Goal: Task Accomplishment & Management: Complete application form

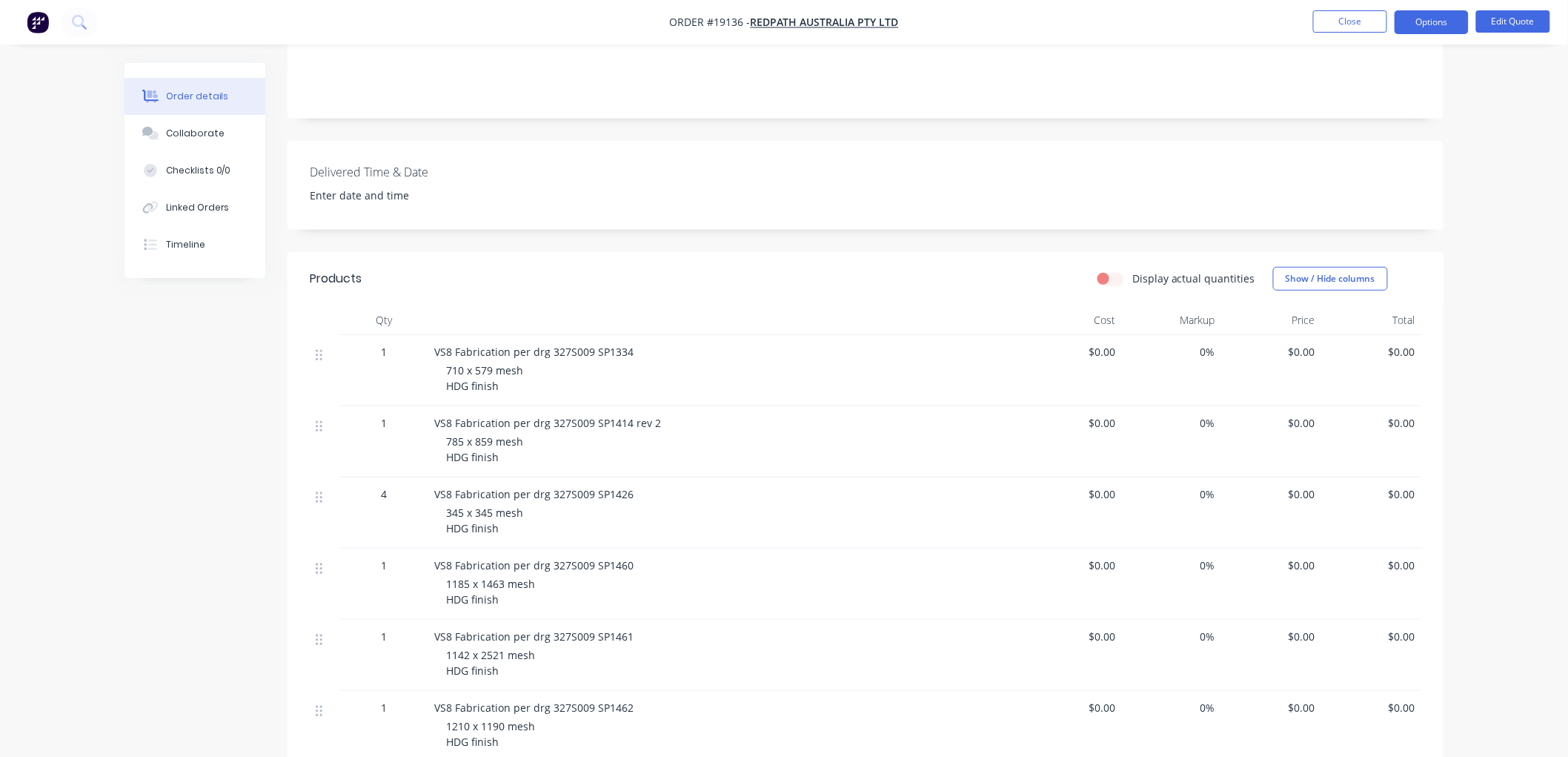
scroll to position [329, 0]
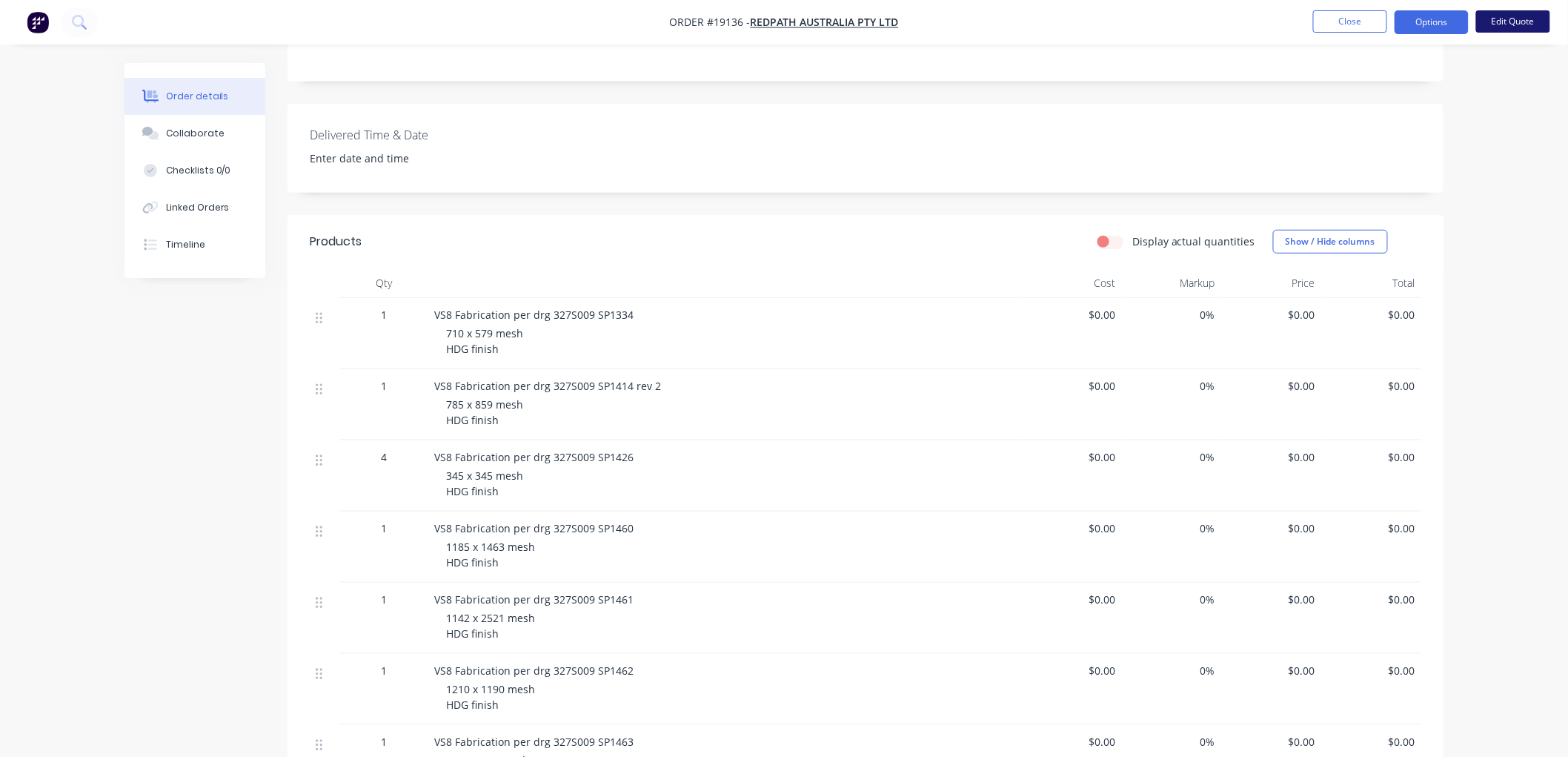
click at [1512, 23] on button "Edit Quote" at bounding box center [1513, 22] width 74 height 23
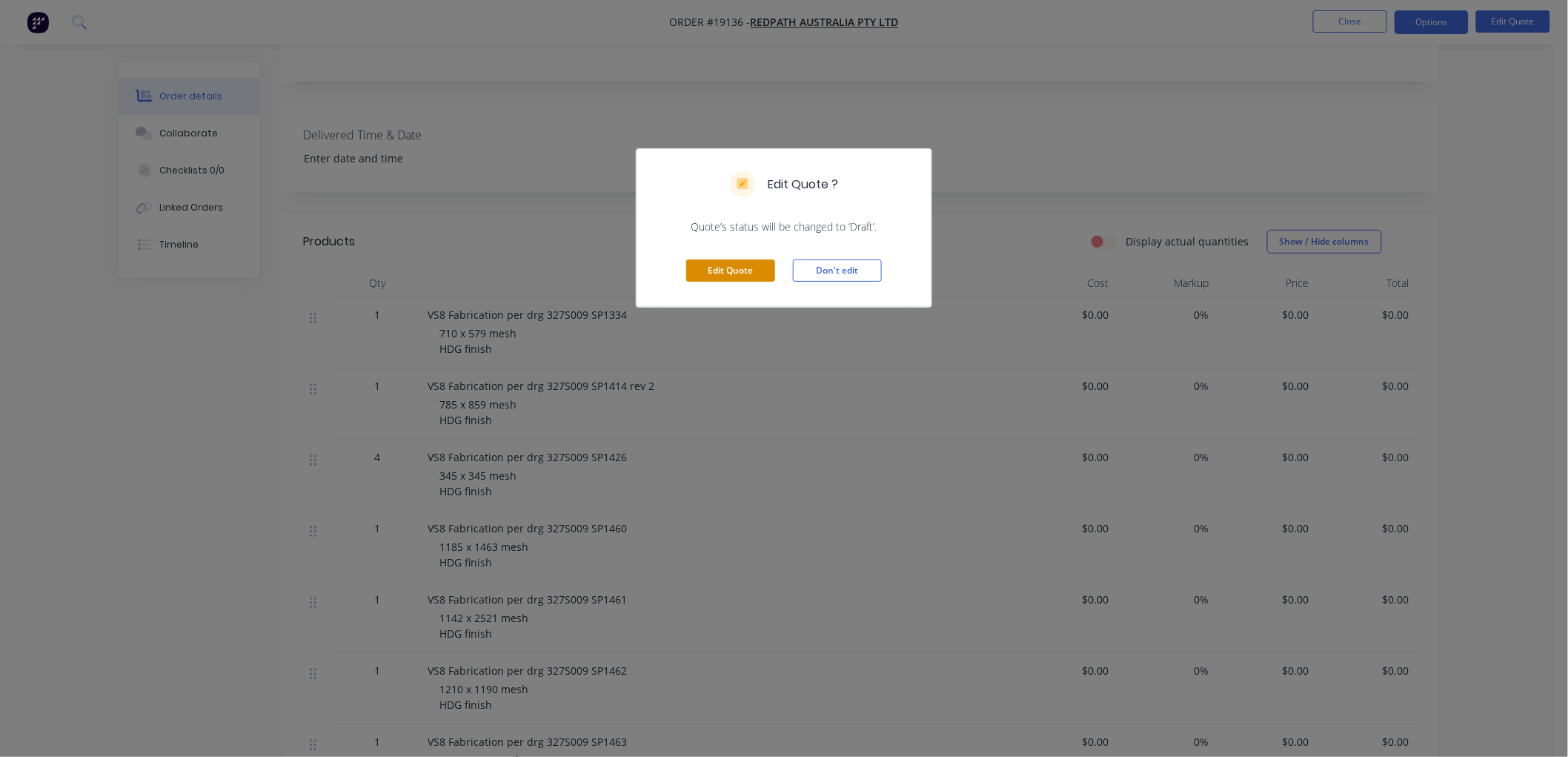
click at [714, 265] on button "Edit Quote" at bounding box center [731, 271] width 89 height 23
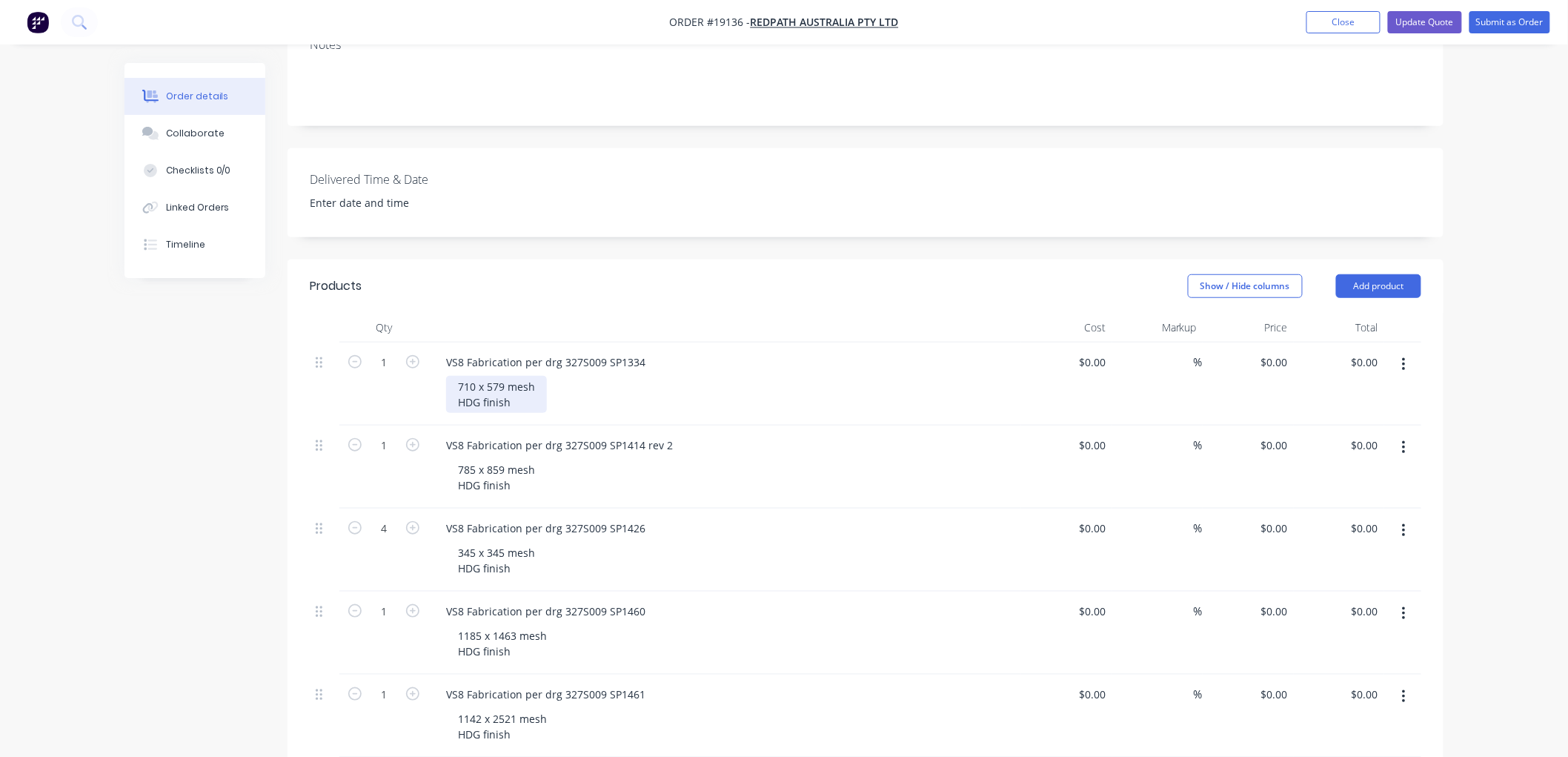
click at [504, 376] on div "710 x 579 mesh HDG finish" at bounding box center [497, 394] width 101 height 37
click at [565, 376] on div "710 x 579 plain mesh HDG finish" at bounding box center [510, 394] width 129 height 37
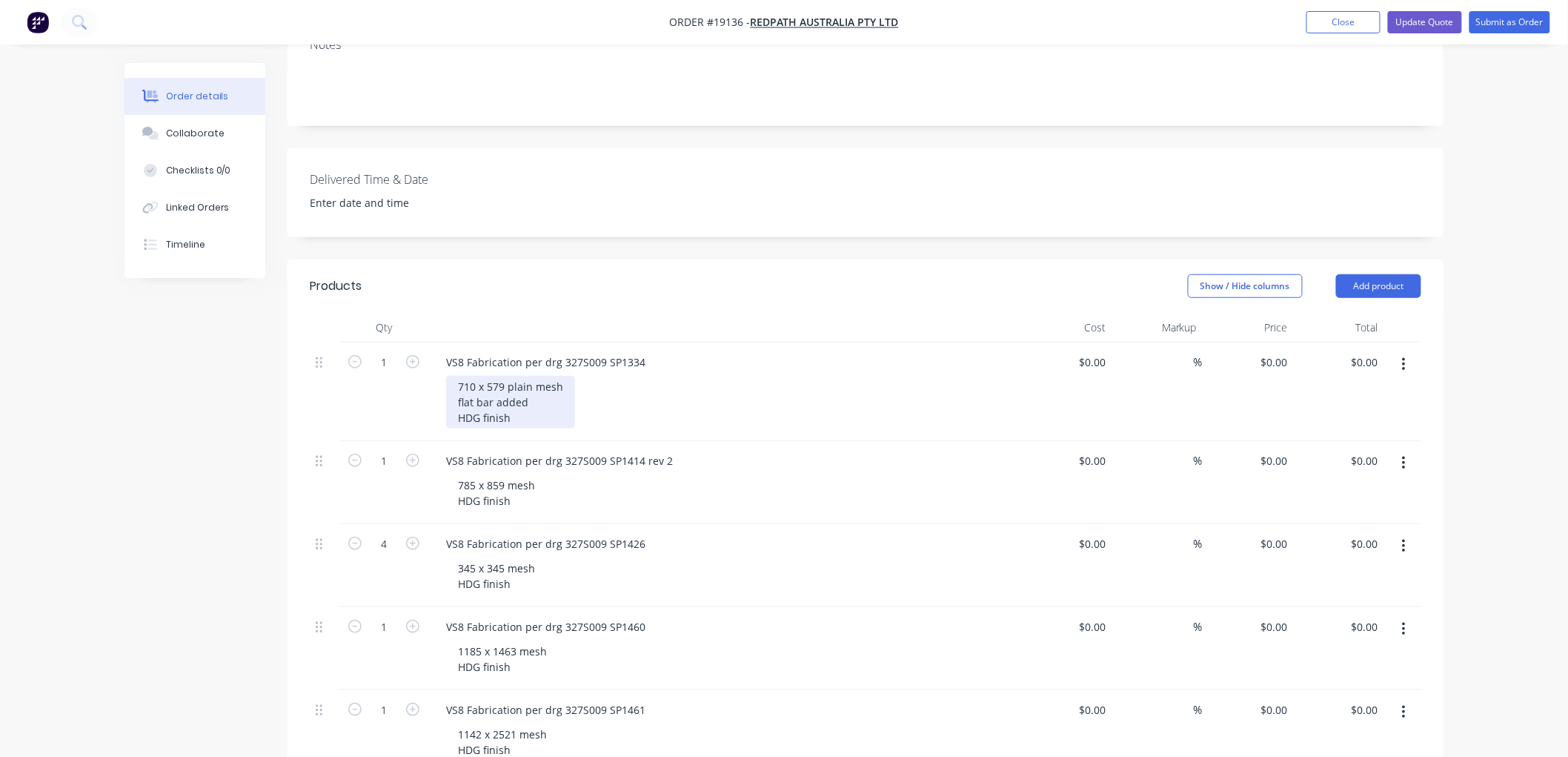
click at [551, 376] on div "710 x 579 plain mesh flat bar added HDG finish" at bounding box center [510, 402] width 129 height 53
click at [1088, 343] on div "$0.00 $0.00" at bounding box center [1066, 392] width 91 height 99
type input "$620.00"
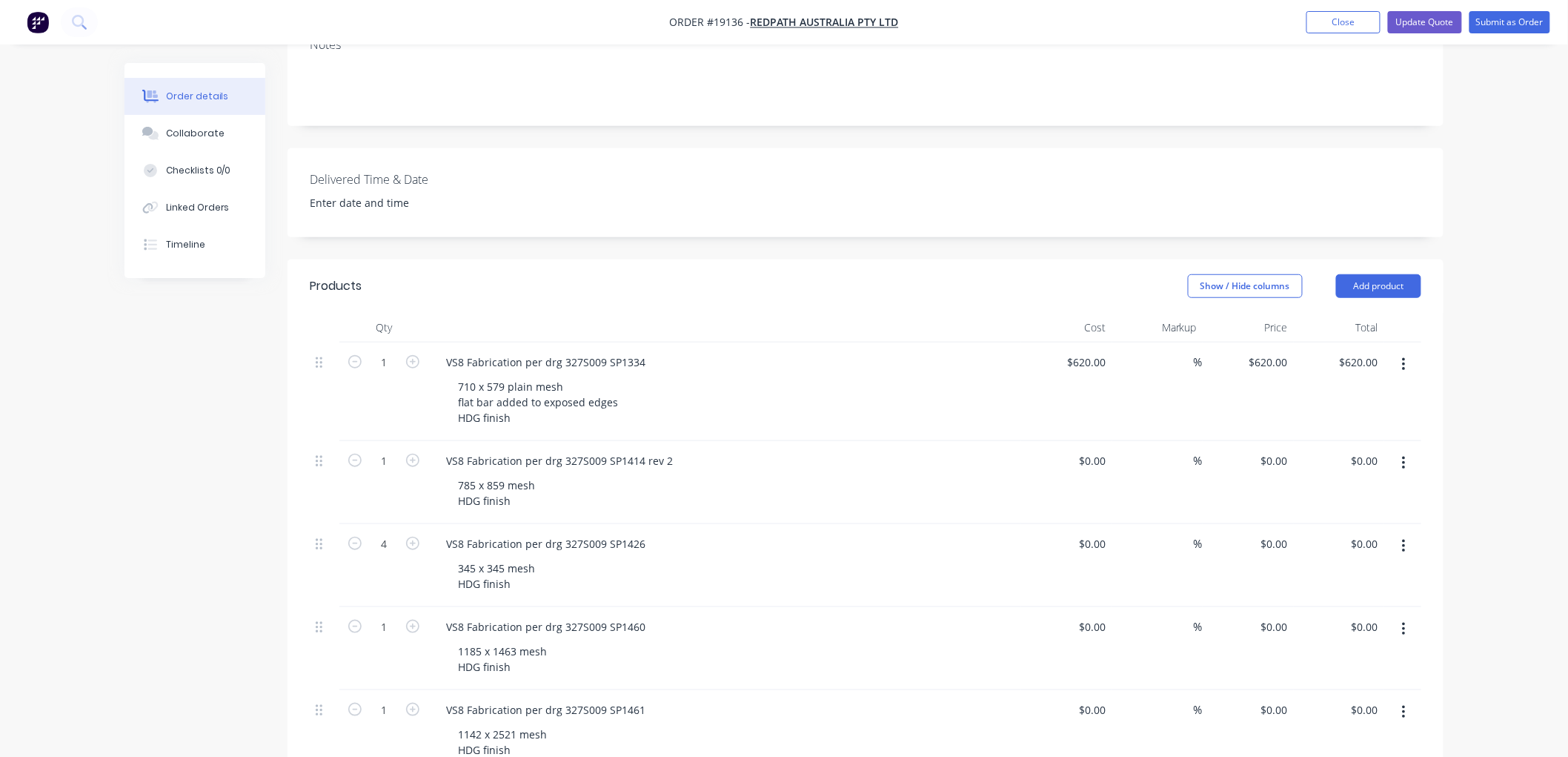
click at [1478, 246] on div "Order details Collaborate Checklists 0/0 Linked Orders Timeline Order details C…" at bounding box center [784, 768] width 1568 height 2193
click at [534, 475] on div "785 x 859 mesh HDG finish" at bounding box center [497, 493] width 101 height 37
click at [560, 475] on div "785 x 859 plain mesh HDG finish" at bounding box center [510, 493] width 129 height 37
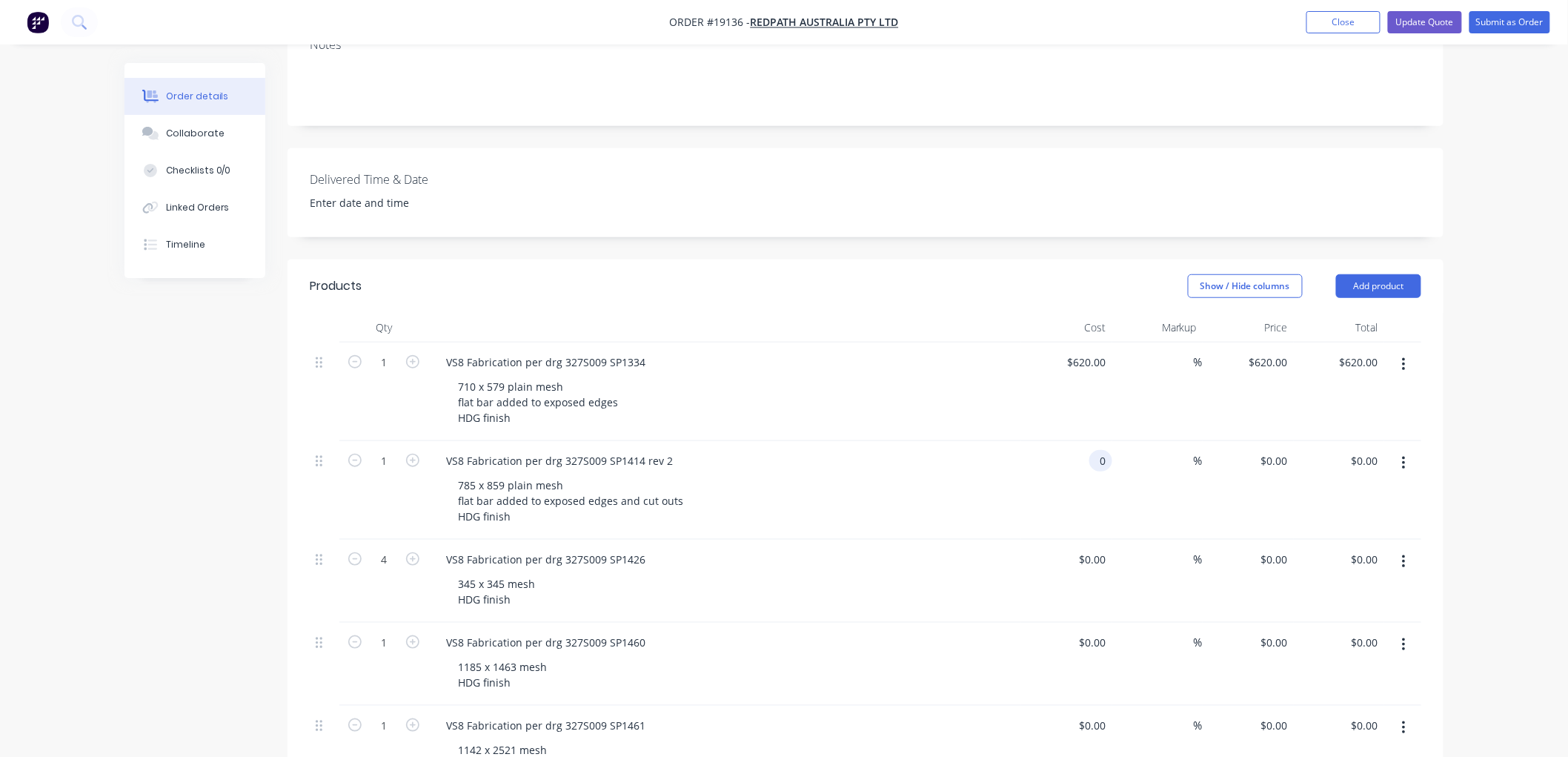
click at [1103, 450] on input "0" at bounding box center [1104, 461] width 17 height 22
click at [793, 475] on div "785 x 859 plain mesh flat bar added to exposed edges and cut outs HDG finish" at bounding box center [731, 501] width 569 height 53
click at [678, 475] on div "785 x 859 plain mesh flat bar added to exposed edges and cut outs HDG finish" at bounding box center [571, 501] width 249 height 53
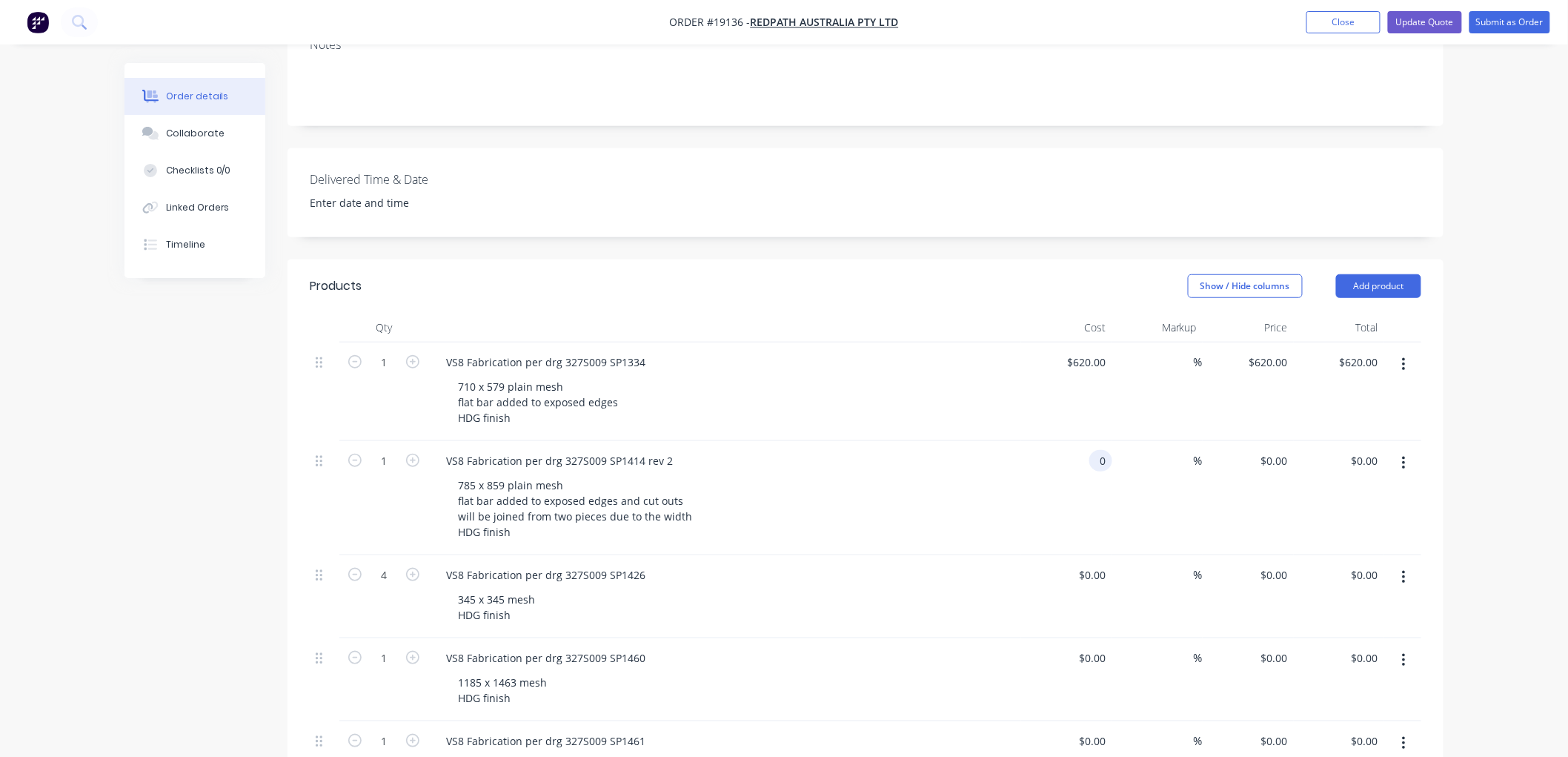
click at [1097, 450] on input "0" at bounding box center [1104, 461] width 17 height 22
type input "$715.00"
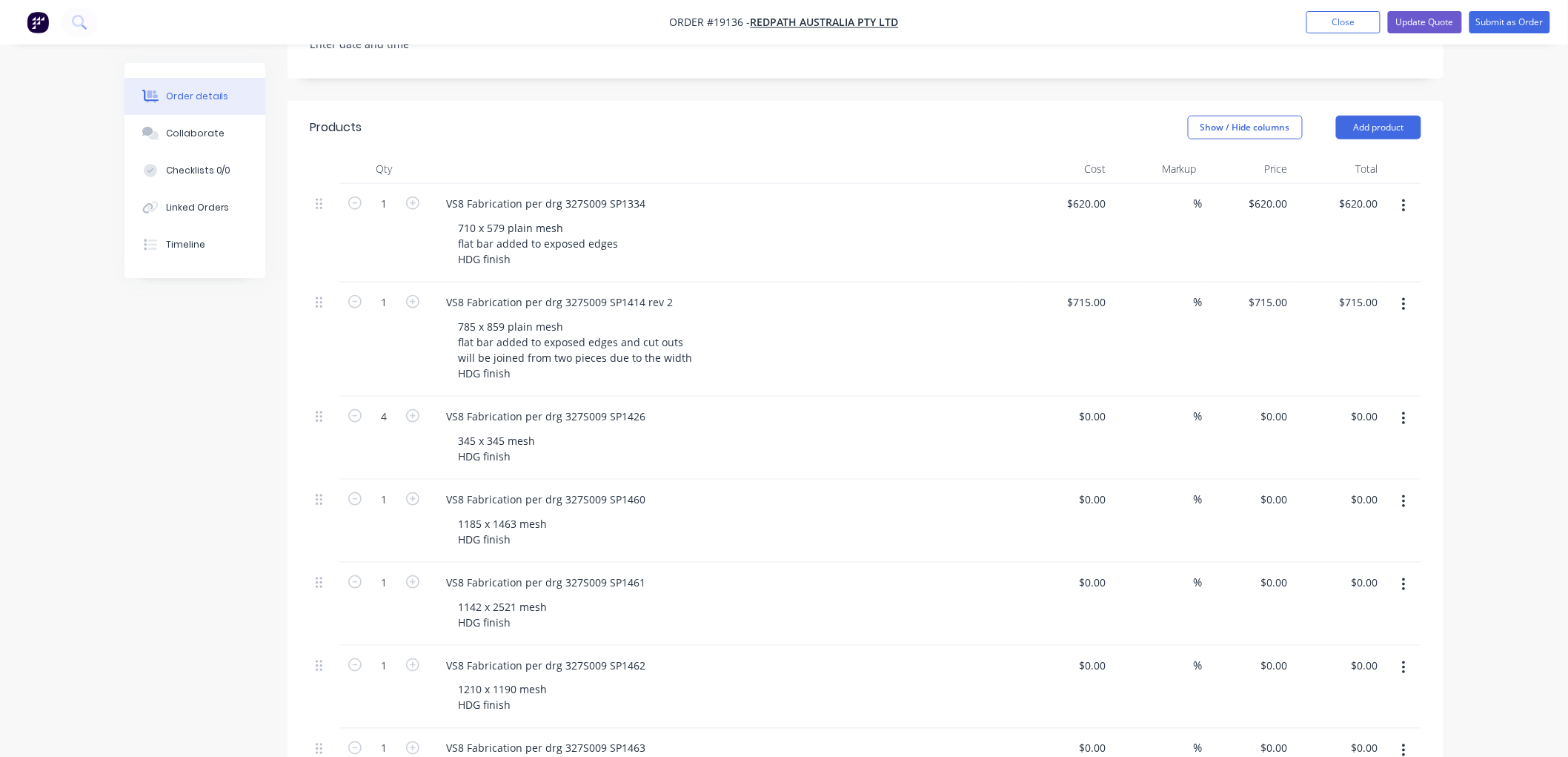
scroll to position [494, 0]
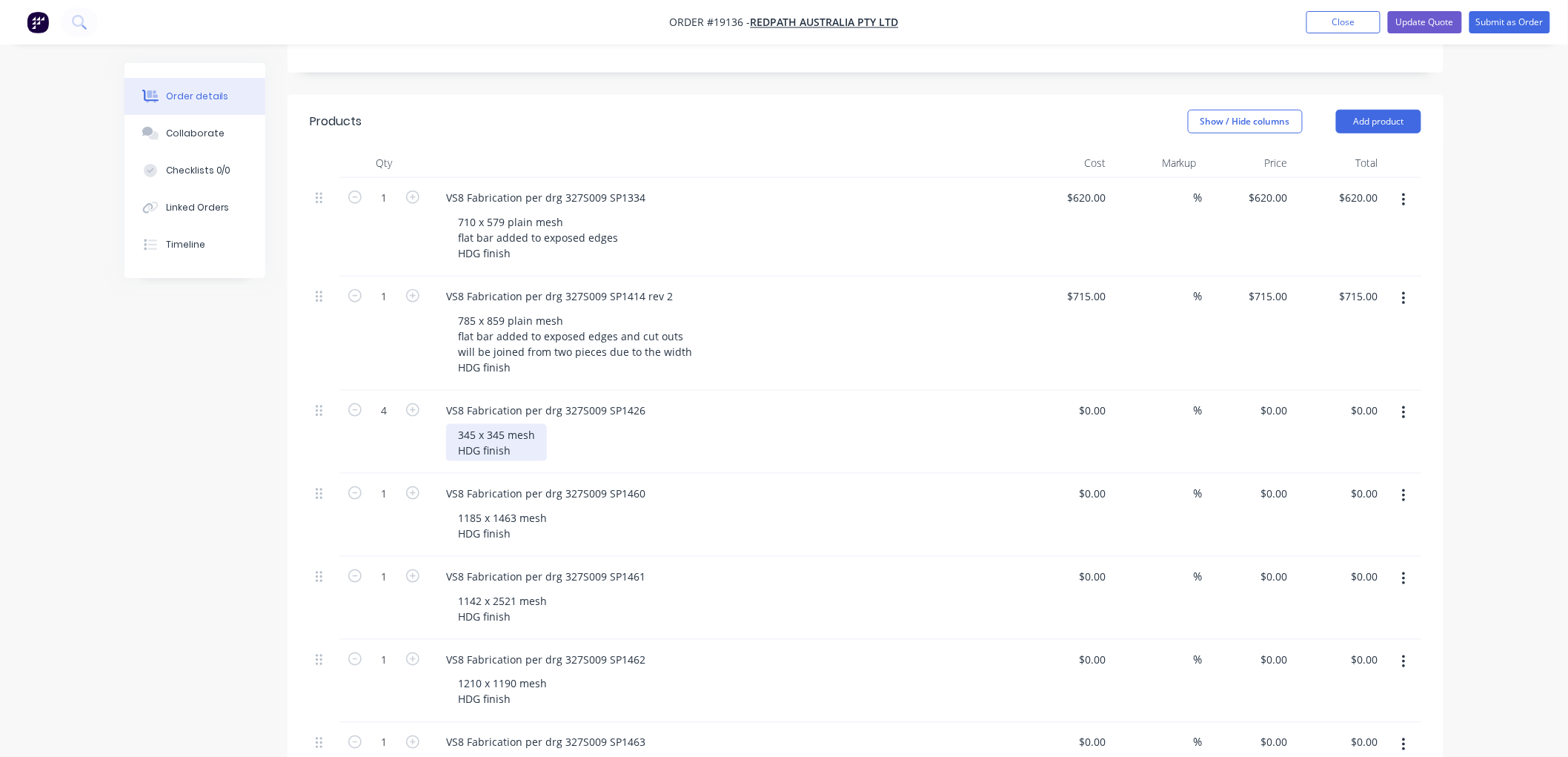
click at [504, 424] on div "345 x 345 mesh HDG finish" at bounding box center [497, 442] width 101 height 37
click at [564, 424] on div "345 x 345 plain mesh HDG finish" at bounding box center [510, 442] width 129 height 37
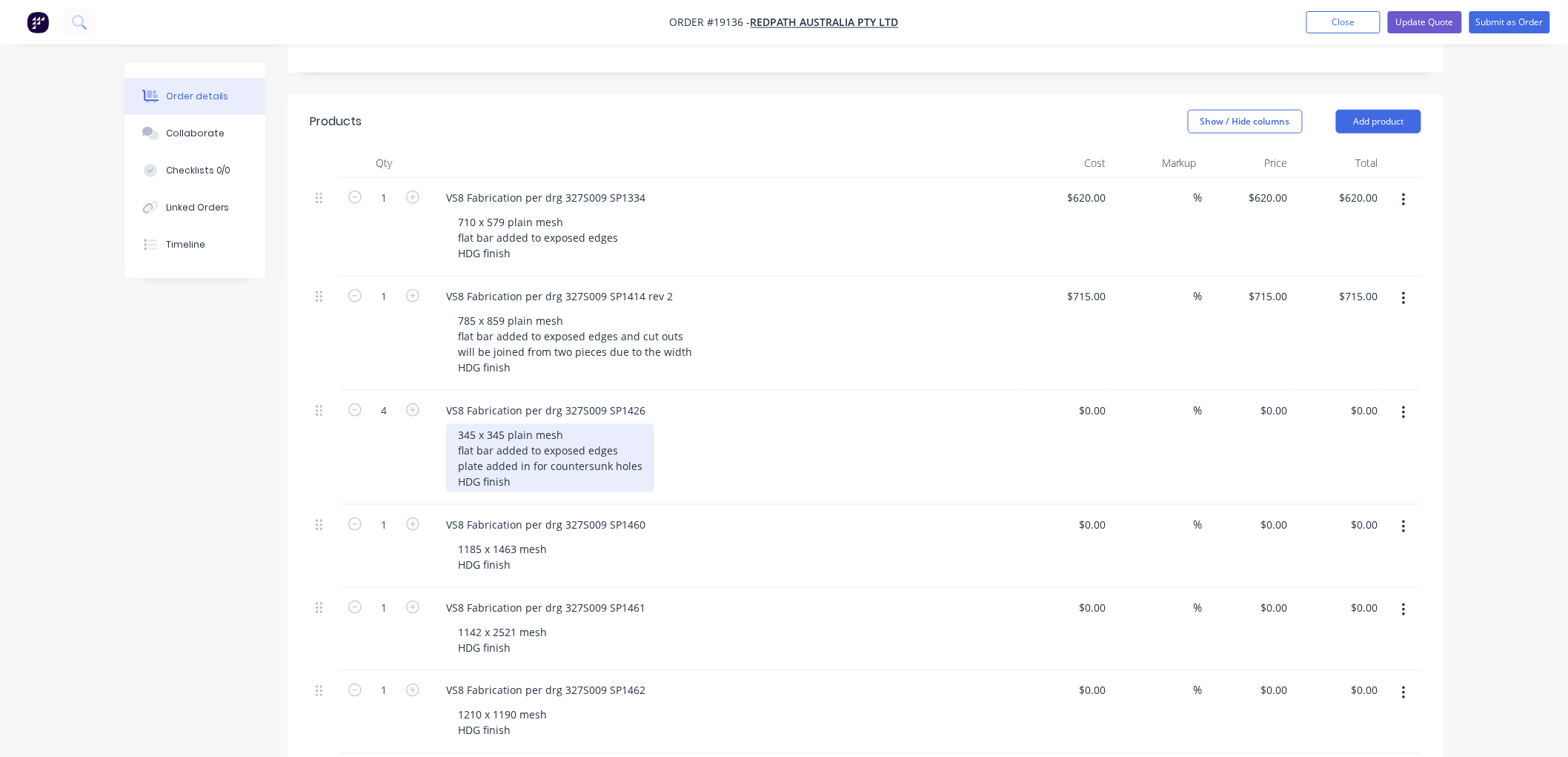
click at [620, 424] on div "345 x 345 plain mesh flat bar added to exposed edges plate added in for counter…" at bounding box center [550, 458] width 209 height 69
click at [1090, 400] on div "0 $0.00" at bounding box center [1092, 411] width 40 height 22
click at [1097, 400] on input "0" at bounding box center [1104, 411] width 17 height 22
type input "$685.00"
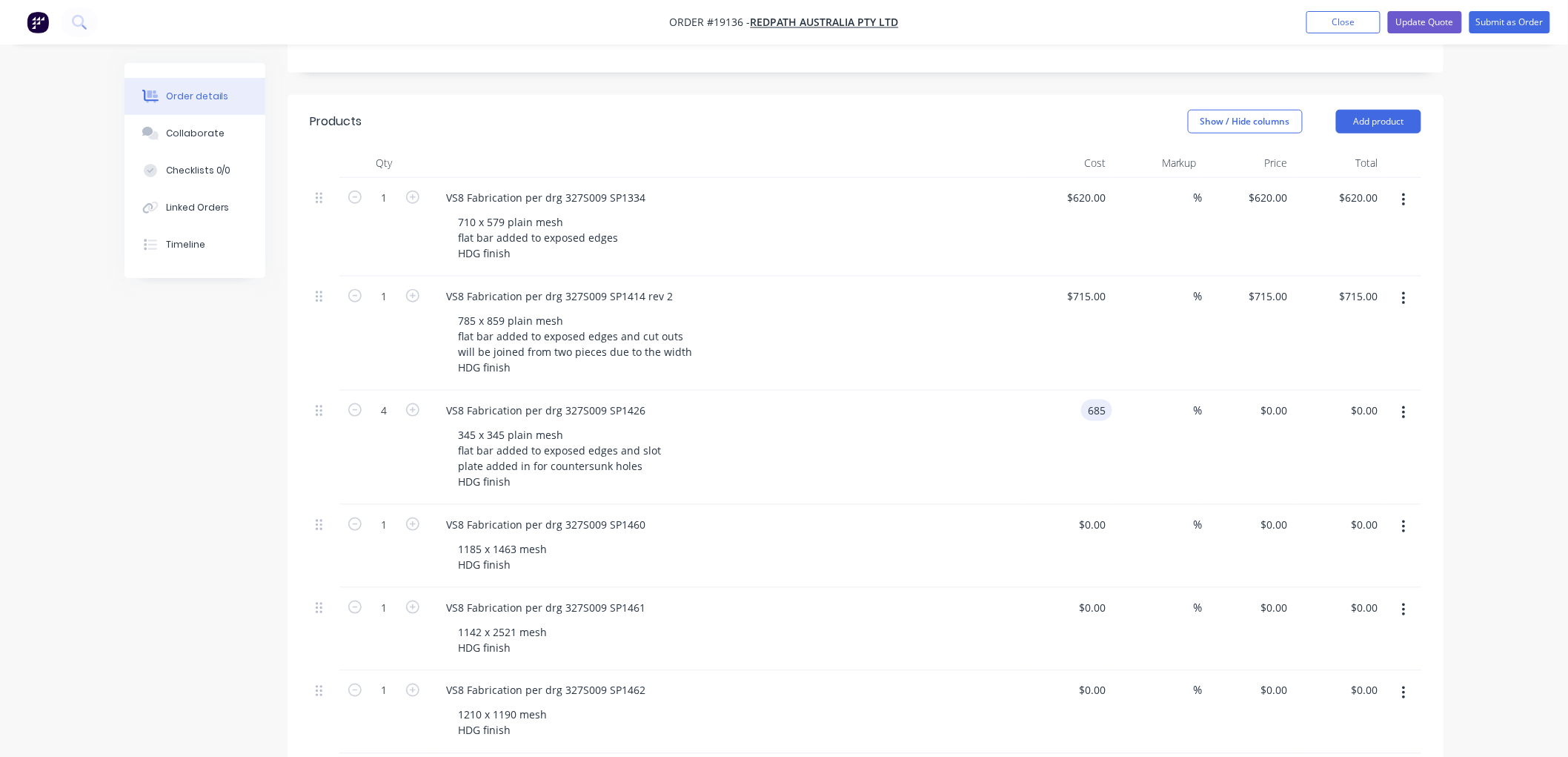
type input "$2,740.00"
click at [1487, 284] on div "Order details Collaborate Checklists 0/0 Linked Orders Timeline Order details C…" at bounding box center [784, 633] width 1568 height 2255
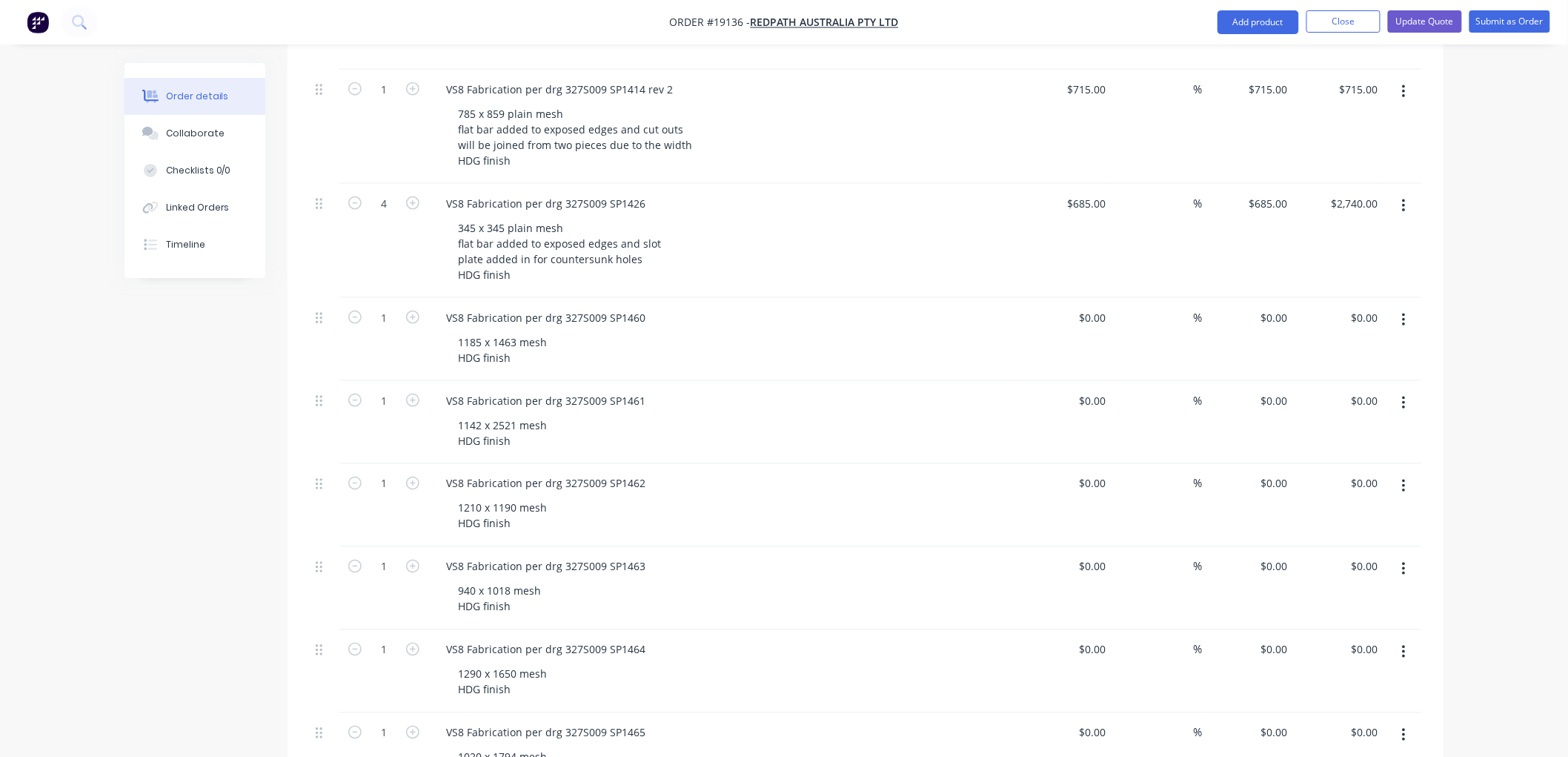
scroll to position [741, 0]
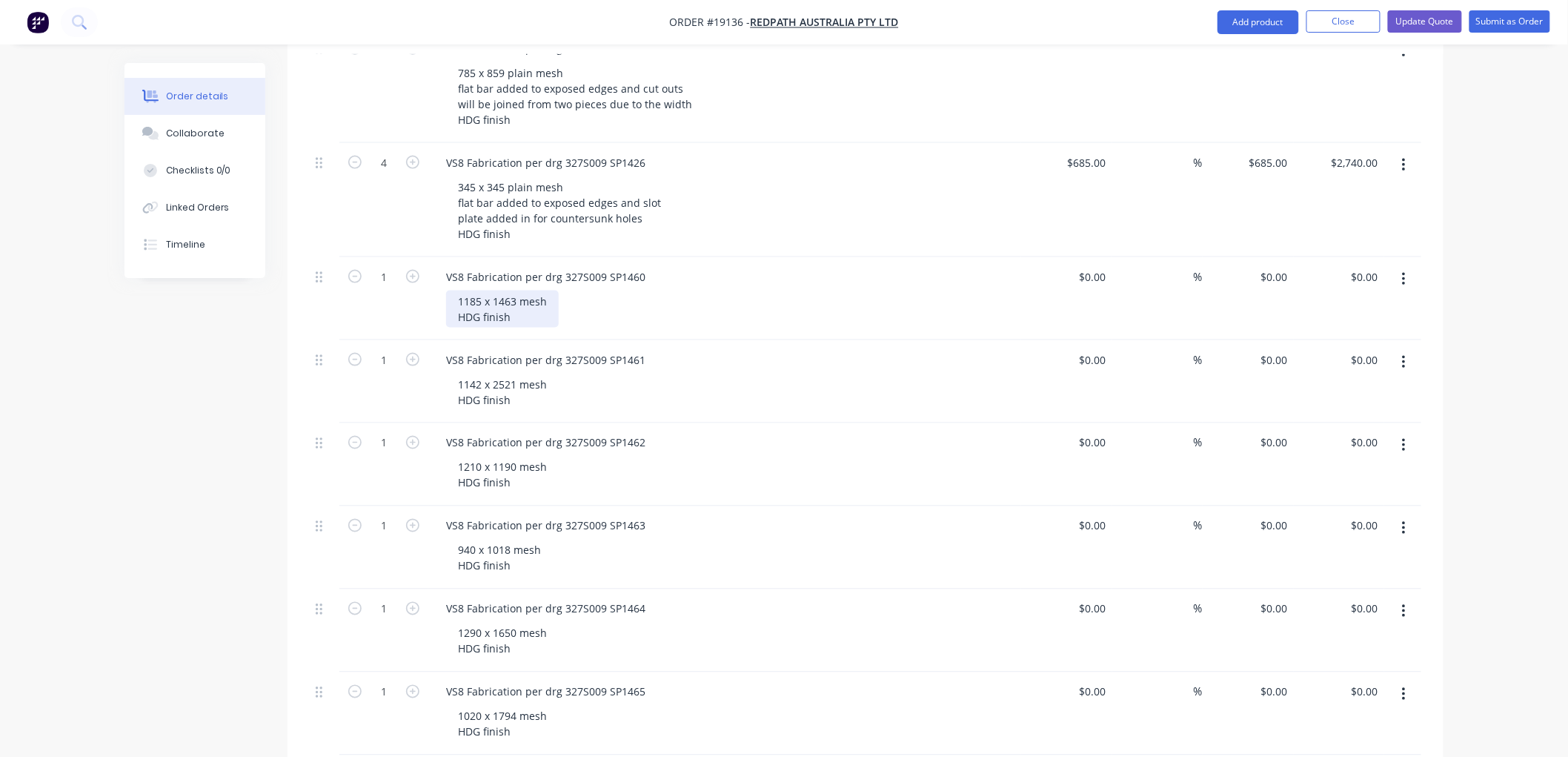
click at [519, 291] on div "1185 x 1463 mesh HDG finish" at bounding box center [503, 309] width 113 height 37
click at [574, 291] on div "1185 x 1463 plain mesh HDG finish" at bounding box center [516, 309] width 141 height 37
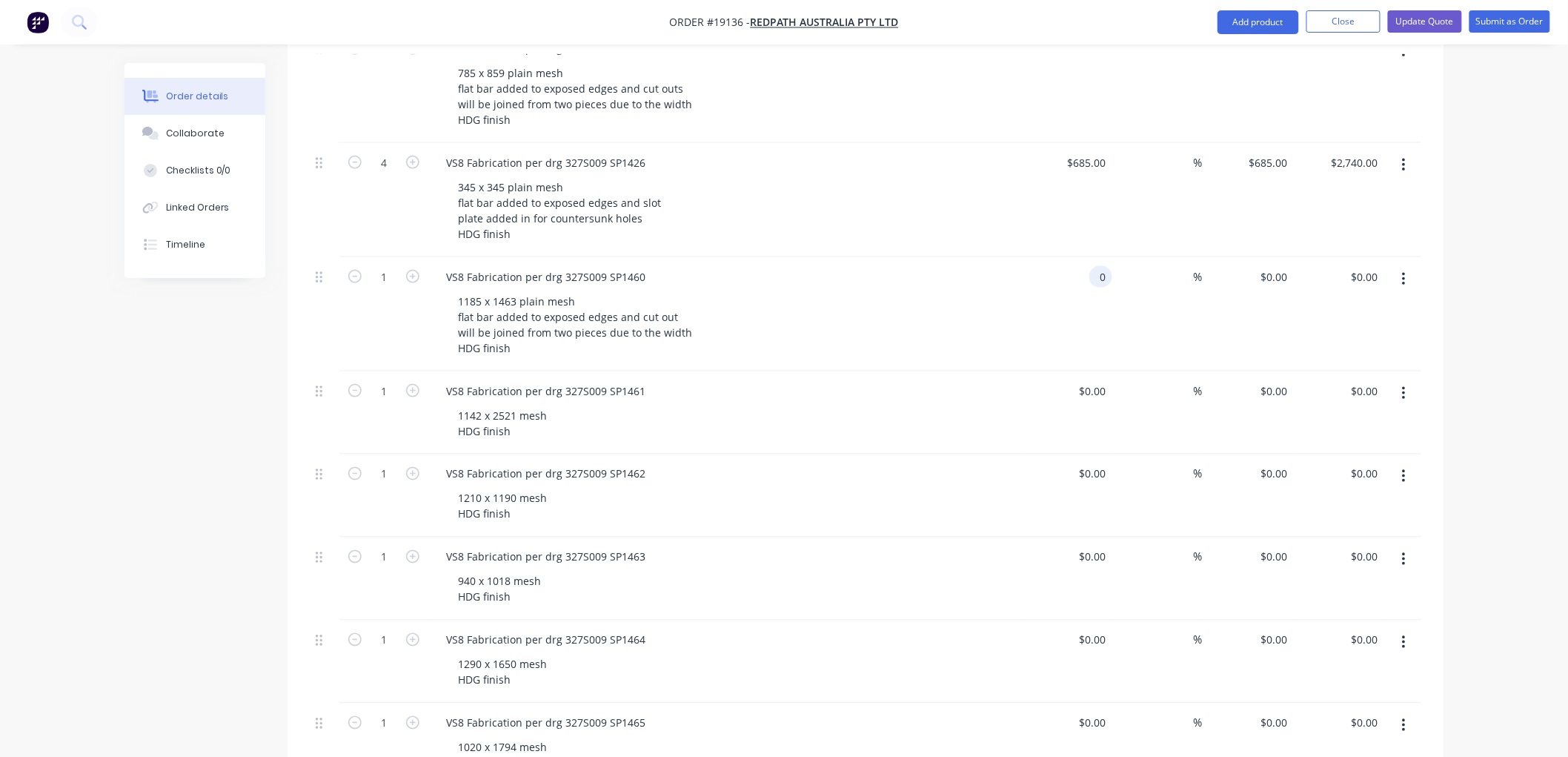
click at [1098, 266] on input "0" at bounding box center [1104, 276] width 17 height 22
type input "$855.00"
click at [1478, 241] on div "Order details Collaborate Checklists 0/0 Linked Orders Timeline Order details C…" at bounding box center [784, 402] width 1568 height 2287
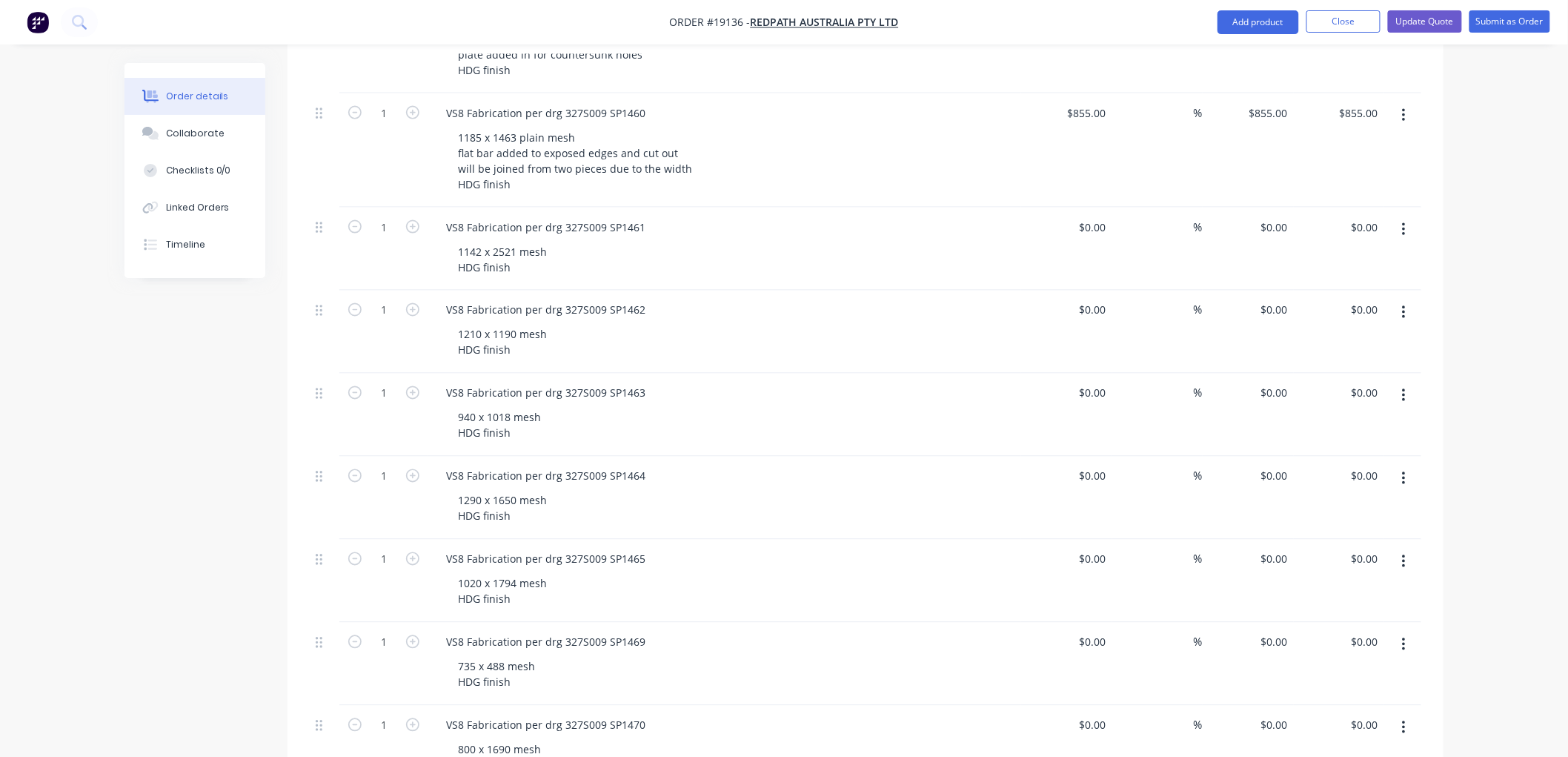
scroll to position [906, 0]
click at [522, 240] on div "1142 x 2521 mesh HDG finish" at bounding box center [503, 258] width 113 height 37
click at [574, 240] on div "1142 x 2521 plain mesh HDG finish" at bounding box center [516, 258] width 141 height 37
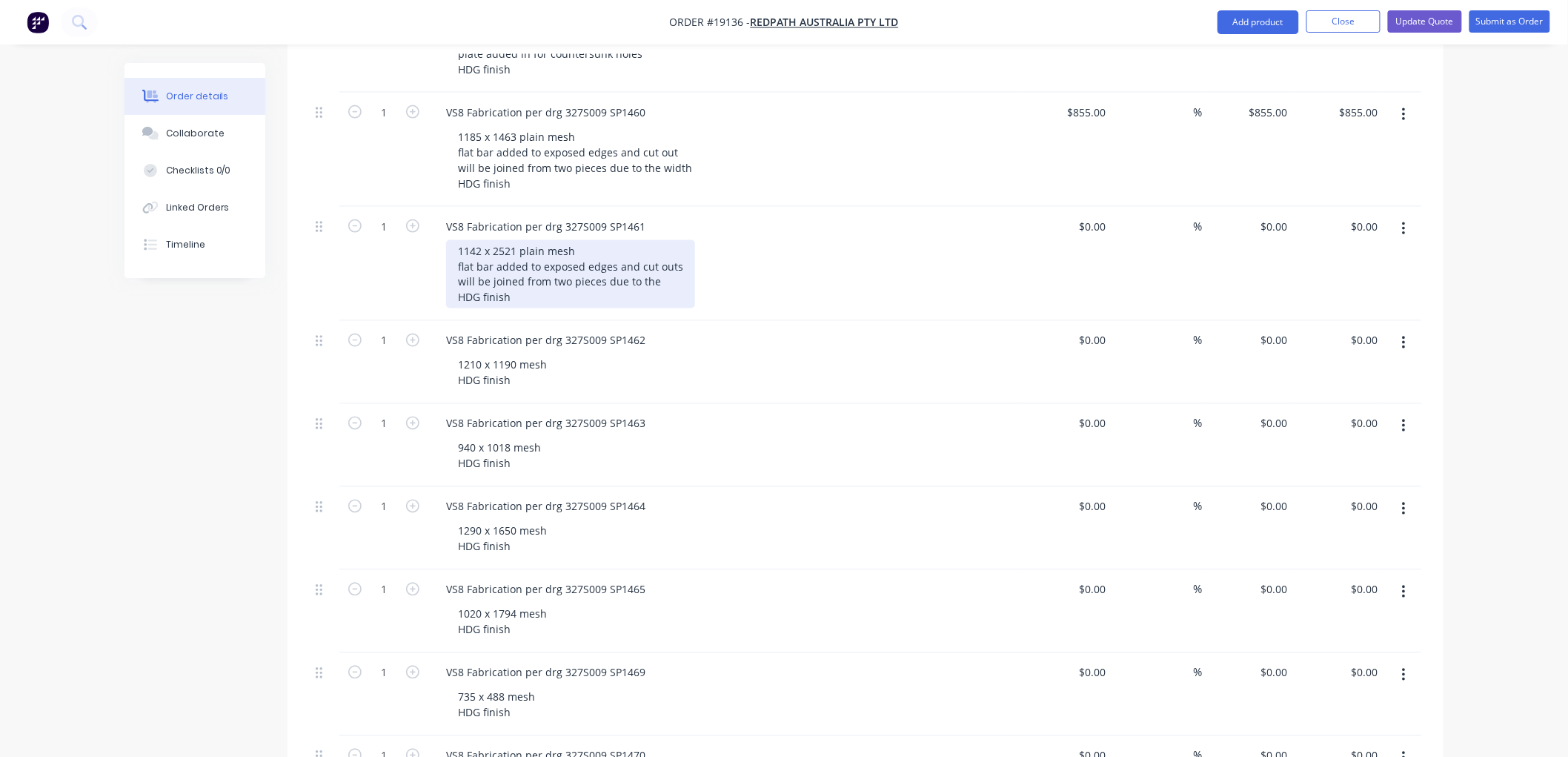
click at [576, 240] on div "1142 x 2521 plain mesh flat bar added to exposed edges and cut outs will be joi…" at bounding box center [571, 274] width 249 height 69
click at [667, 240] on div "1142 x 2521 plain mesh flat bar added to exposed edges and cut outs will be joi…" at bounding box center [571, 274] width 249 height 69
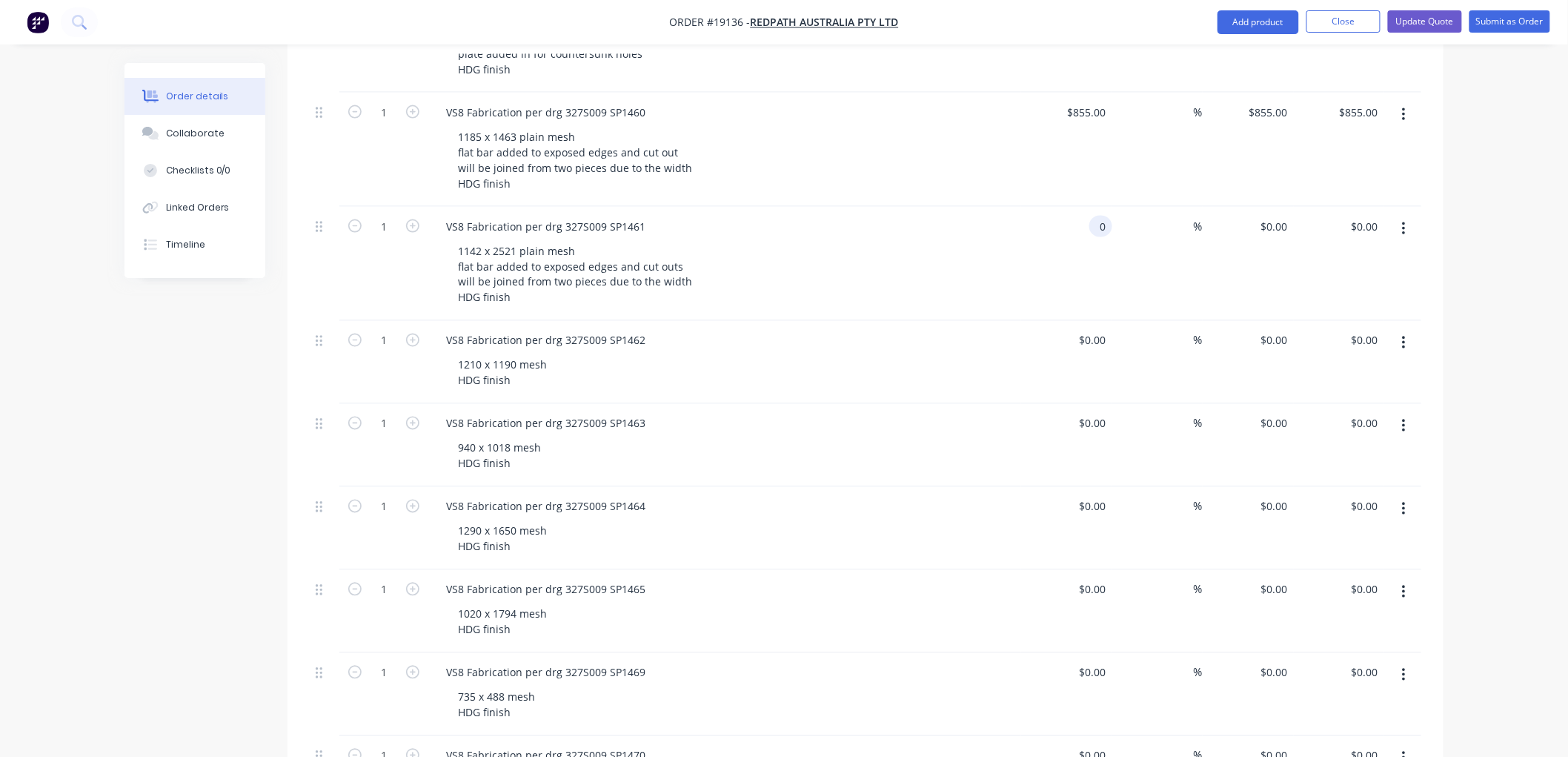
click at [1095, 215] on input "0" at bounding box center [1104, 226] width 17 height 22
type input "$985.00"
click at [1479, 168] on div "Order details Collaborate Checklists 0/0 Linked Orders Timeline Order details C…" at bounding box center [784, 252] width 1568 height 2318
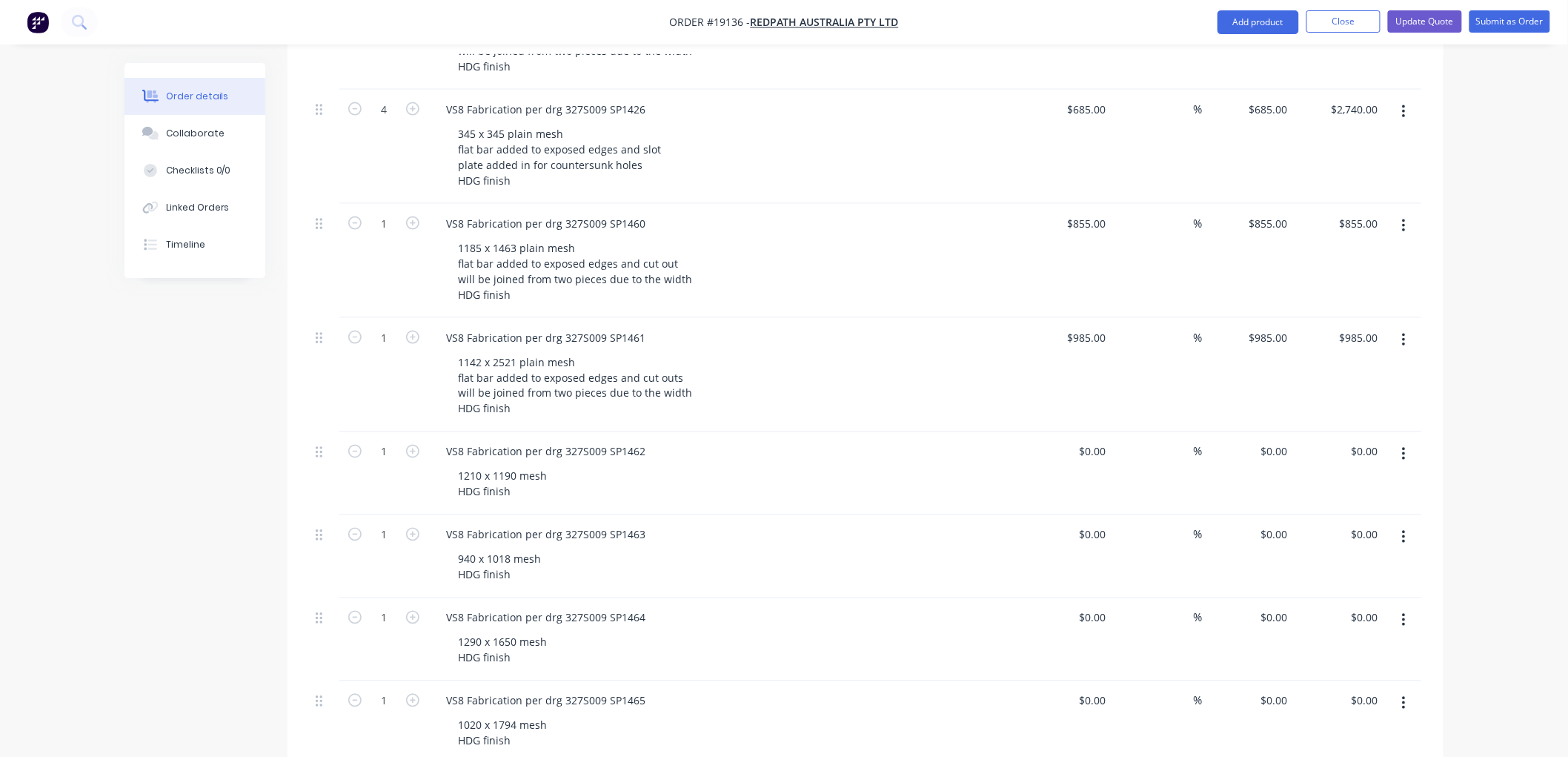
scroll to position [824, 0]
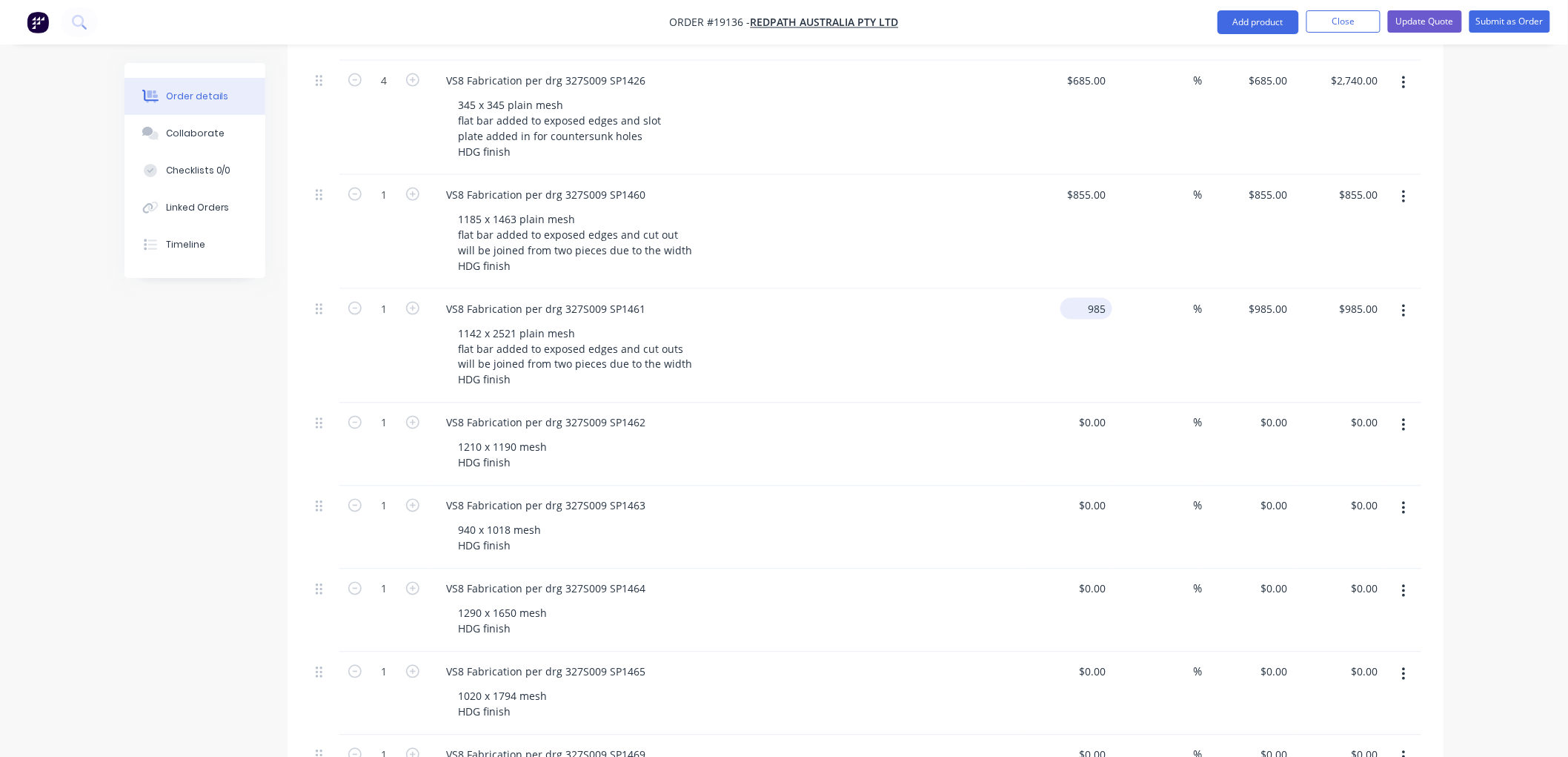
click at [1091, 298] on input "985" at bounding box center [1089, 309] width 46 height 22
click at [1100, 298] on input "985" at bounding box center [1099, 309] width 25 height 22
click at [1105, 298] on input "985" at bounding box center [1099, 309] width 25 height 22
type input "$982.00"
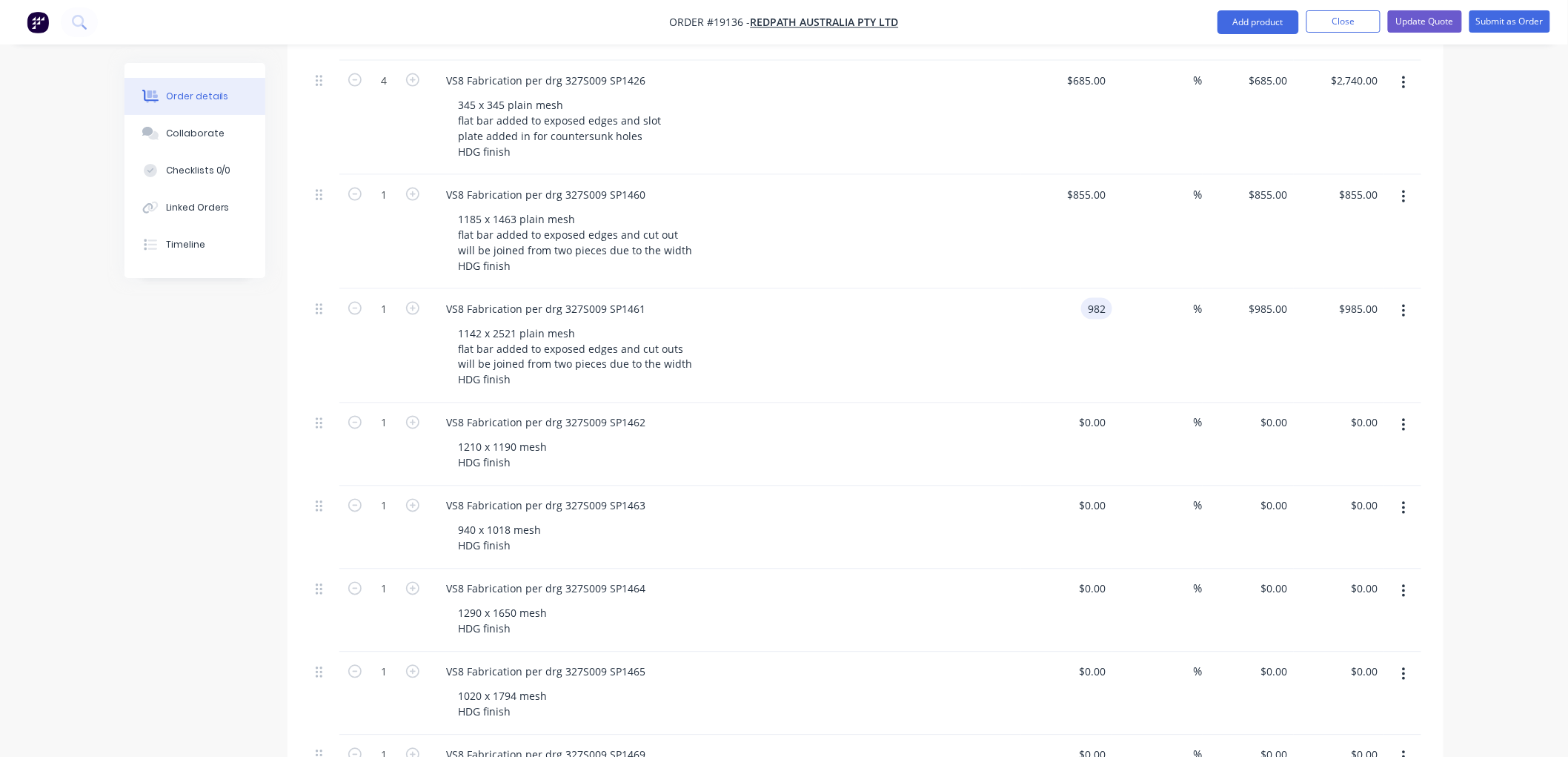
type input "$982.00"
click at [1493, 278] on div "Order details Collaborate Checklists 0/0 Linked Orders Timeline Order details C…" at bounding box center [784, 334] width 1568 height 2318
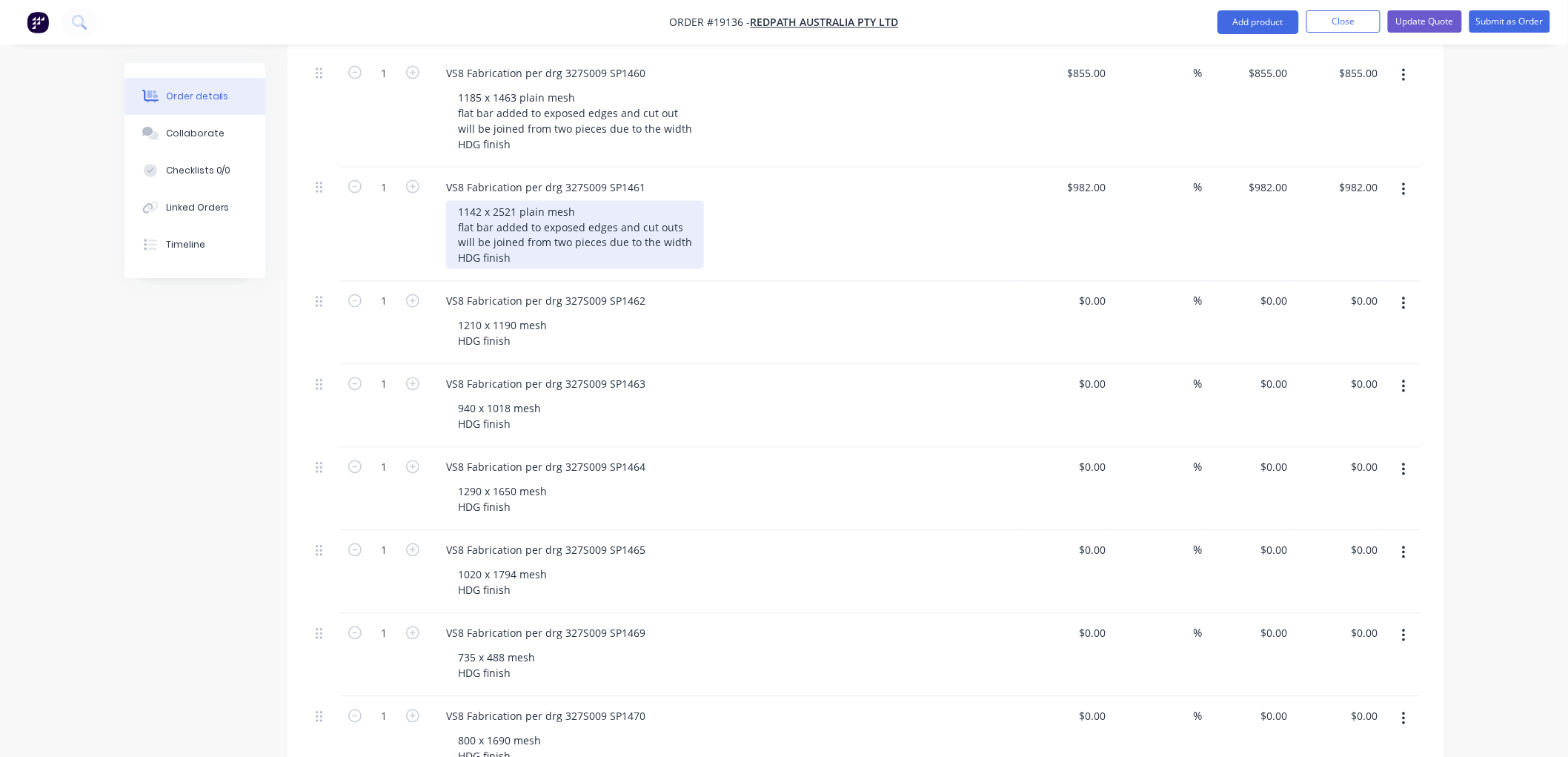
scroll to position [906, 0]
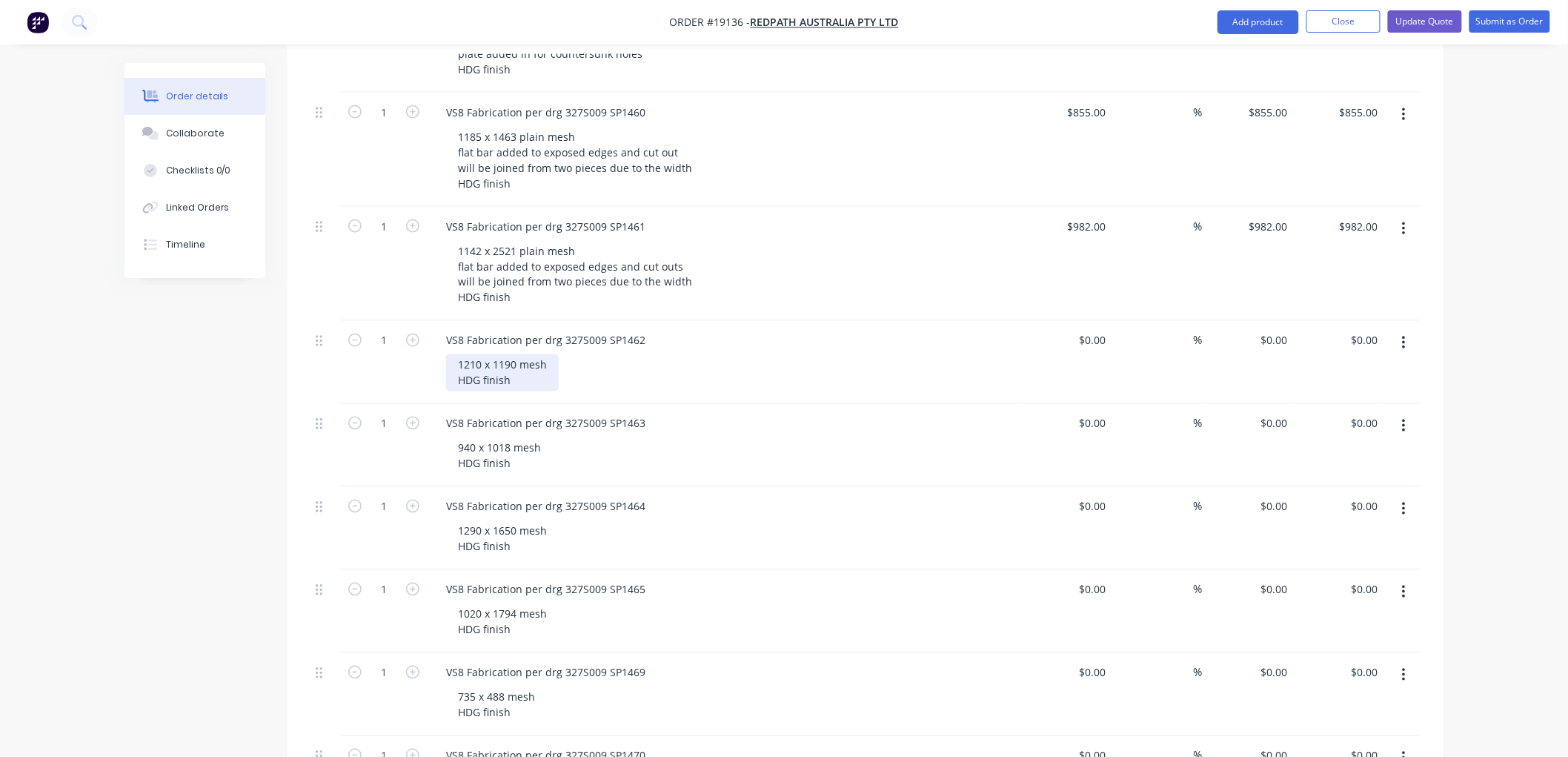
click at [515, 355] on div "1210 x 1190 mesh HDG finish" at bounding box center [503, 373] width 113 height 37
click at [574, 355] on div "1210 x 1190 plain mesh HDG finish" at bounding box center [516, 373] width 141 height 37
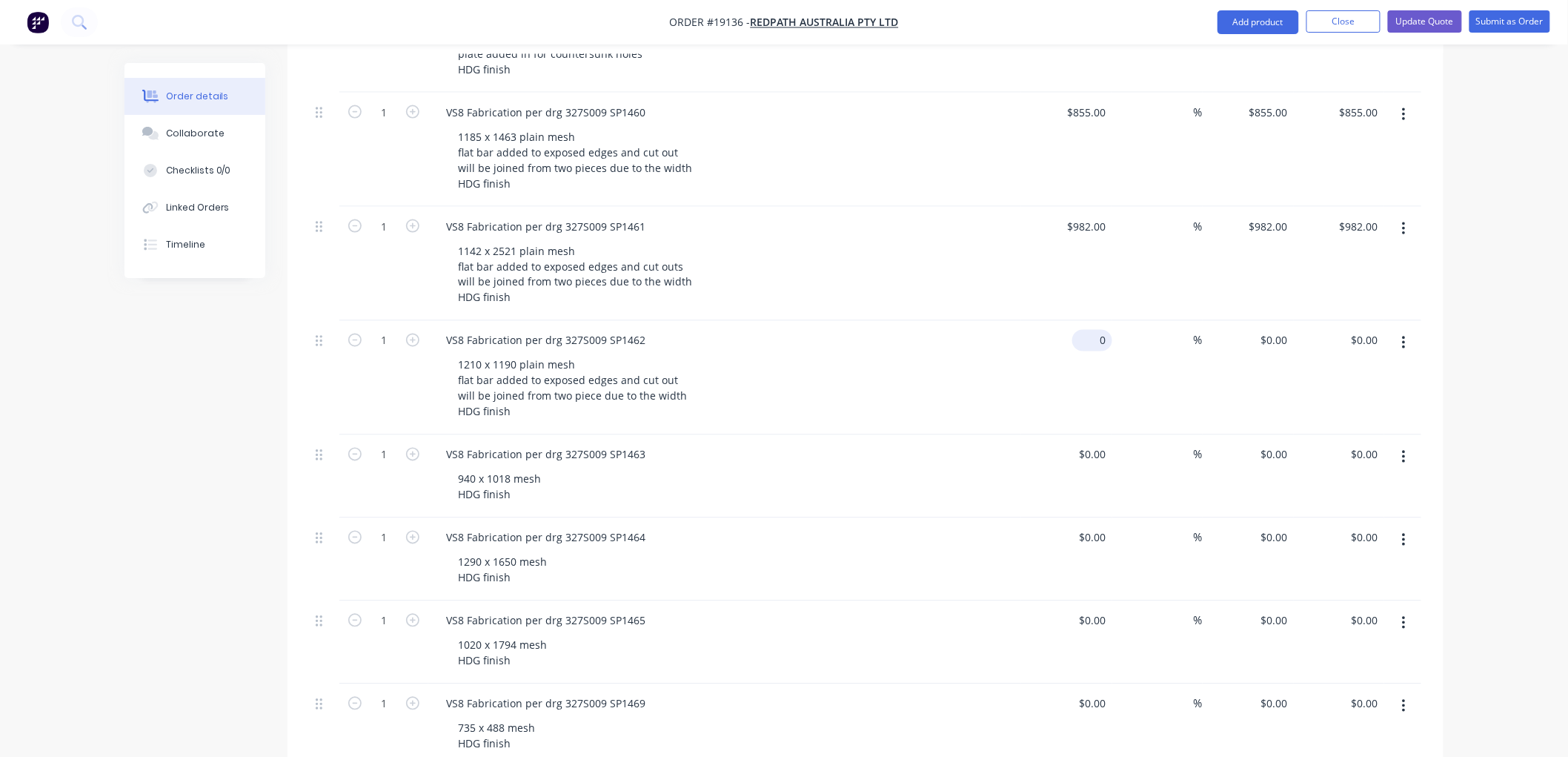
click at [1100, 330] on input "0" at bounding box center [1095, 340] width 34 height 22
click at [1485, 241] on div "Order details Collaborate Checklists 0/0 Linked Orders Timeline Order details C…" at bounding box center [784, 268] width 1568 height 2349
type input "$855.00"
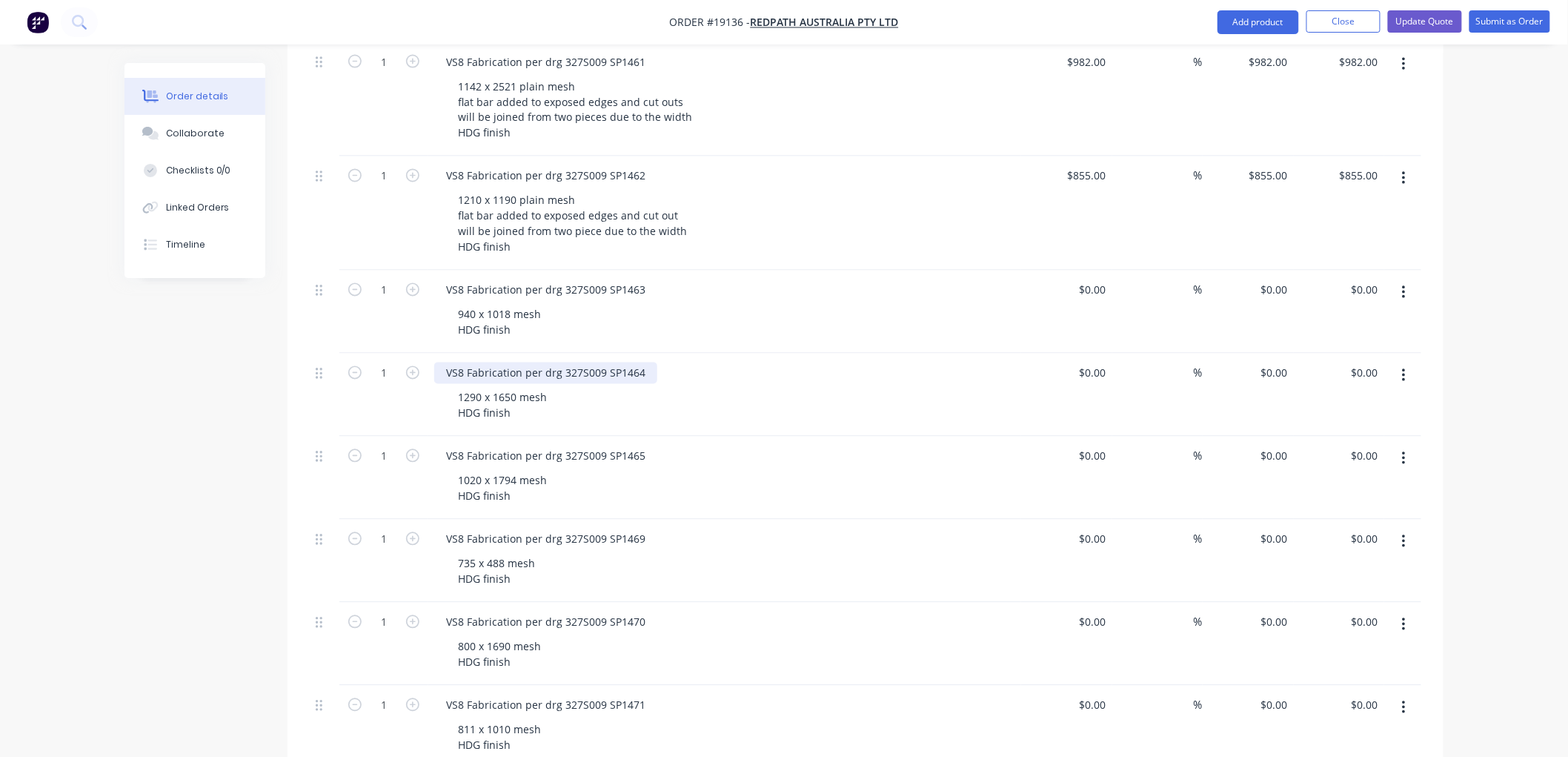
scroll to position [988, 0]
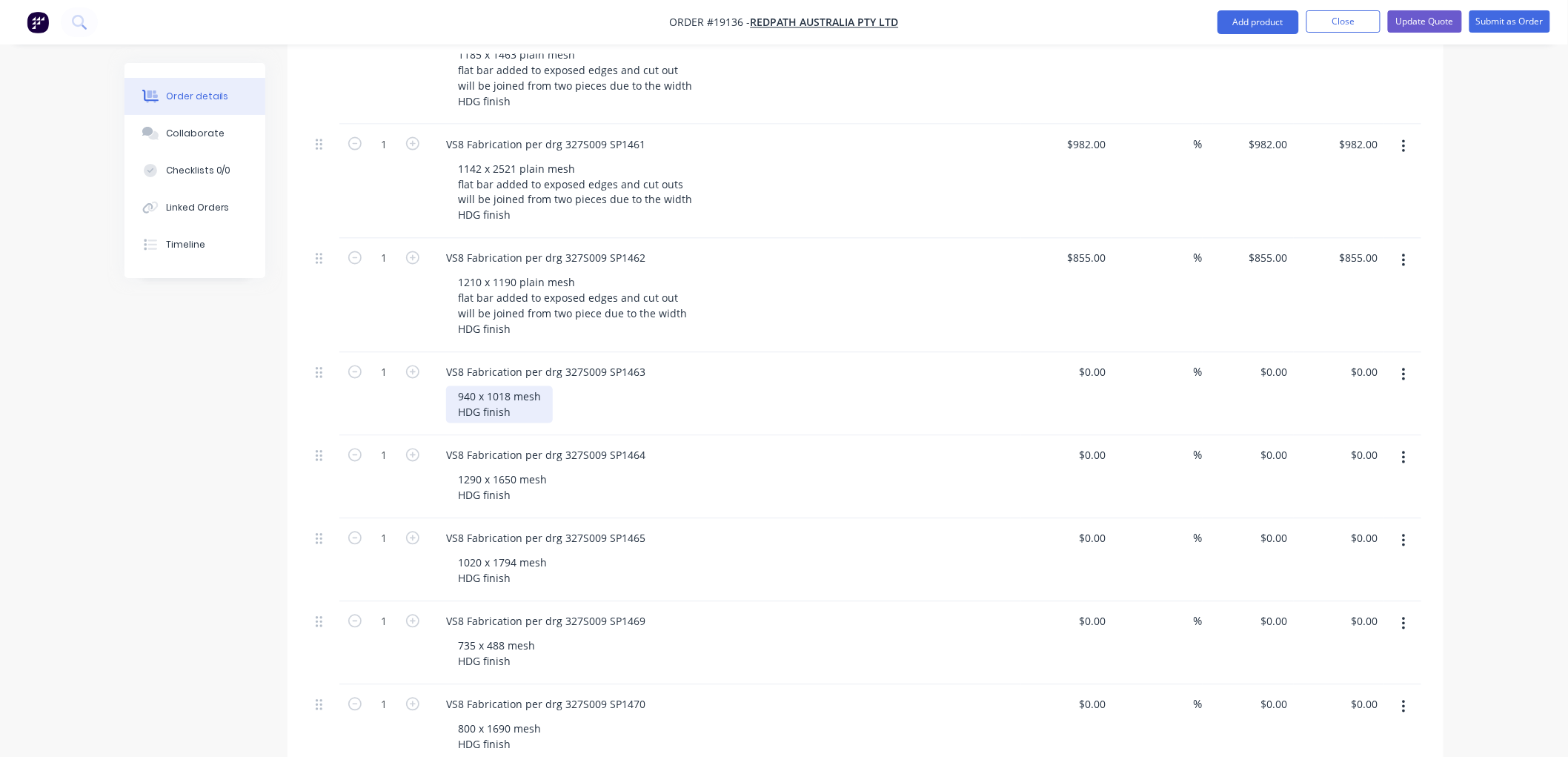
drag, startPoint x: 516, startPoint y: 356, endPoint x: 528, endPoint y: 354, distance: 12.2
click at [516, 386] on div "940 x 1018 mesh HDG finish" at bounding box center [500, 404] width 107 height 37
click at [565, 386] on div "940 x 1018 plain mesh HDG finish" at bounding box center [513, 404] width 135 height 37
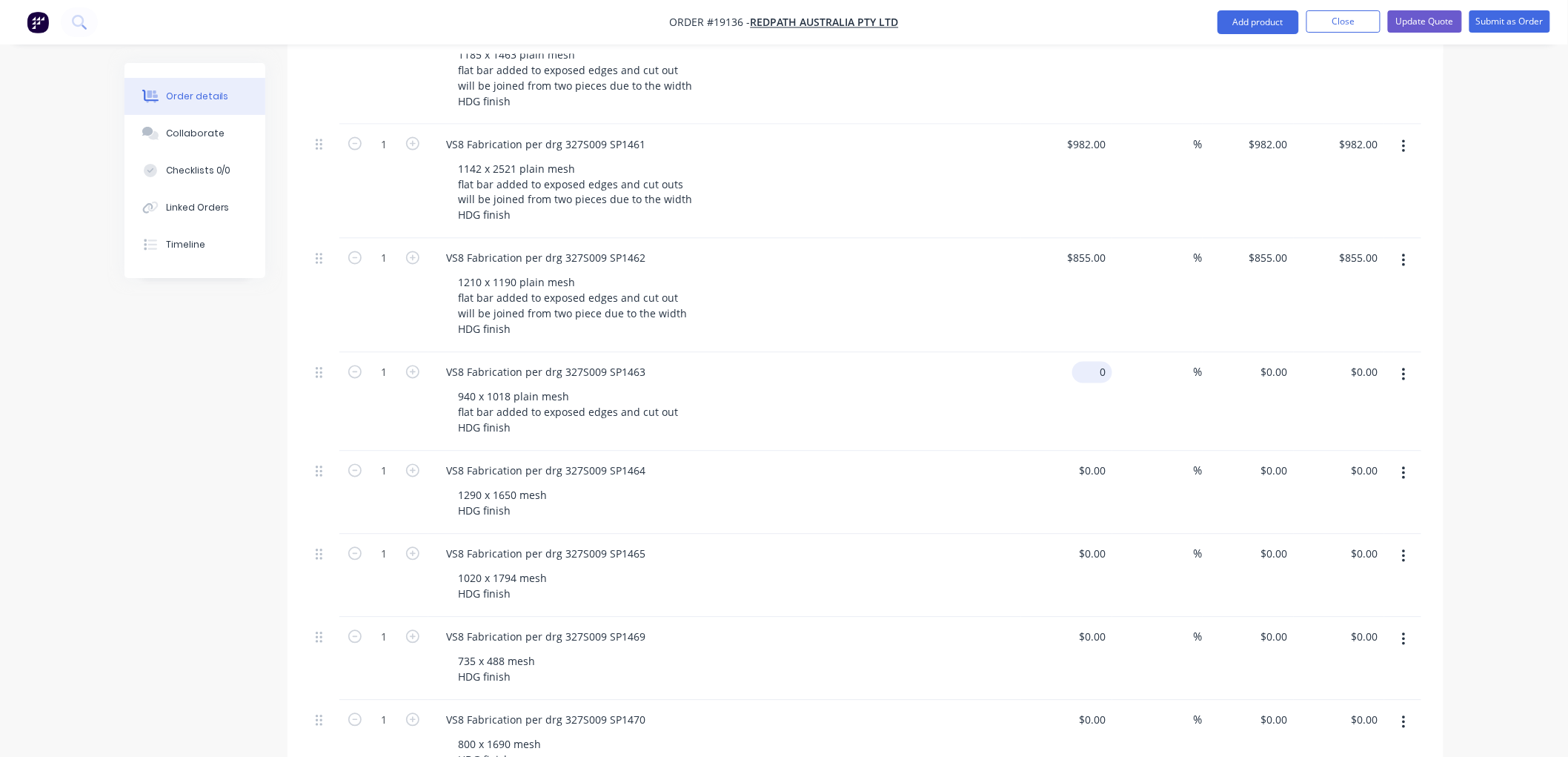
click at [1087, 353] on div "0 $0.00" at bounding box center [1066, 402] width 91 height 99
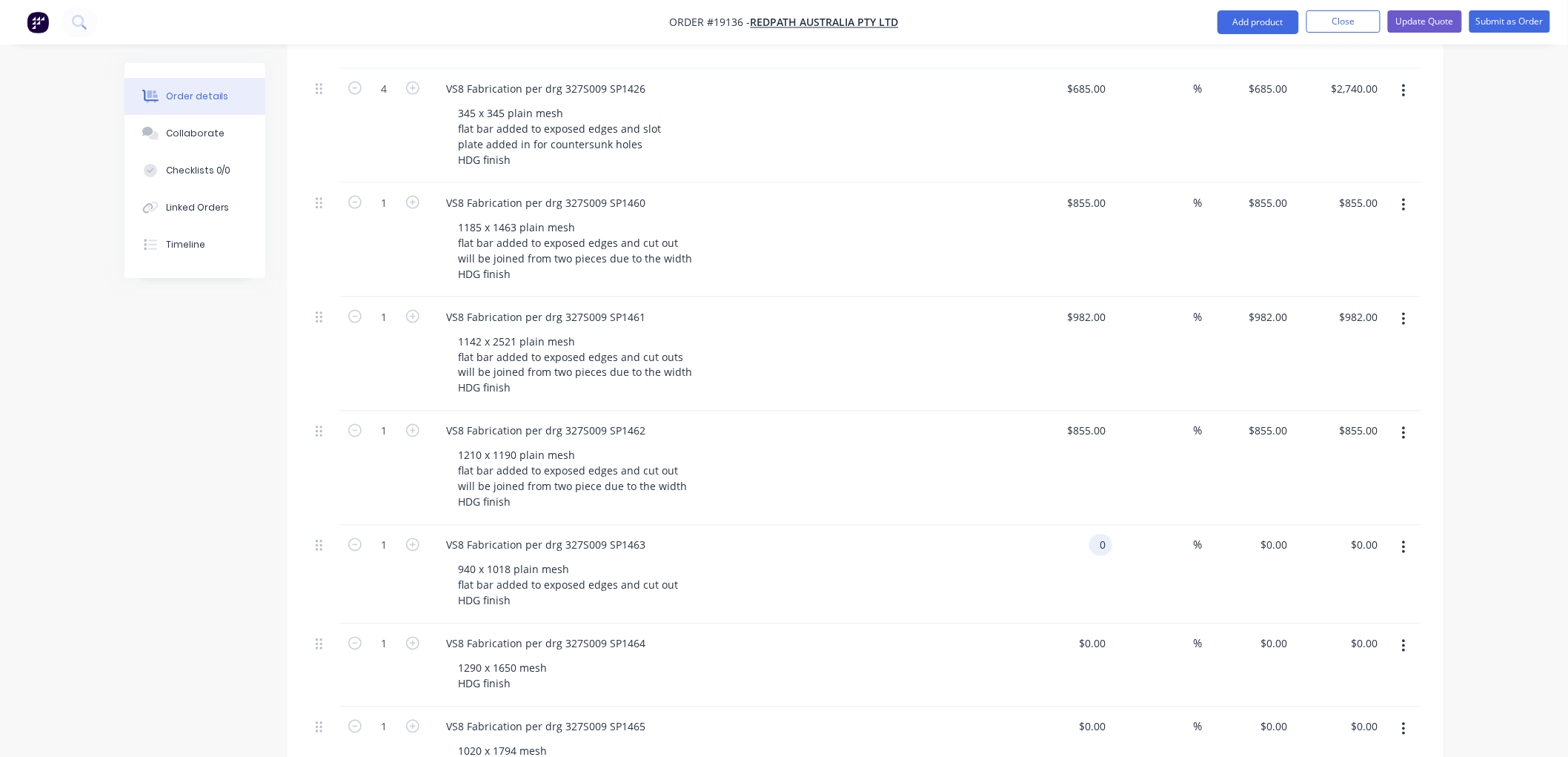
scroll to position [906, 0]
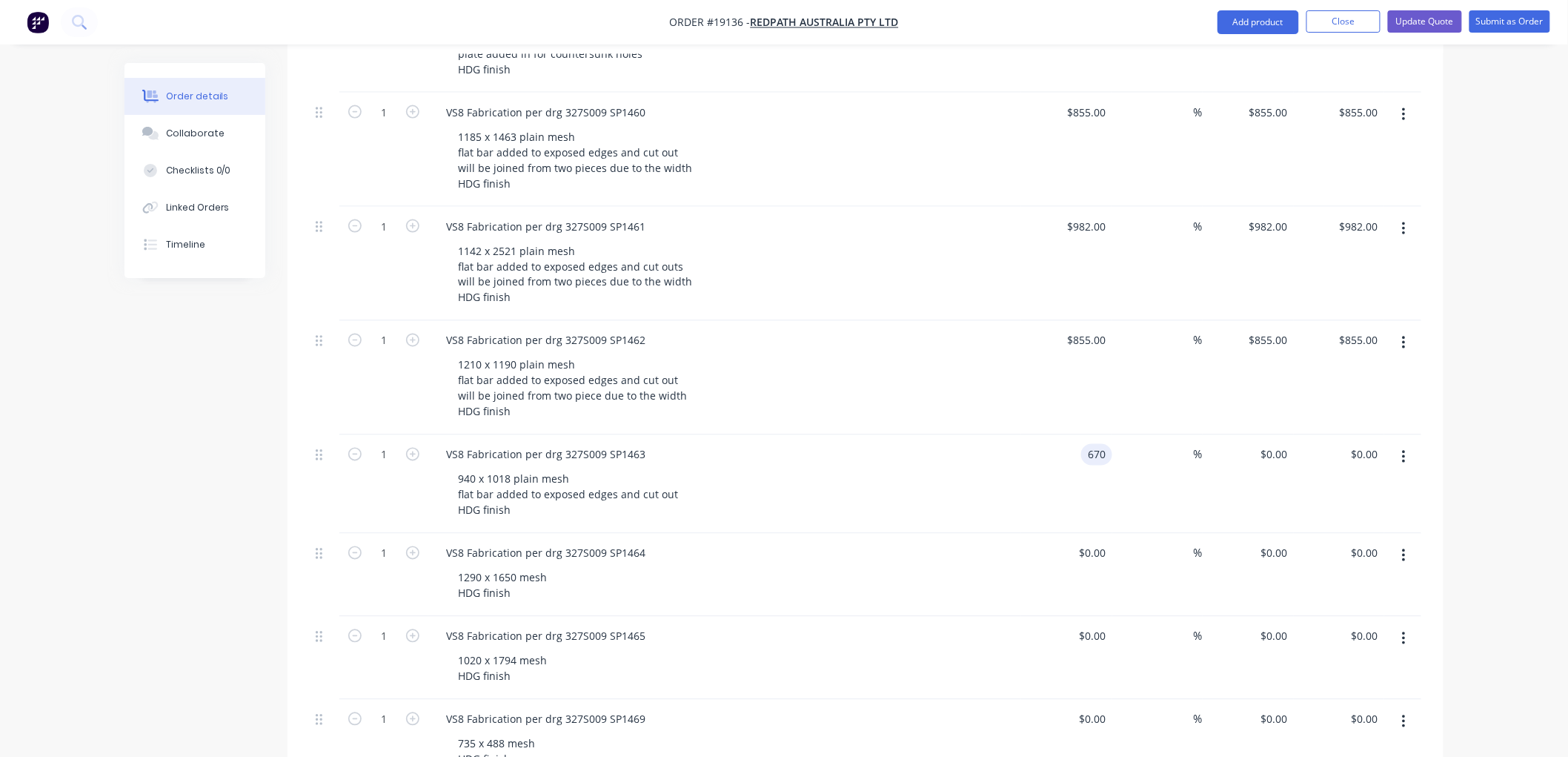
type input "$670.00"
click at [1492, 316] on div "Order details Collaborate Checklists 0/0 Linked Orders Timeline Order details C…" at bounding box center [784, 276] width 1568 height 2364
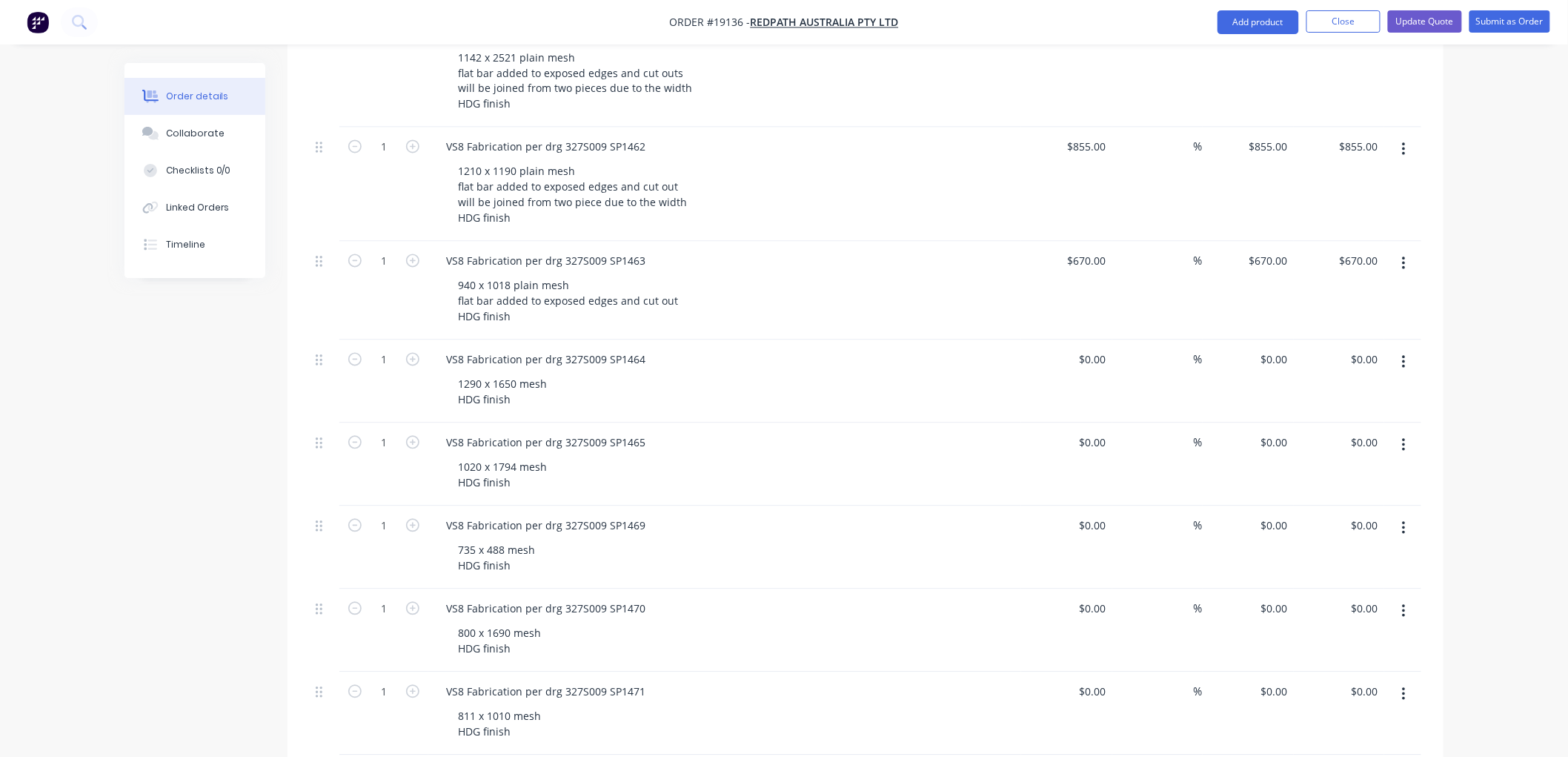
scroll to position [1153, 0]
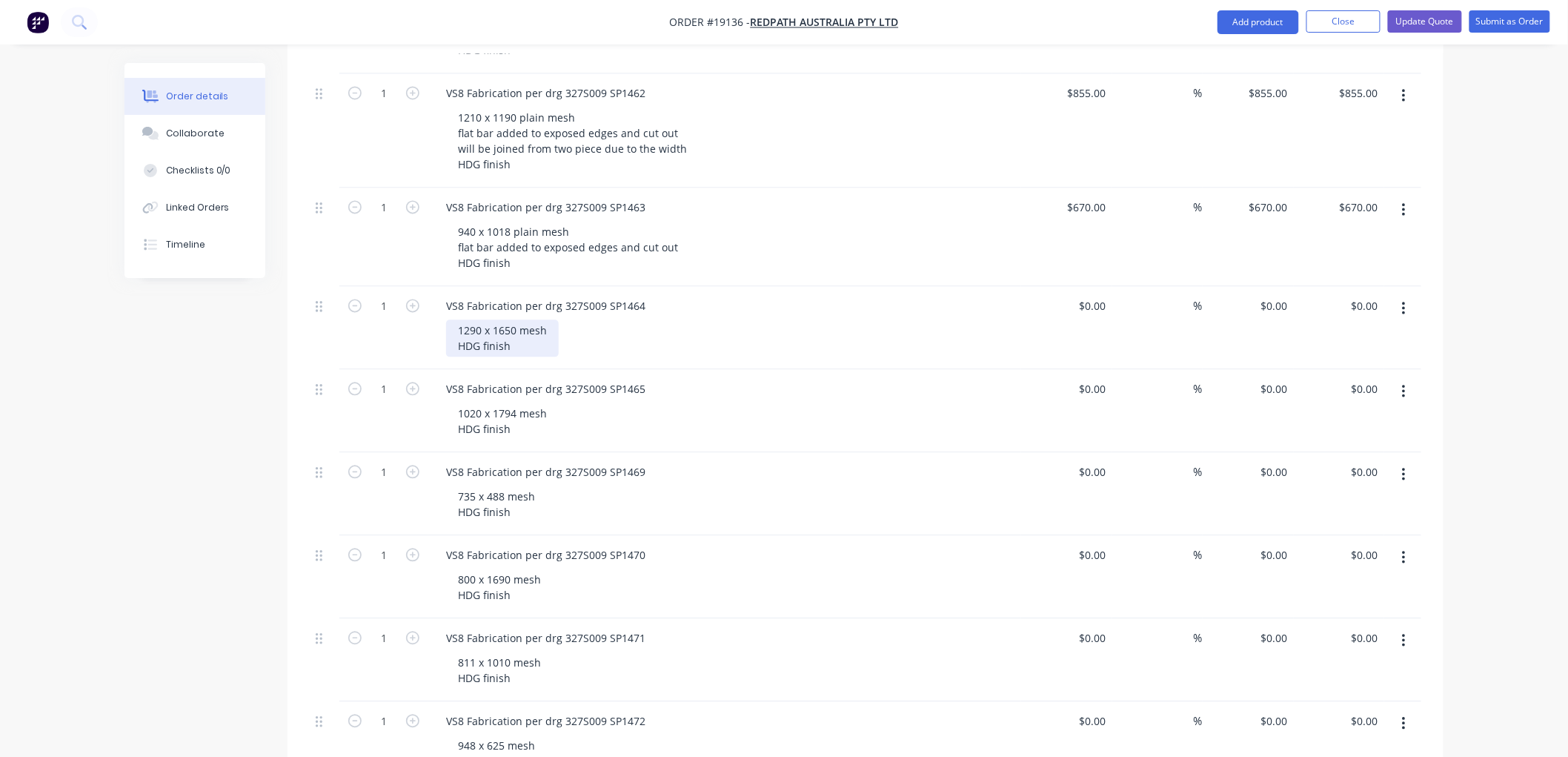
drag, startPoint x: 519, startPoint y: 292, endPoint x: 528, endPoint y: 291, distance: 9.1
click at [517, 320] on div "1290 x 1650 mesh HDG finish" at bounding box center [503, 338] width 113 height 37
click at [575, 320] on div "1290 x 1650 plain mesh HDG finish" at bounding box center [516, 338] width 141 height 37
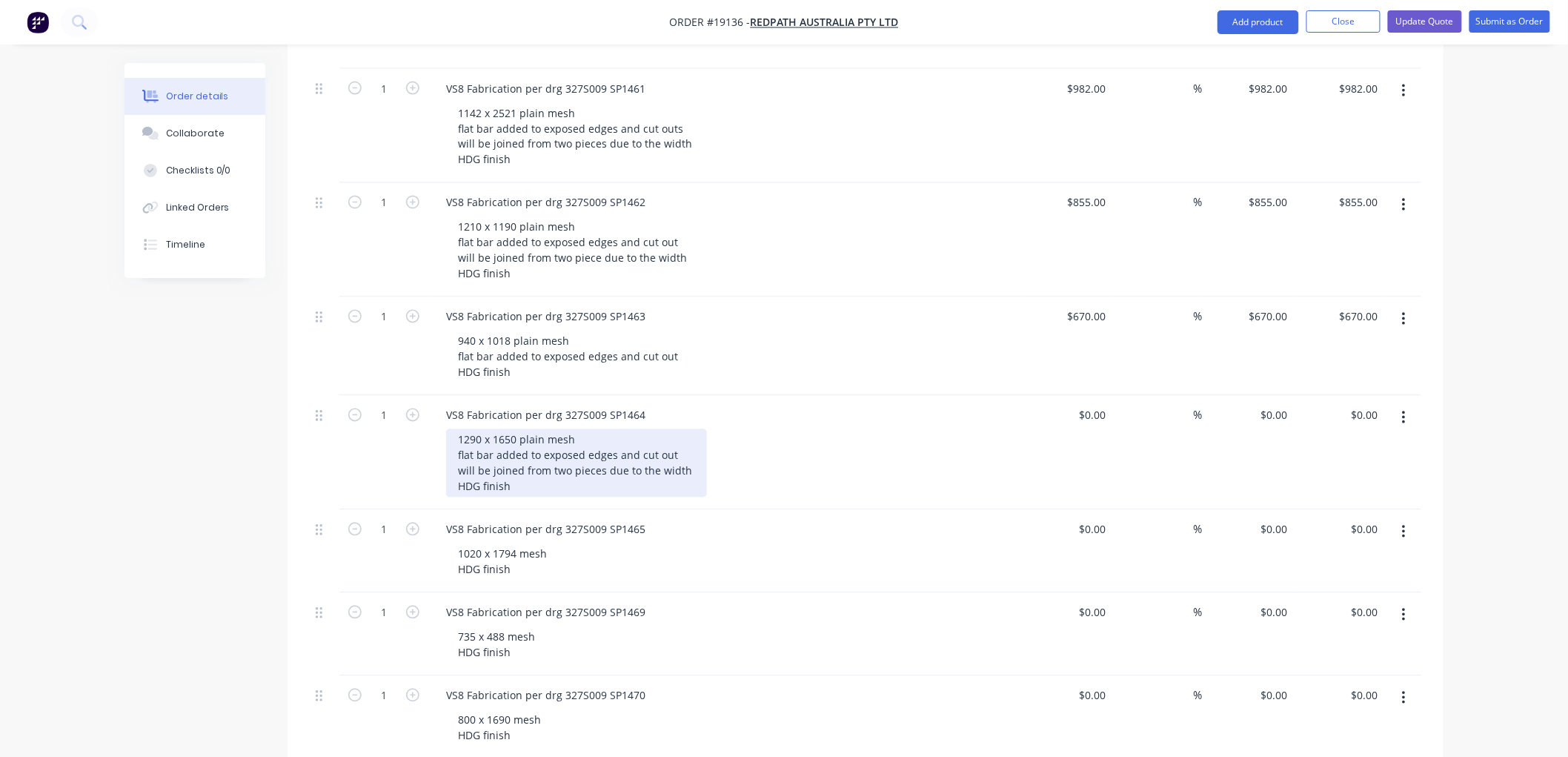
scroll to position [1070, 0]
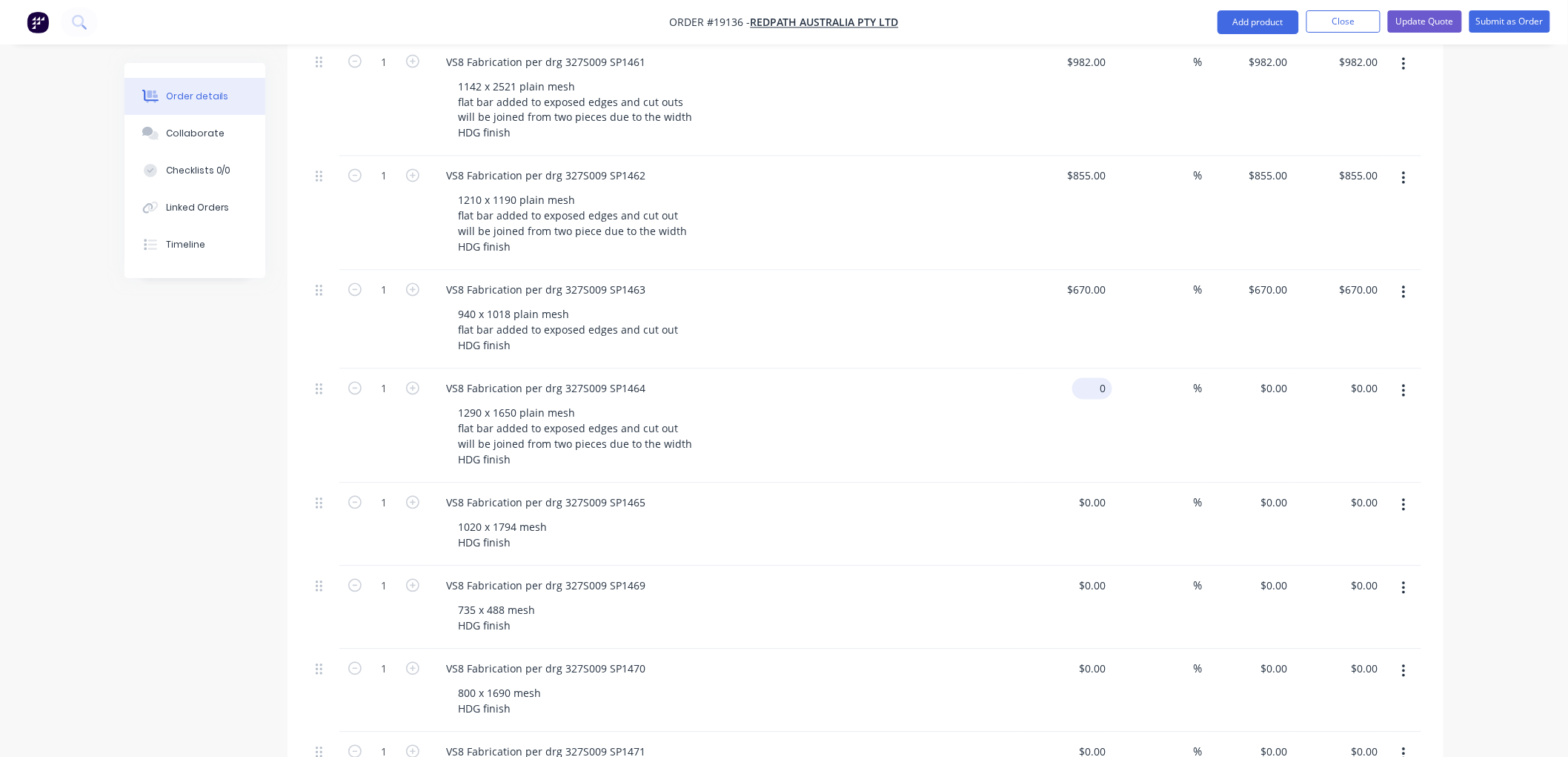
click at [1099, 378] on input "0" at bounding box center [1095, 389] width 34 height 22
type input "$855.00"
drag, startPoint x: 1509, startPoint y: 334, endPoint x: 1480, endPoint y: 326, distance: 30.1
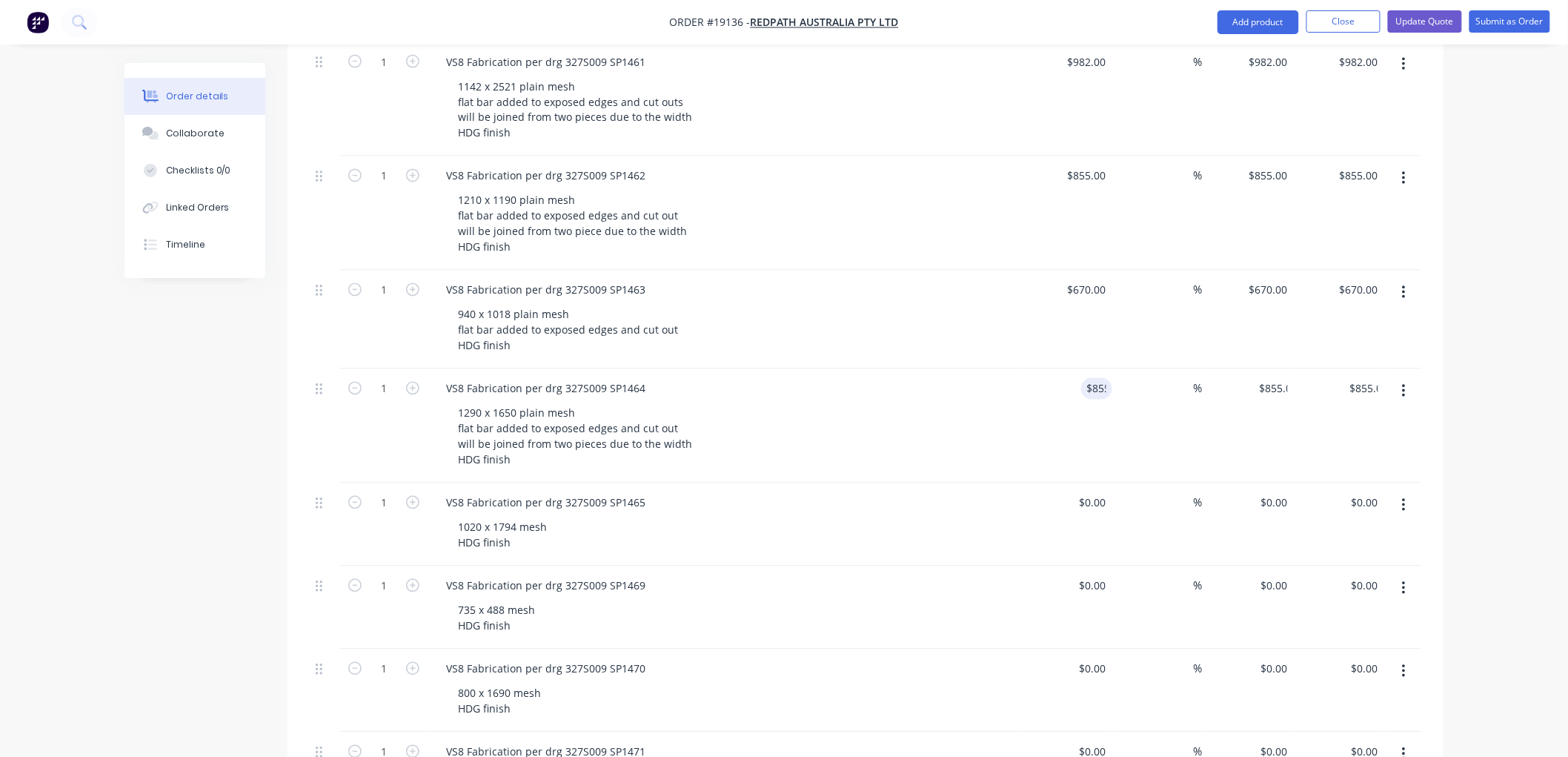
click at [1506, 334] on div "Order details Collaborate Checklists 0/0 Linked Orders Timeline Order details C…" at bounding box center [784, 127] width 1568 height 2396
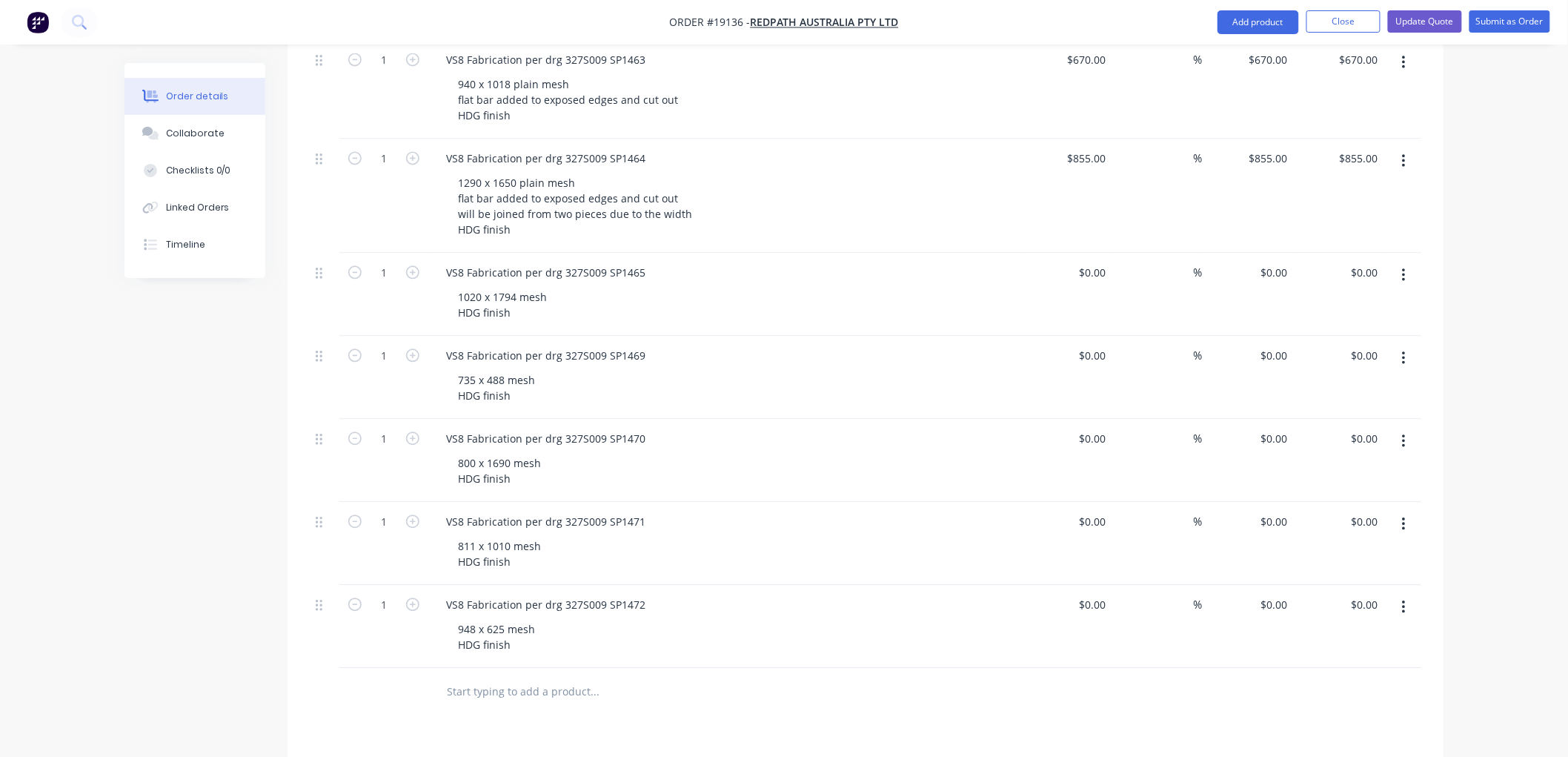
scroll to position [1317, 0]
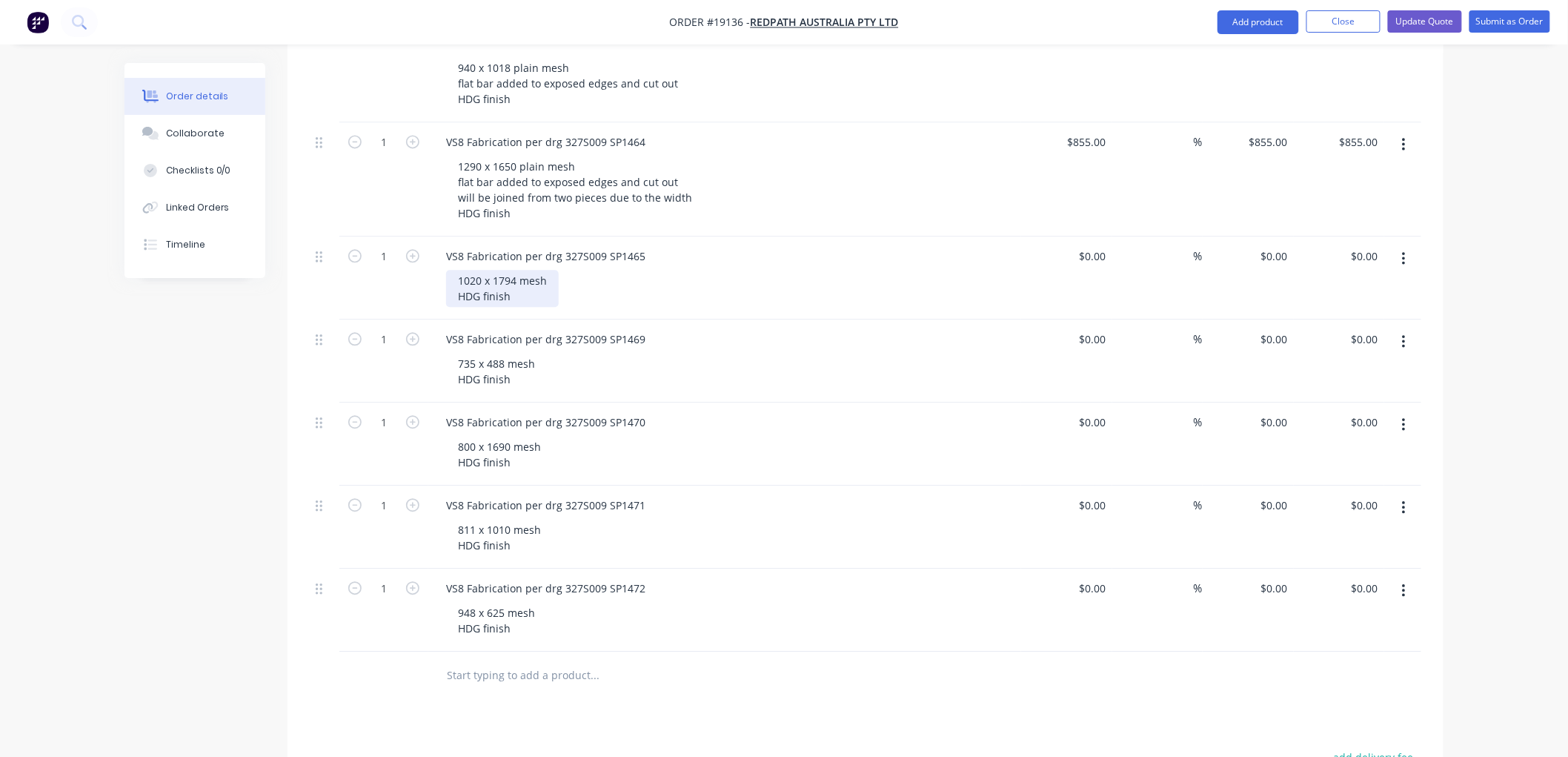
click at [517, 270] on div "1020 x 1794 mesh HDG finish" at bounding box center [503, 288] width 113 height 37
click at [576, 270] on div "1020 x 1794 plain mesh HDG finish" at bounding box center [516, 288] width 141 height 37
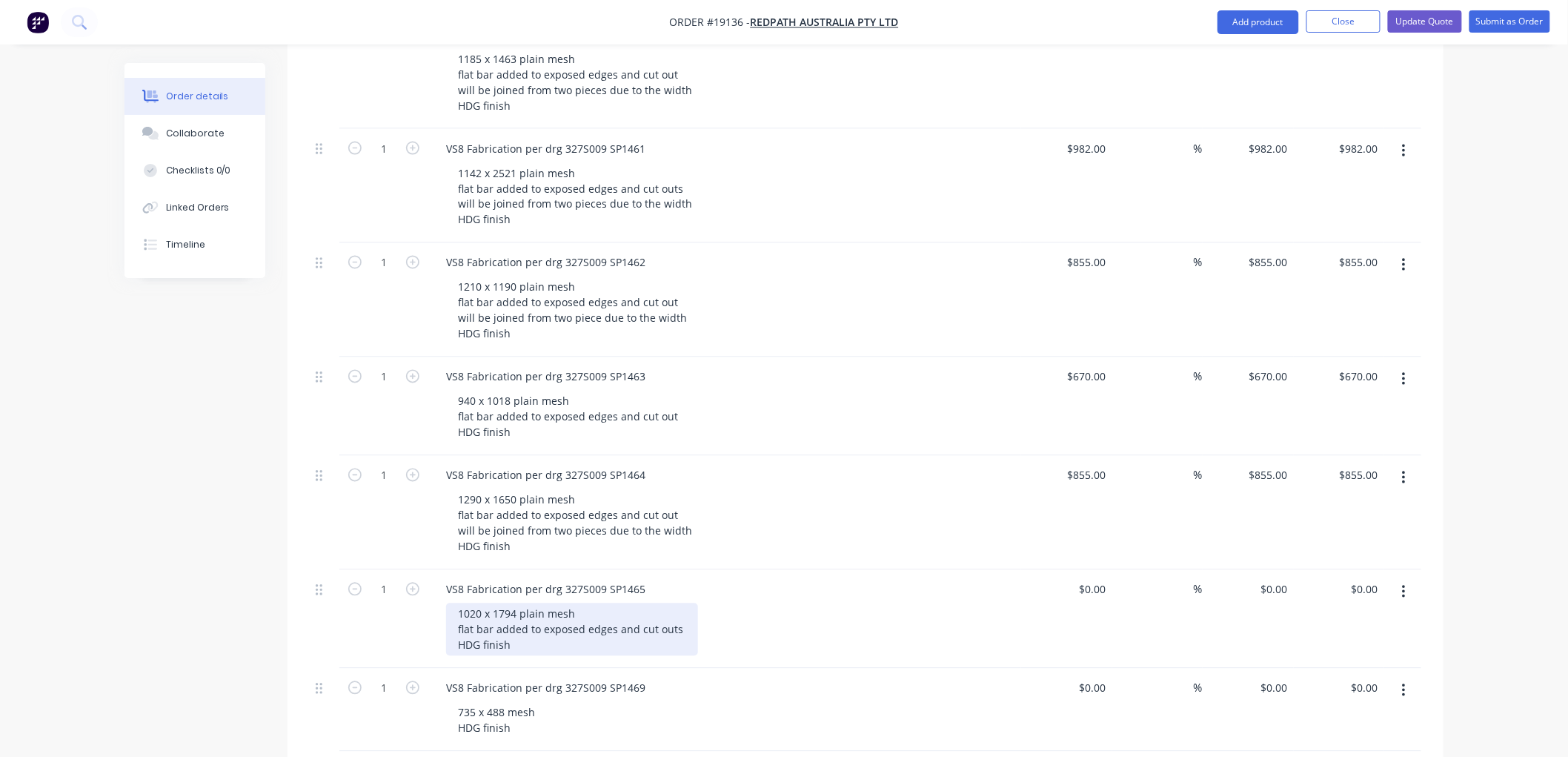
scroll to position [1070, 0]
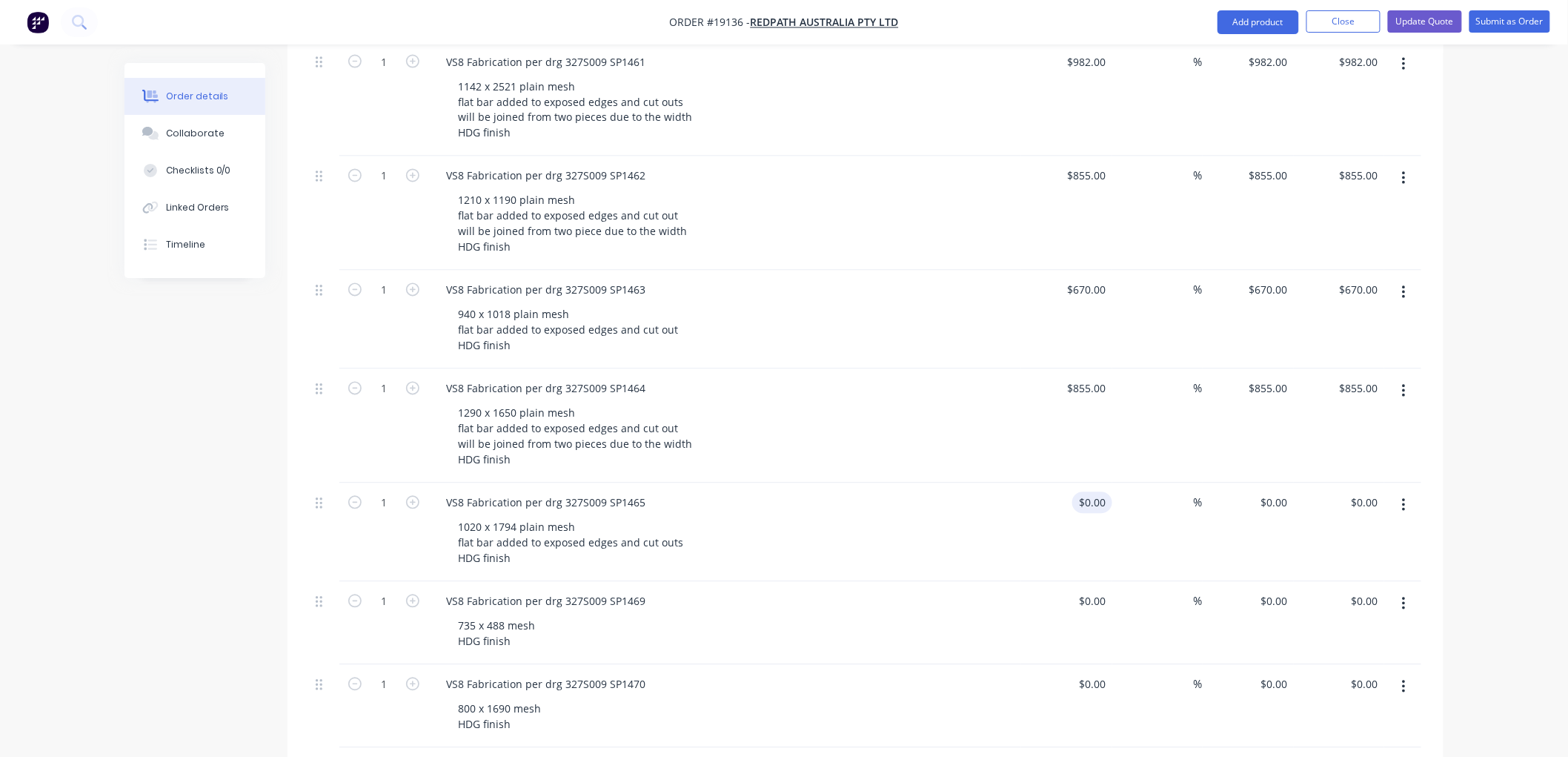
click at [1089, 493] on div "$0.00 $0.00" at bounding box center [1092, 503] width 40 height 22
type input "$740.00"
click at [1475, 377] on div "Order details Collaborate Checklists 0/0 Linked Orders Timeline Order details C…" at bounding box center [784, 135] width 1568 height 2411
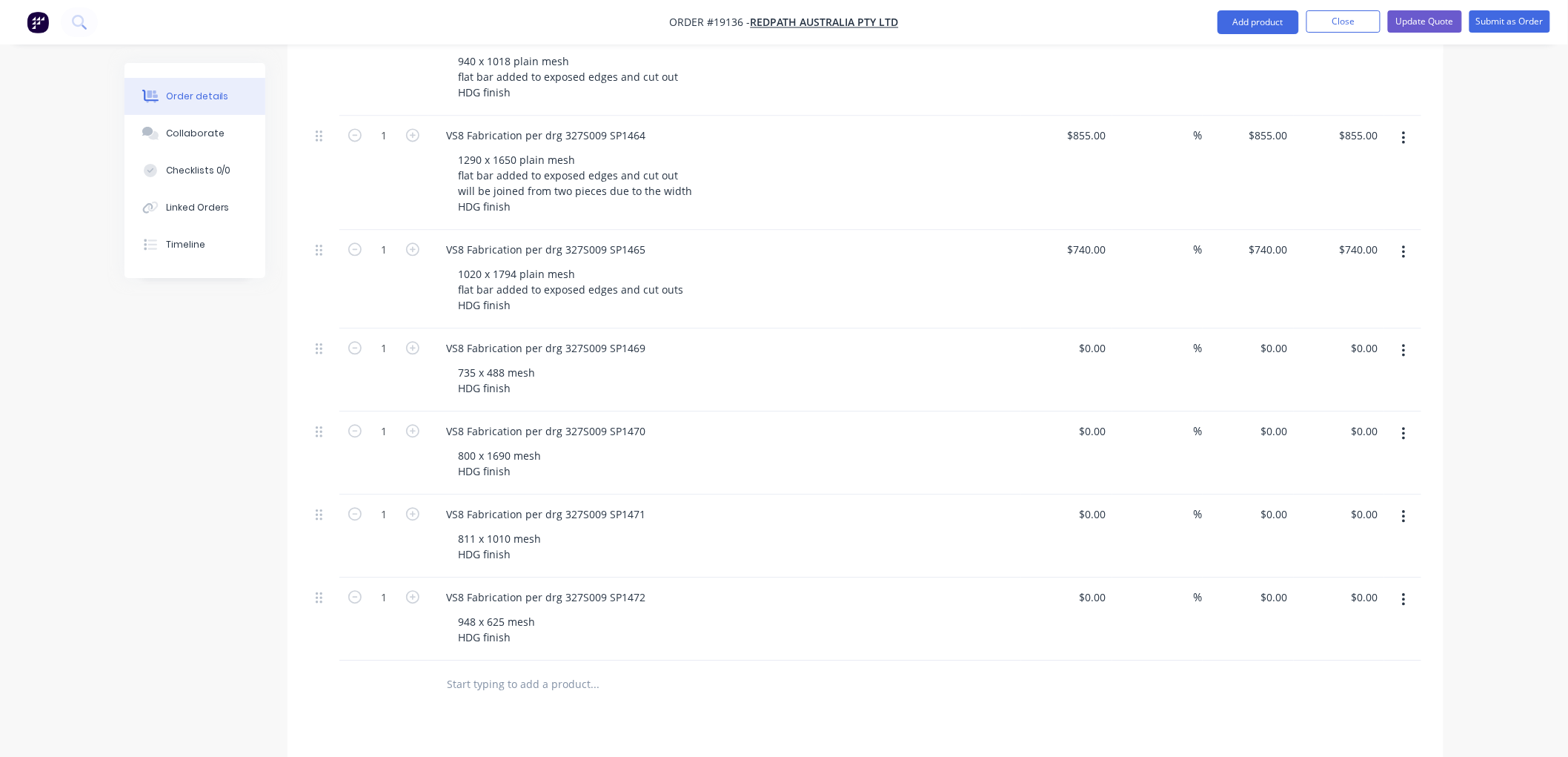
scroll to position [1317, 0]
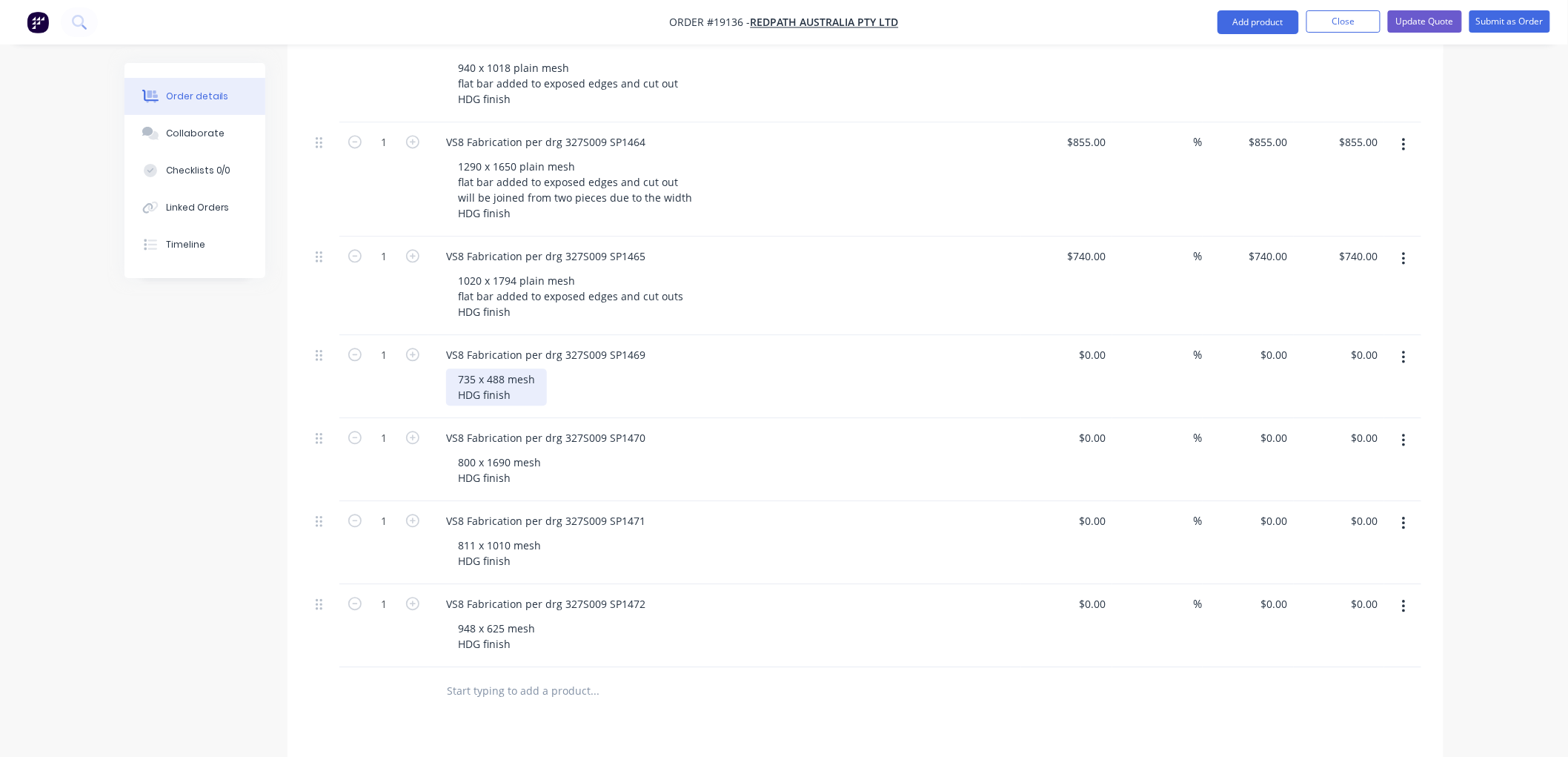
click at [515, 368] on div "735 x 488 mesh HDG finish" at bounding box center [497, 386] width 101 height 37
click at [508, 368] on div "735 x 488 mesh HDG finish" at bounding box center [497, 386] width 101 height 37
click at [564, 368] on div "735 x 488 plain mesh HDG finish" at bounding box center [510, 386] width 129 height 37
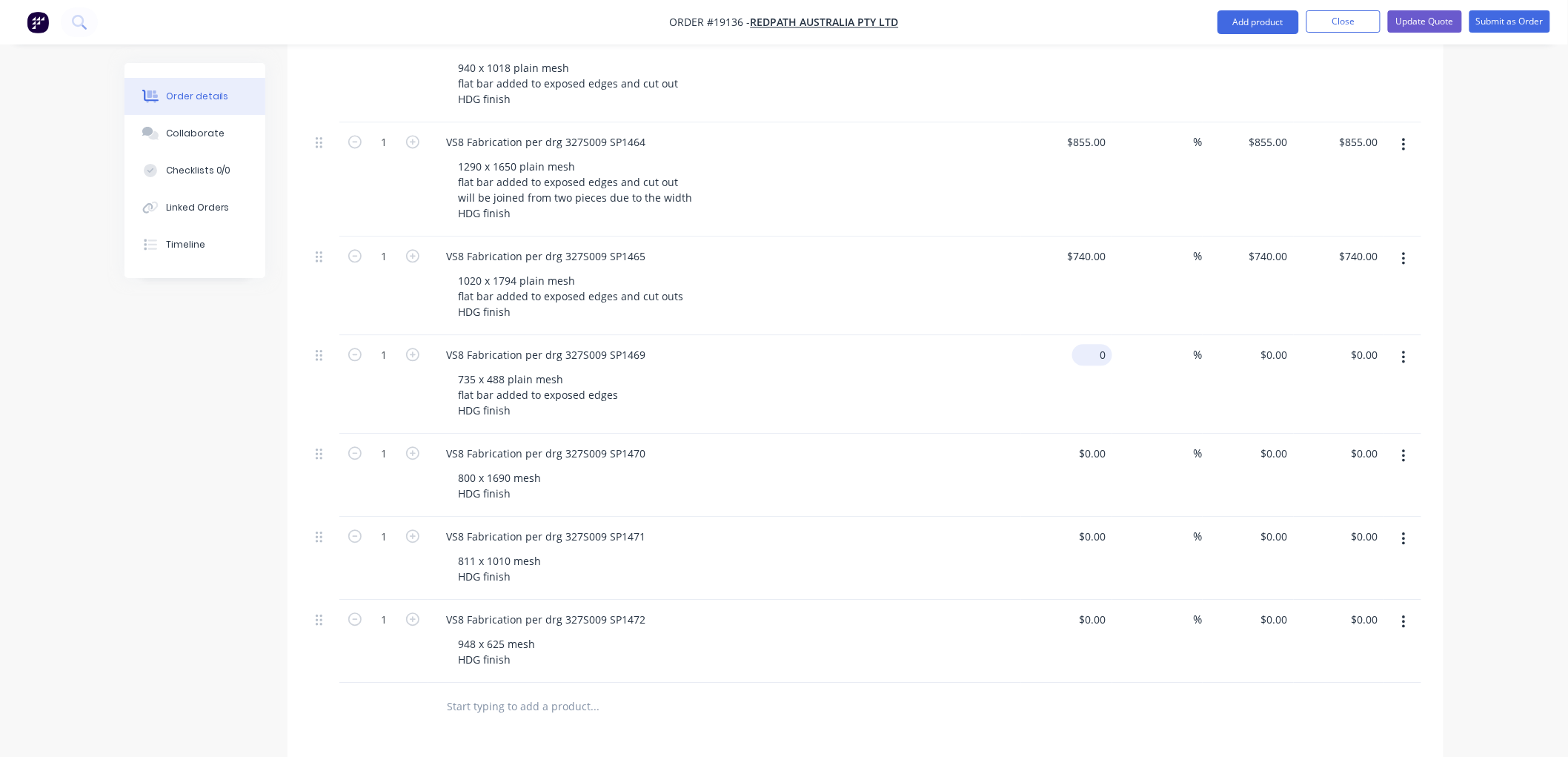
click at [1091, 344] on div "0 $0.00" at bounding box center [1092, 355] width 40 height 22
type input "$670.00"
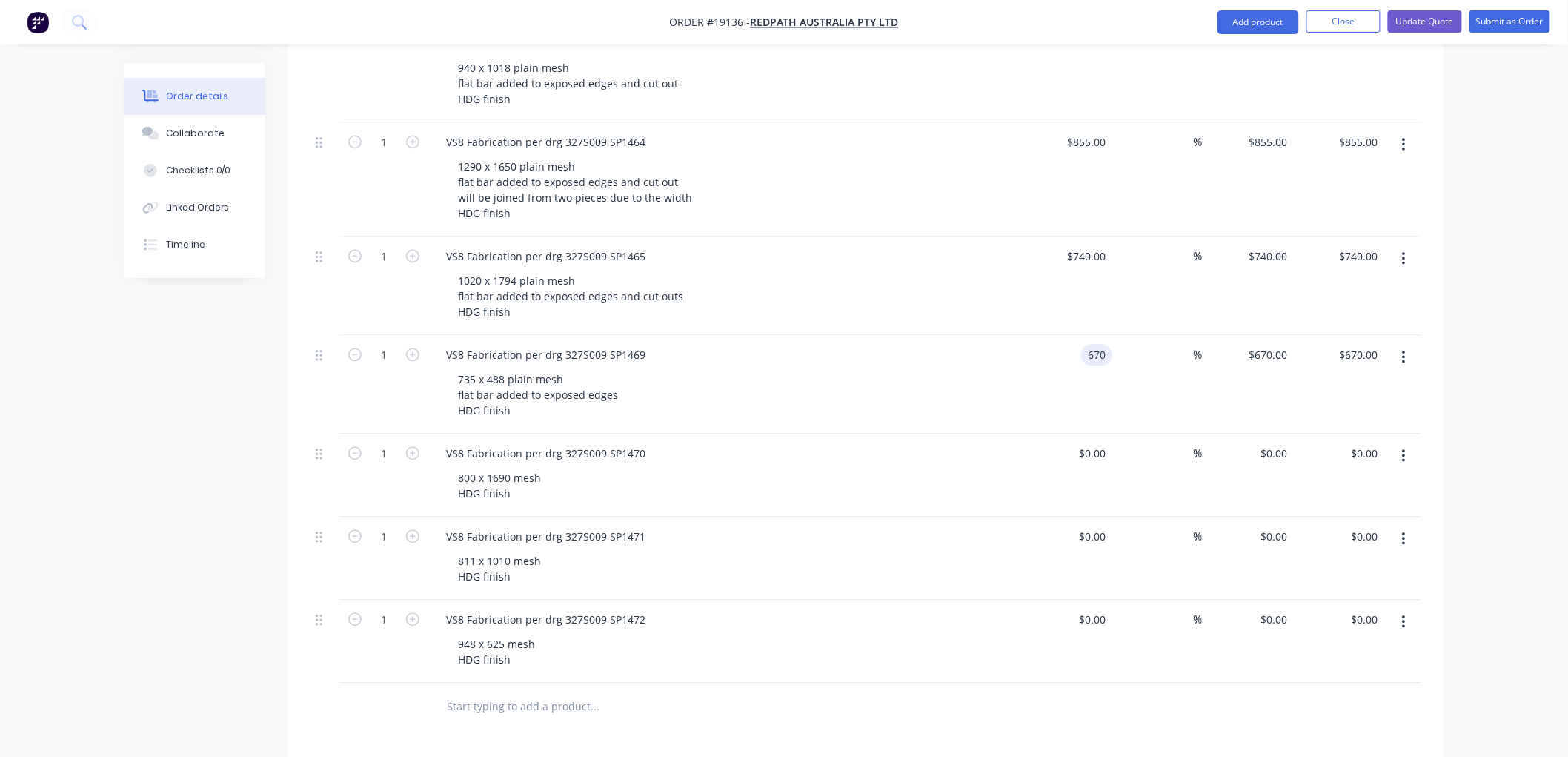
click at [1083, 344] on div "670 670" at bounding box center [1096, 355] width 31 height 22
click at [1095, 344] on input "670" at bounding box center [1099, 355] width 25 height 22
click at [1098, 344] on input "670" at bounding box center [1099, 355] width 25 height 22
click at [1102, 344] on input "670" at bounding box center [1099, 355] width 25 height 22
type input "$620.00"
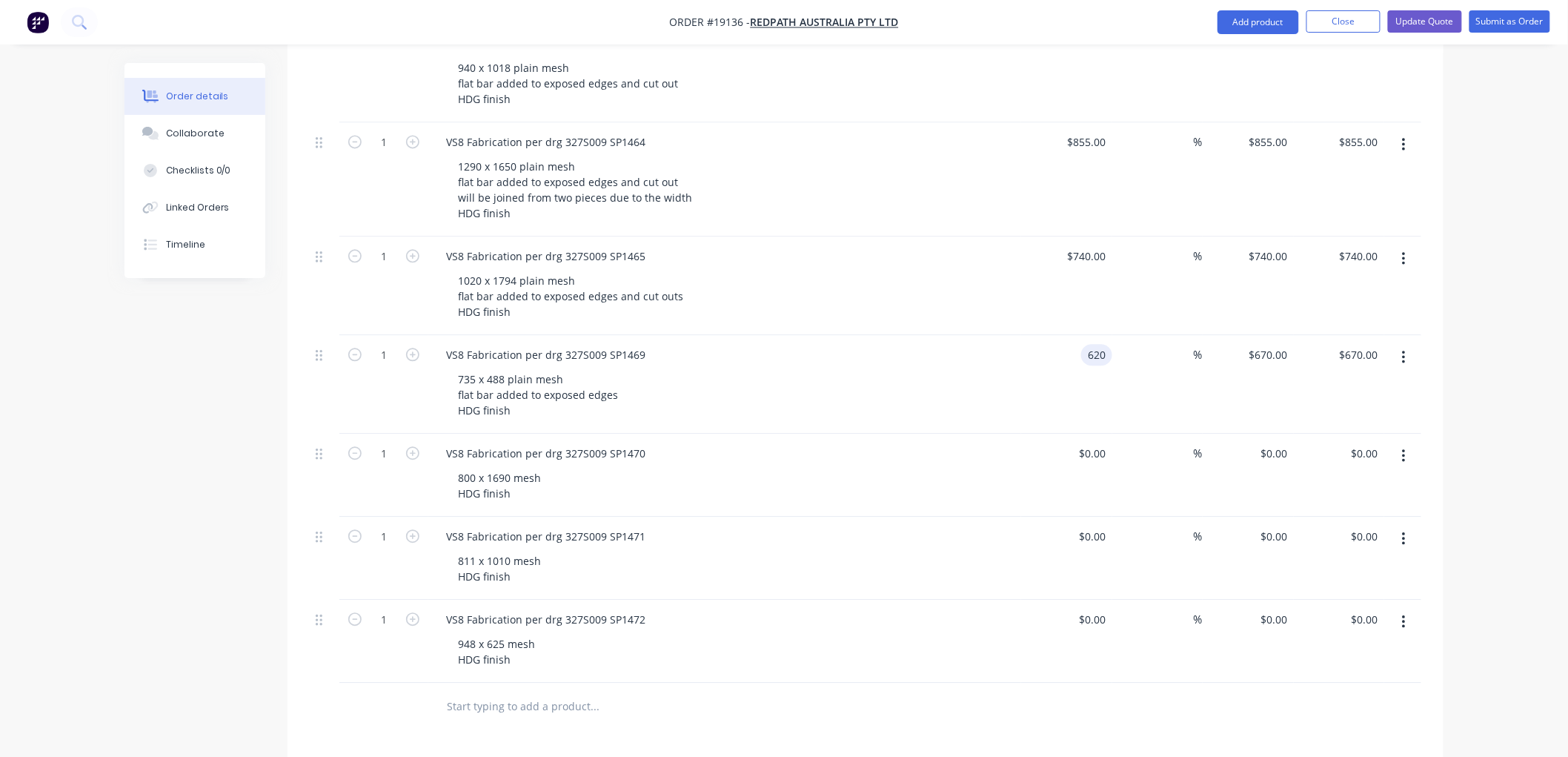
type input "$620.00"
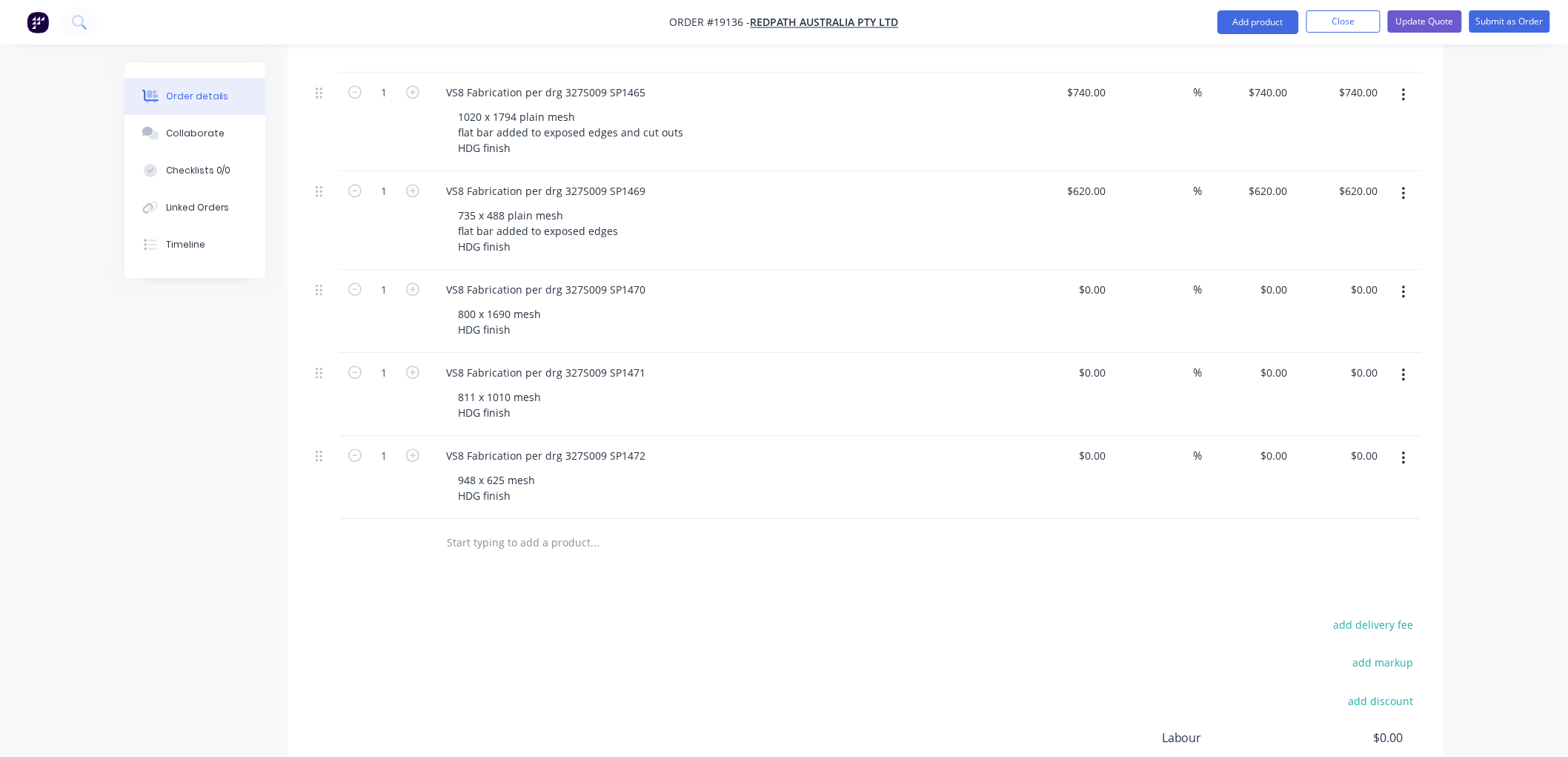
scroll to position [1483, 0]
drag, startPoint x: 511, startPoint y: 270, endPoint x: 528, endPoint y: 269, distance: 17.0
click at [511, 302] on div "800 x 1690 mesh HDG finish" at bounding box center [500, 320] width 107 height 37
click at [565, 302] on div "800 x 1690 plain mesh HDG finish" at bounding box center [513, 320] width 135 height 37
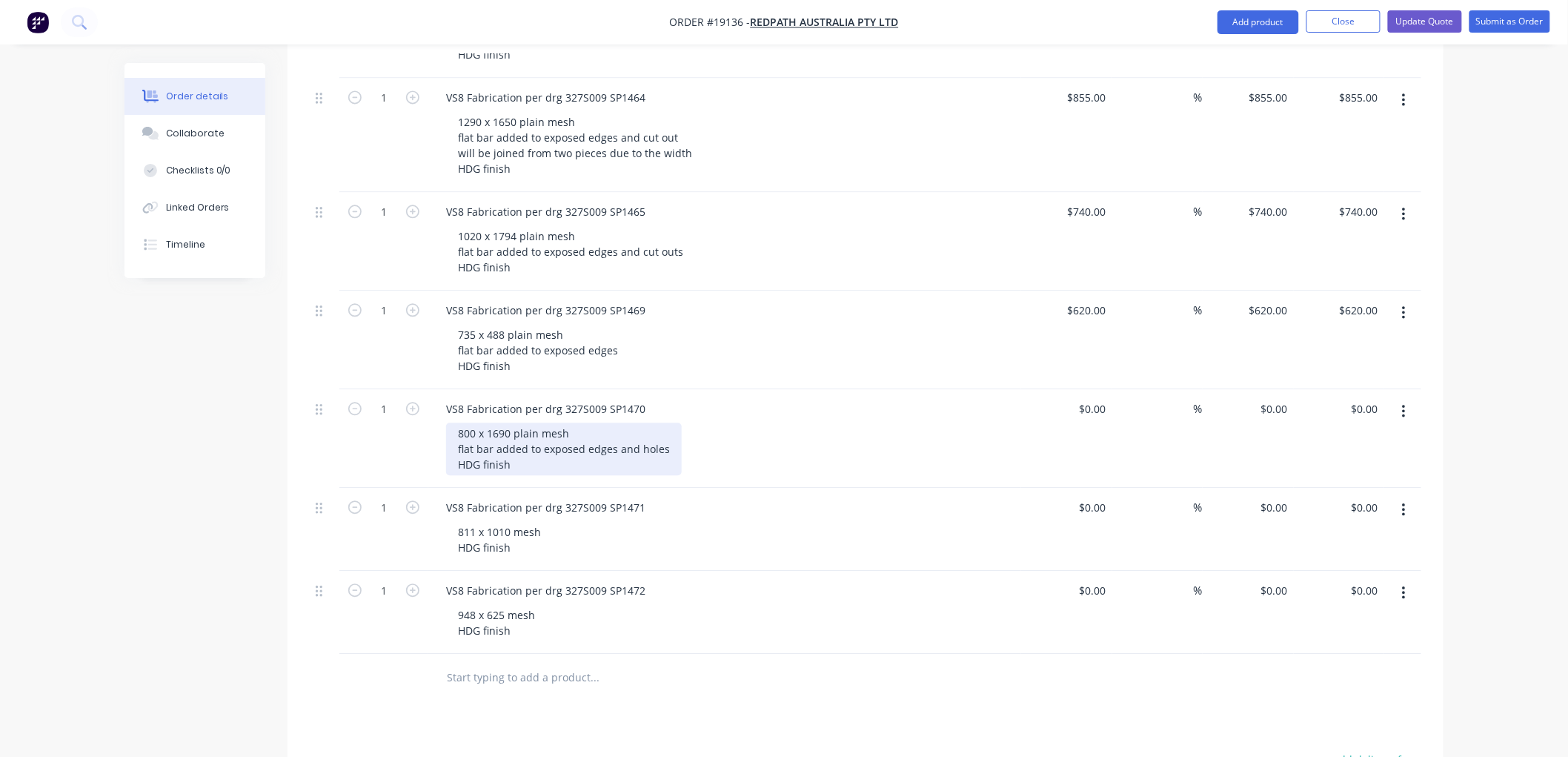
scroll to position [1400, 0]
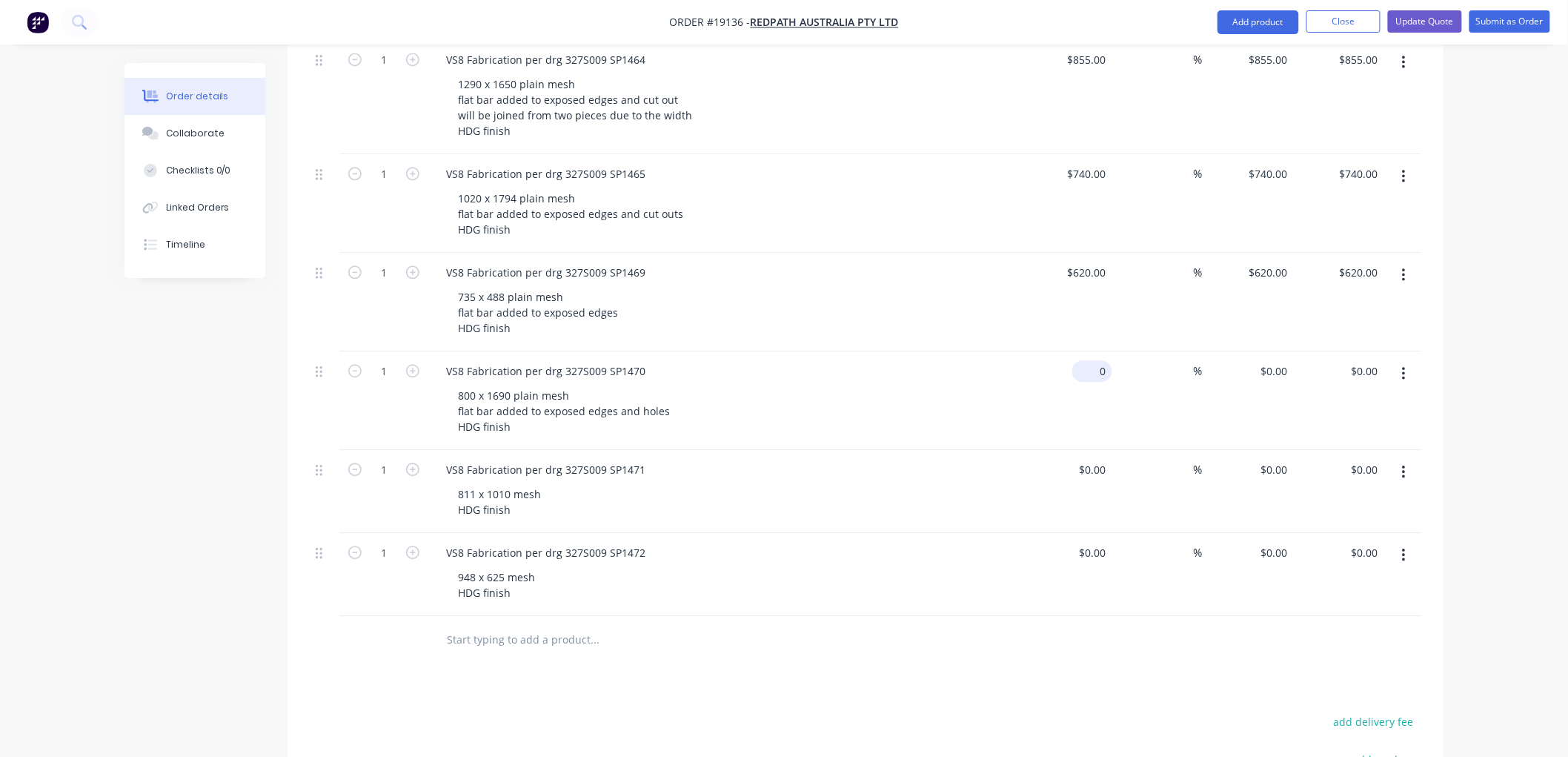
click at [1087, 352] on div "0 $0.00" at bounding box center [1066, 401] width 91 height 99
type input "$740.00"
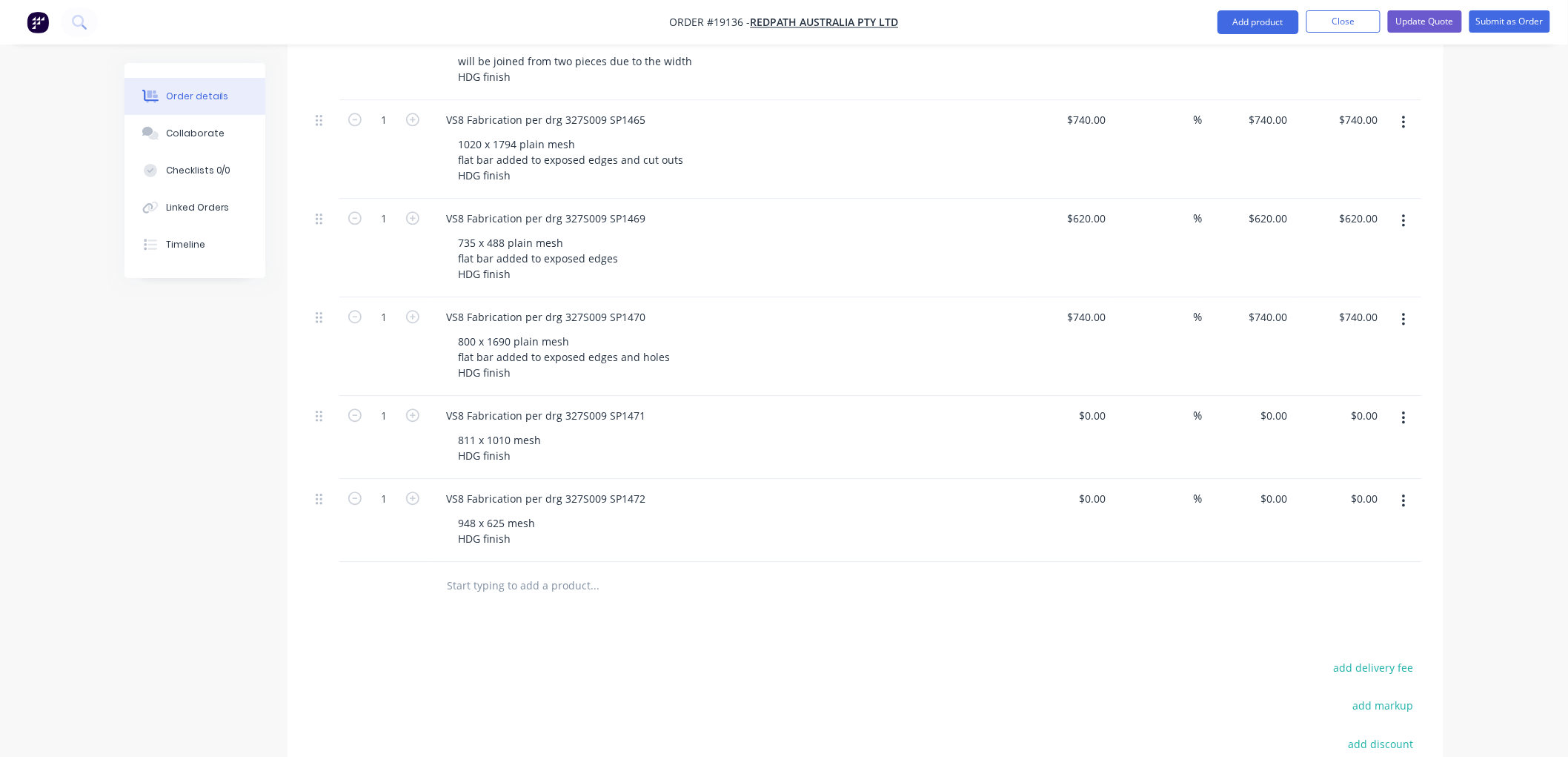
scroll to position [1483, 0]
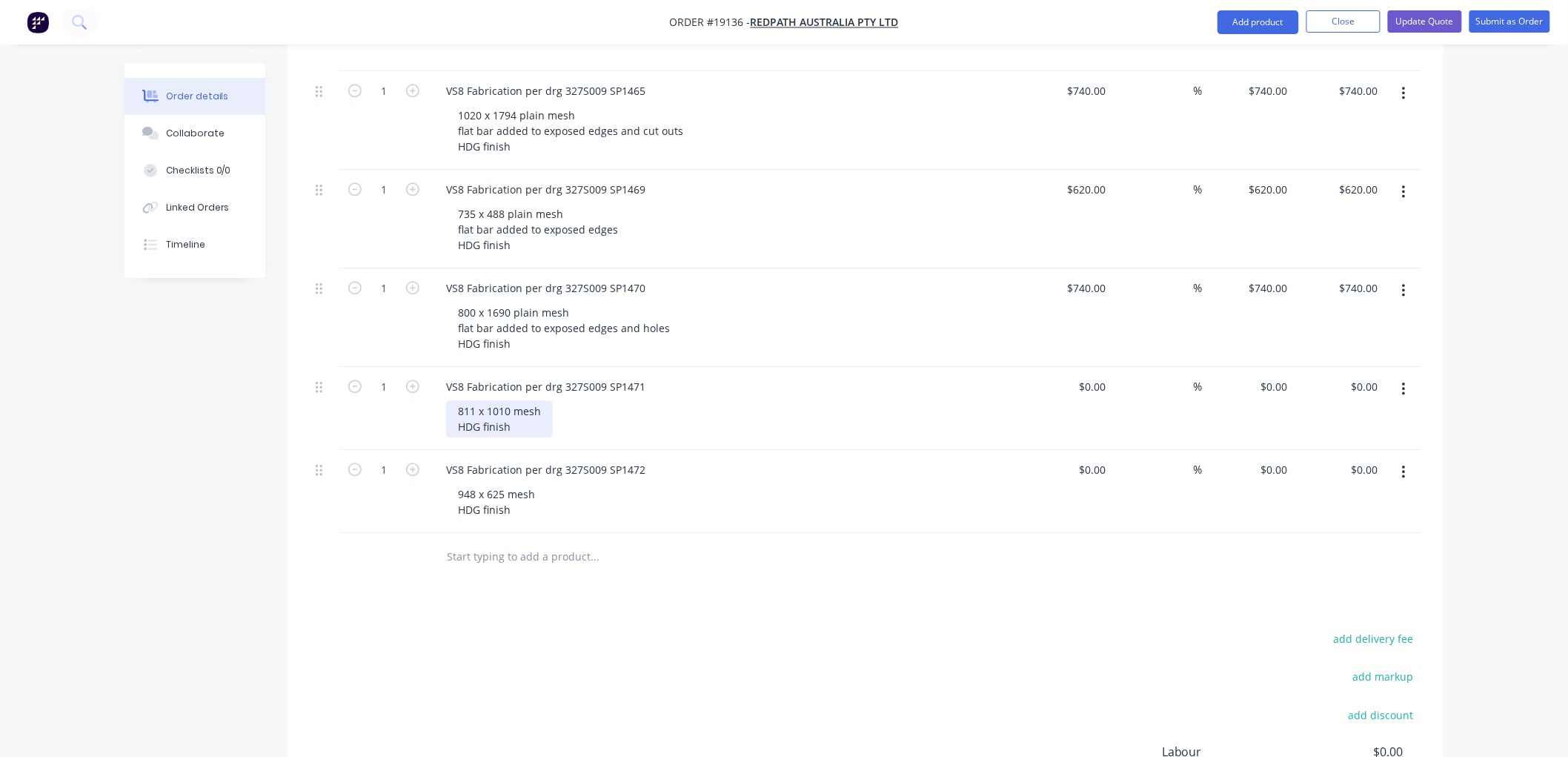
click at [511, 401] on div "811 x 1010 mesh HDG finish" at bounding box center [500, 419] width 107 height 37
click at [574, 401] on div "811 x 1010 plain mesh HDG finish" at bounding box center [513, 419] width 135 height 37
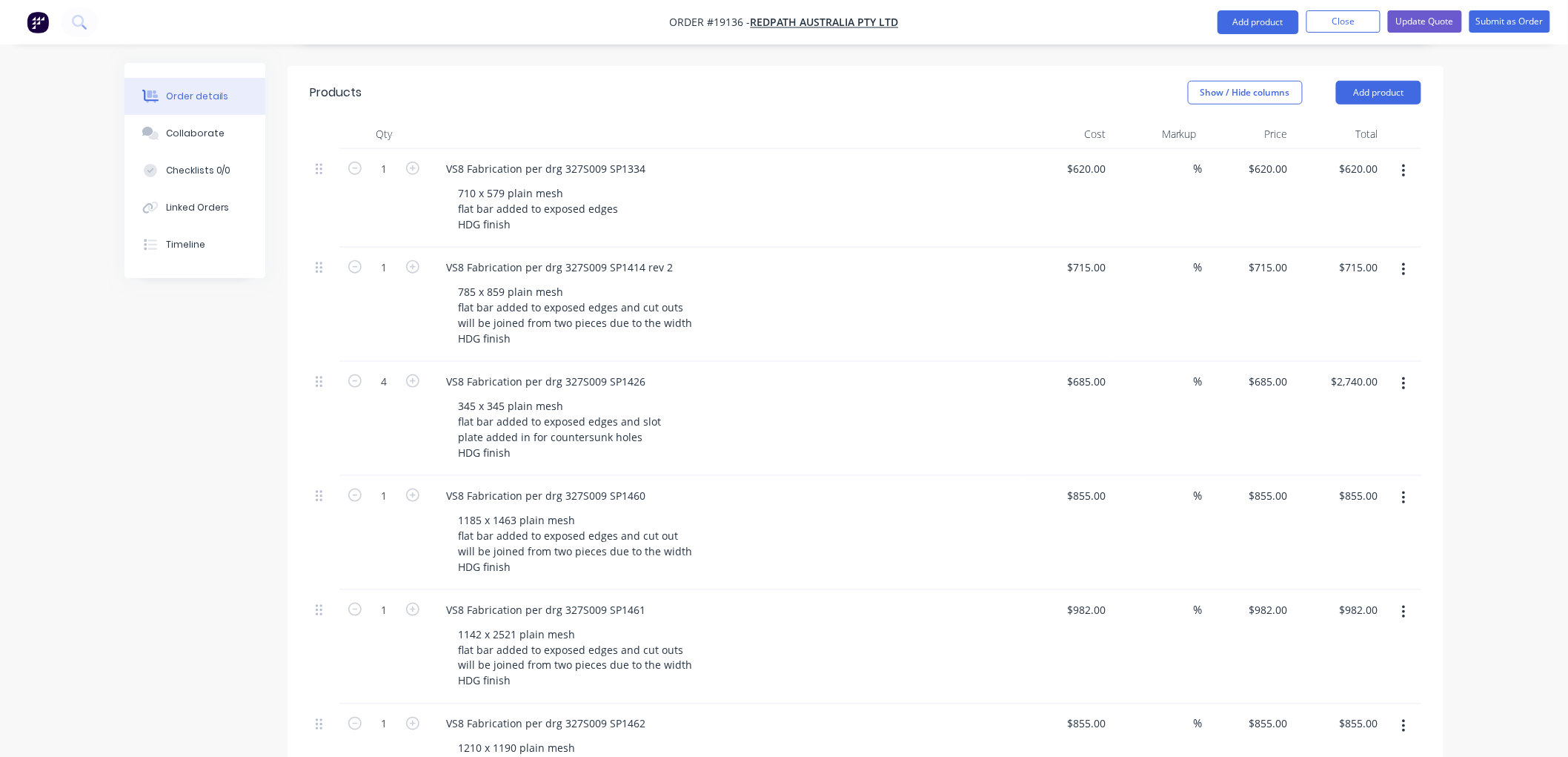
scroll to position [494, 0]
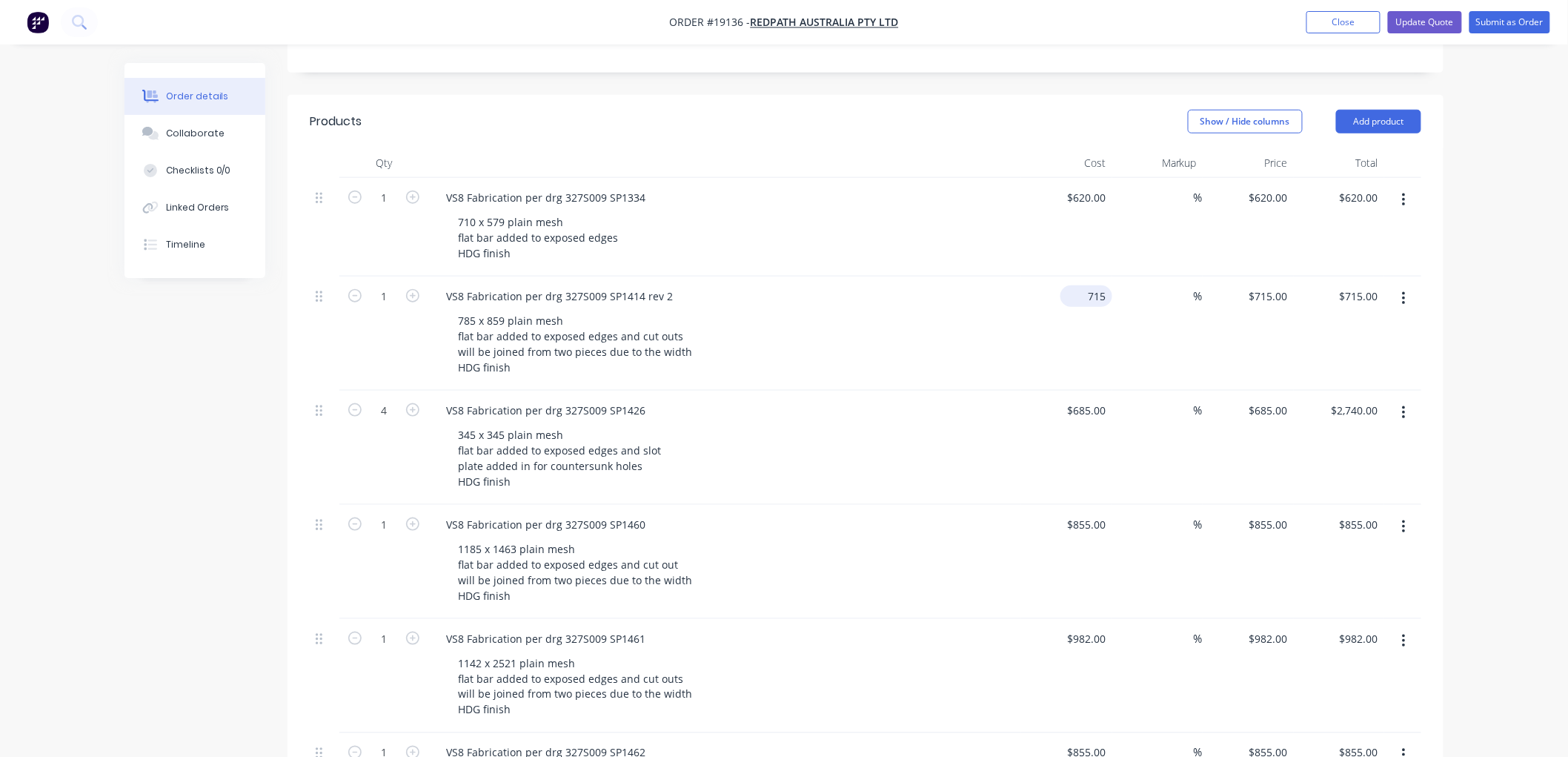
click at [1090, 285] on input "715" at bounding box center [1089, 296] width 46 height 22
click at [1056, 290] on div "740 740" at bounding box center [1066, 334] width 91 height 114
type input "$740.00"
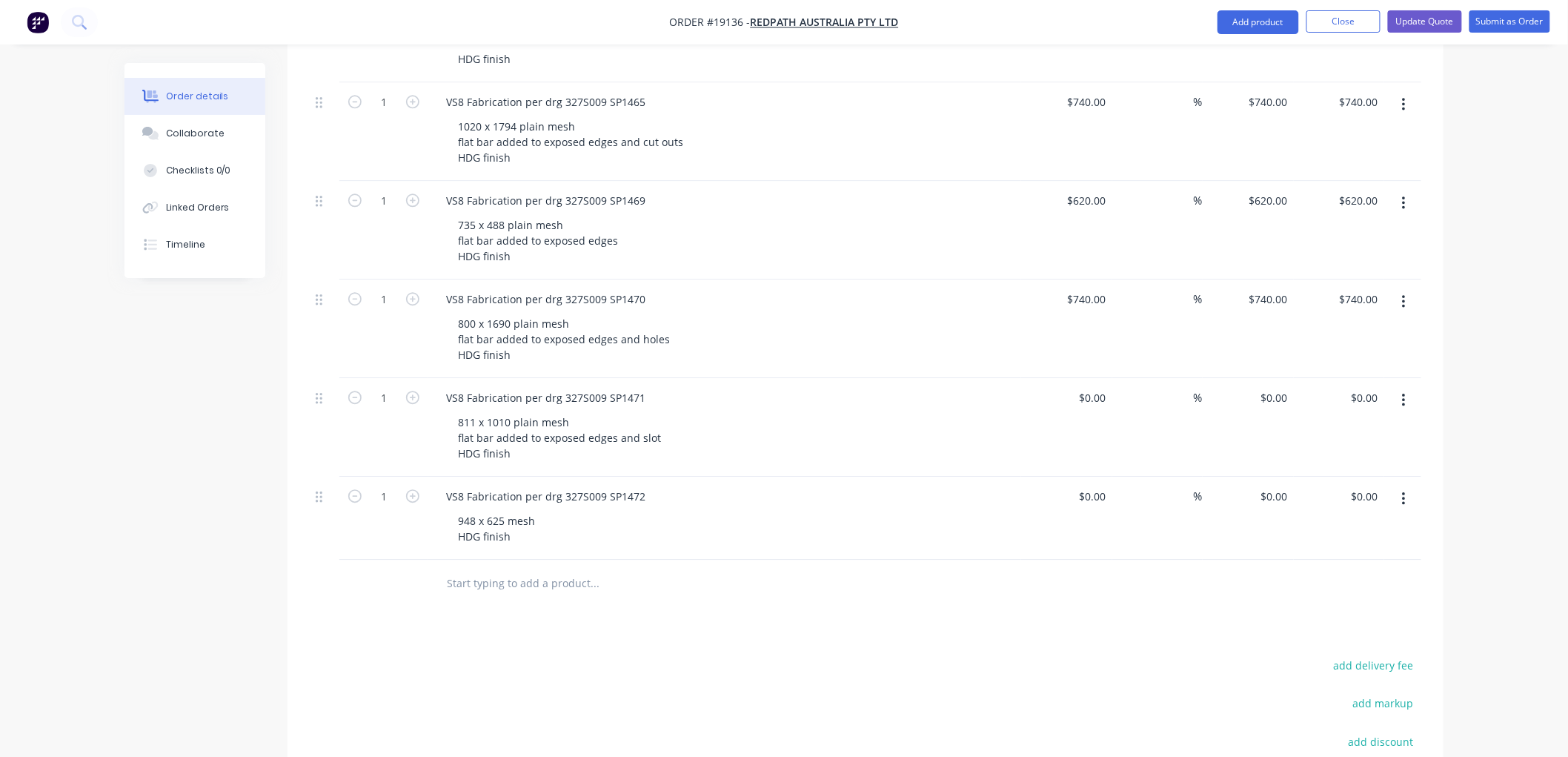
scroll to position [1483, 0]
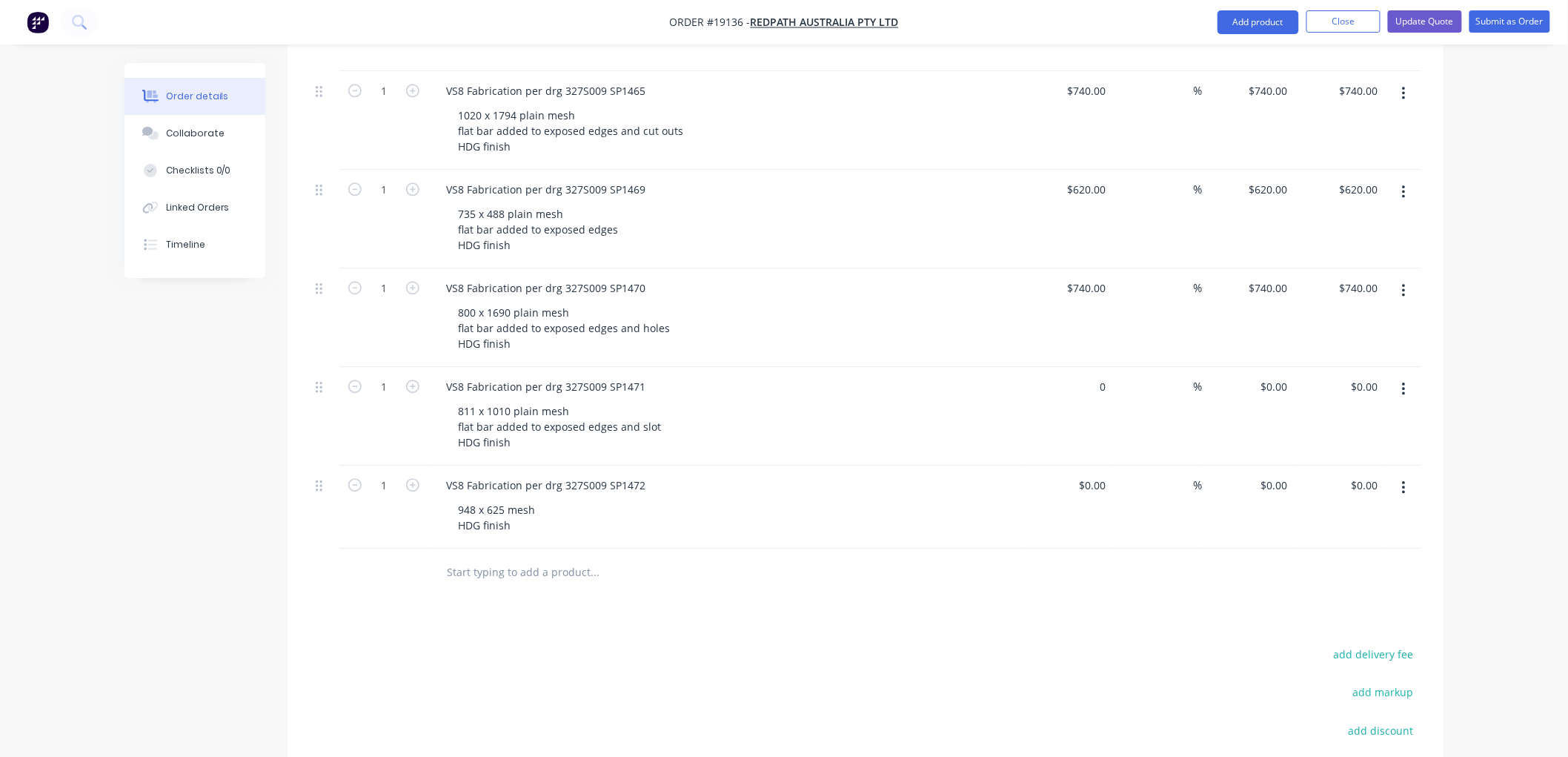
drag, startPoint x: 1091, startPoint y: 347, endPoint x: 1119, endPoint y: 351, distance: 28.3
click at [1090, 376] on div "0 $0.00" at bounding box center [1092, 386] width 40 height 22
type input "$740.00"
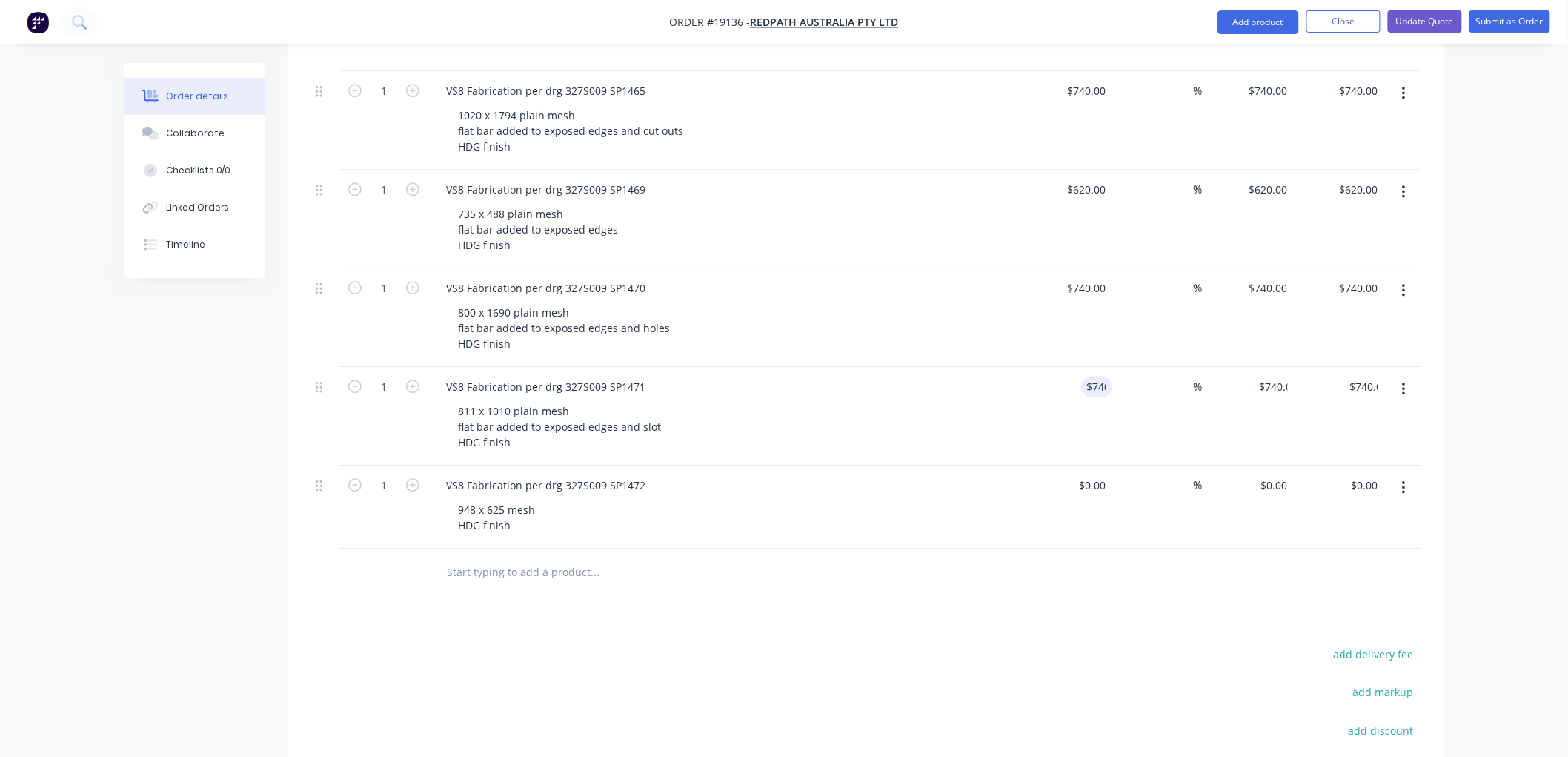
drag, startPoint x: 500, startPoint y: 465, endPoint x: 516, endPoint y: 462, distance: 16.3
click at [499, 499] on div "948 x 625 mesh HDG finish" at bounding box center [497, 517] width 101 height 37
click at [501, 499] on div "948 x 625 mesh HDG finish" at bounding box center [497, 517] width 101 height 37
click at [561, 499] on div "948 x 625 plain mesh HDG finish" at bounding box center [510, 517] width 129 height 37
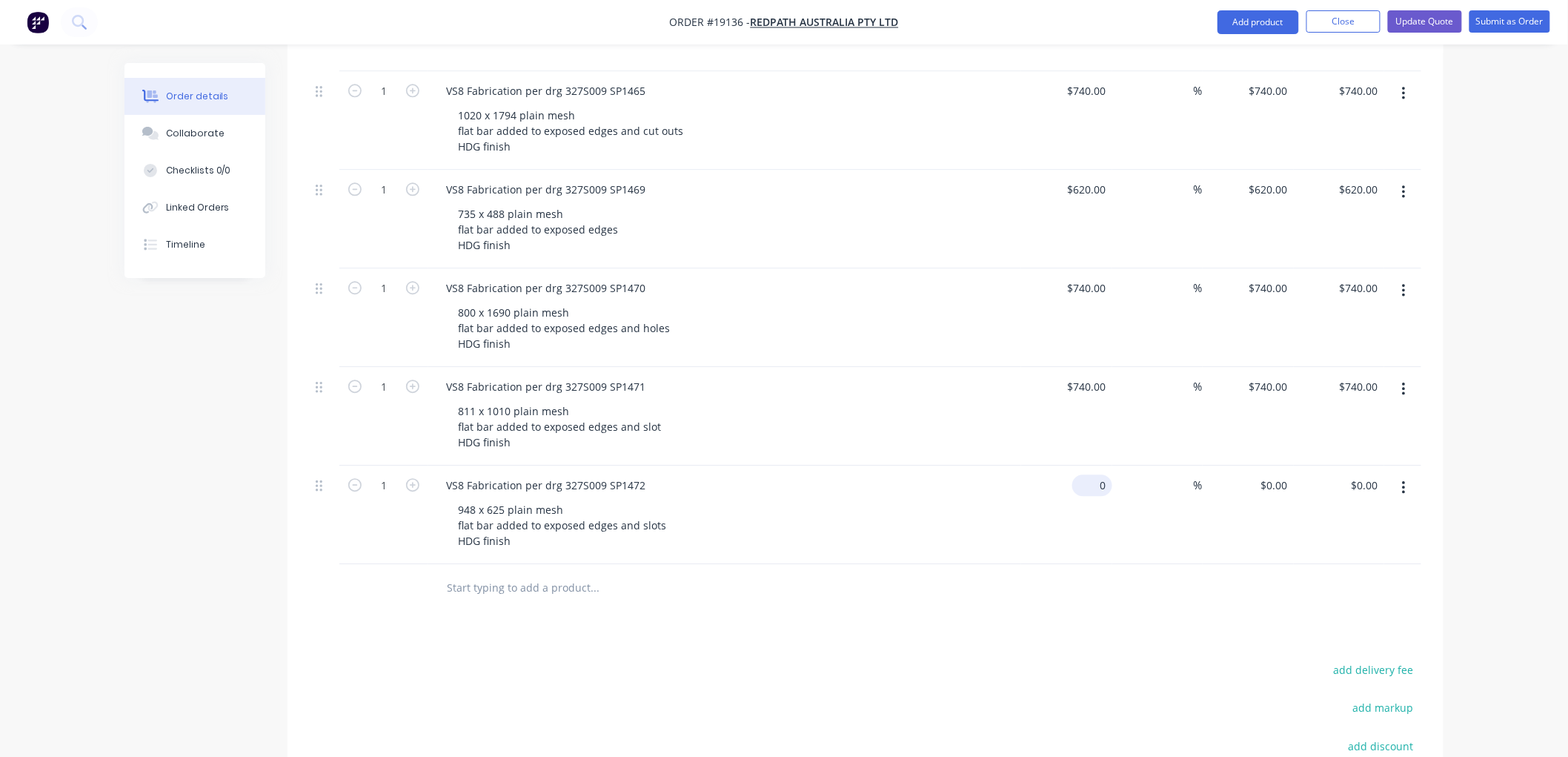
click at [1098, 475] on input "0" at bounding box center [1095, 485] width 34 height 22
type input "$740.00"
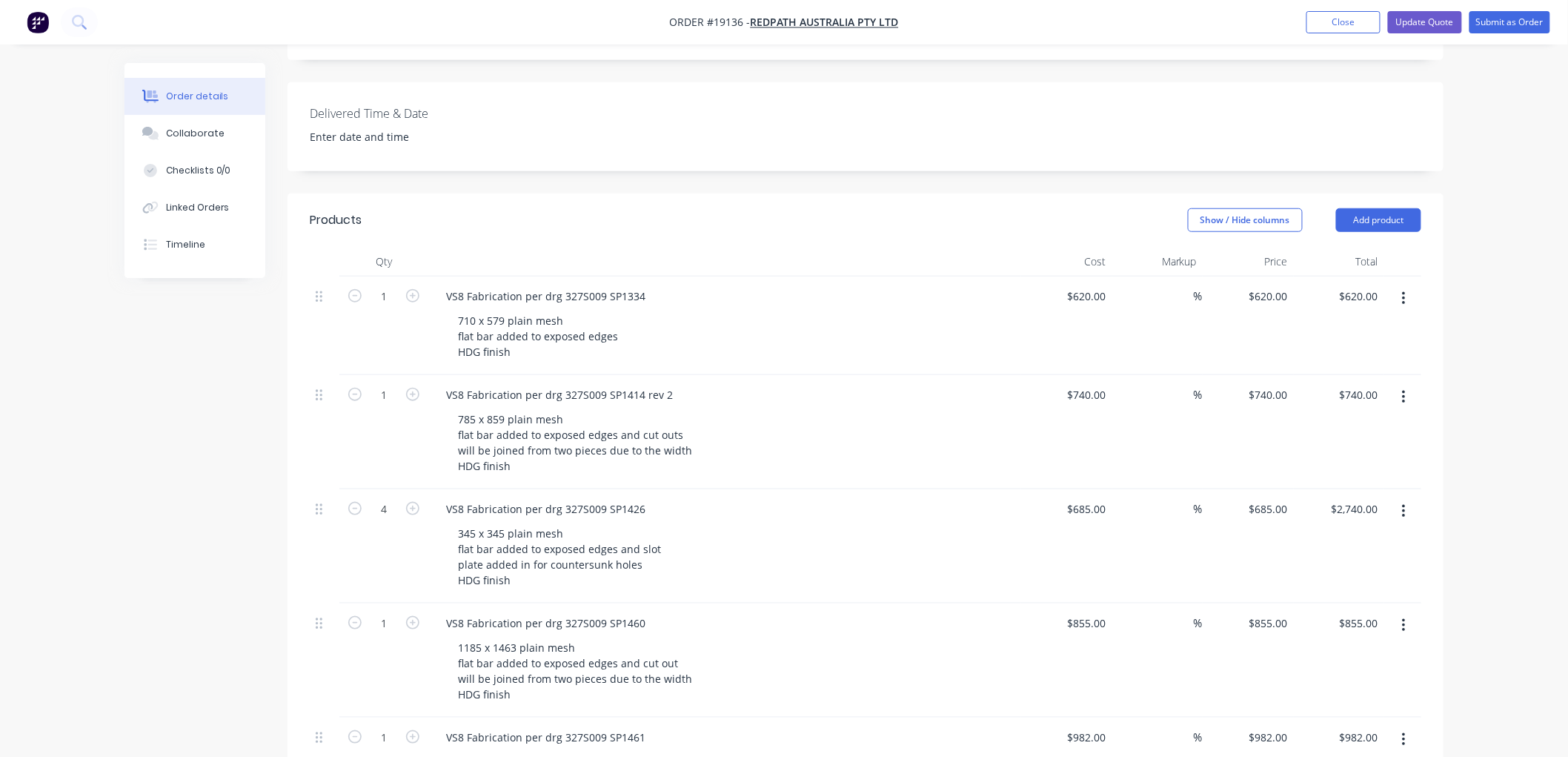
scroll to position [357, 0]
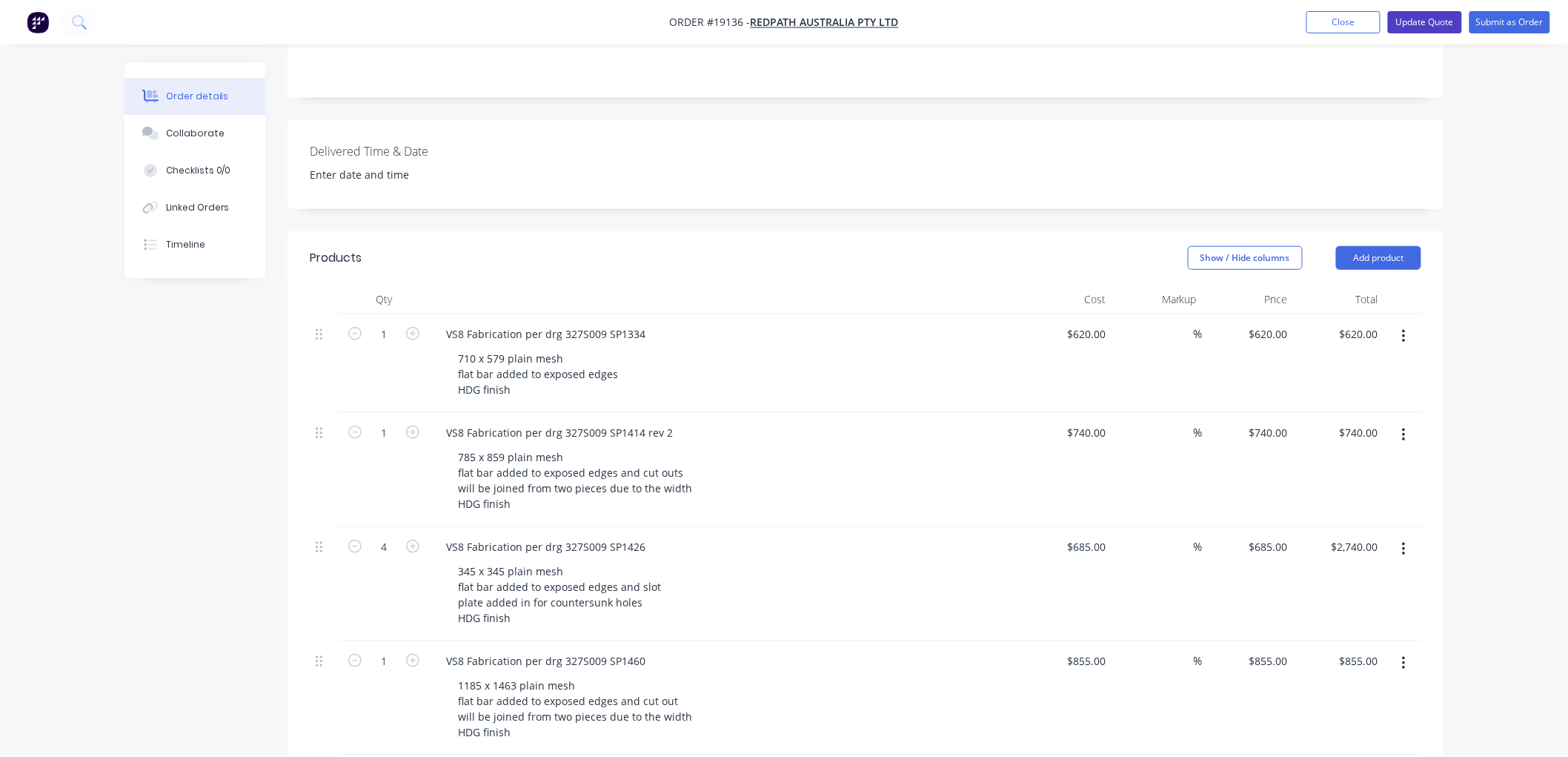
click at [1410, 19] on button "Update Quote" at bounding box center [1425, 23] width 74 height 23
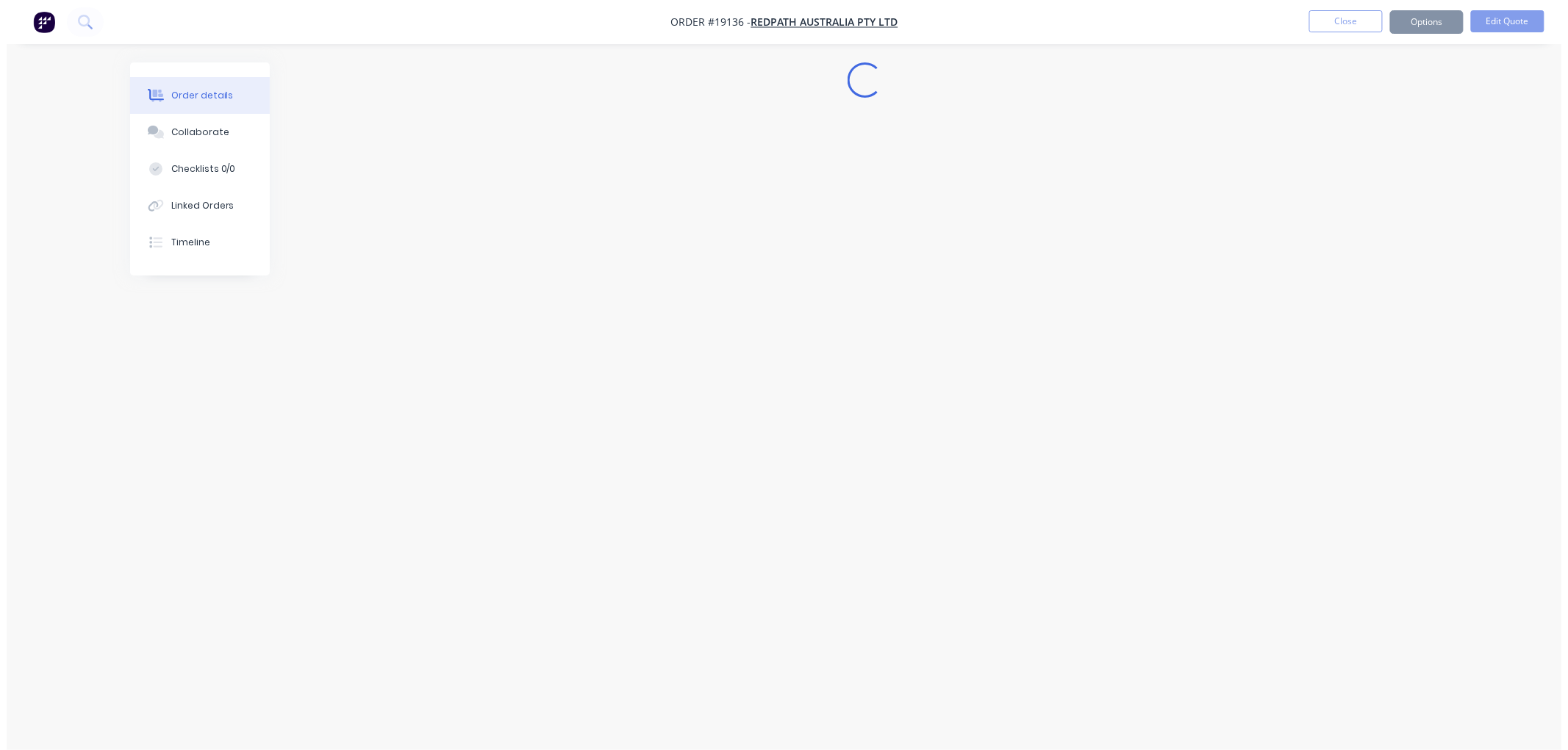
scroll to position [0, 0]
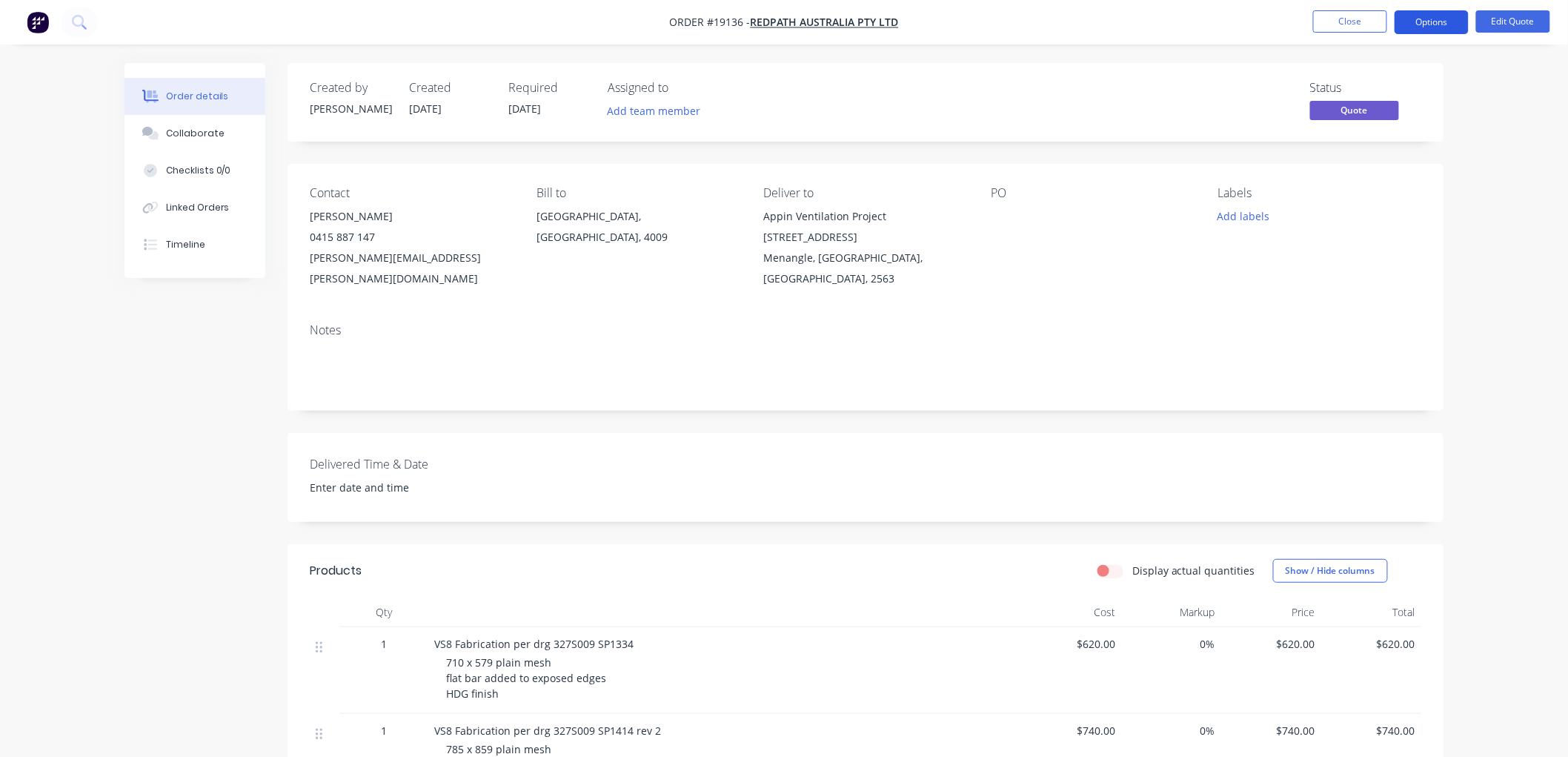
click at [1421, 23] on button "Options" at bounding box center [1432, 23] width 74 height 24
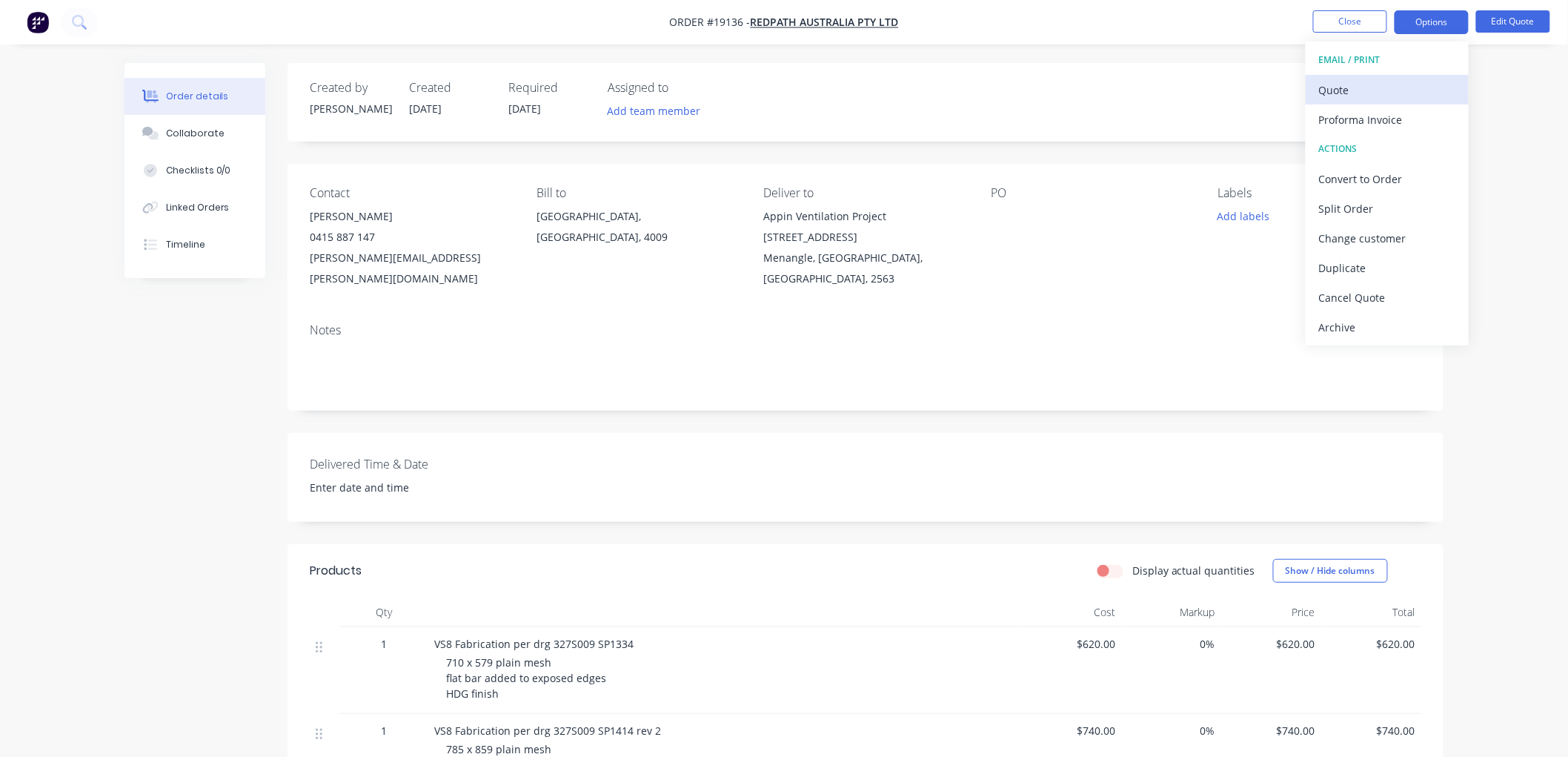
click at [1325, 85] on div "Quote" at bounding box center [1387, 90] width 136 height 22
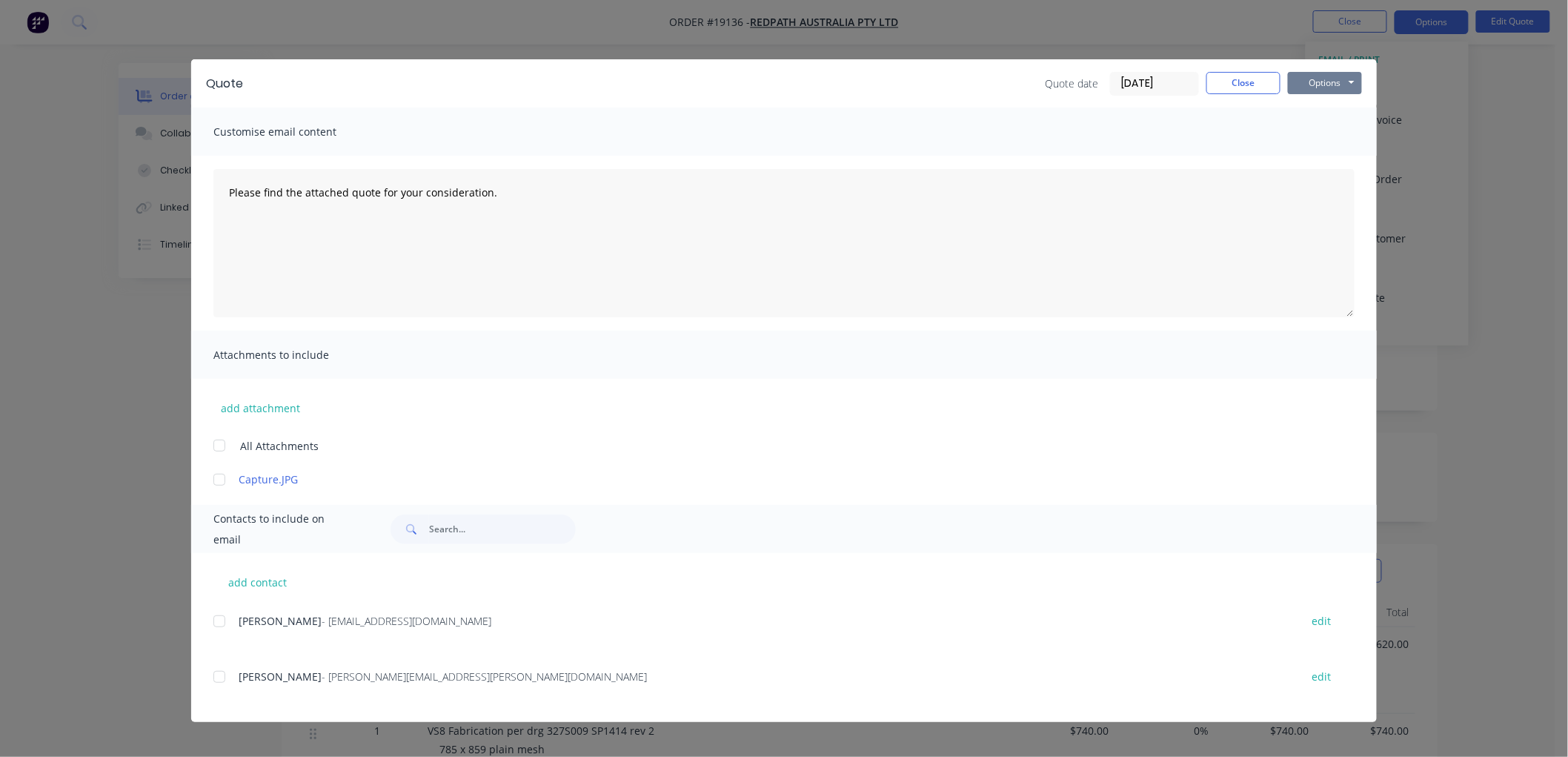
click at [1314, 78] on button "Options" at bounding box center [1325, 83] width 74 height 23
click at [1330, 130] on button "Print" at bounding box center [1335, 133] width 95 height 24
click at [1220, 72] on button "Close" at bounding box center [1244, 83] width 74 height 23
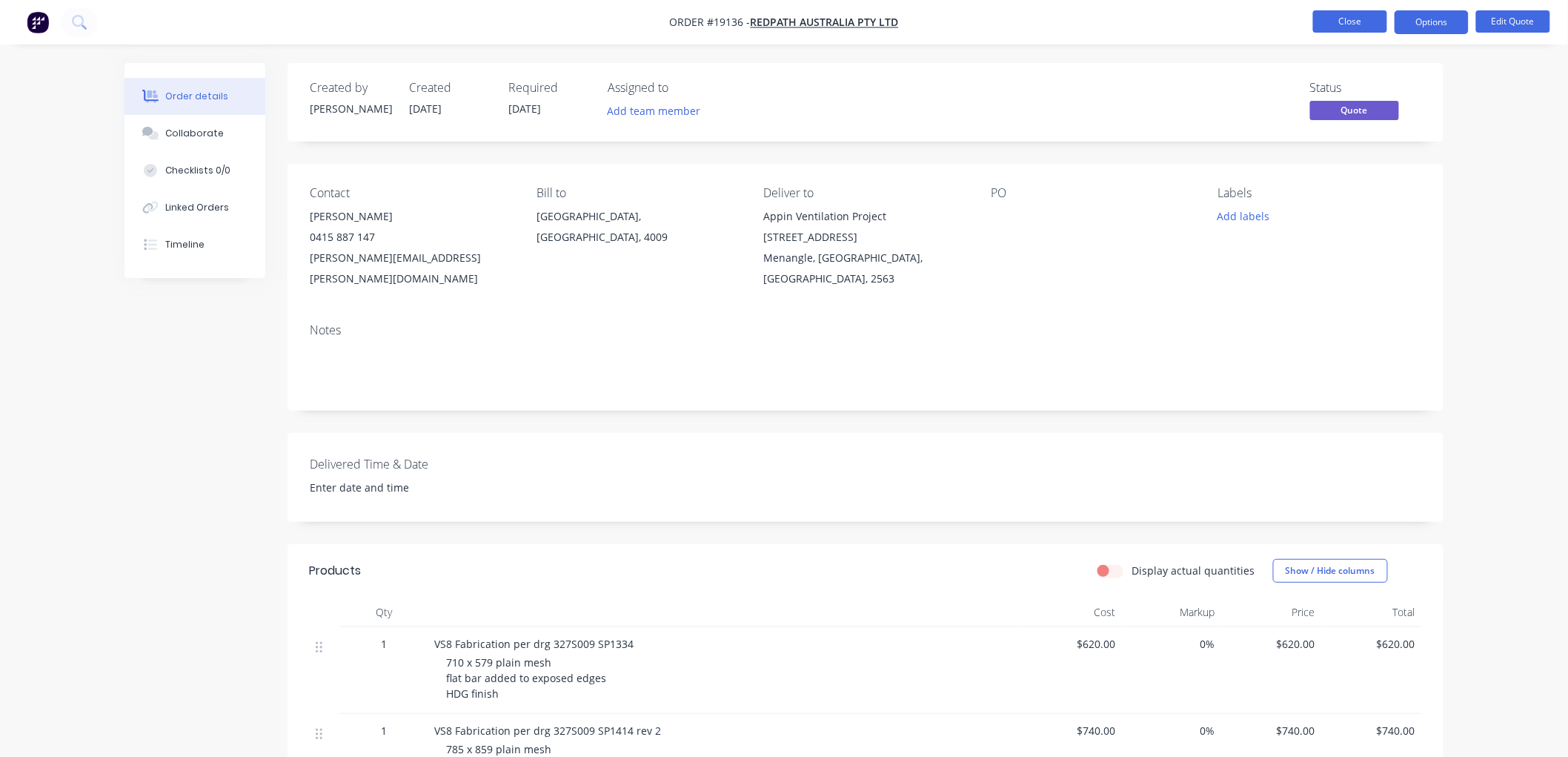
click at [1335, 25] on button "Close" at bounding box center [1350, 22] width 74 height 23
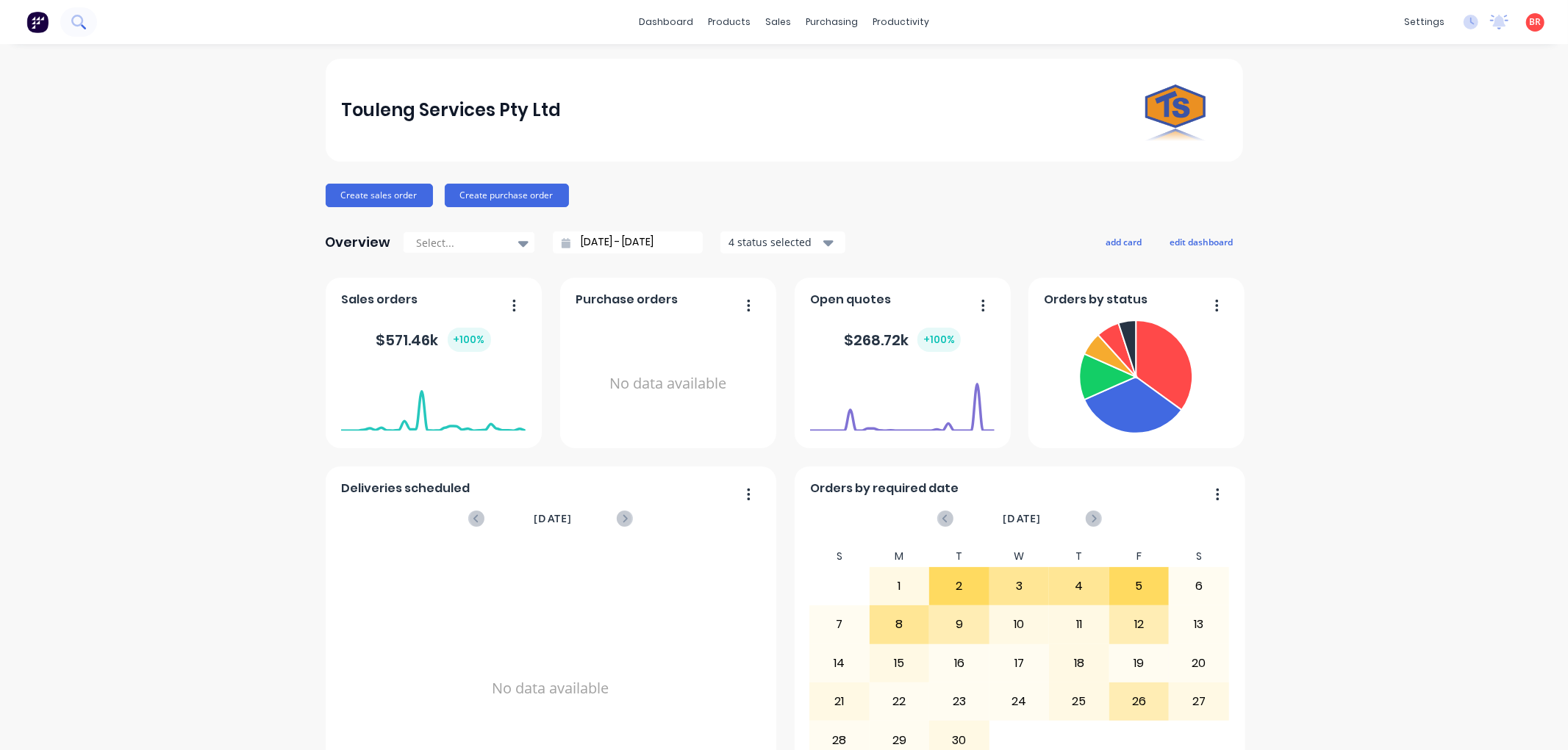
click at [78, 23] on icon at bounding box center [78, 22] width 14 height 14
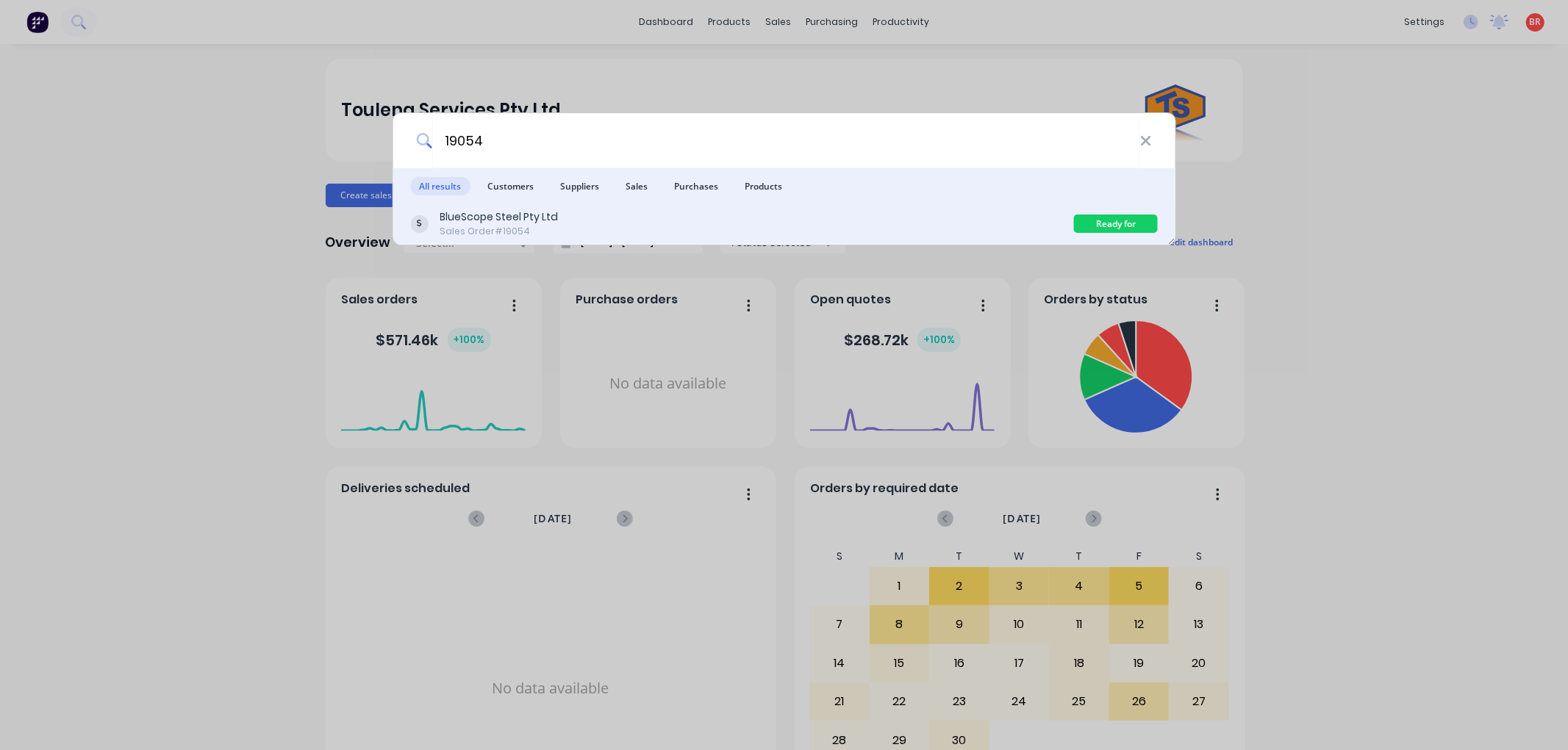
type input "19054"
click at [526, 225] on div "Sales Order #19054" at bounding box center [499, 231] width 118 height 13
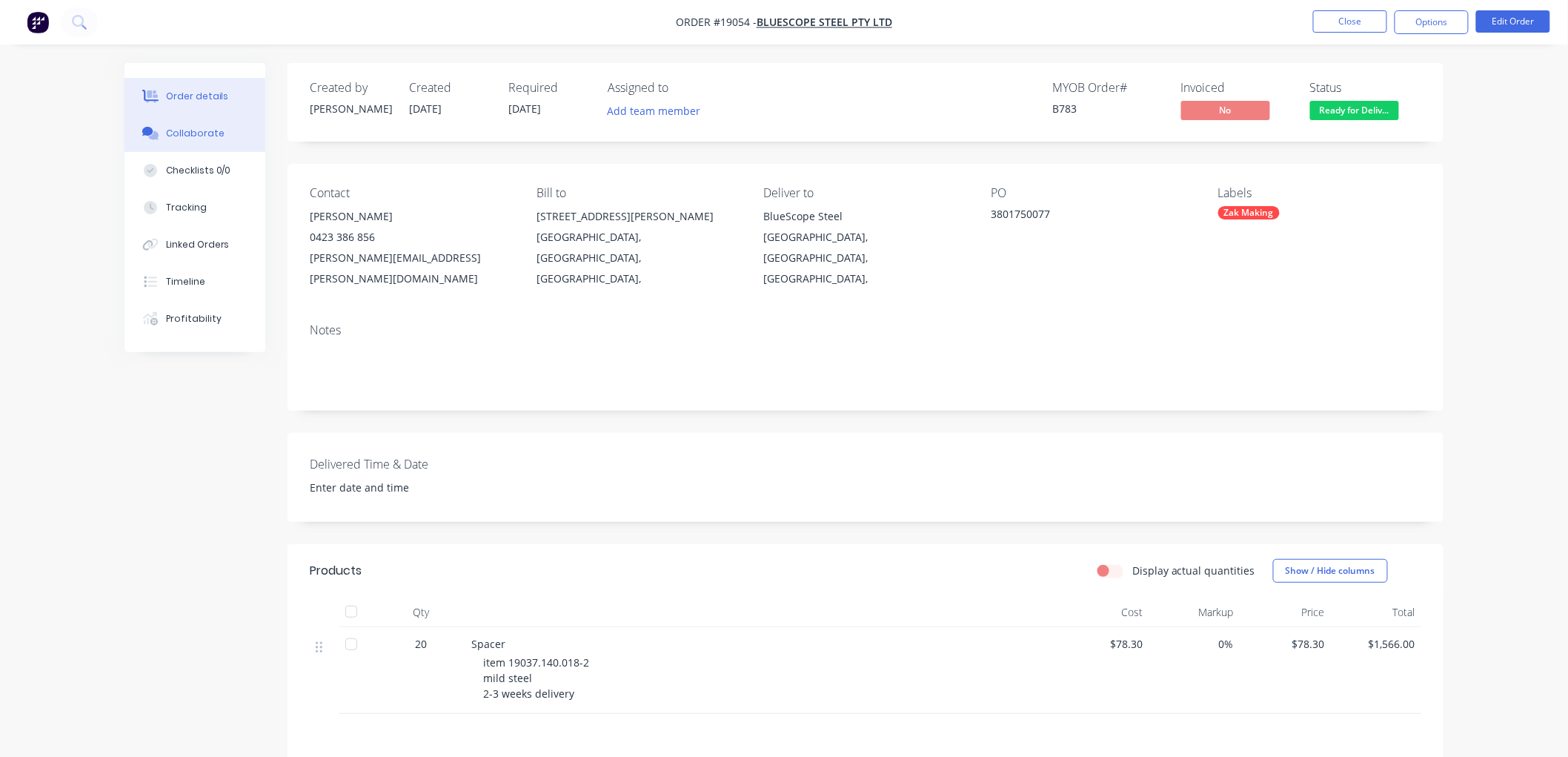
click at [185, 142] on button "Collaborate" at bounding box center [194, 133] width 141 height 37
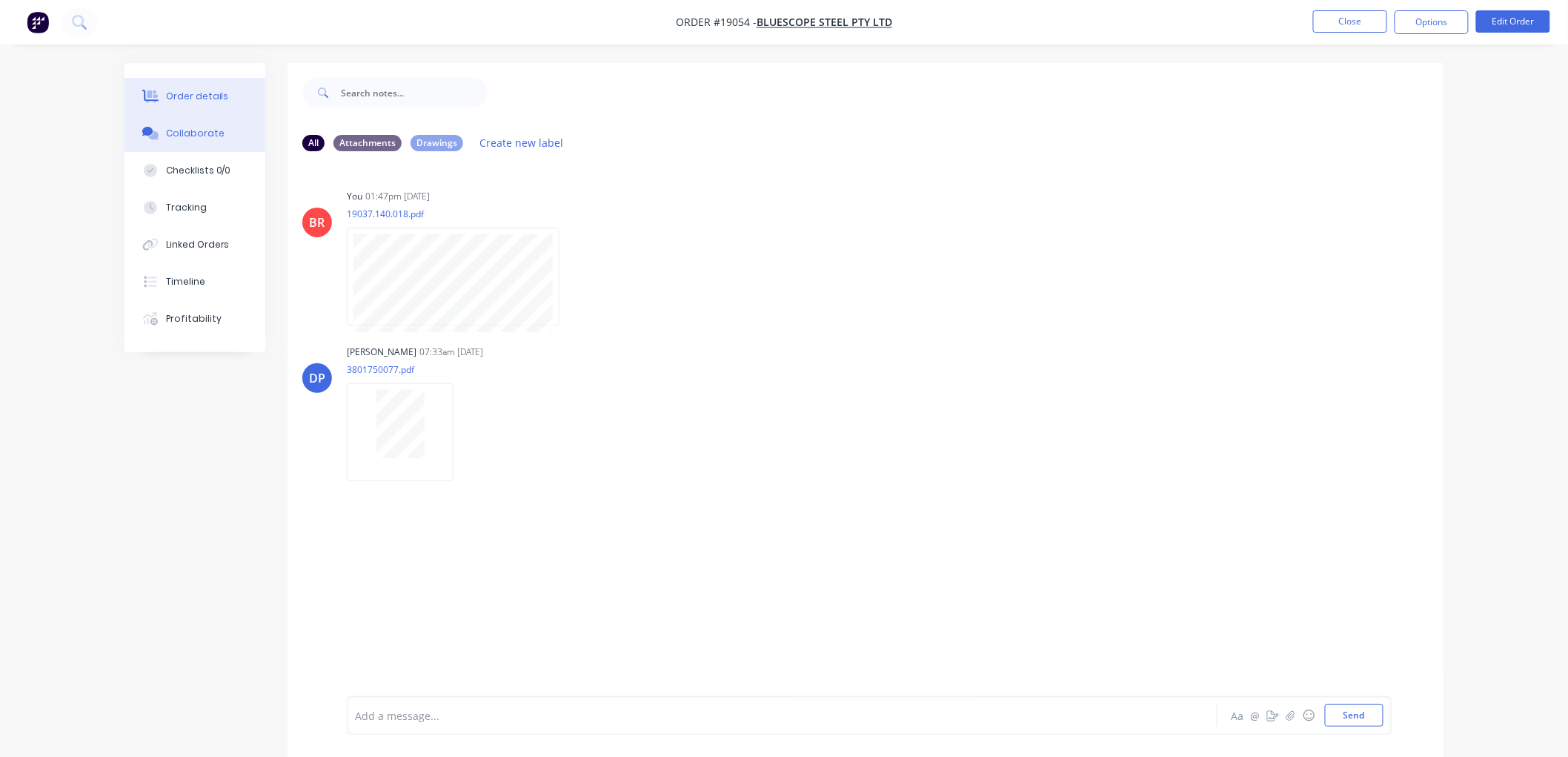
click at [203, 98] on div "Order details" at bounding box center [198, 96] width 63 height 14
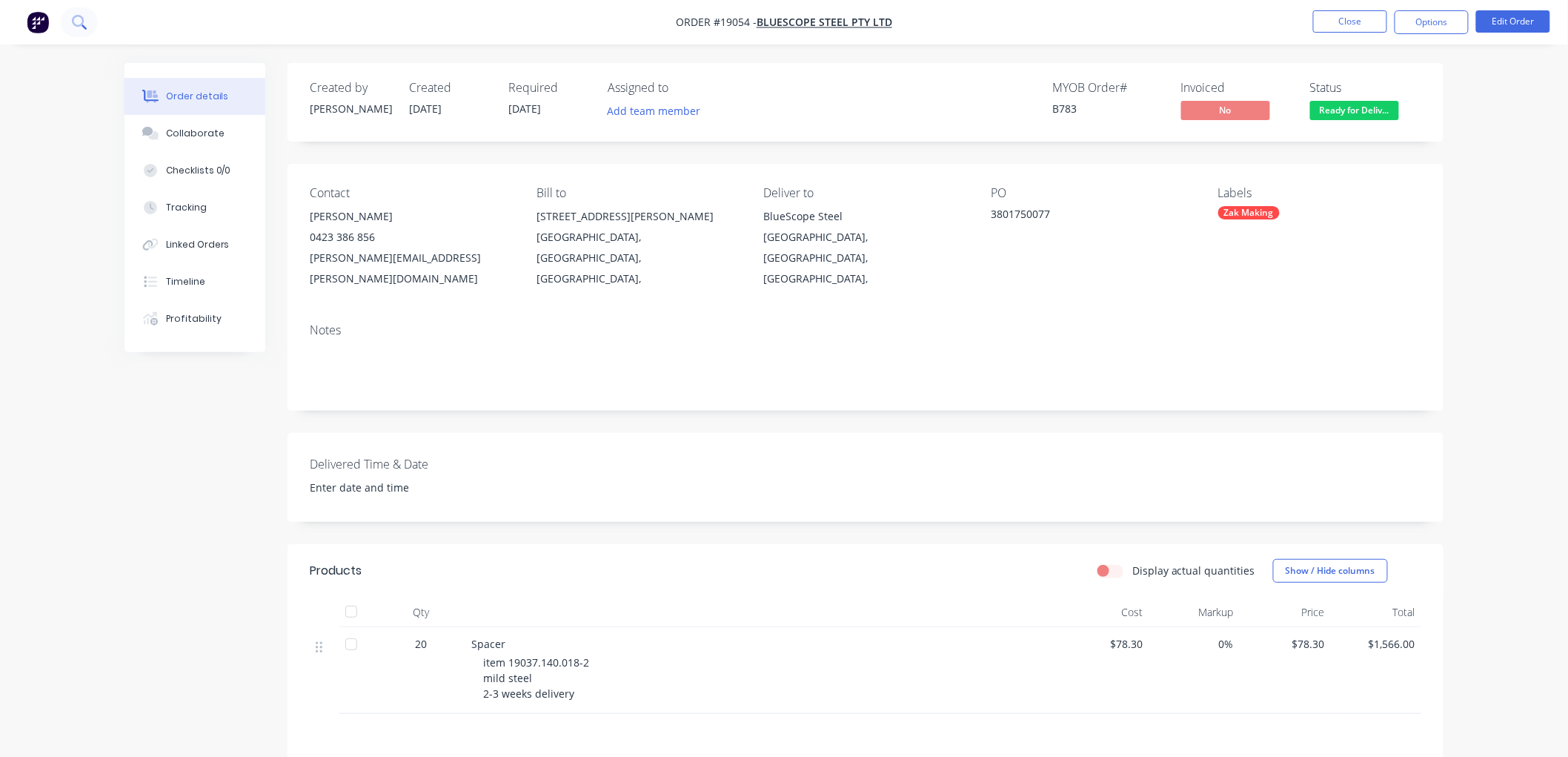
click at [74, 23] on icon at bounding box center [78, 21] width 12 height 12
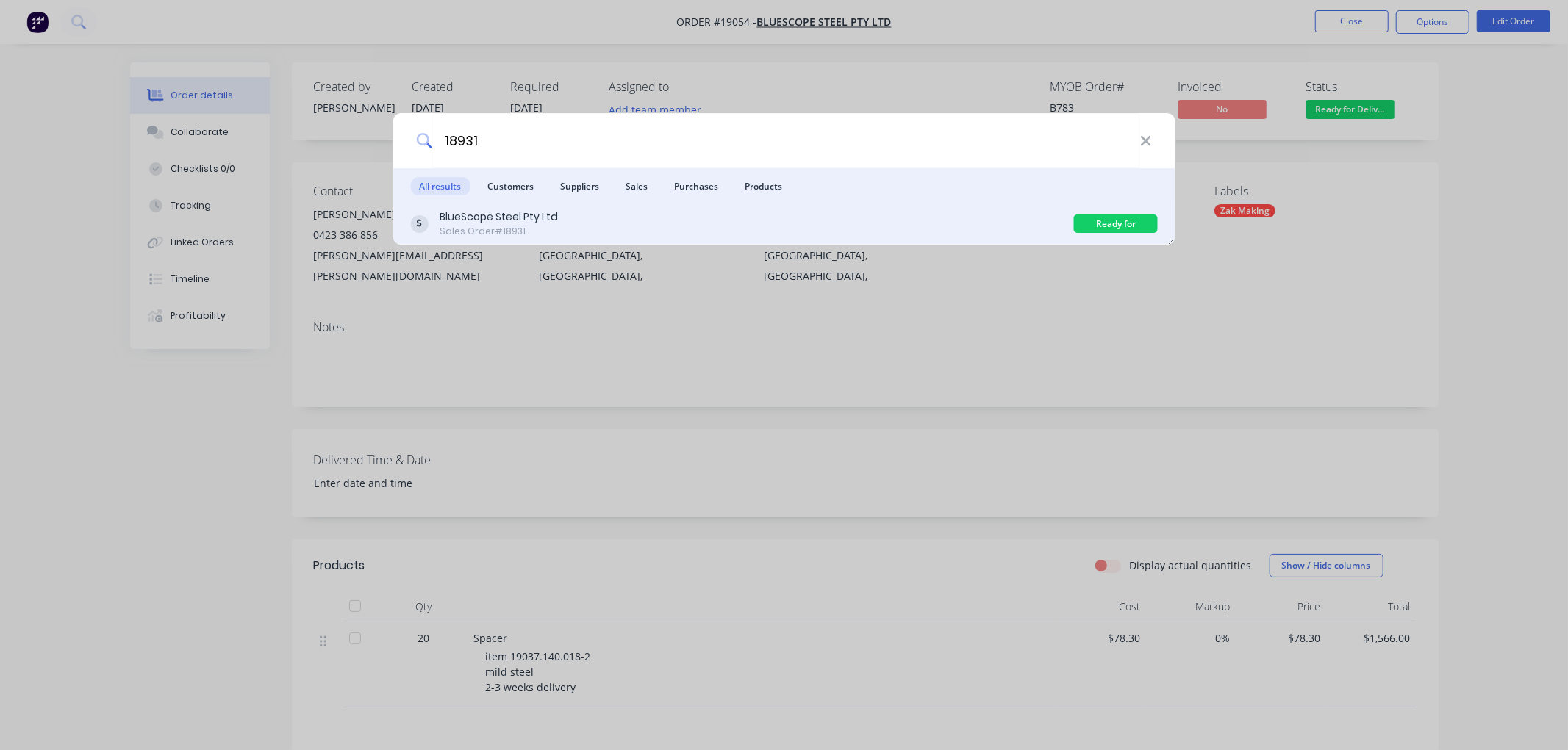
type input "18931"
click at [671, 223] on div "BlueScope Steel Pty Ltd Sales Order #18931" at bounding box center [741, 224] width 664 height 28
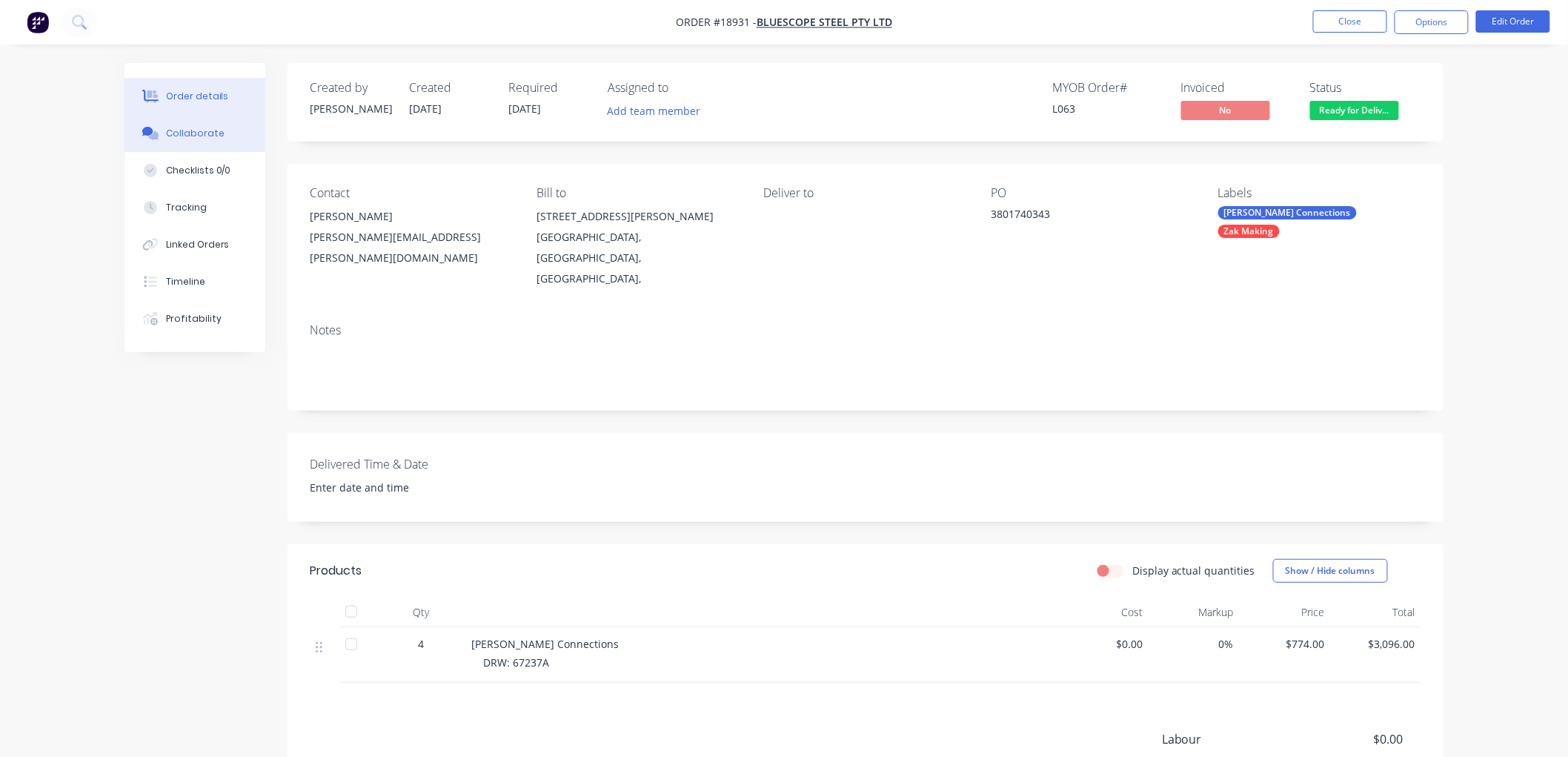
click at [189, 137] on div "Collaborate" at bounding box center [196, 133] width 59 height 14
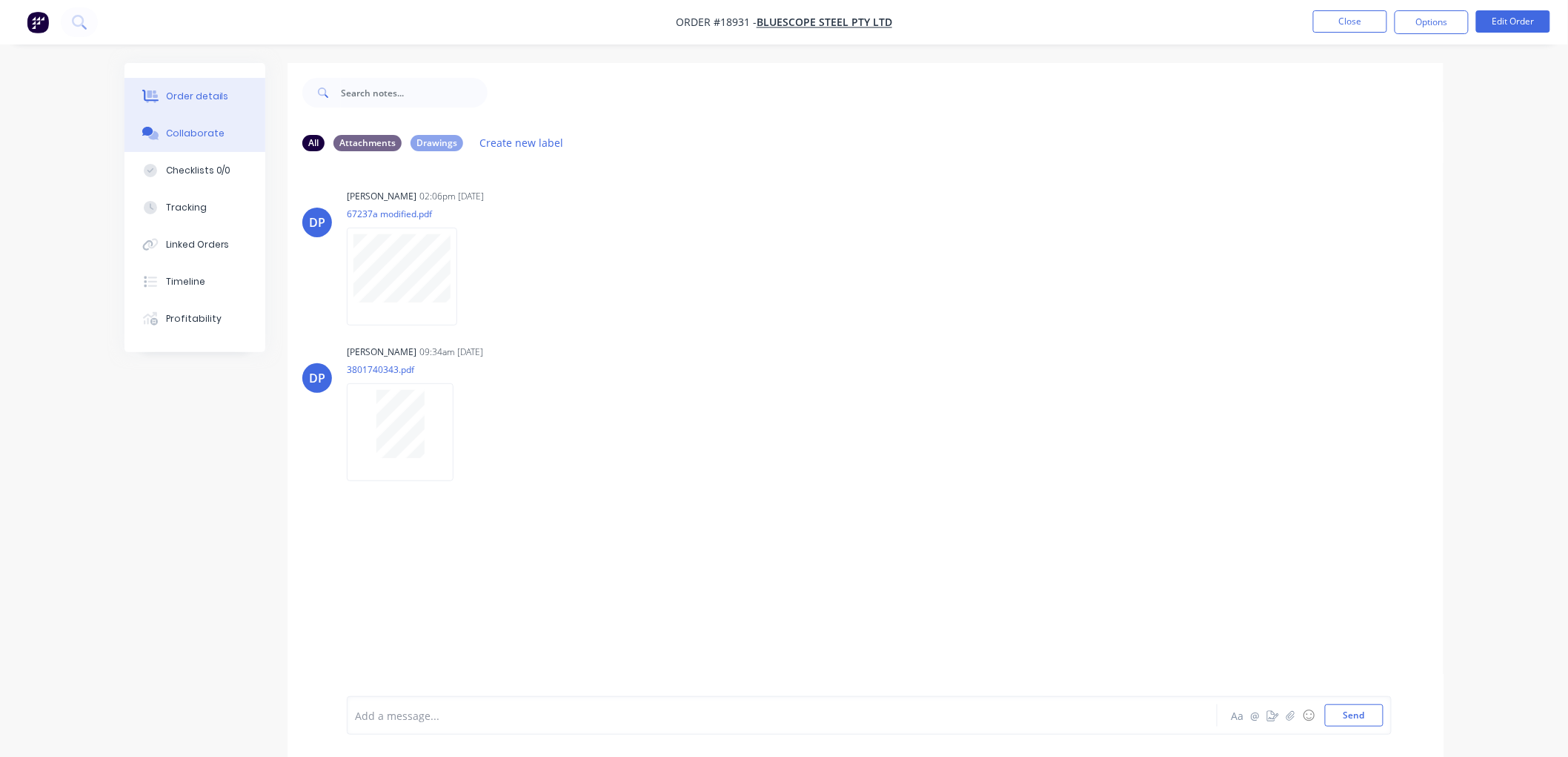
click at [225, 90] on button "Order details" at bounding box center [194, 96] width 141 height 37
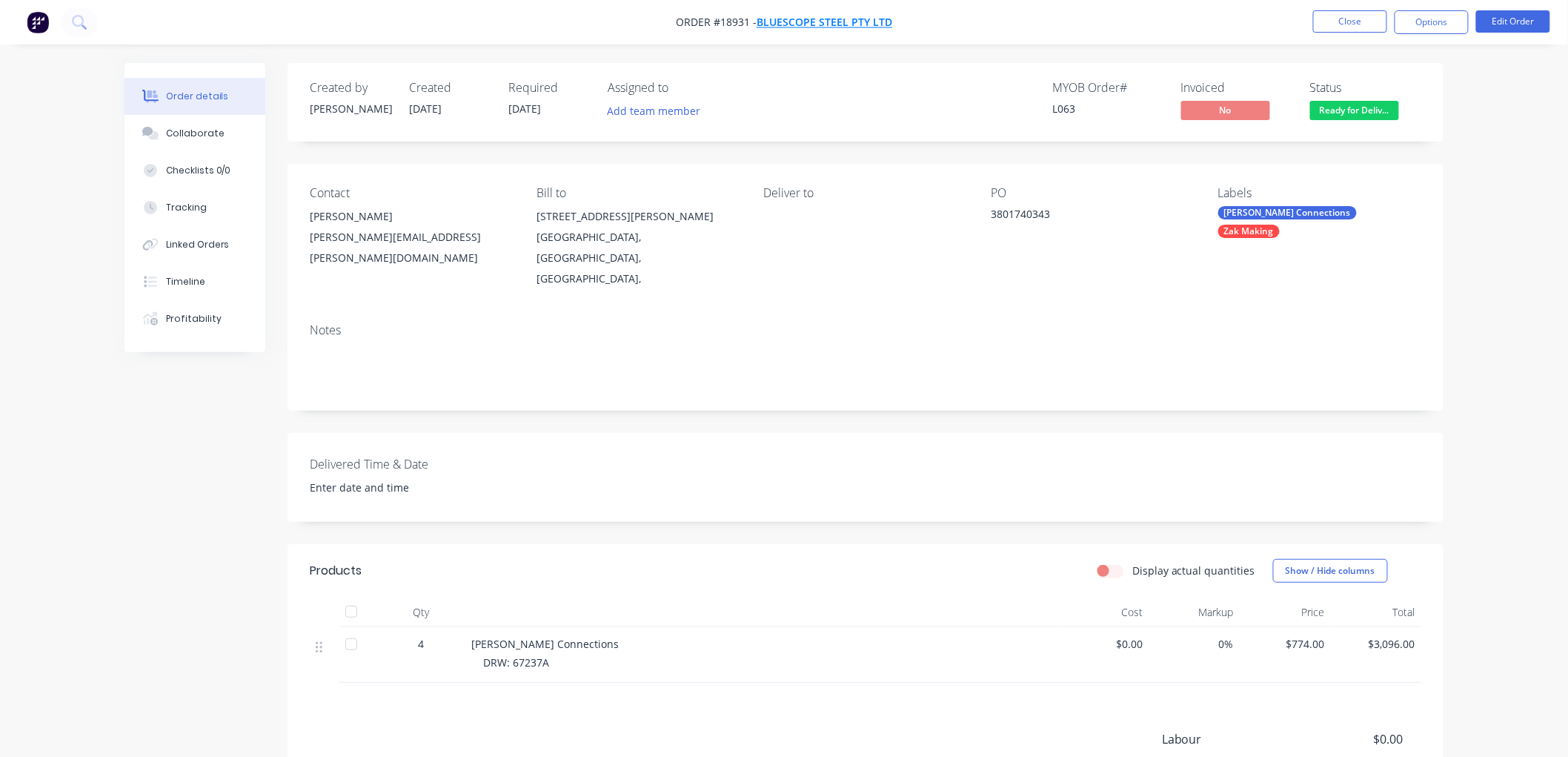
click at [797, 20] on span "BlueScope Steel Pty Ltd" at bounding box center [824, 23] width 135 height 14
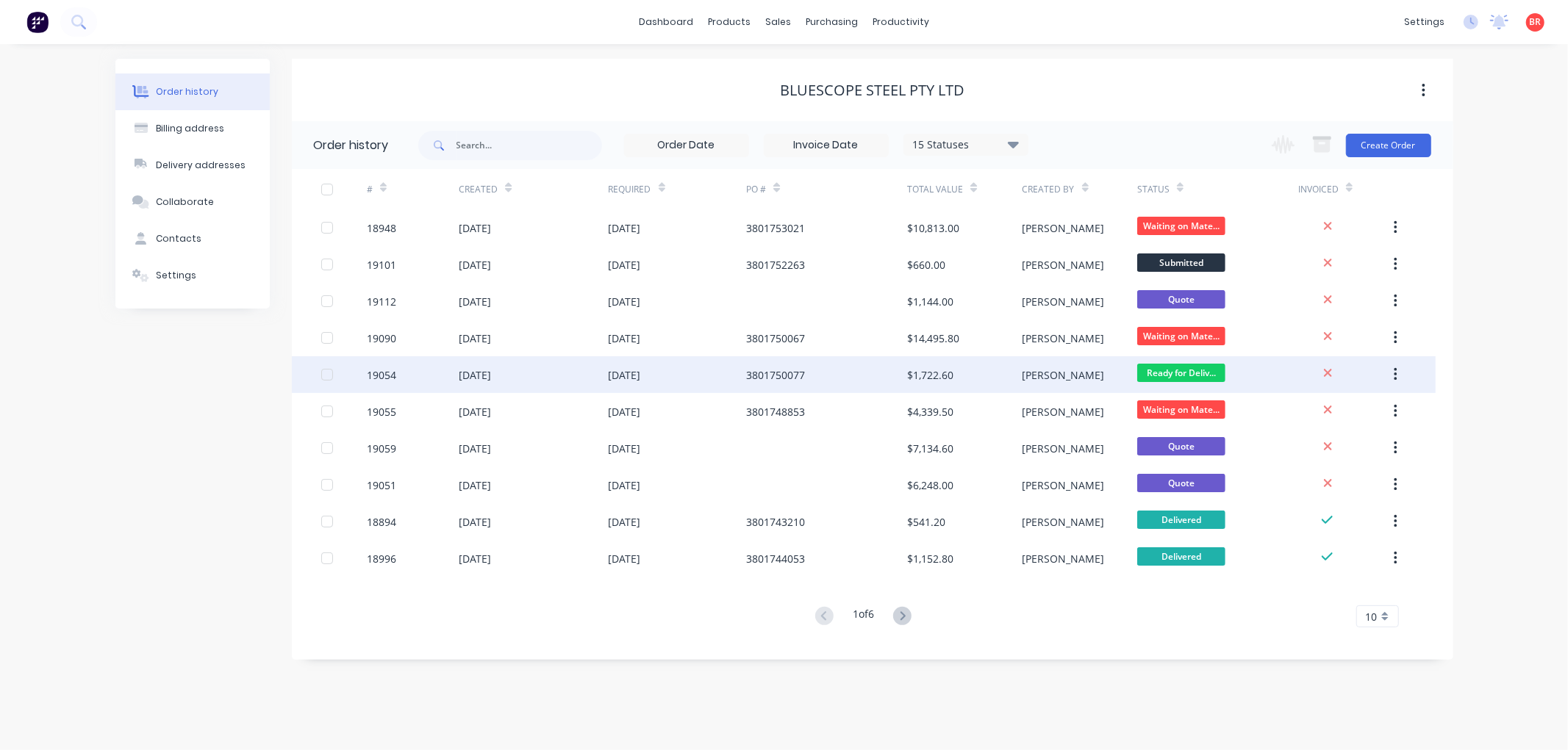
click at [641, 384] on div "[DATE]" at bounding box center [677, 374] width 138 height 37
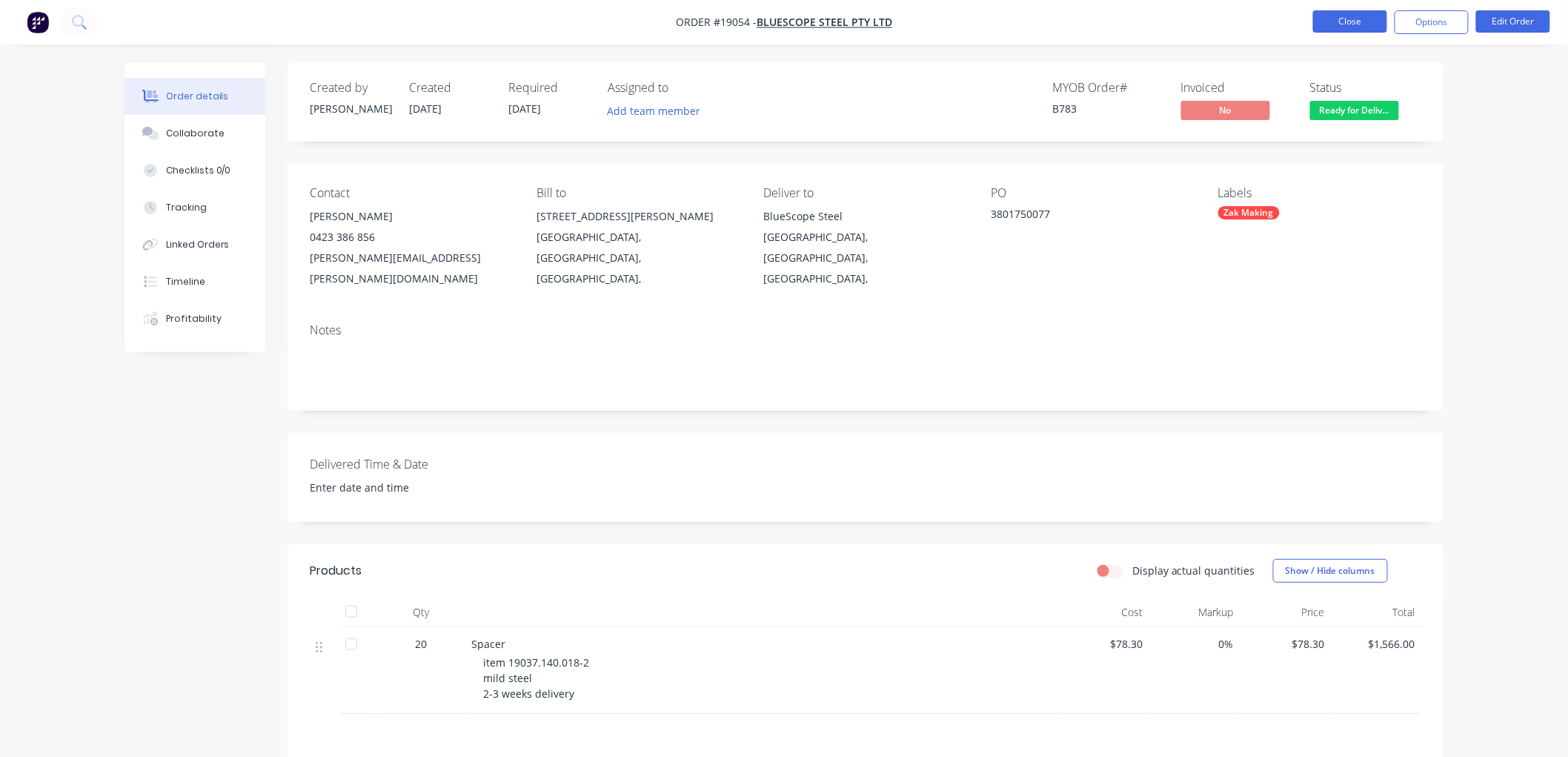
click at [1350, 26] on button "Close" at bounding box center [1350, 22] width 74 height 23
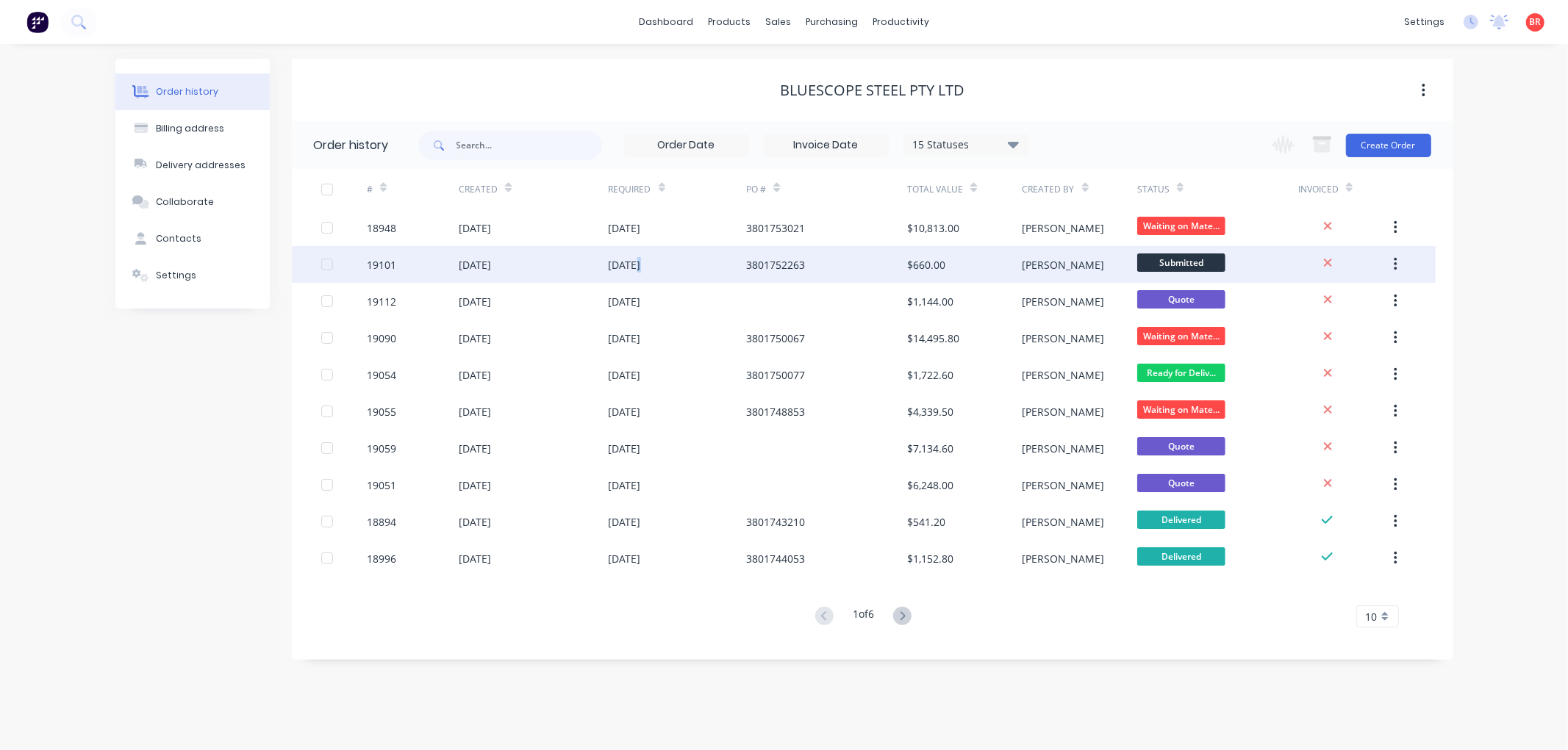
click at [636, 266] on div "10 Sep 2025" at bounding box center [624, 265] width 32 height 16
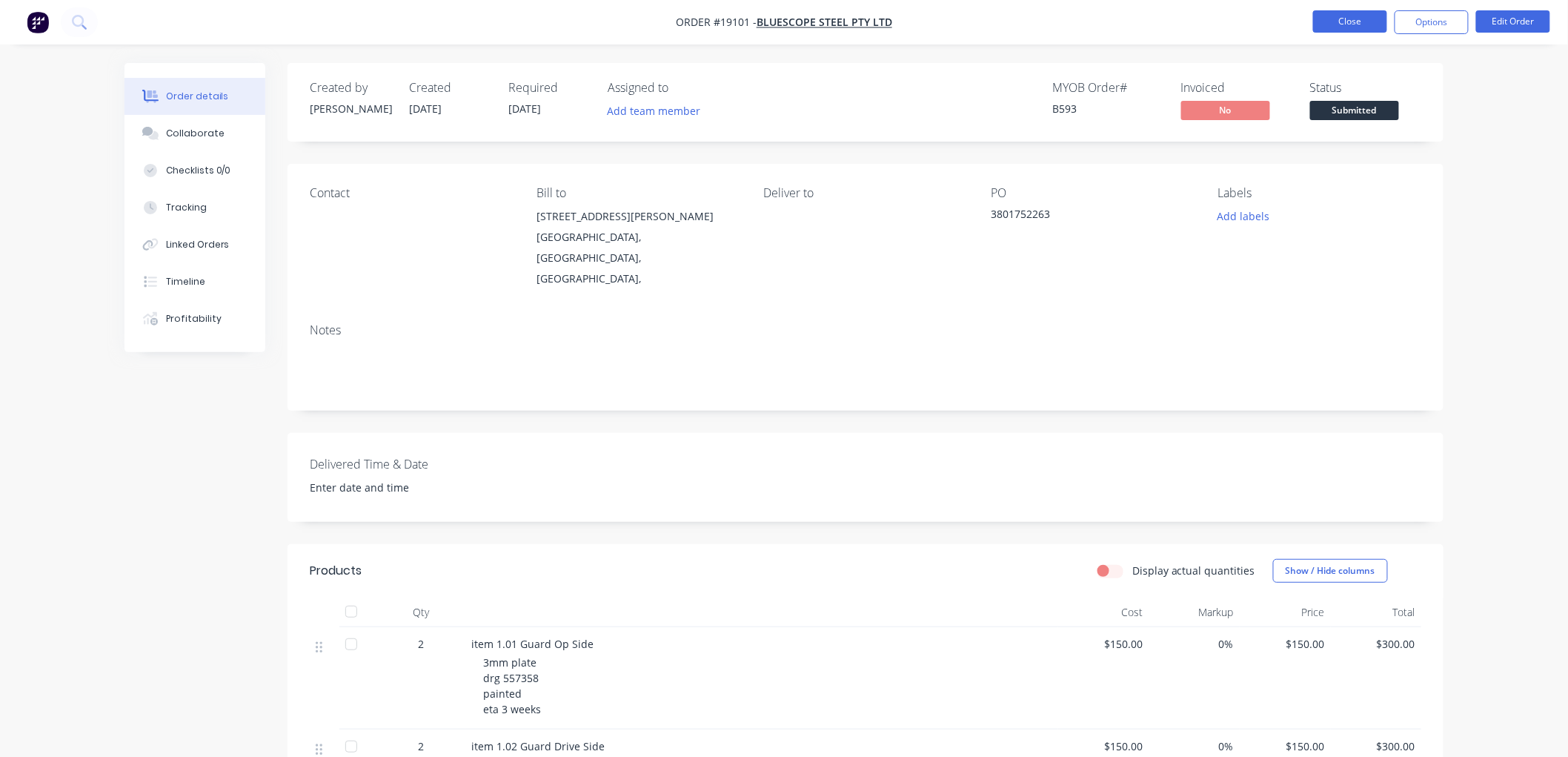
click at [1357, 21] on button "Close" at bounding box center [1350, 22] width 74 height 23
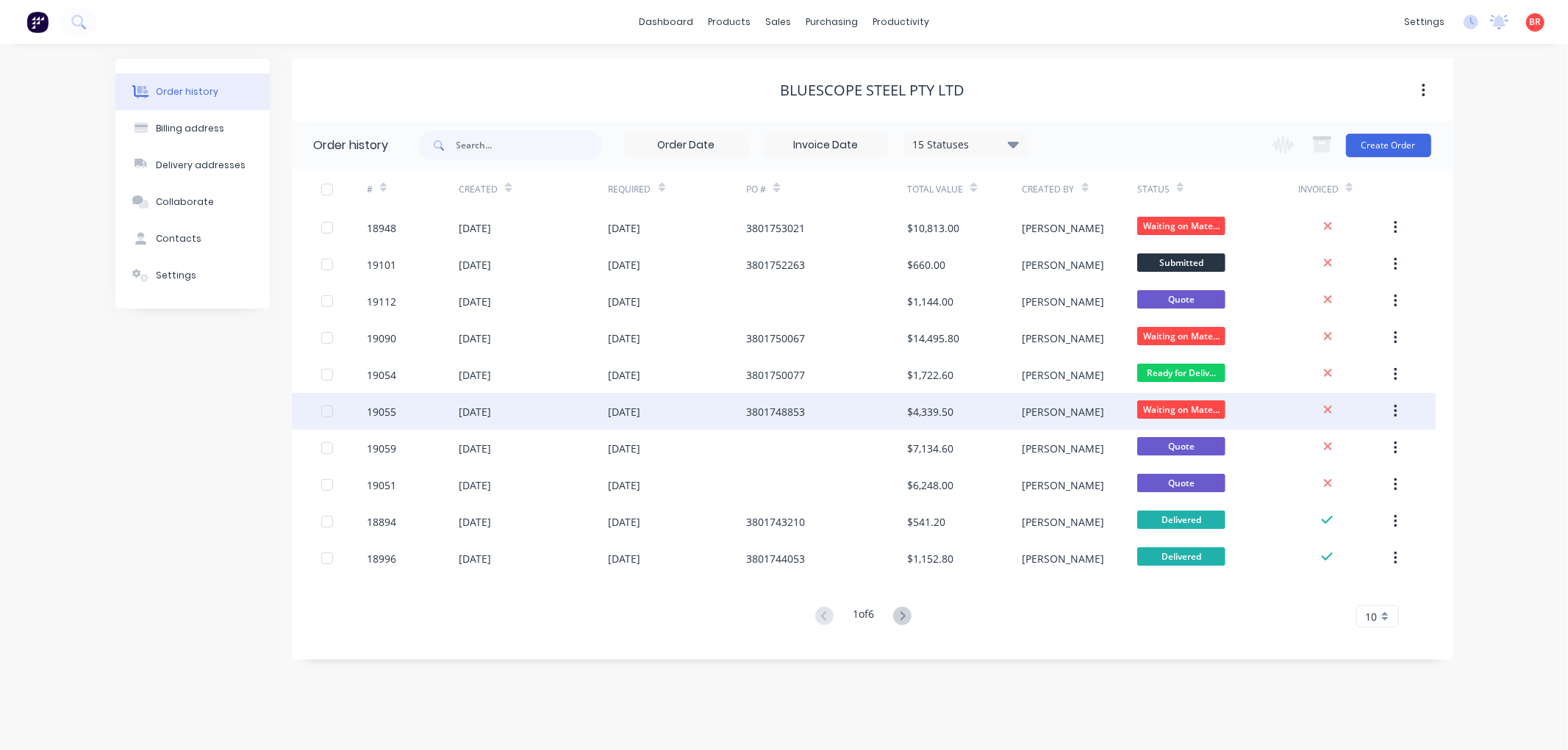
click at [706, 405] on div "18 Sep 2025" at bounding box center [677, 411] width 138 height 37
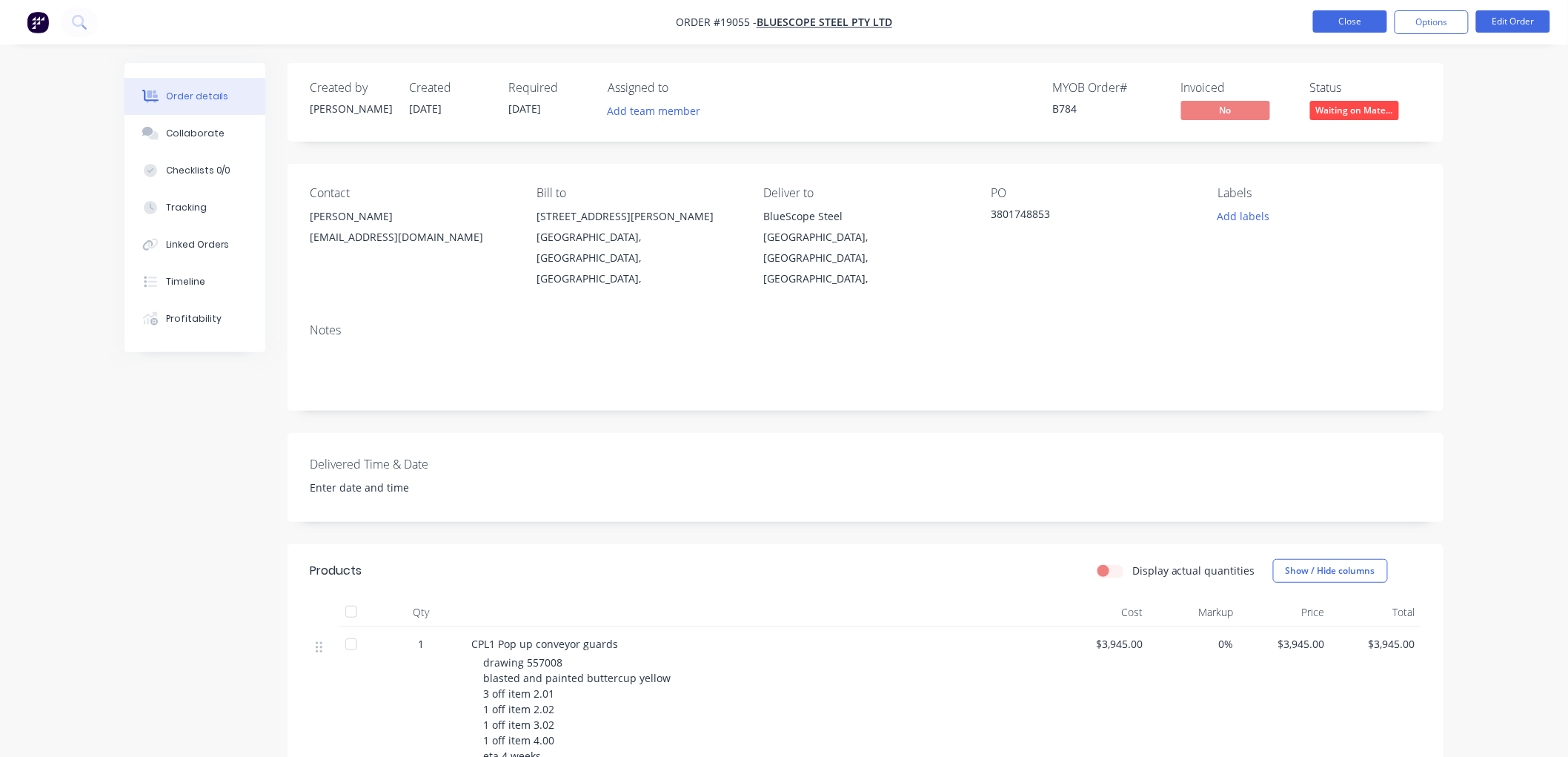
click at [1332, 26] on button "Close" at bounding box center [1350, 22] width 74 height 23
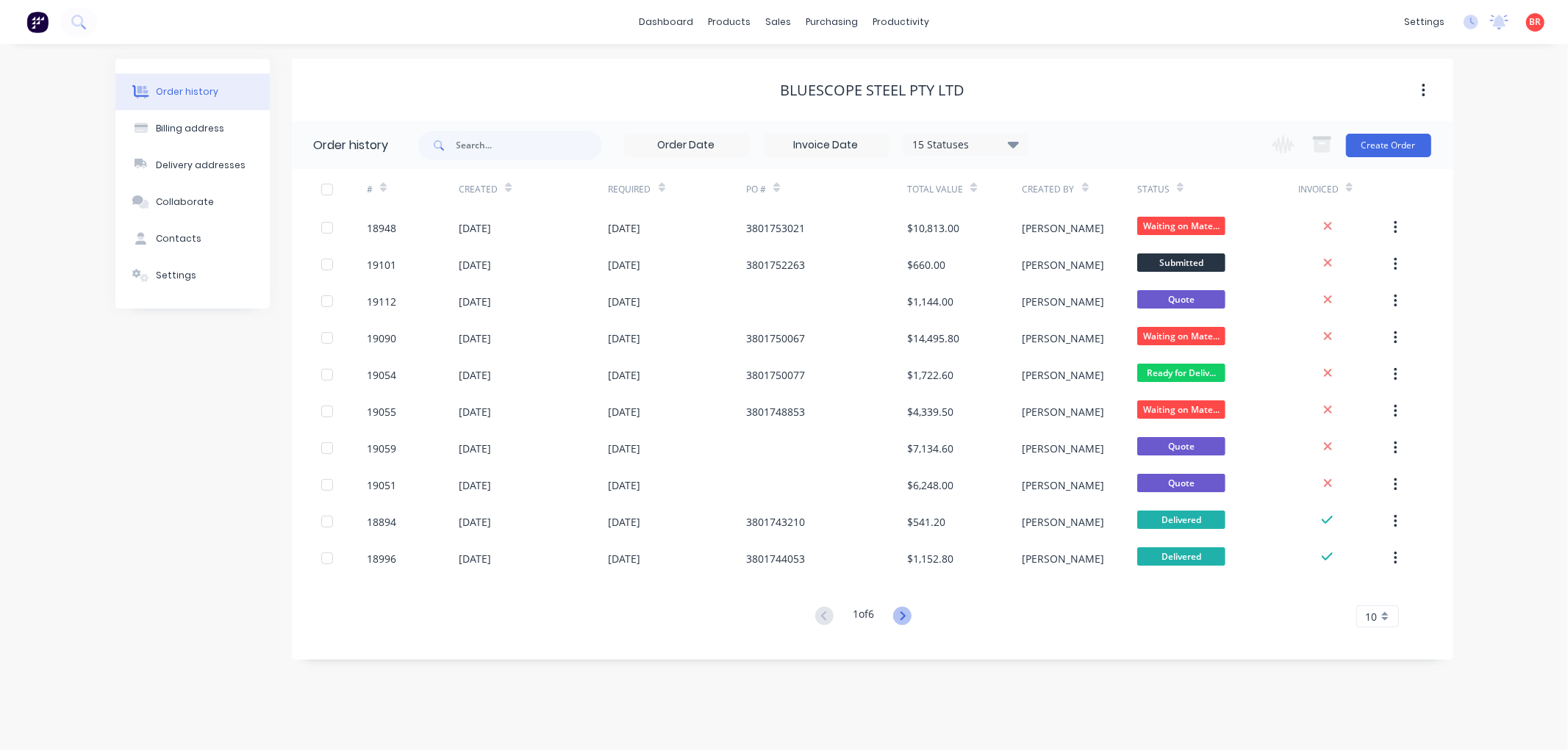
click at [906, 616] on icon at bounding box center [902, 616] width 19 height 19
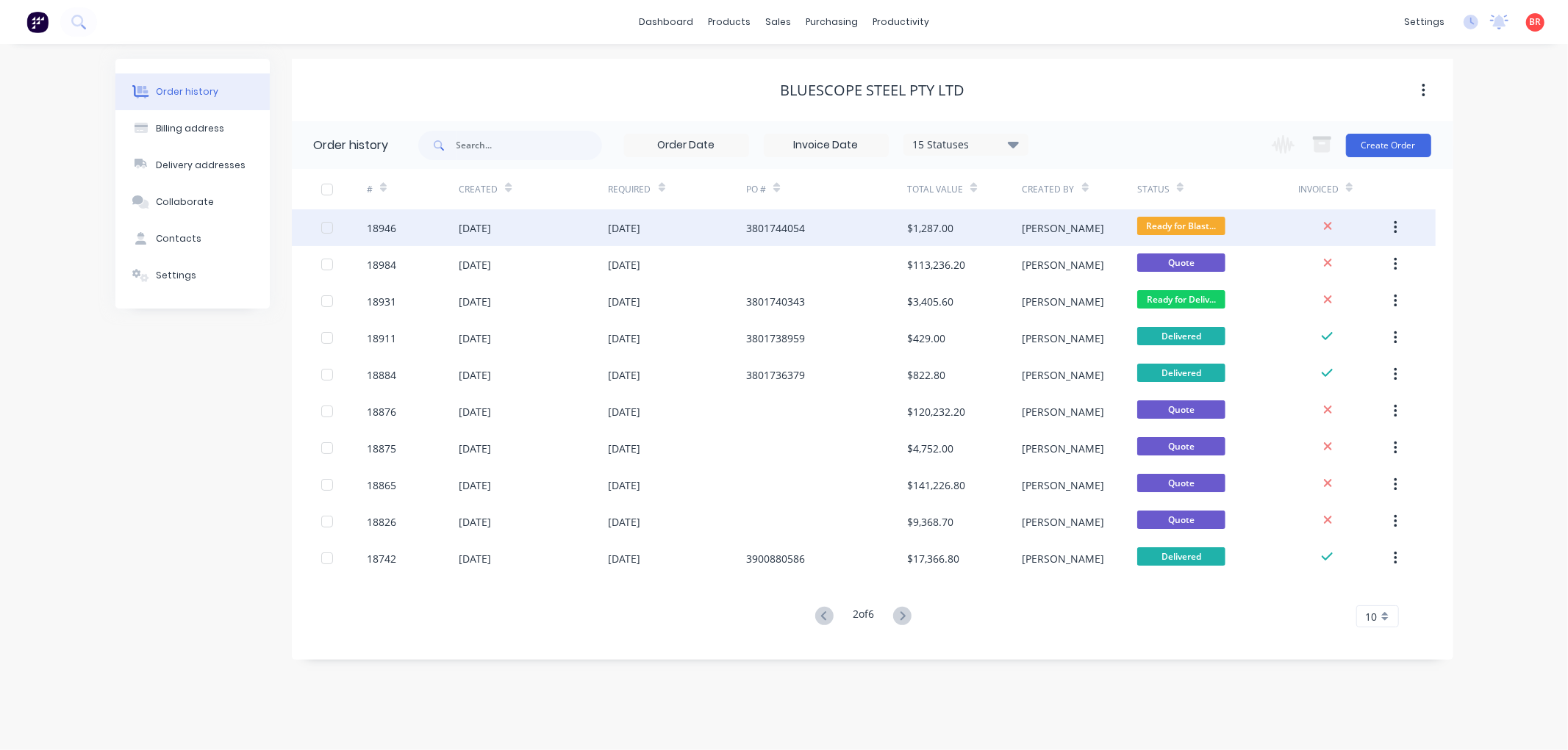
click at [728, 226] on div "[DATE]" at bounding box center [677, 228] width 138 height 37
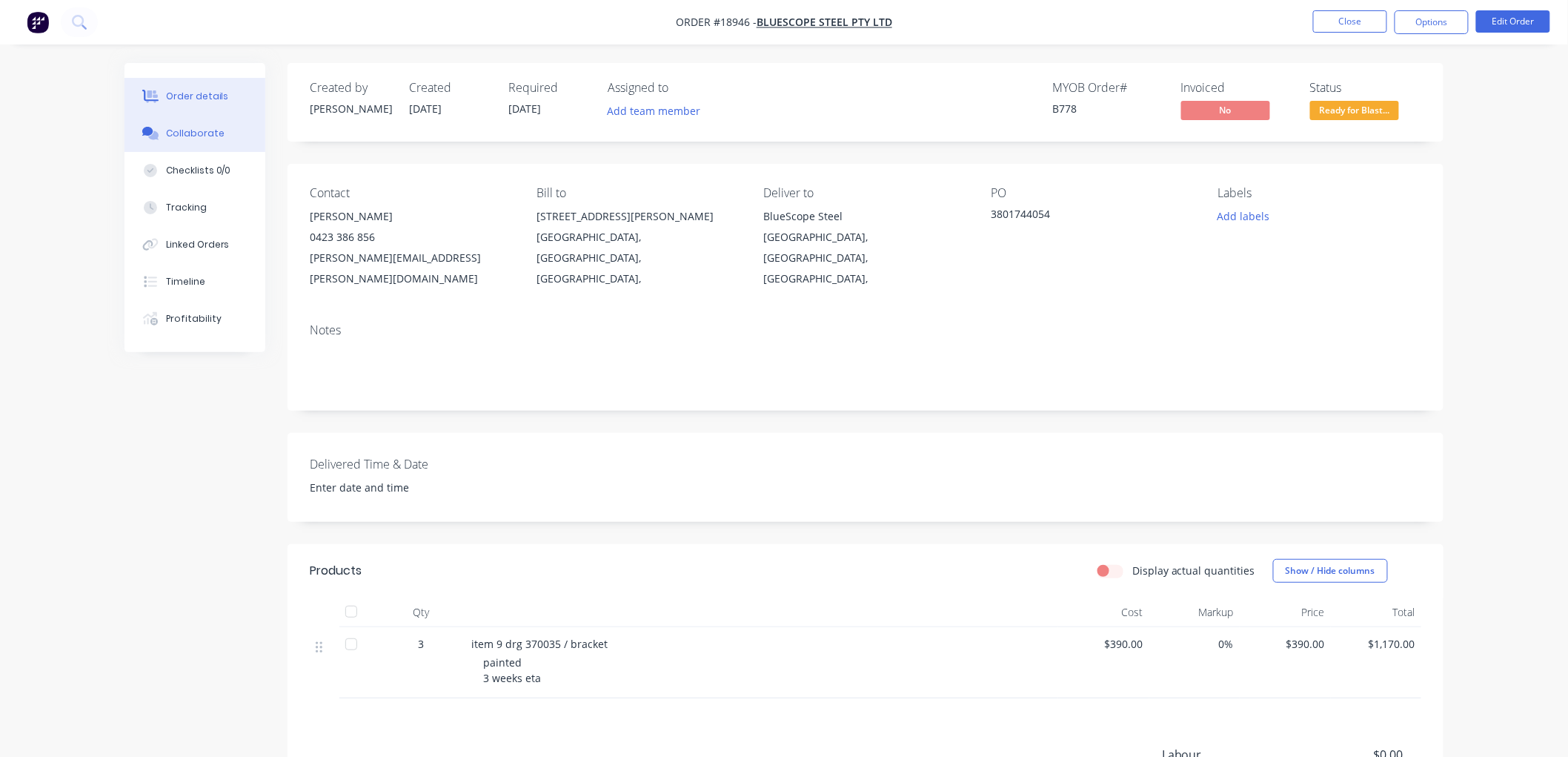
click at [222, 130] on button "Collaborate" at bounding box center [194, 133] width 141 height 37
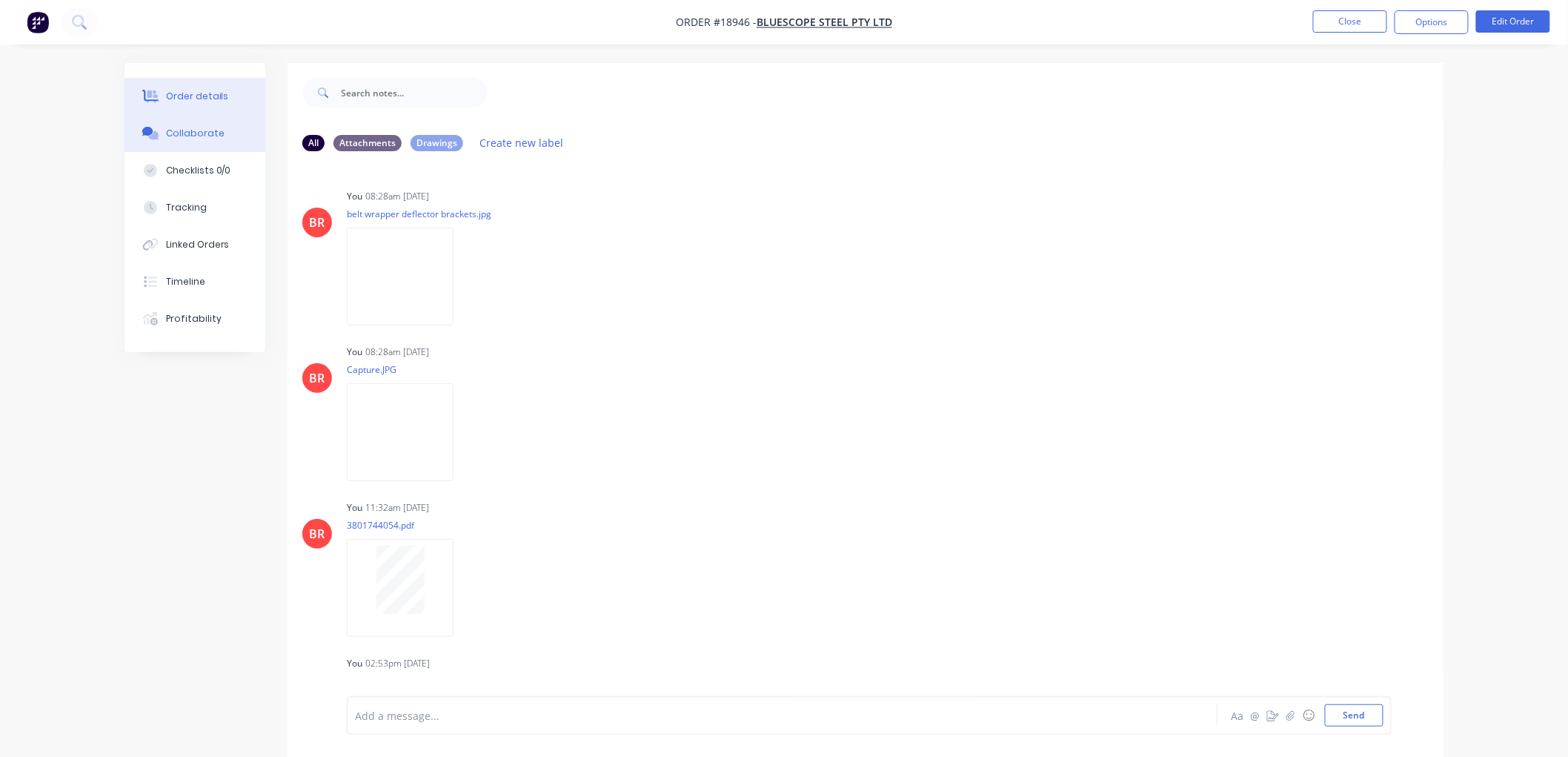
click at [209, 92] on div "Order details" at bounding box center [198, 96] width 63 height 14
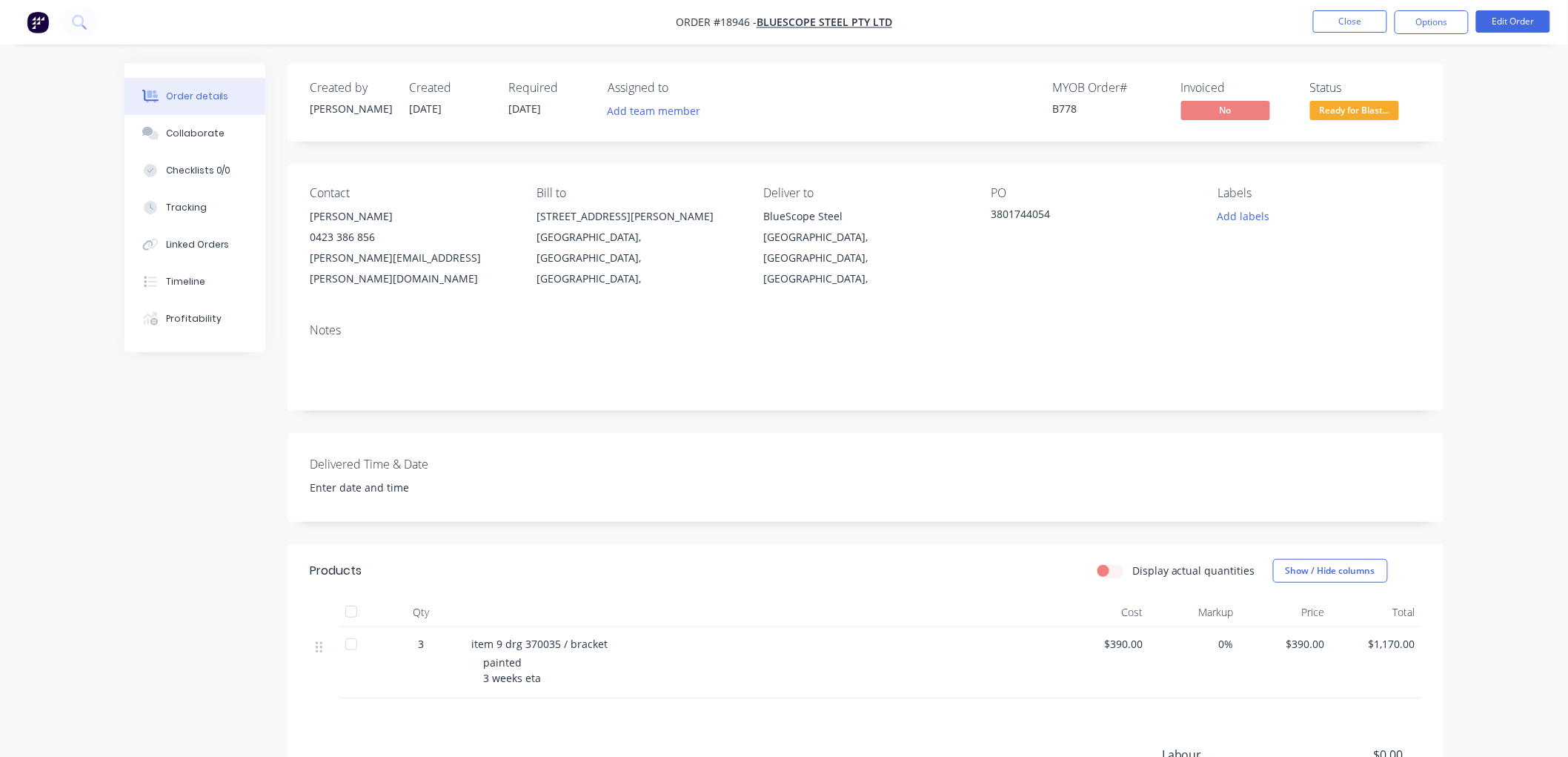
click at [1335, 114] on span "Ready for Blast..." at bounding box center [1354, 110] width 89 height 19
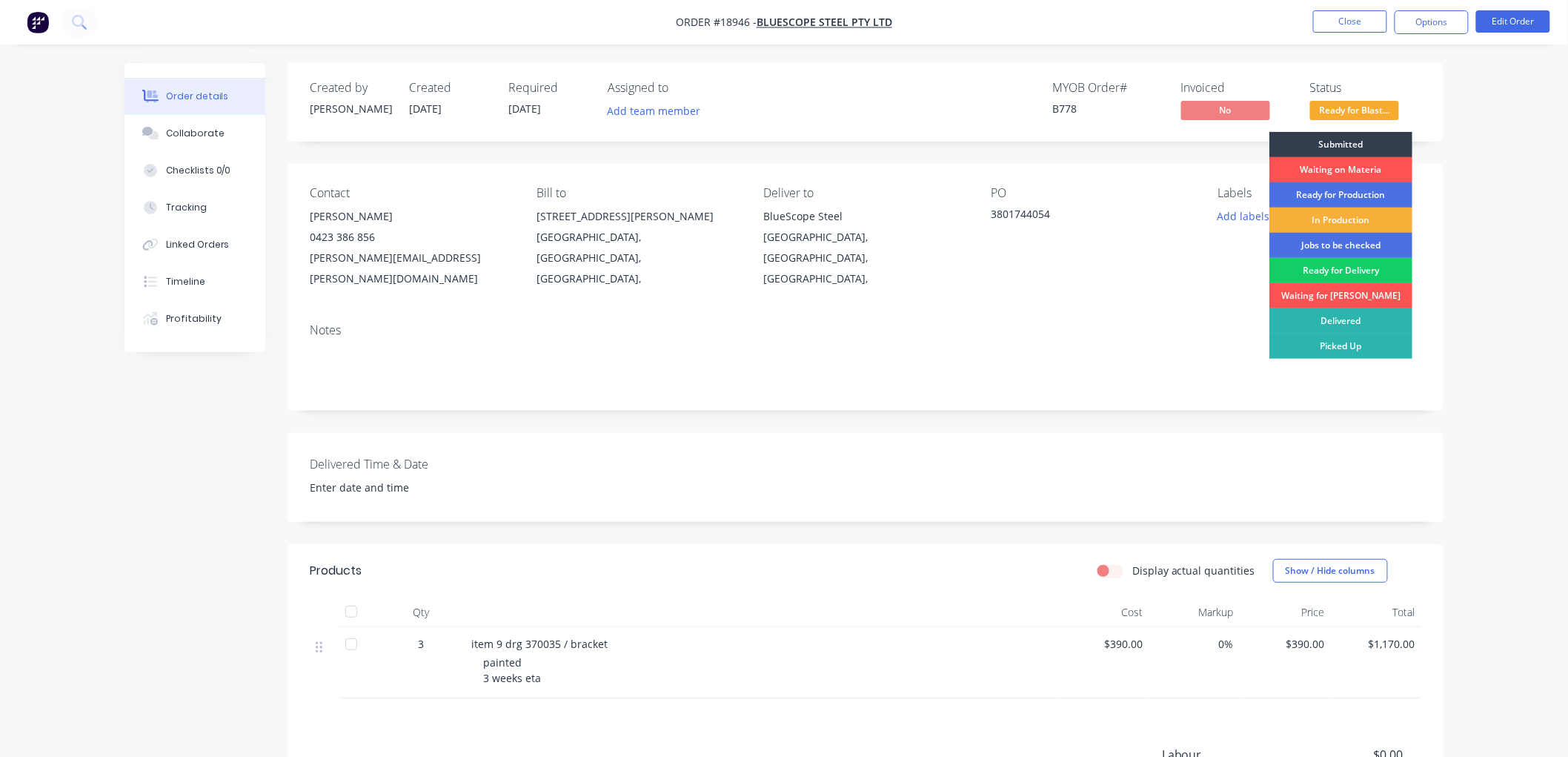
click at [1323, 265] on div "Ready for Delivery" at bounding box center [1341, 270] width 143 height 25
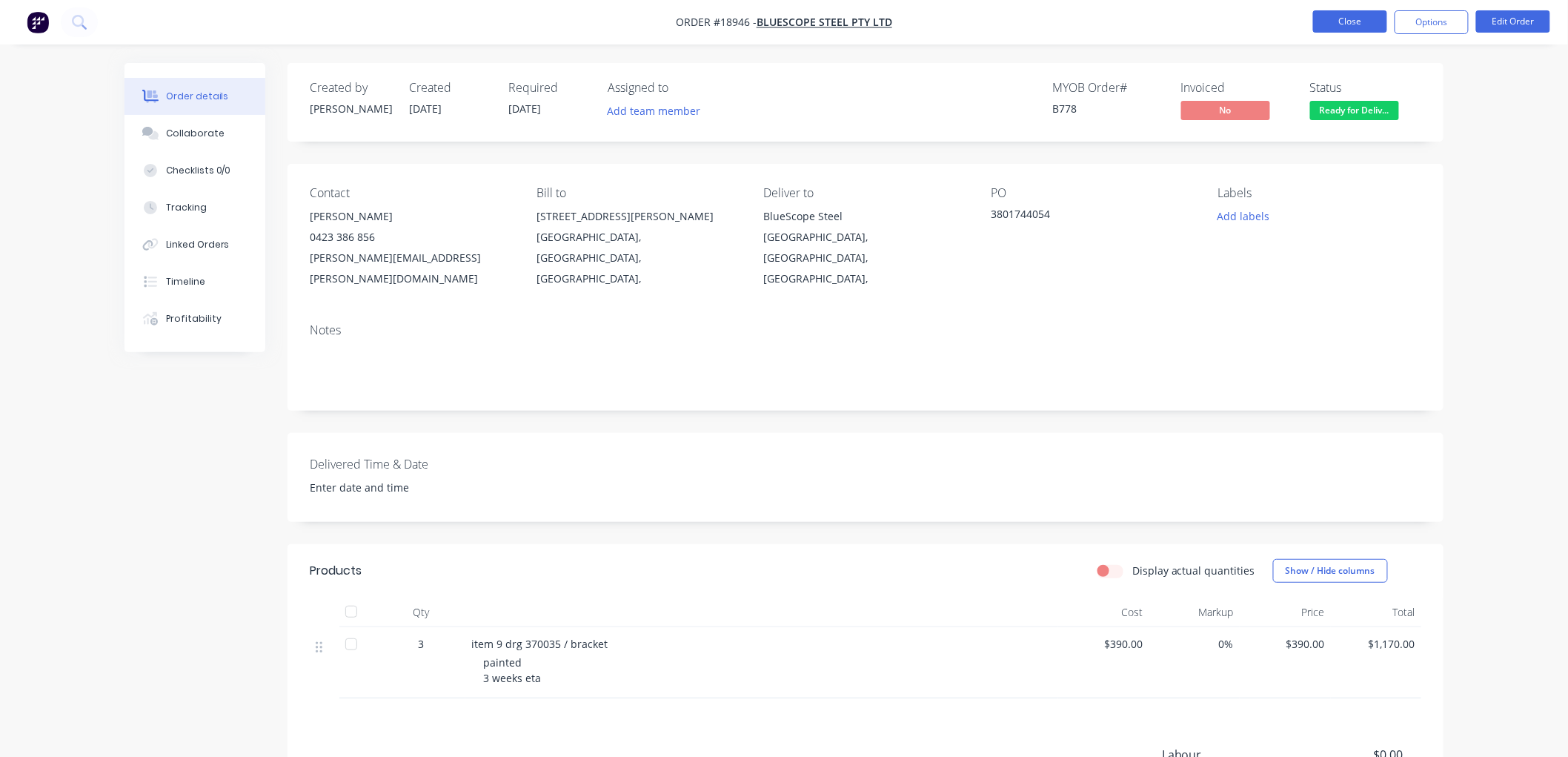
click at [1331, 23] on button "Close" at bounding box center [1350, 22] width 74 height 23
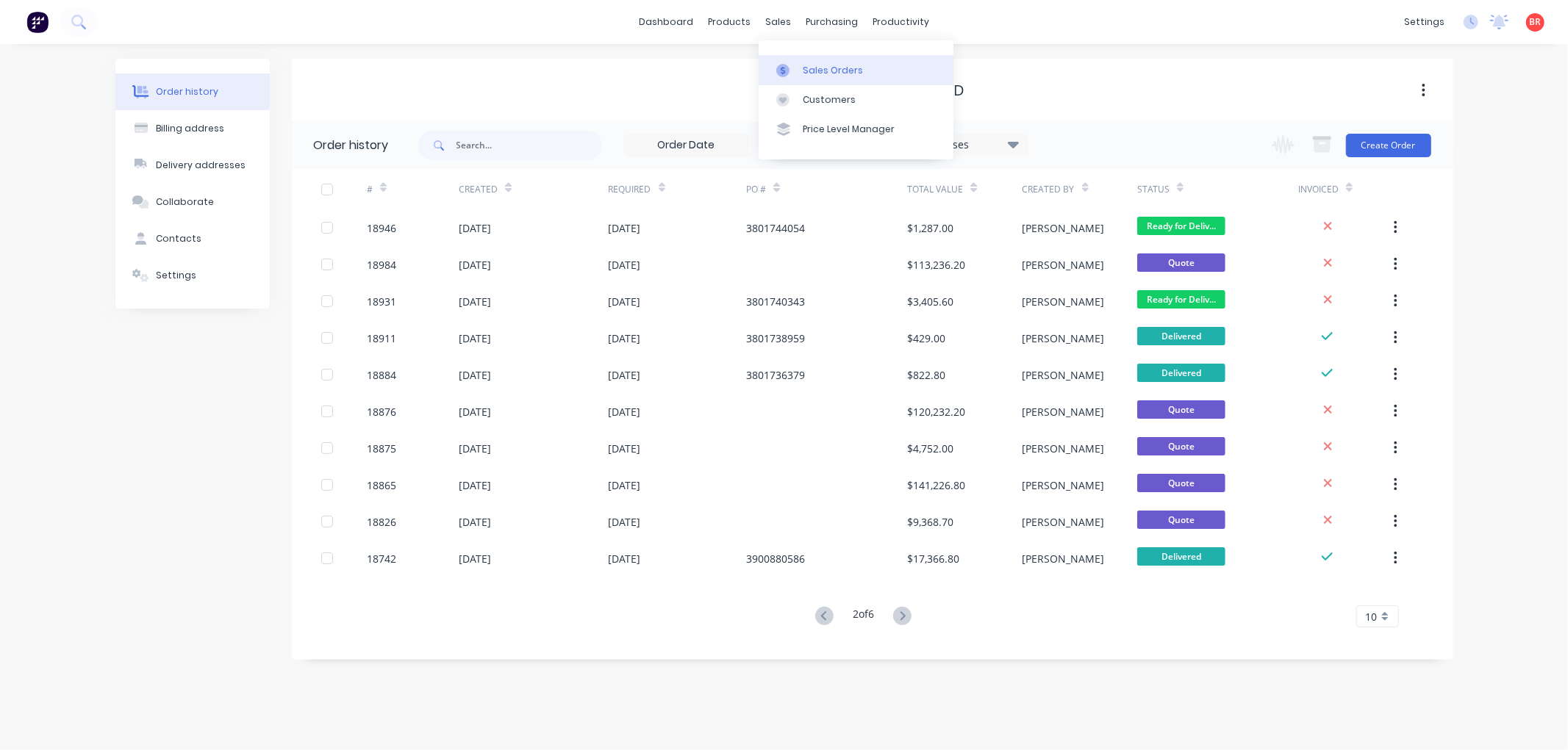
click at [836, 69] on div "Sales Orders" at bounding box center [833, 71] width 60 height 13
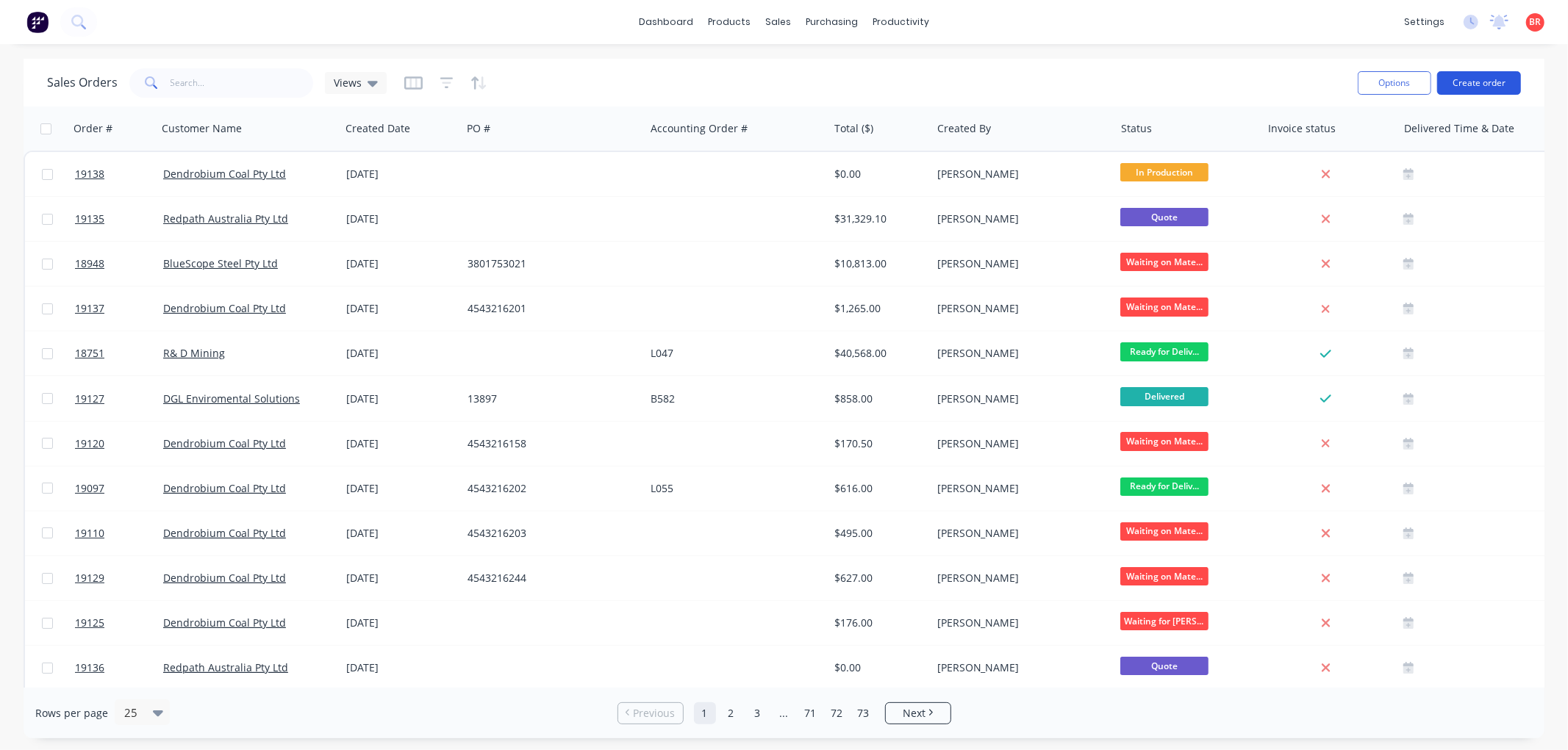
click at [1456, 78] on button "Create order" at bounding box center [1478, 83] width 84 height 24
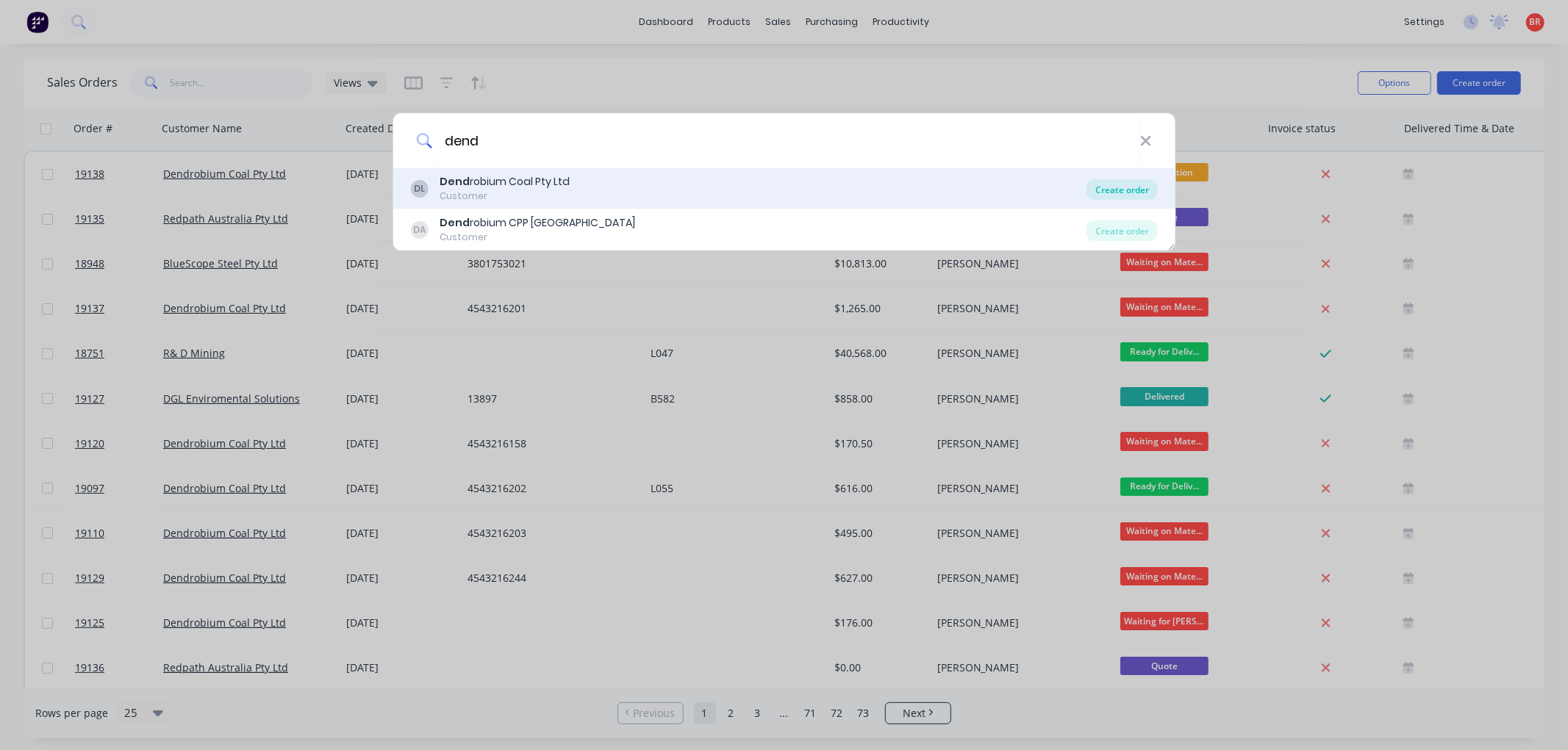
type input "dend"
click at [1114, 184] on div "Create order" at bounding box center [1121, 190] width 71 height 21
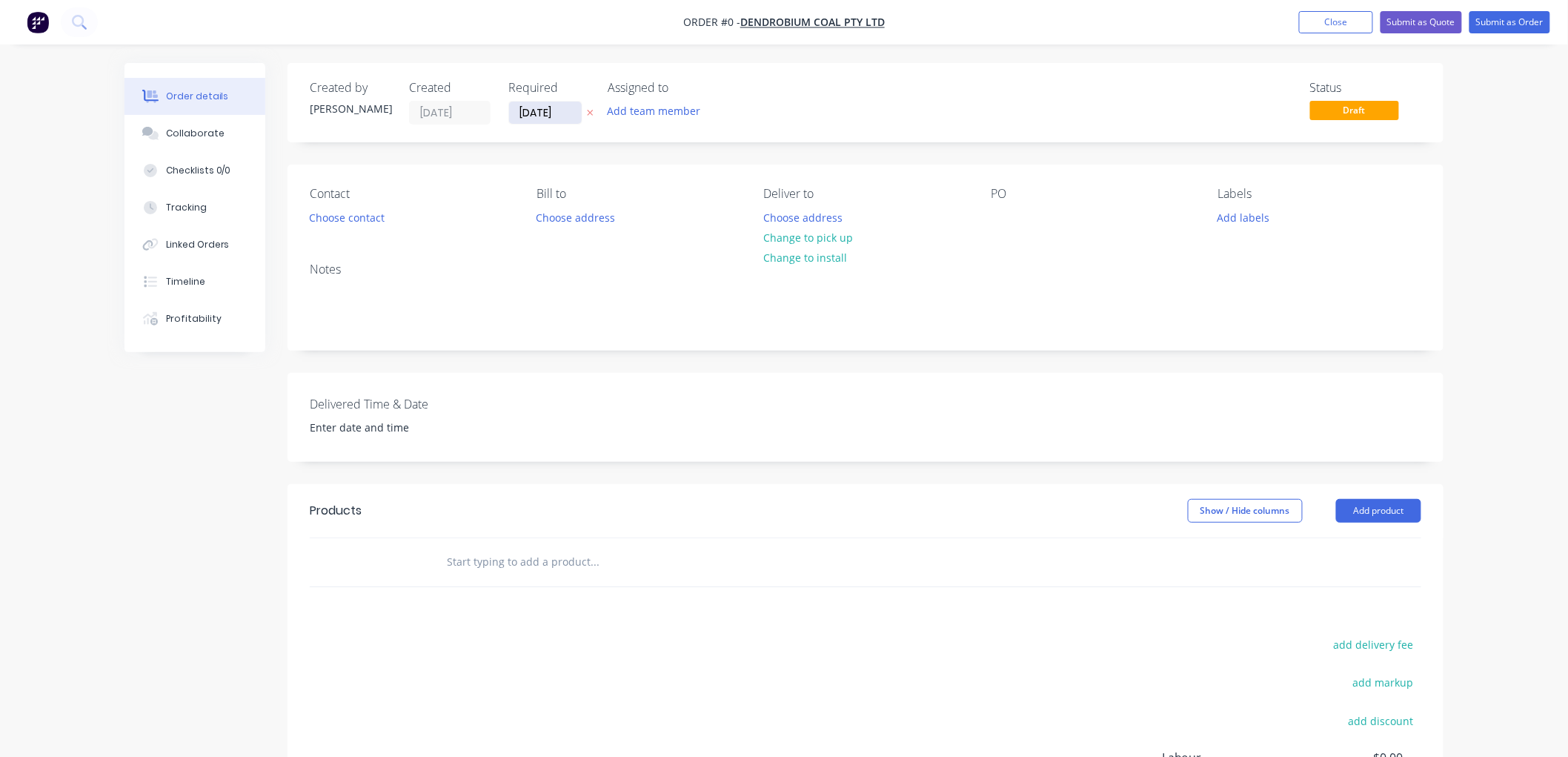
click at [545, 114] on input "08/09/25" at bounding box center [545, 113] width 72 height 23
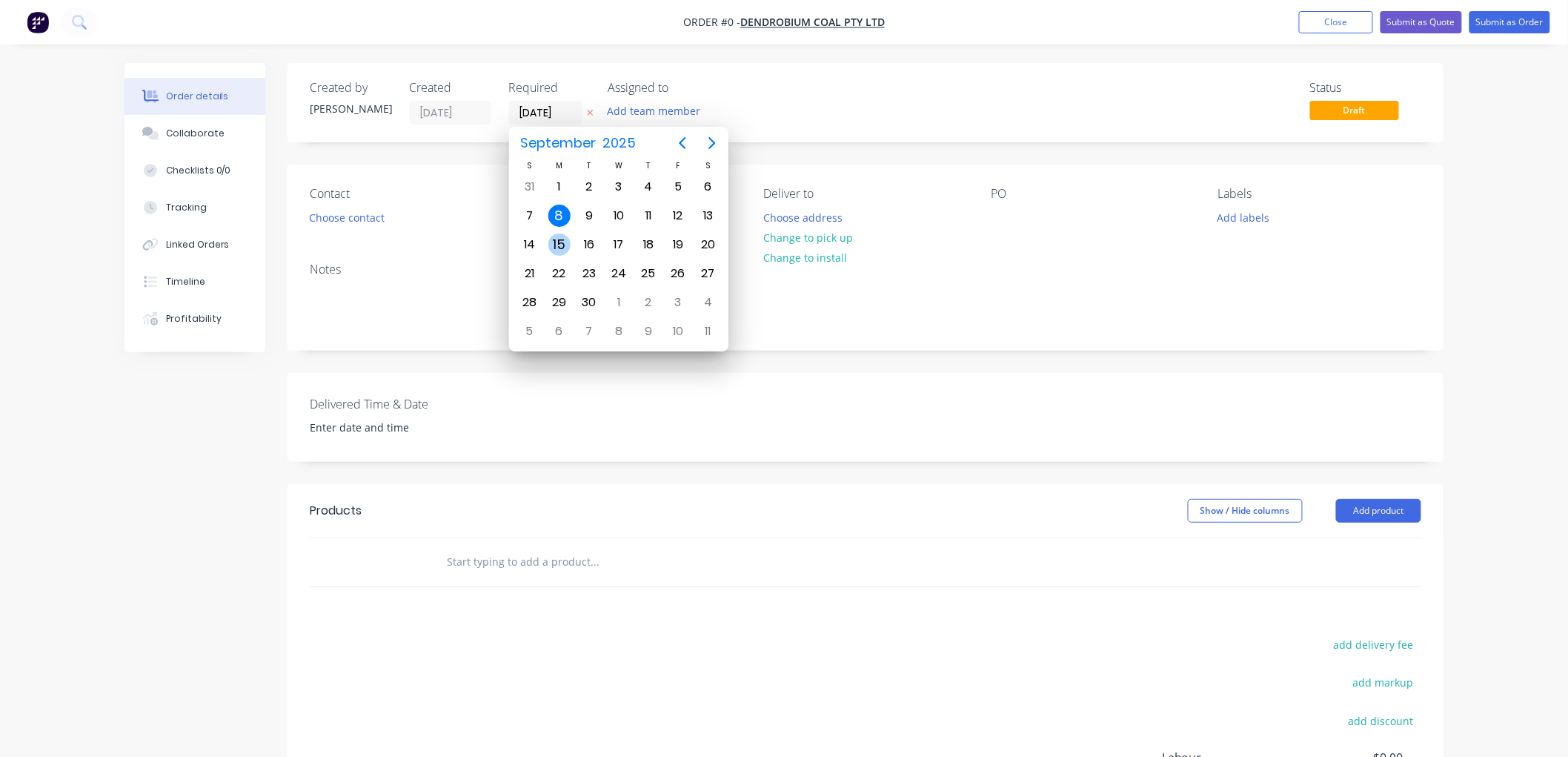
click at [558, 239] on div "15" at bounding box center [559, 245] width 23 height 23
type input "15/09/25"
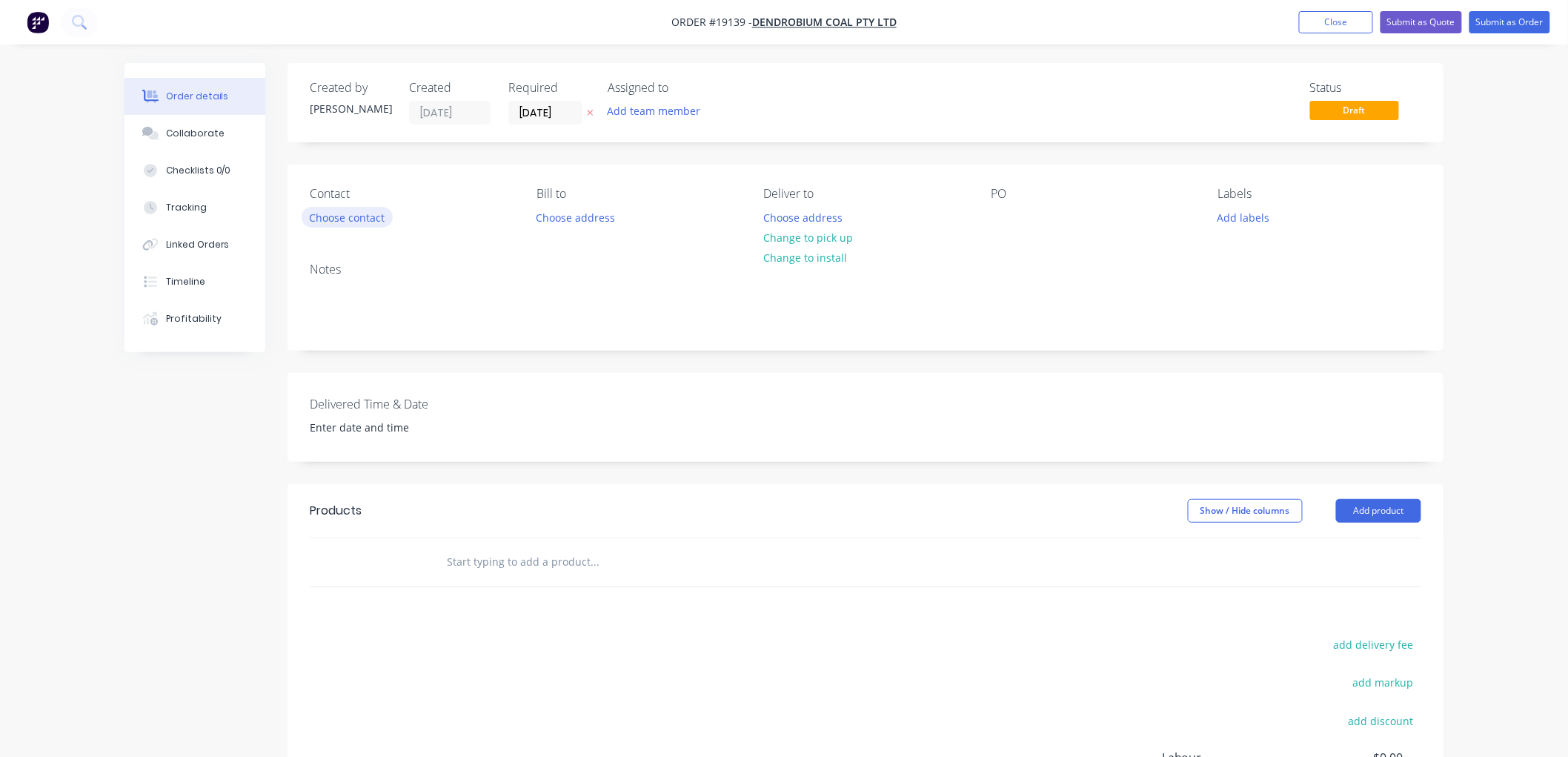
click at [358, 218] on button "Choose contact" at bounding box center [347, 217] width 91 height 20
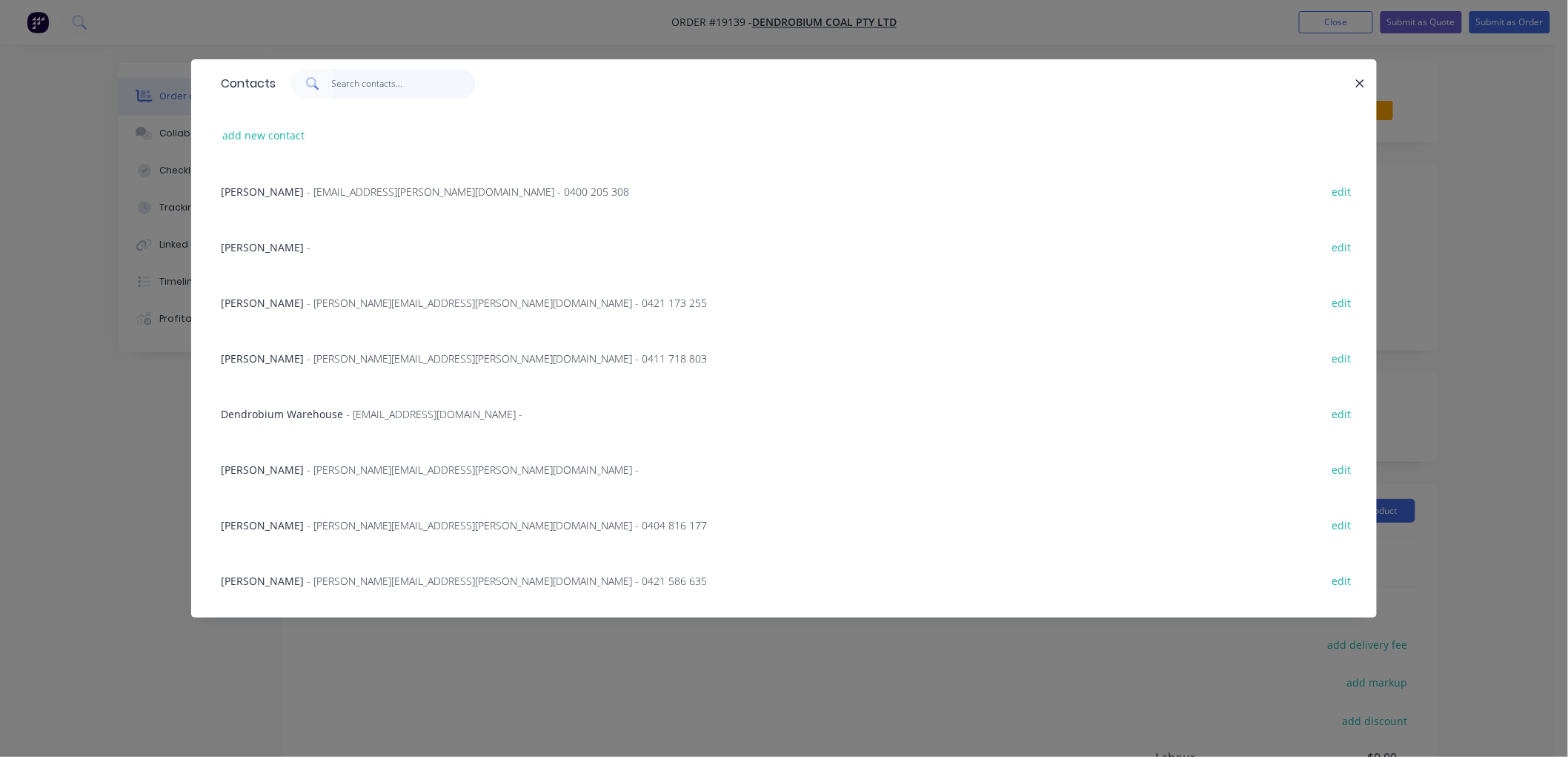
click at [372, 84] on input "text" at bounding box center [404, 84] width 145 height 29
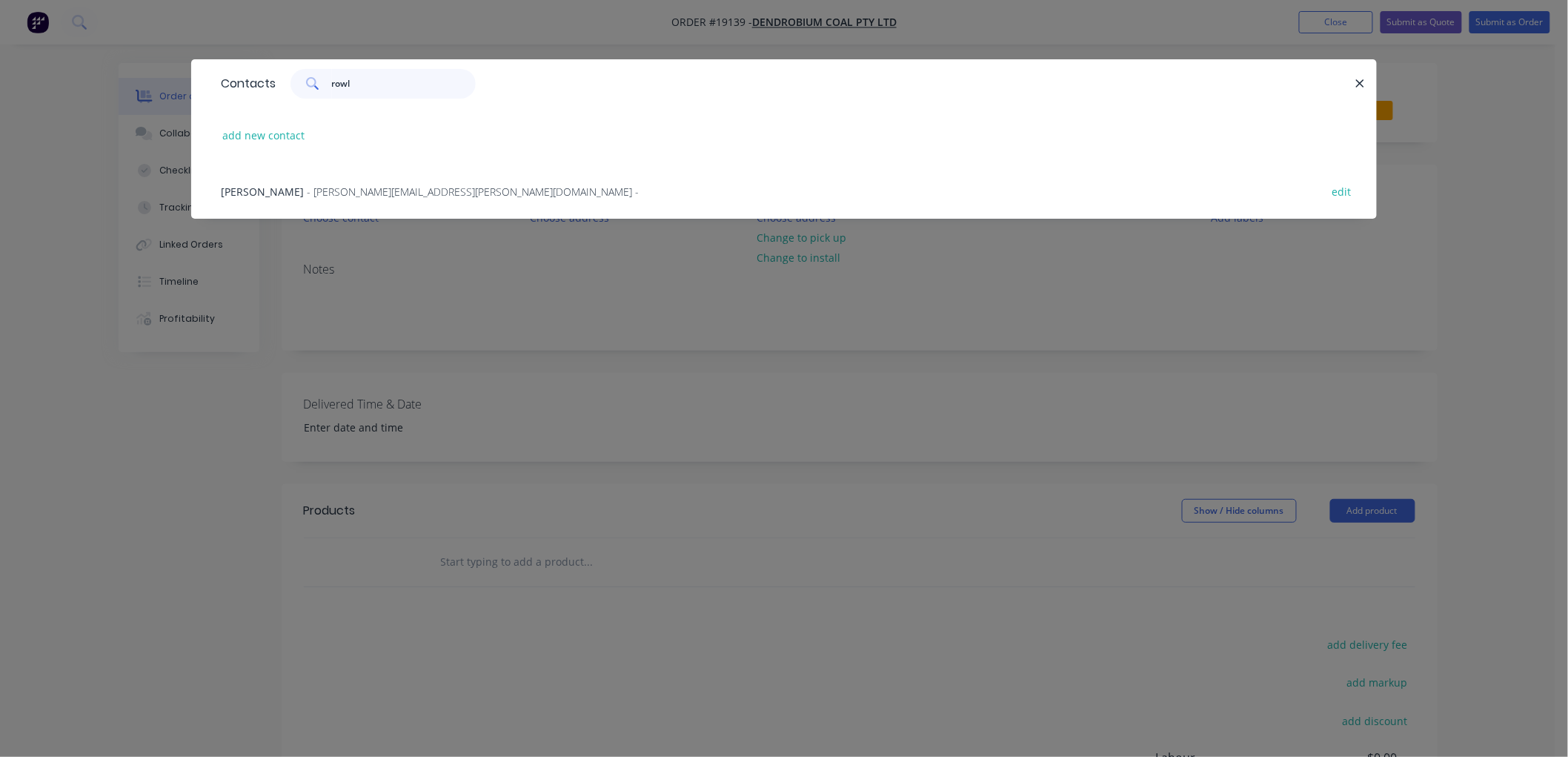
type input "rowl"
click at [365, 193] on span "- Matthew.Rowles@gm3.au -" at bounding box center [473, 191] width 332 height 14
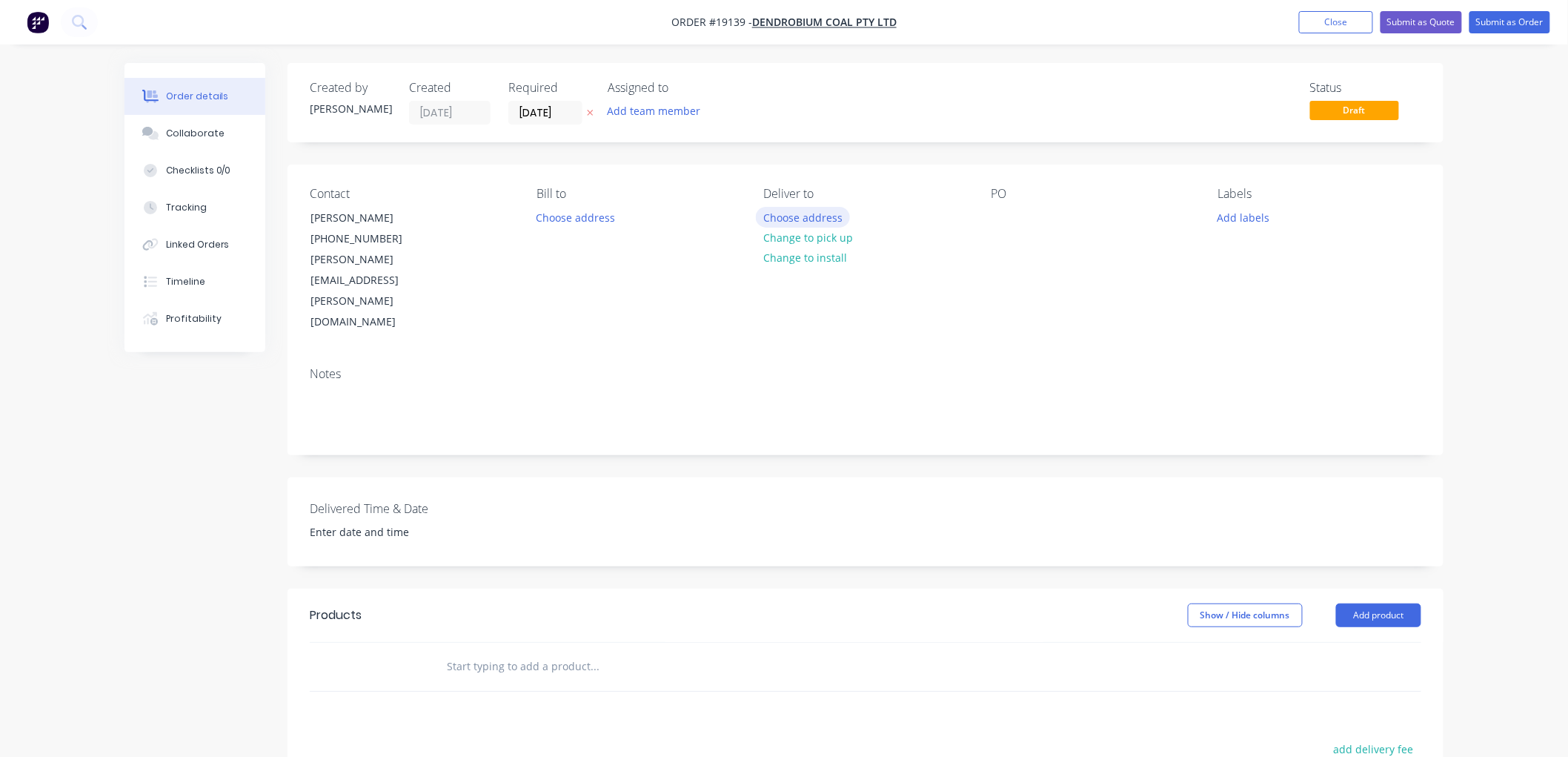
click at [801, 217] on button "Choose address" at bounding box center [803, 217] width 95 height 20
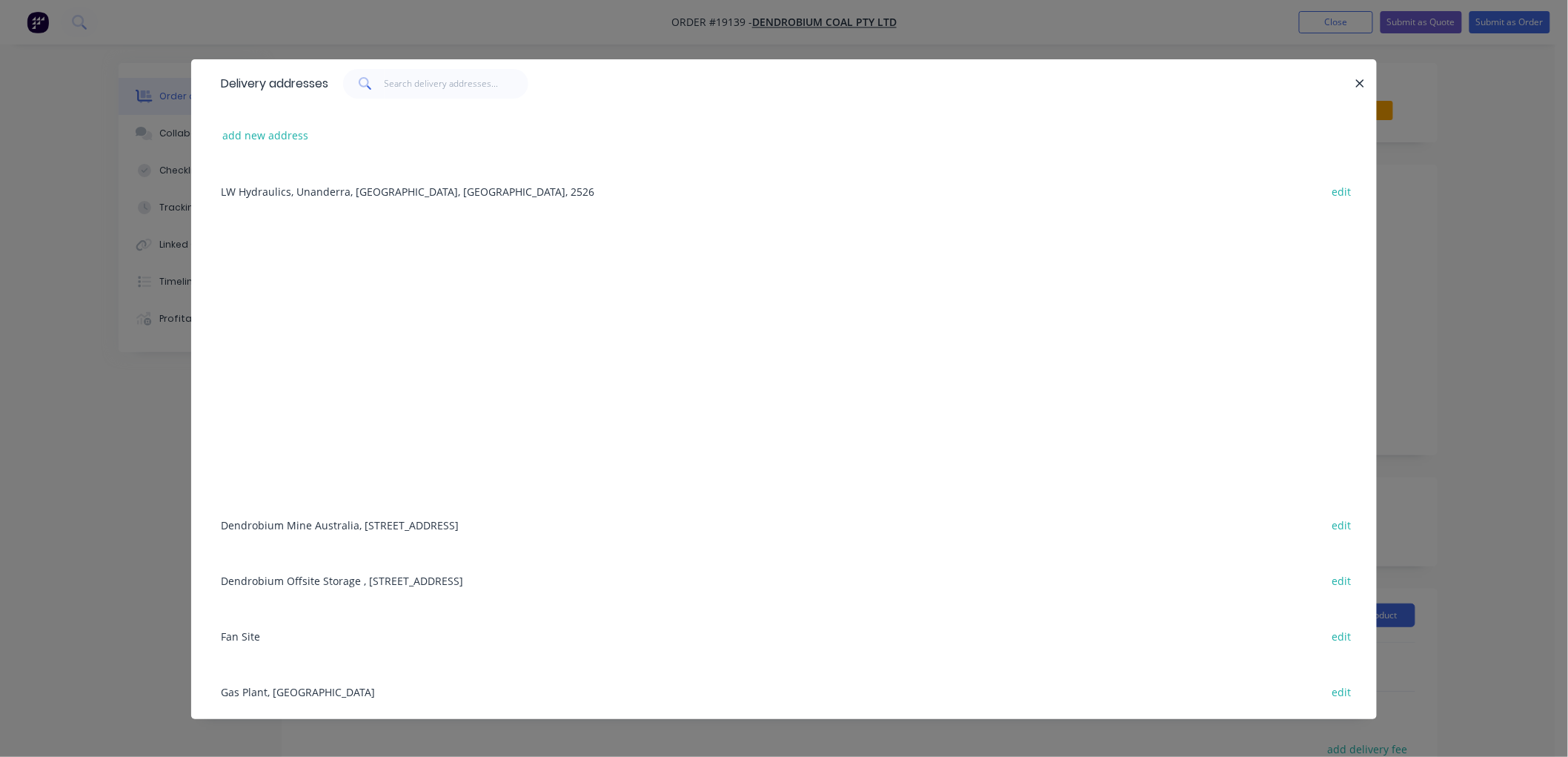
click at [261, 688] on div "Gas Plant, Cordeaux Dam edit" at bounding box center [784, 691] width 1141 height 56
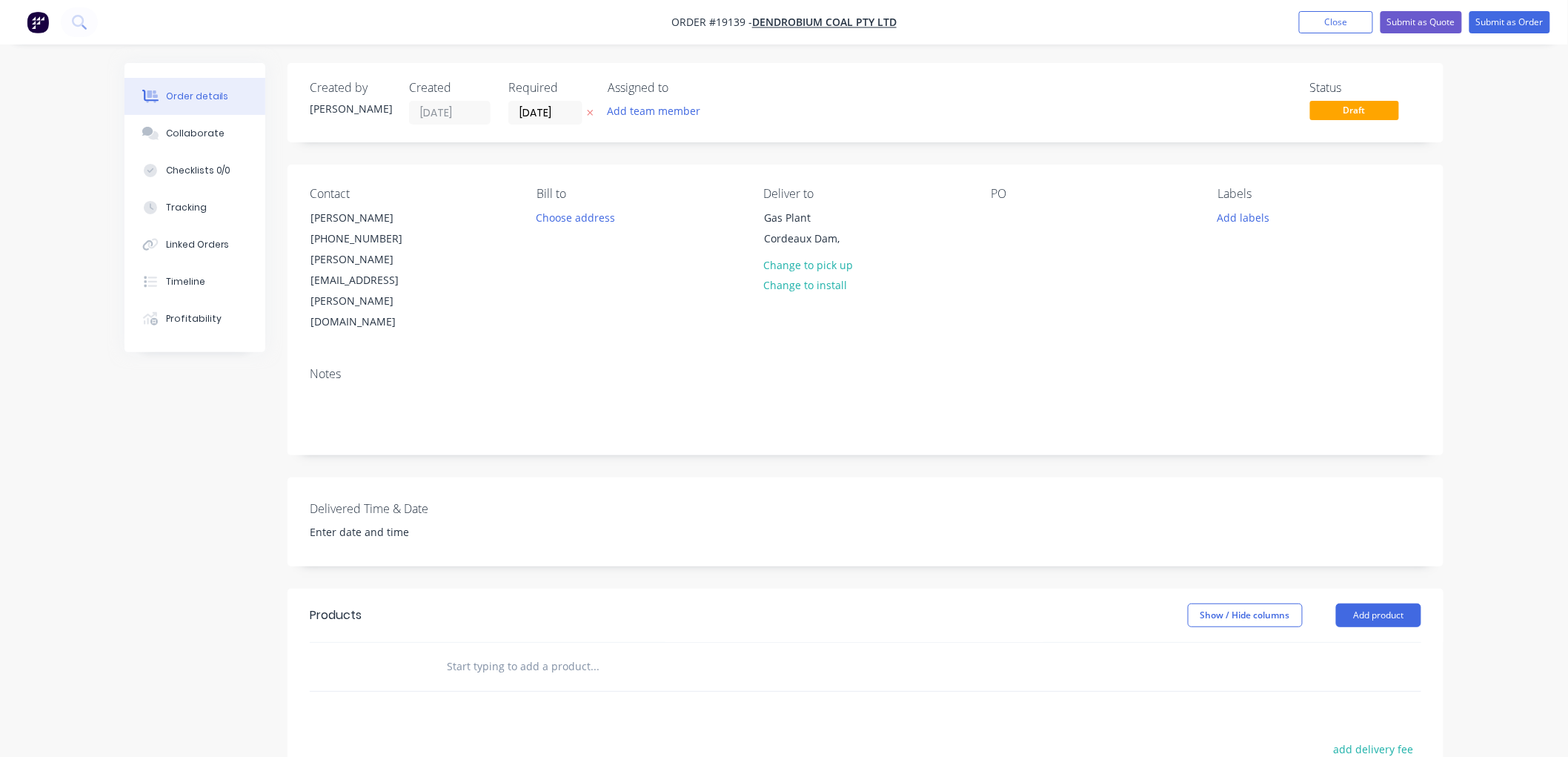
click at [474, 652] on input "text" at bounding box center [595, 666] width 297 height 29
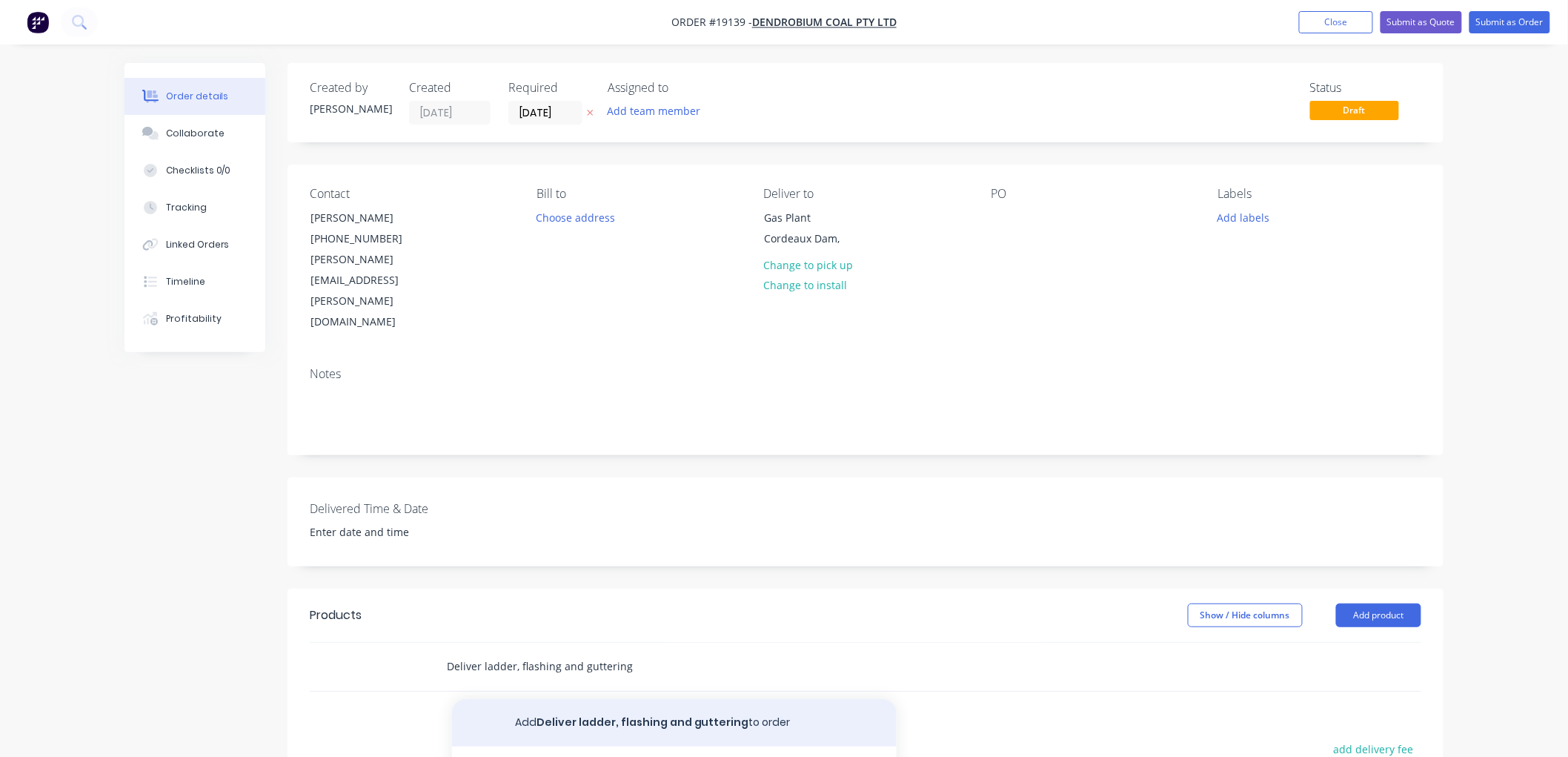
type input "Deliver ladder, flashing and guttering"
click at [635, 699] on button "Add Deliver ladder, flashing and guttering to order" at bounding box center [674, 722] width 445 height 47
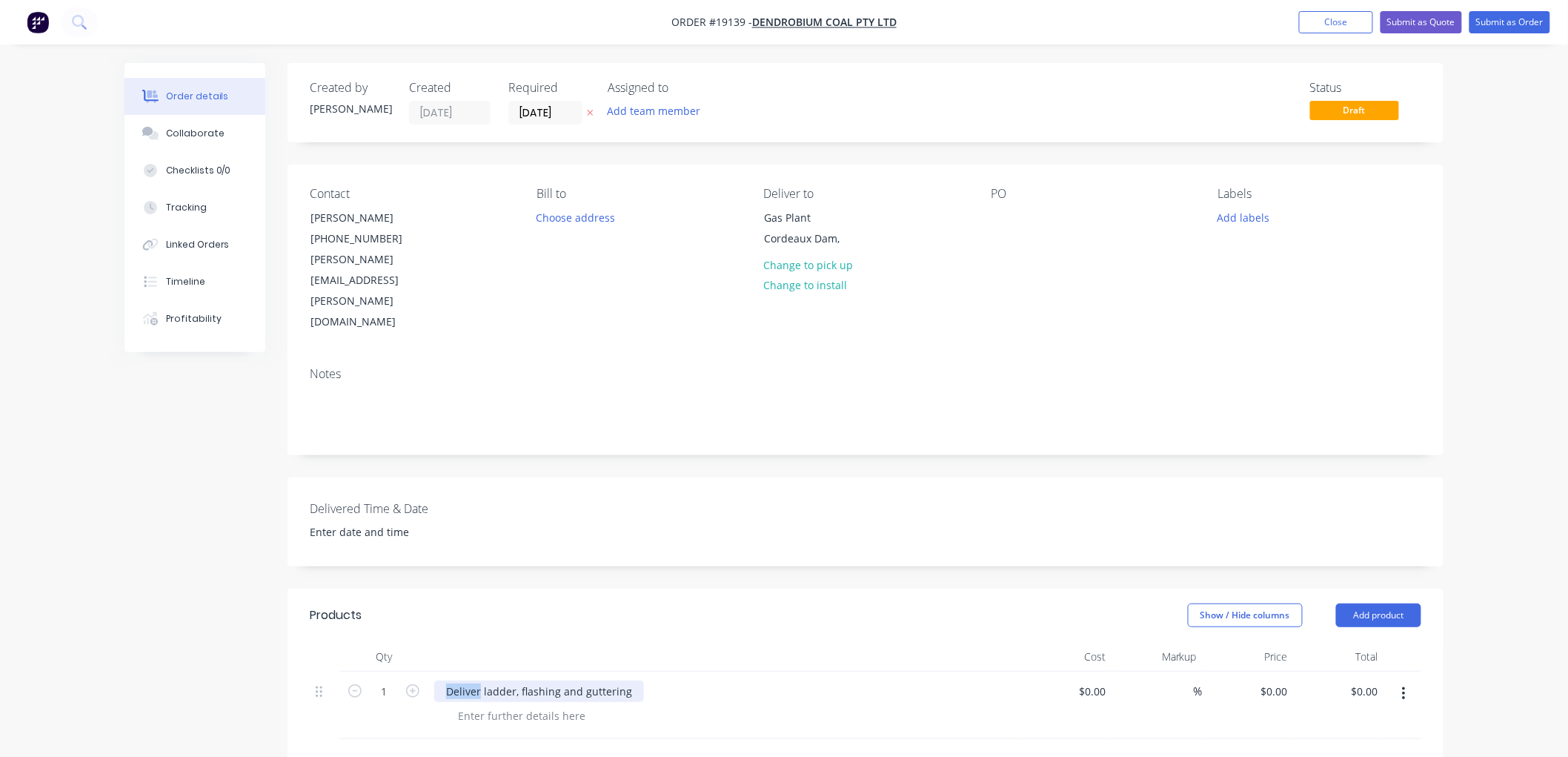
drag, startPoint x: 478, startPoint y: 627, endPoint x: 421, endPoint y: 631, distance: 57.1
click at [421, 672] on div "1 Deliver ladder, flashing and guttering $0.00 $0.00 % $0.00 $0.00 $0.00 $0.00" at bounding box center [865, 706] width 1112 height 68
click at [521, 705] on div at bounding box center [522, 716] width 151 height 22
click at [540, 705] on div at bounding box center [522, 716] width 151 height 22
click at [1500, 316] on div "Order details Collaborate Checklists 0/0 Tracking Linked Orders Timeline Profit…" at bounding box center [784, 582] width 1568 height 1165
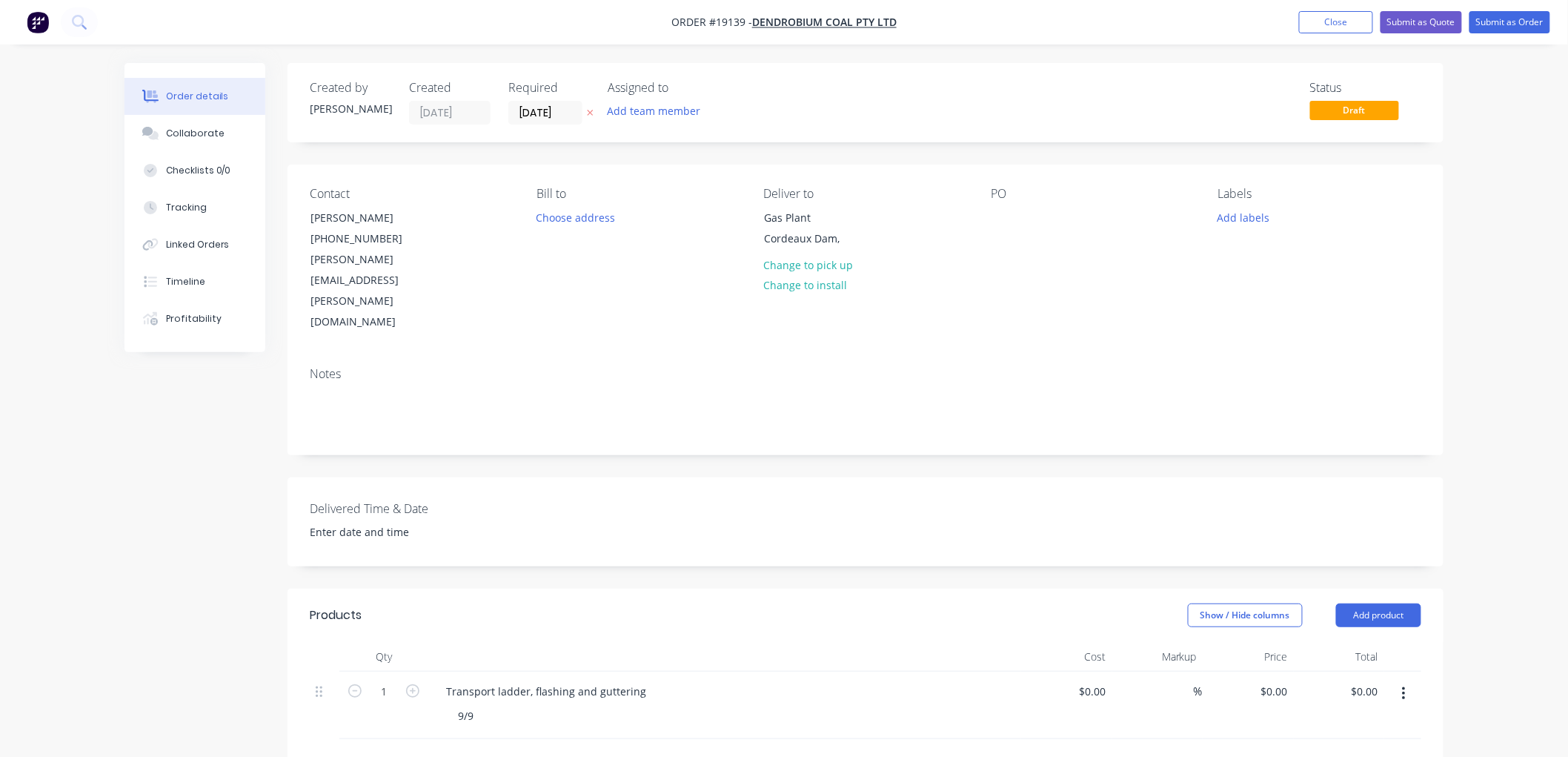
click at [1479, 175] on div "Order details Collaborate Checklists 0/0 Tracking Linked Orders Timeline Profit…" at bounding box center [784, 582] width 1568 height 1165
click at [1100, 681] on input at bounding box center [1095, 691] width 34 height 22
type input "$520.00"
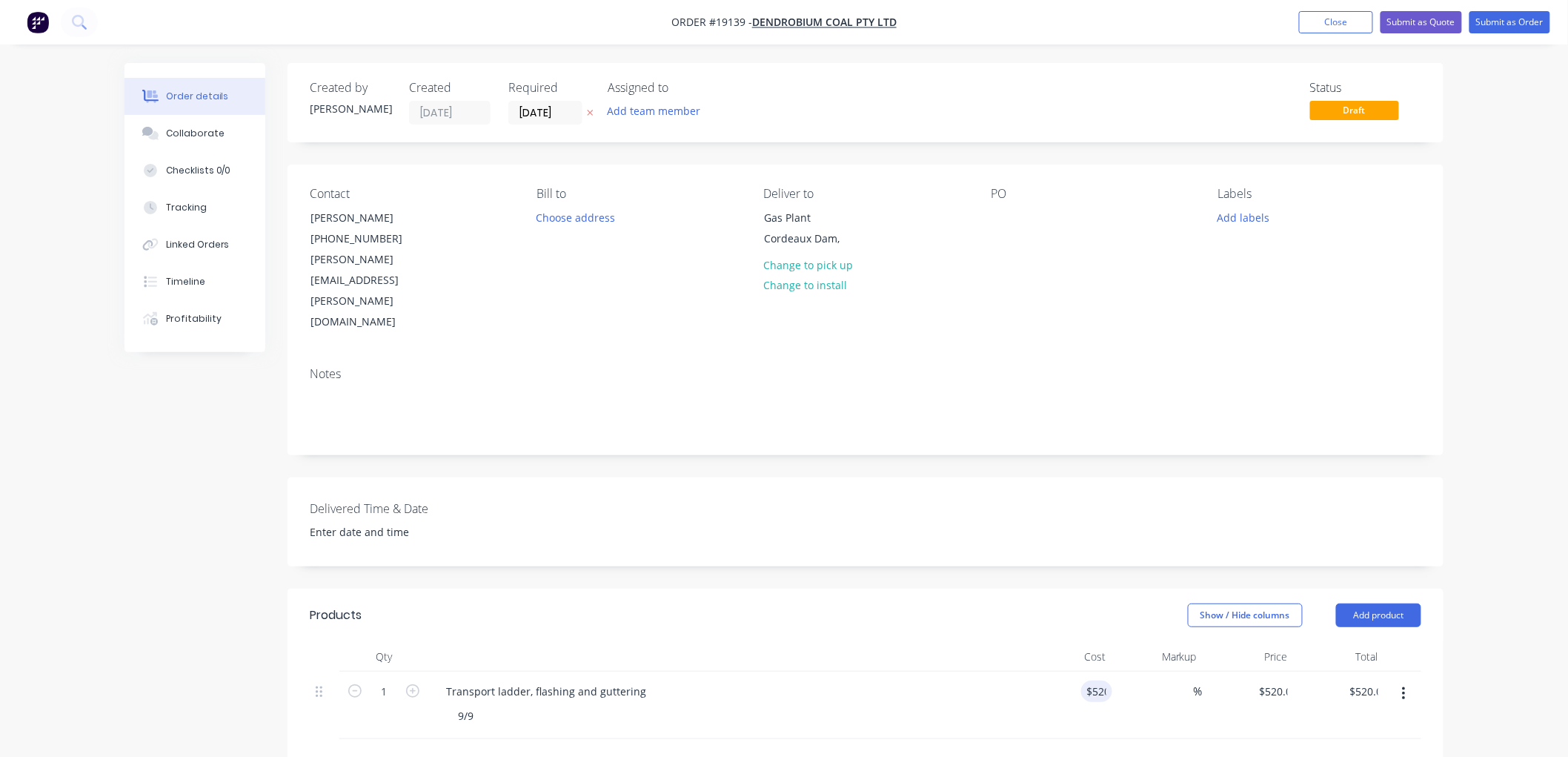
click at [1512, 552] on div "Order details Collaborate Checklists 0/0 Tracking Linked Orders Timeline Profit…" at bounding box center [784, 582] width 1568 height 1165
click at [1417, 26] on button "Submit as Quote" at bounding box center [1421, 23] width 81 height 23
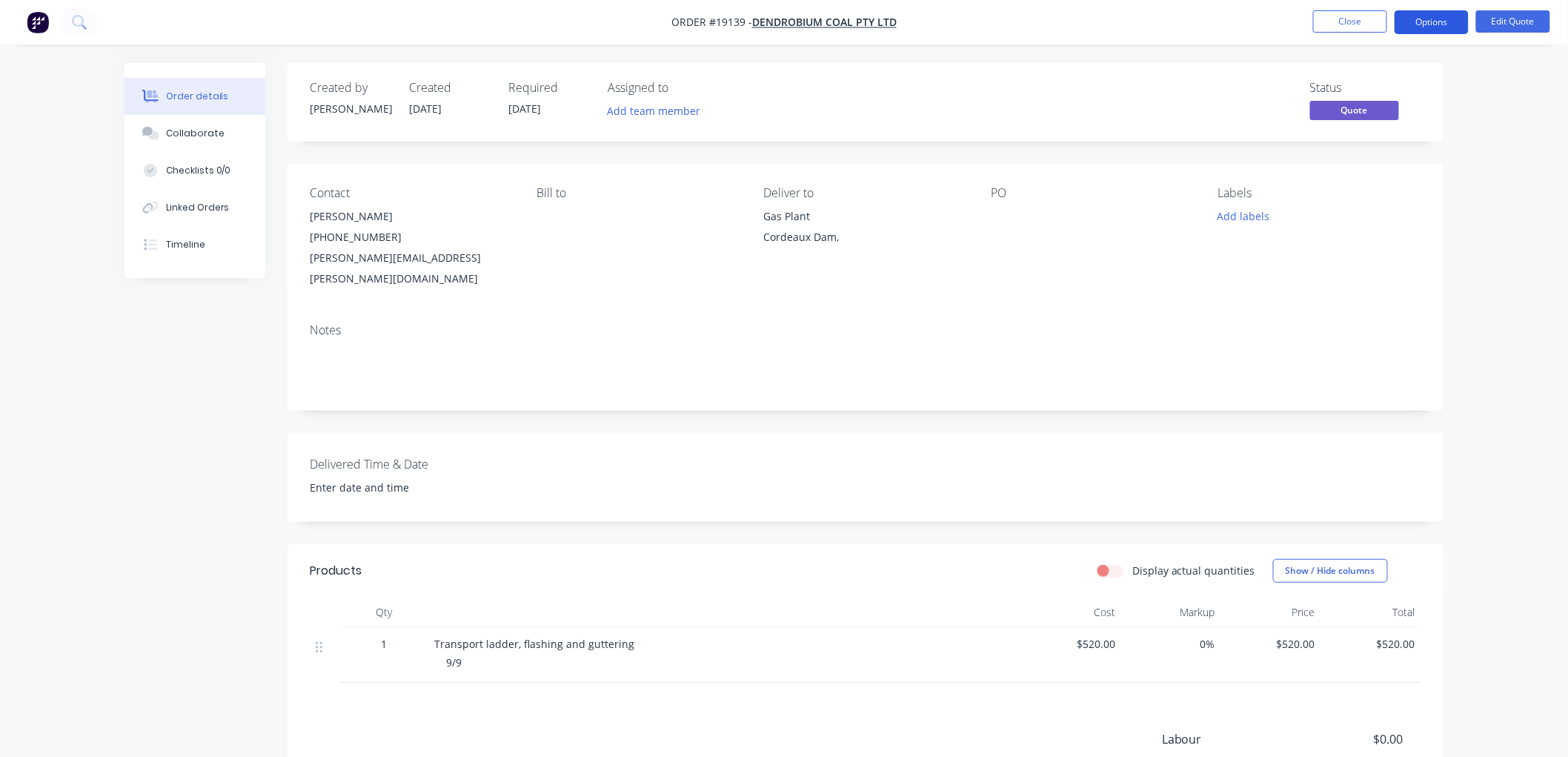
click at [1432, 24] on button "Options" at bounding box center [1432, 23] width 74 height 24
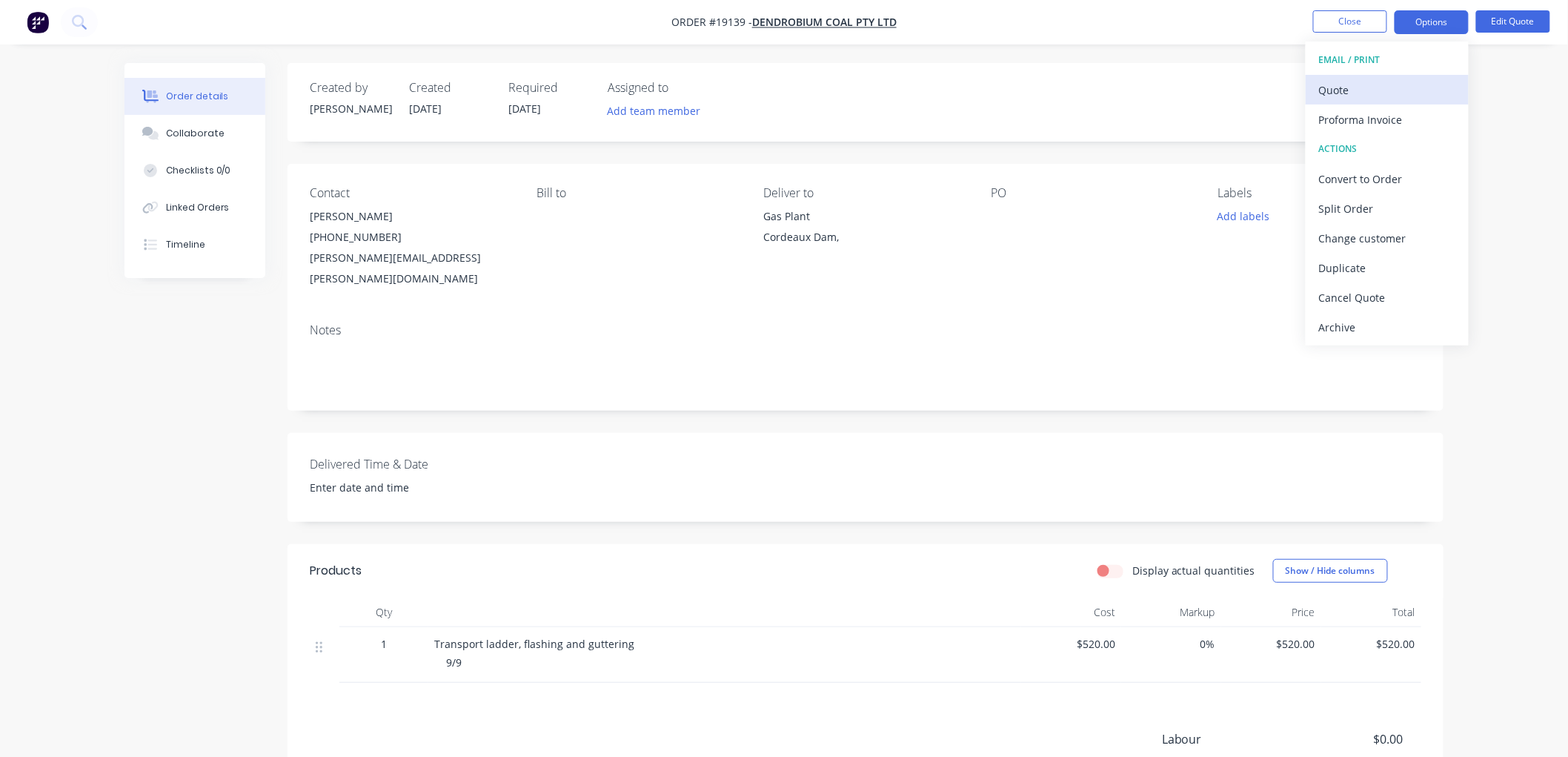
click at [1352, 90] on div "Quote" at bounding box center [1387, 90] width 136 height 22
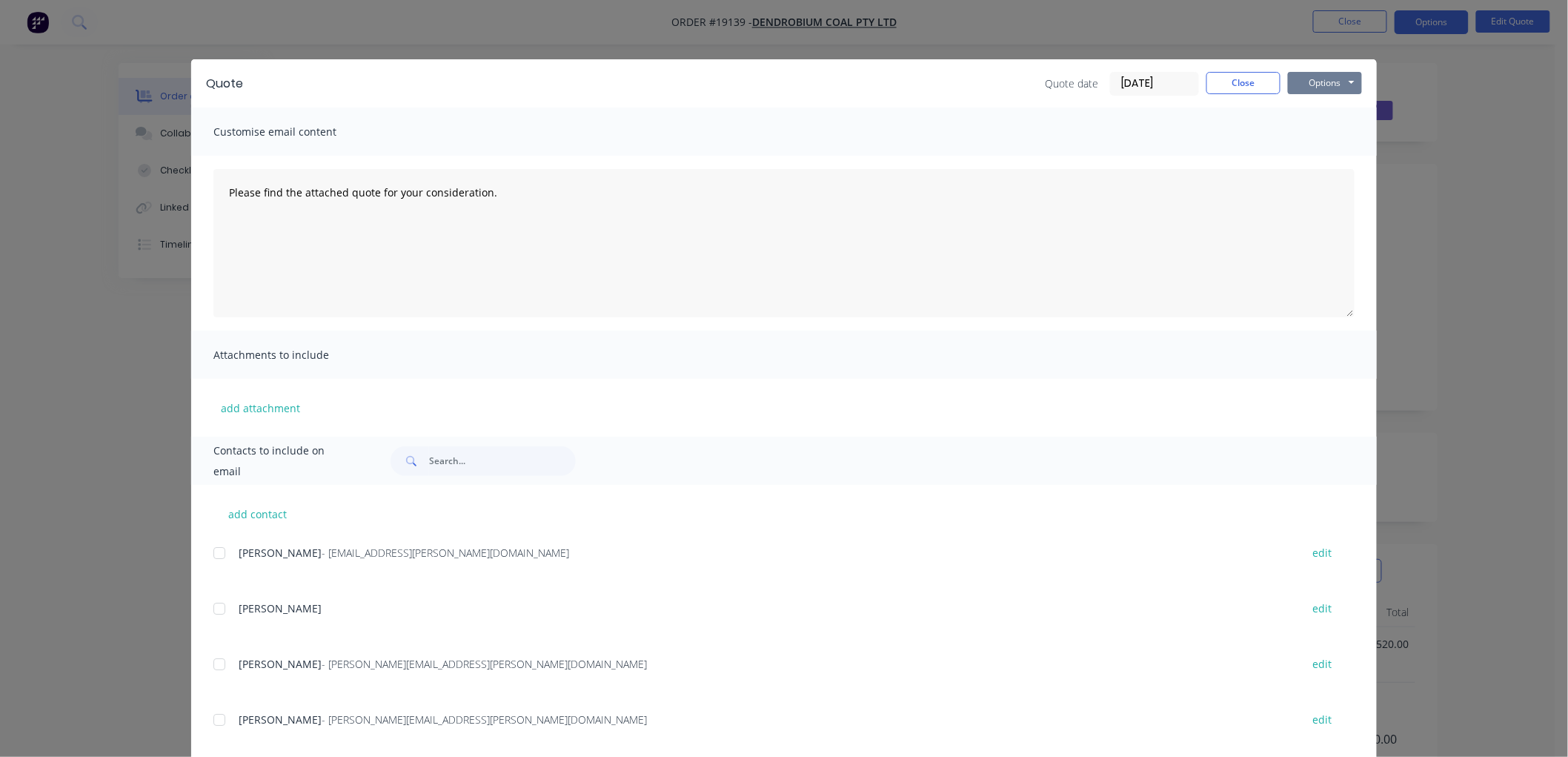
click at [1319, 86] on button "Options" at bounding box center [1325, 83] width 74 height 23
click at [1321, 137] on button "Print" at bounding box center [1335, 133] width 95 height 24
click at [1215, 79] on button "Close" at bounding box center [1244, 83] width 74 height 23
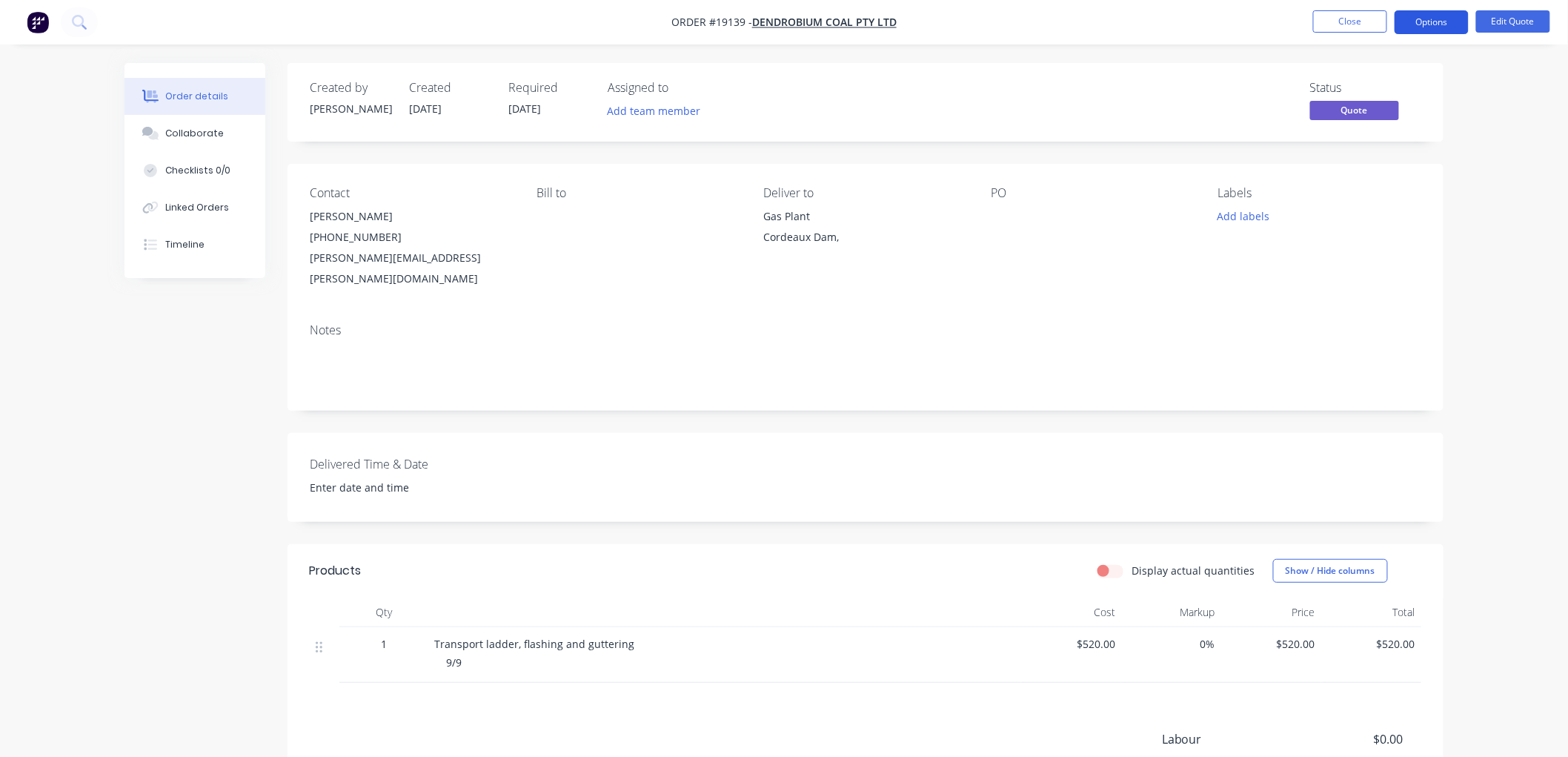
click at [1428, 25] on button "Options" at bounding box center [1432, 23] width 74 height 24
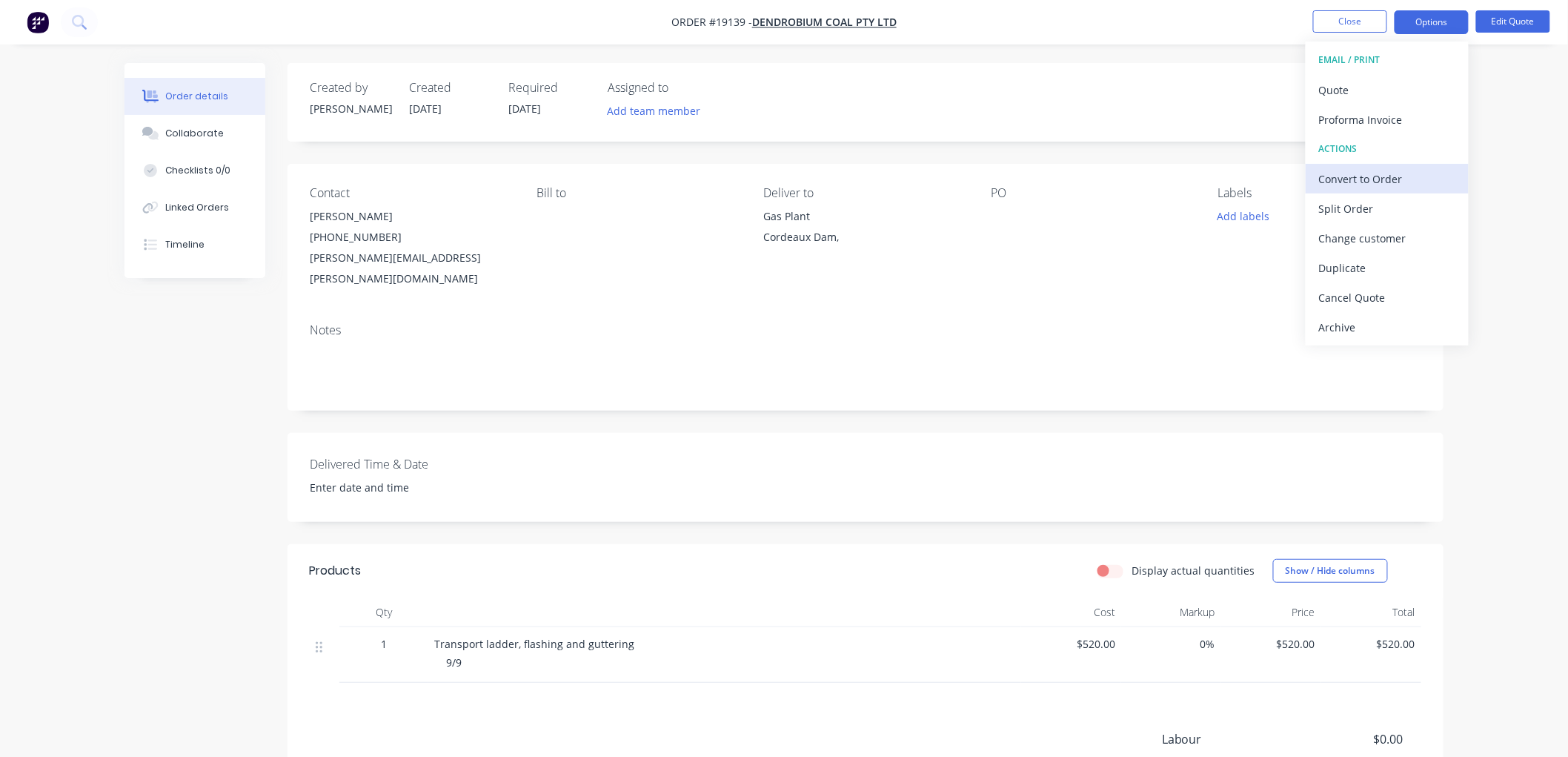
click at [1366, 179] on div "Convert to Order" at bounding box center [1387, 179] width 136 height 22
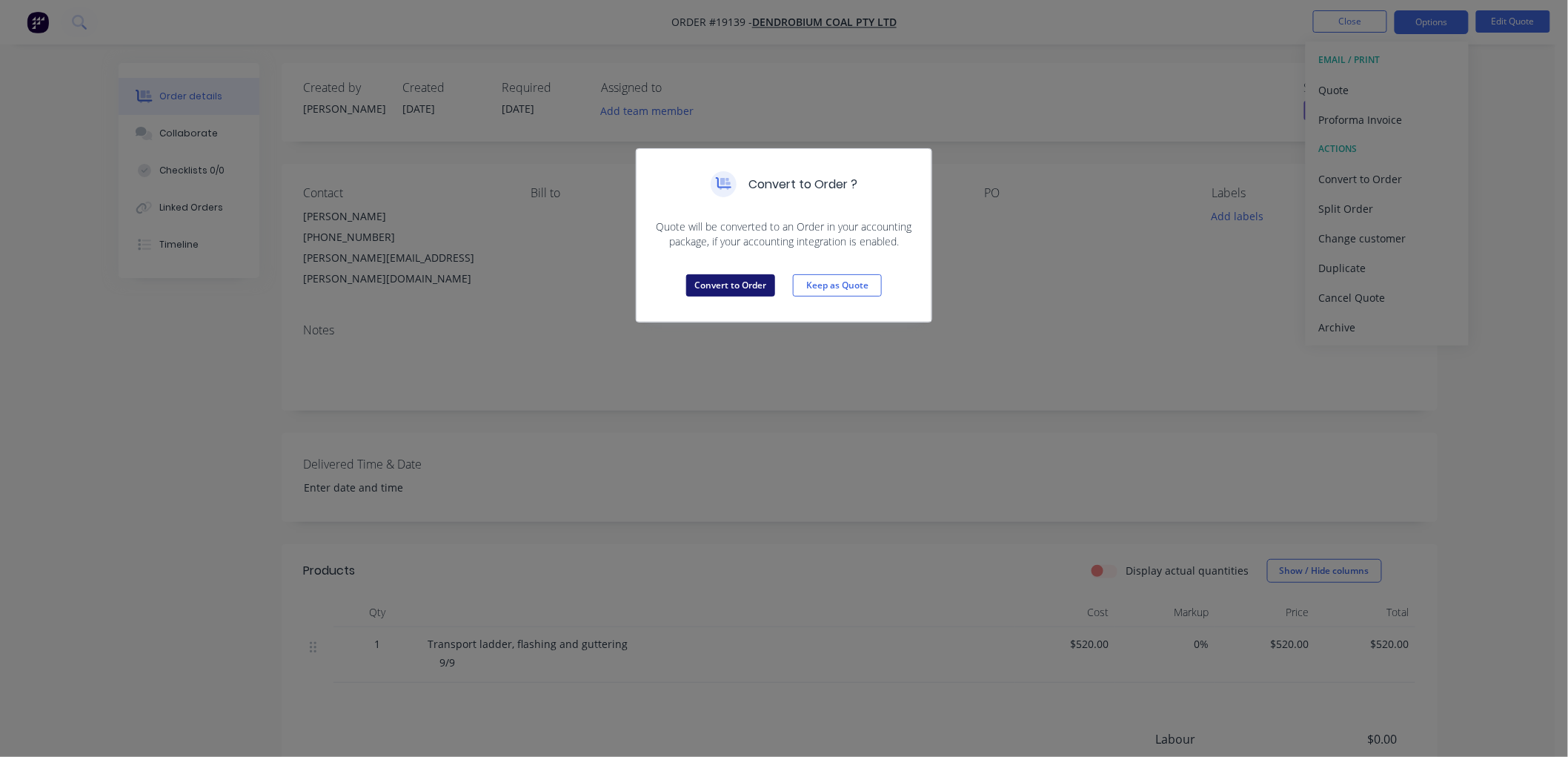
click at [741, 283] on button "Convert to Order" at bounding box center [731, 285] width 89 height 23
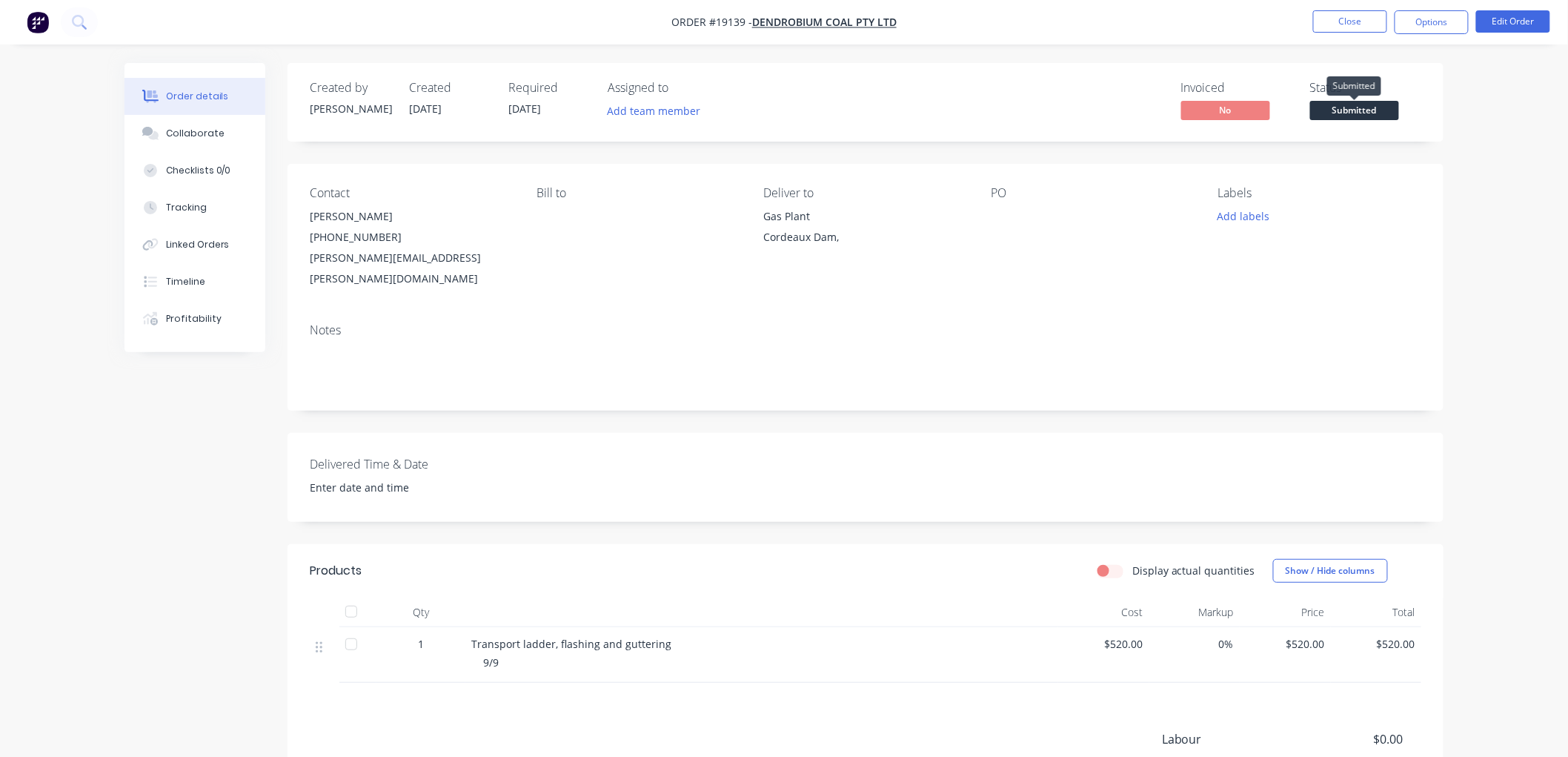
click at [1319, 110] on span "Submitted" at bounding box center [1354, 110] width 89 height 19
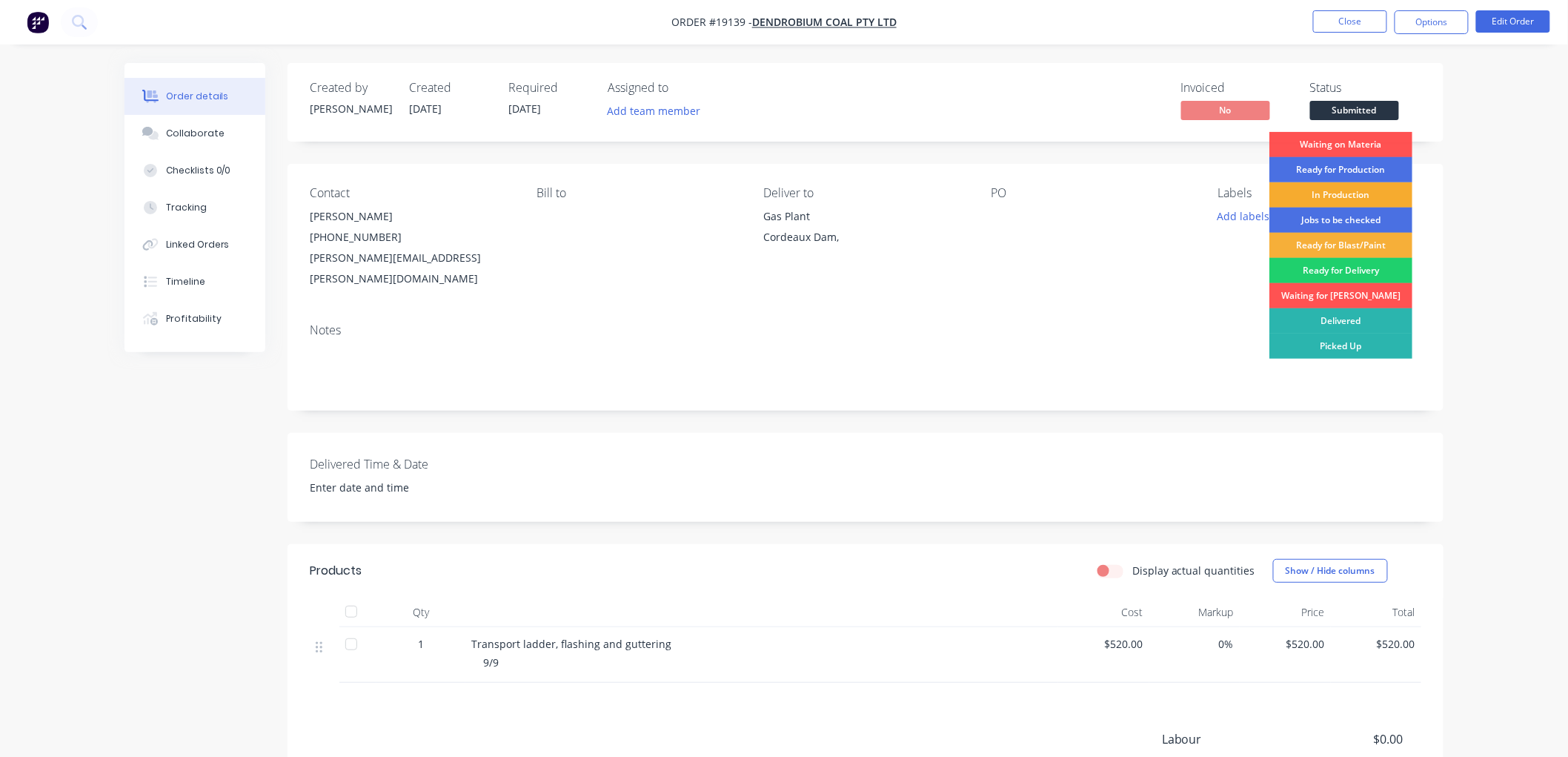
click at [1328, 193] on div "In Production" at bounding box center [1341, 194] width 143 height 25
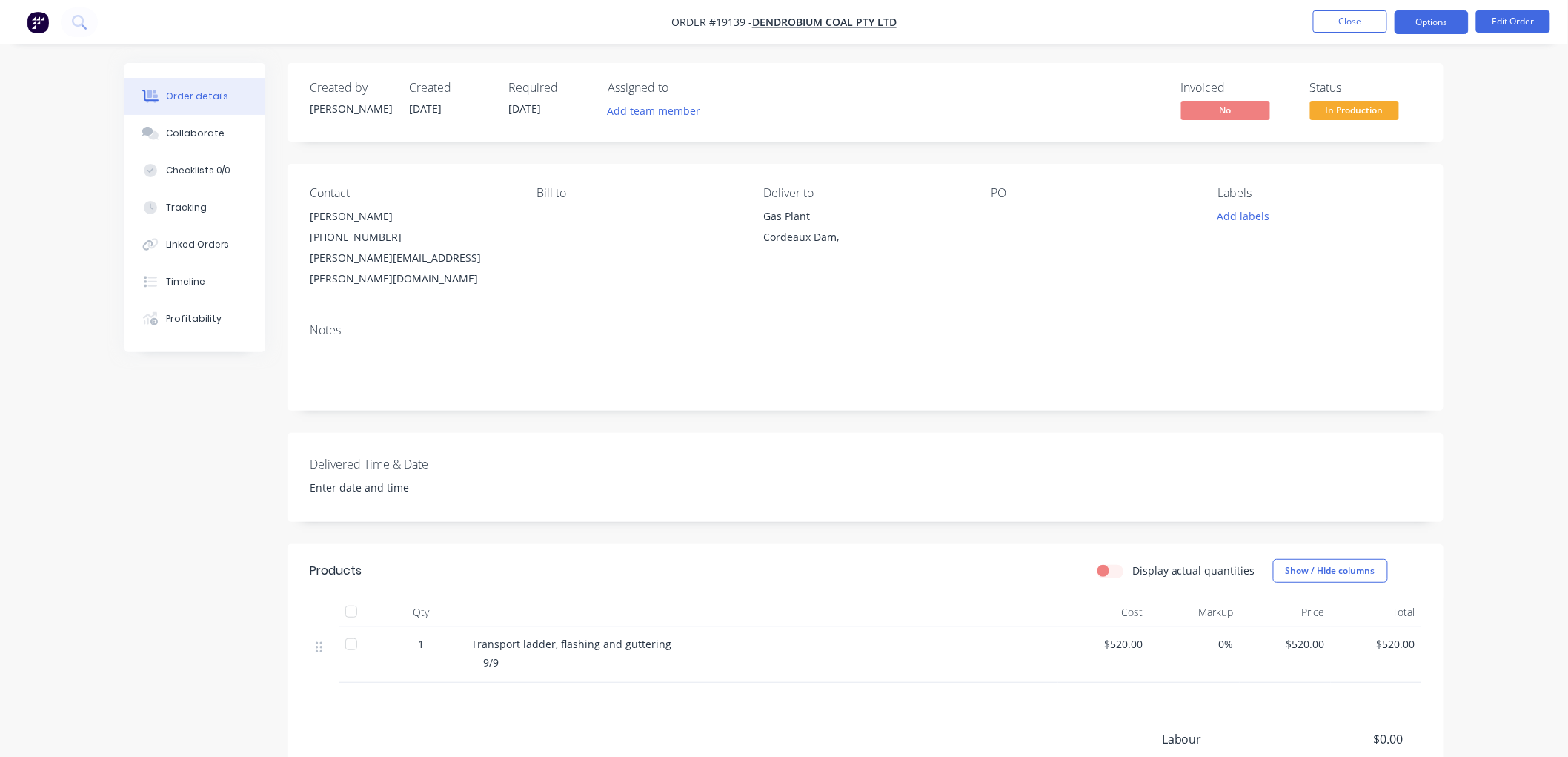
click at [1418, 24] on button "Options" at bounding box center [1432, 23] width 74 height 24
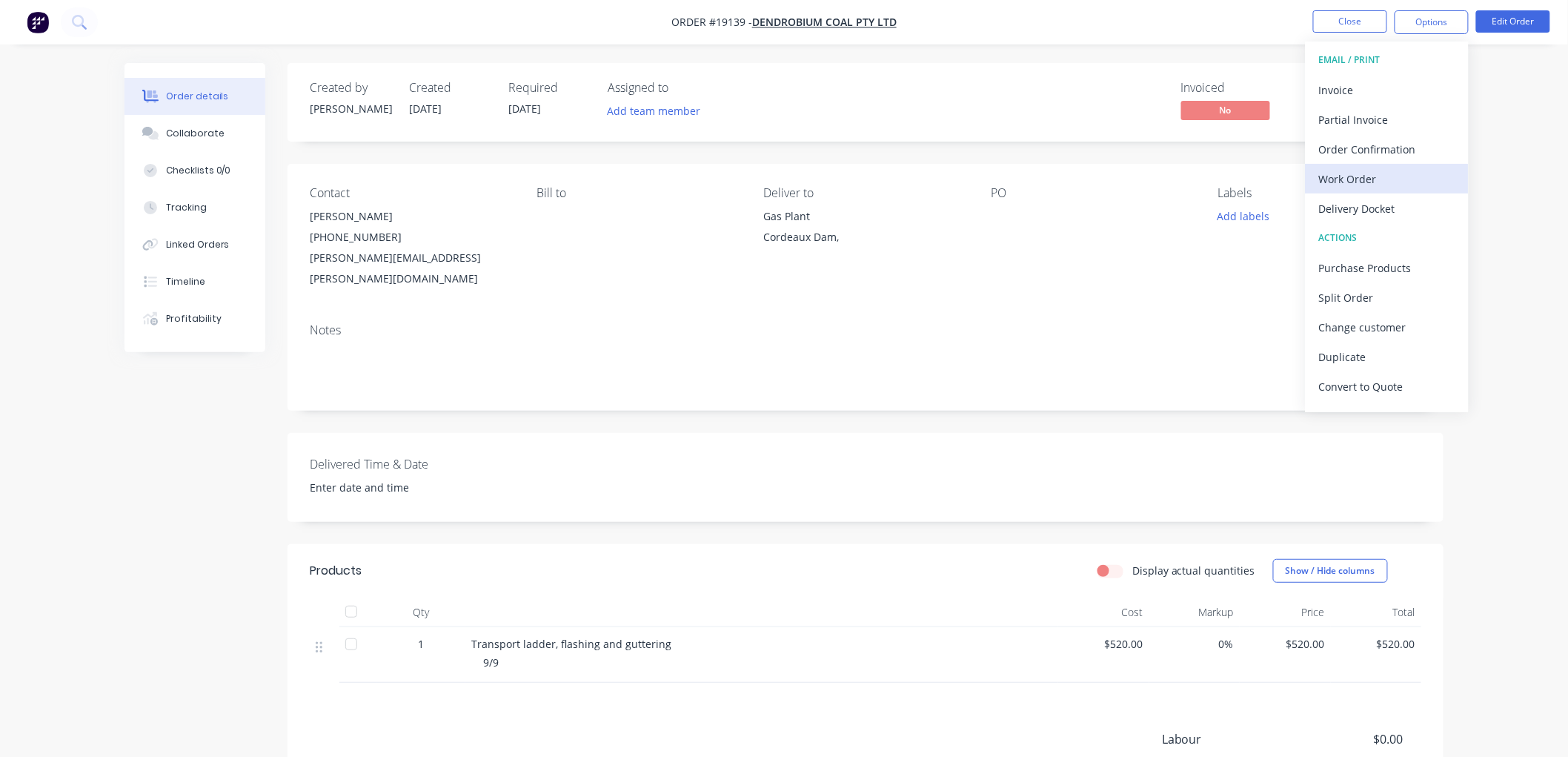
click at [1350, 178] on div "Work Order" at bounding box center [1387, 179] width 136 height 22
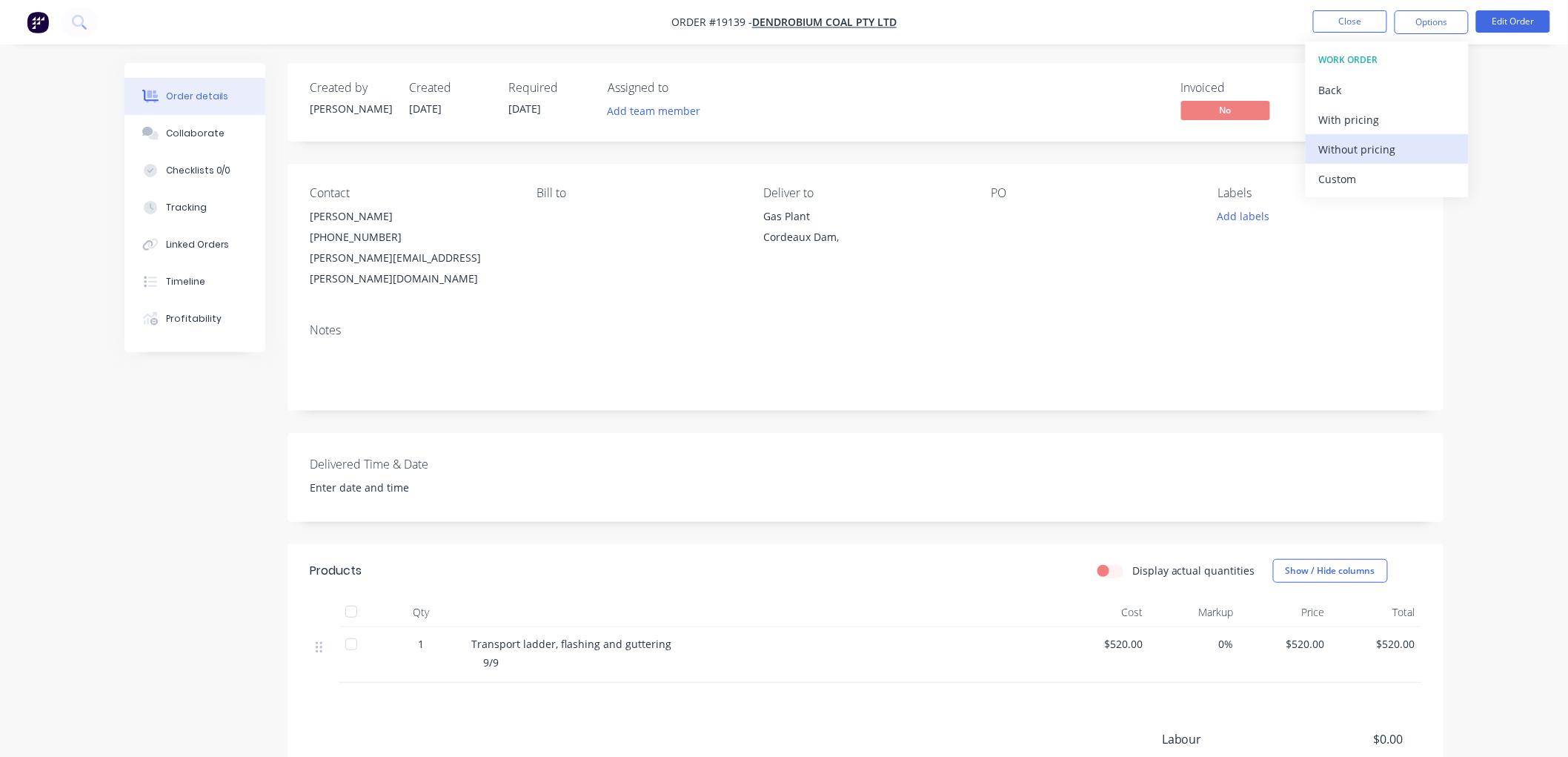
click at [1351, 149] on div "Without pricing" at bounding box center [1387, 149] width 136 height 22
click at [1518, 141] on div "Order details Collaborate Checklists 0/0 Tracking Linked Orders Timeline Profit…" at bounding box center [784, 473] width 1568 height 947
click at [1352, 27] on button "Close" at bounding box center [1350, 22] width 74 height 23
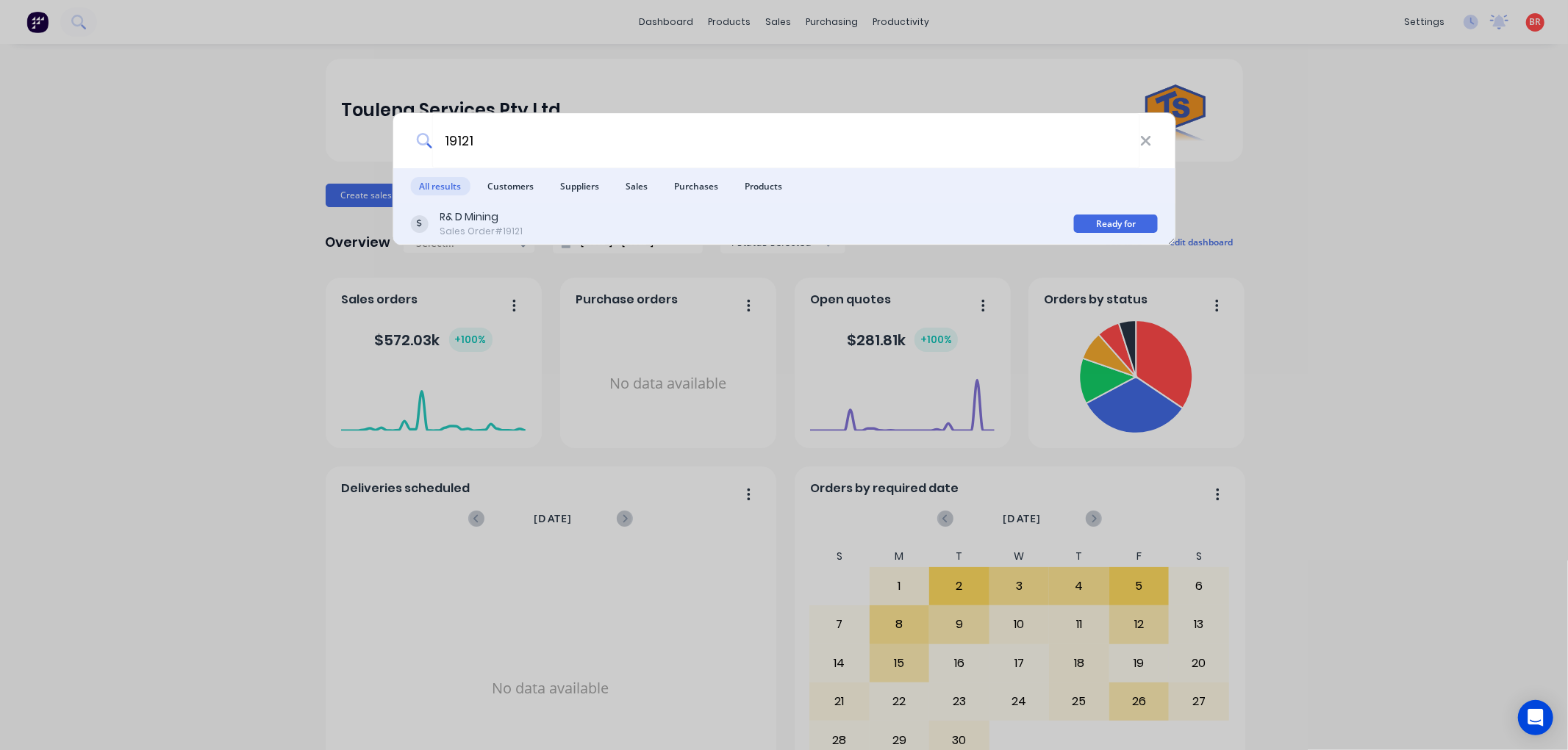
type input "19121"
click at [677, 228] on div "R& D Mining Sales Order #19121" at bounding box center [741, 224] width 664 height 28
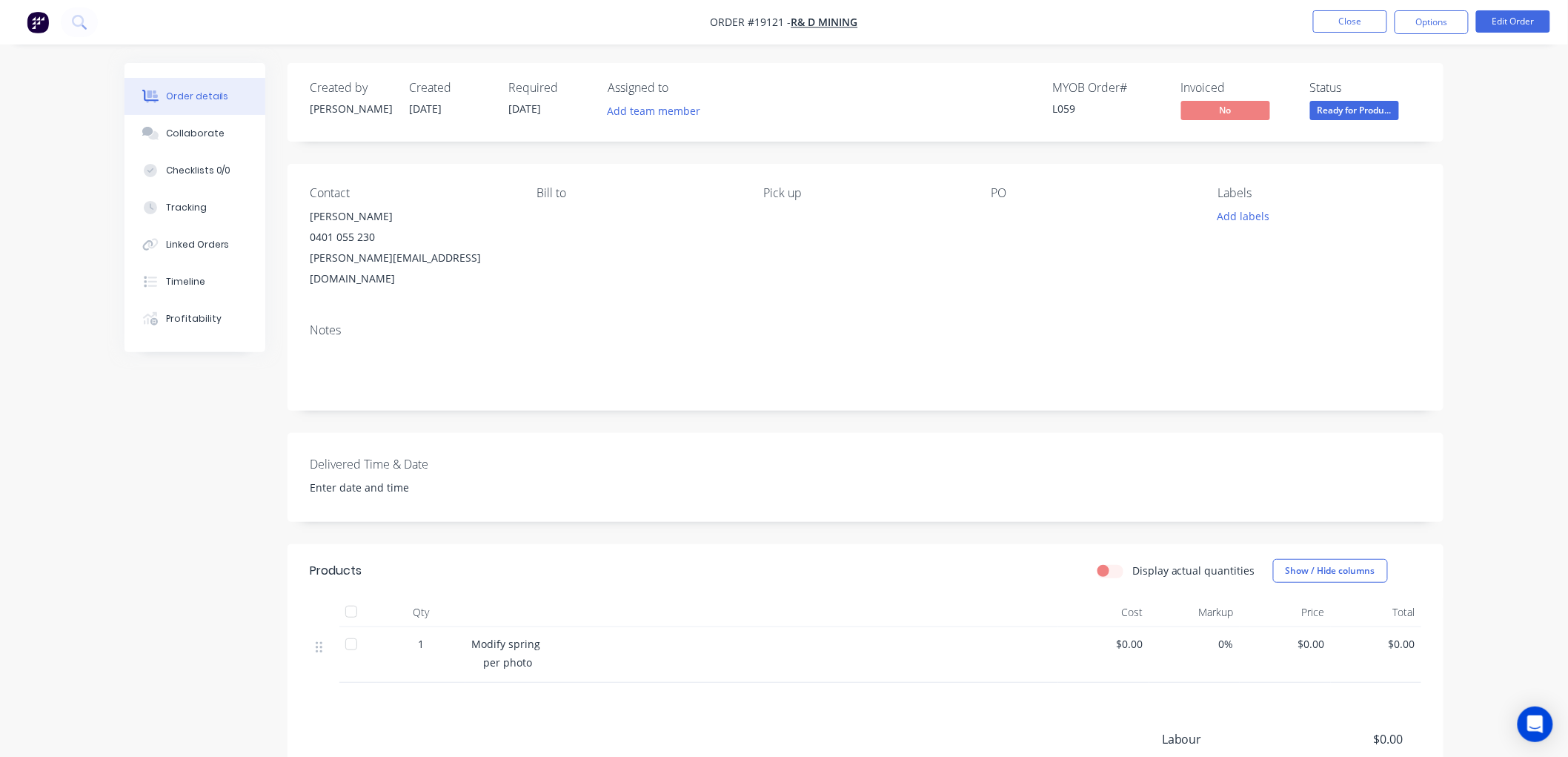
click at [1354, 117] on span "Ready for Produ..." at bounding box center [1354, 110] width 89 height 19
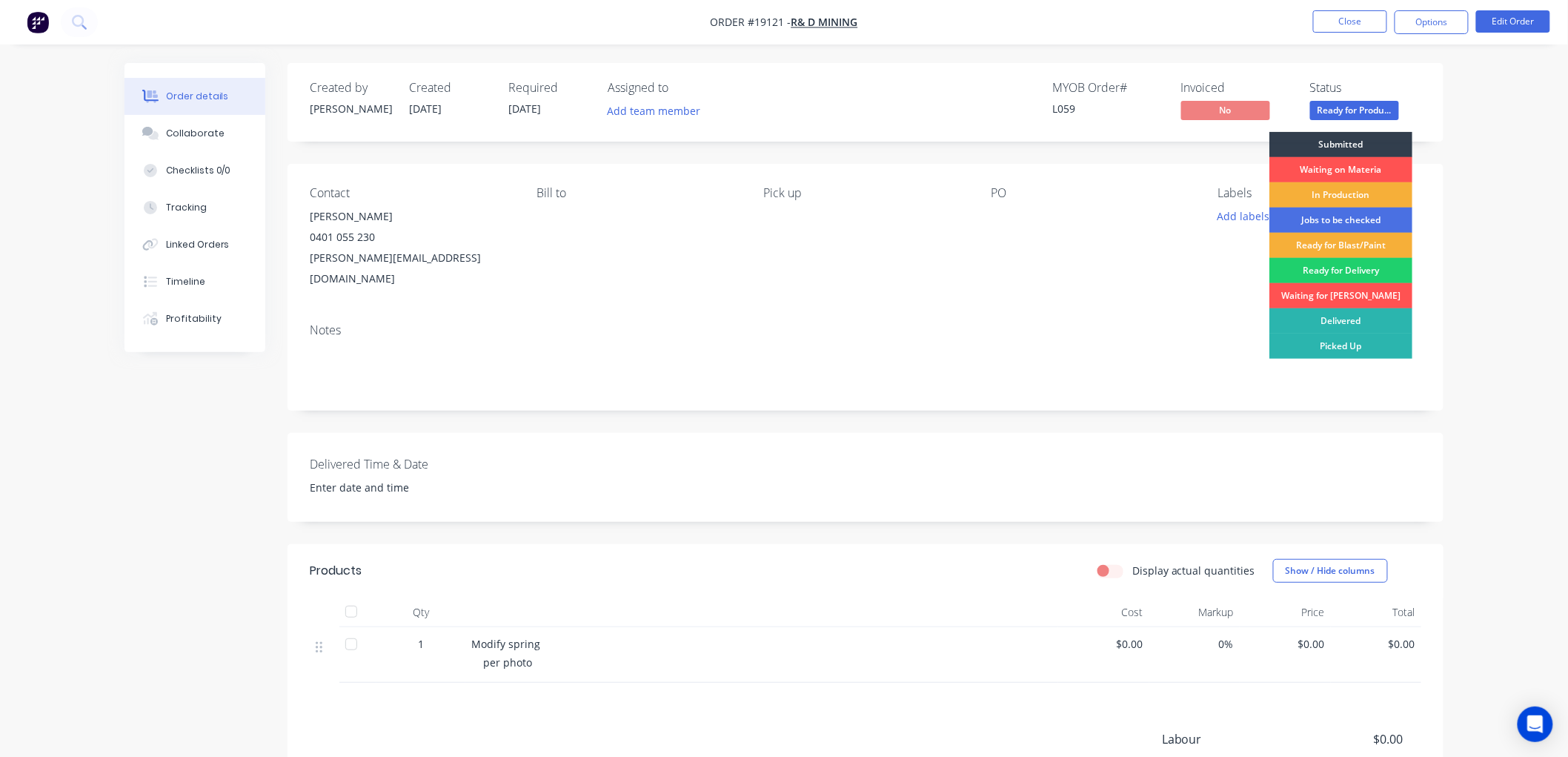
click at [1332, 310] on div "Delivered" at bounding box center [1341, 321] width 143 height 25
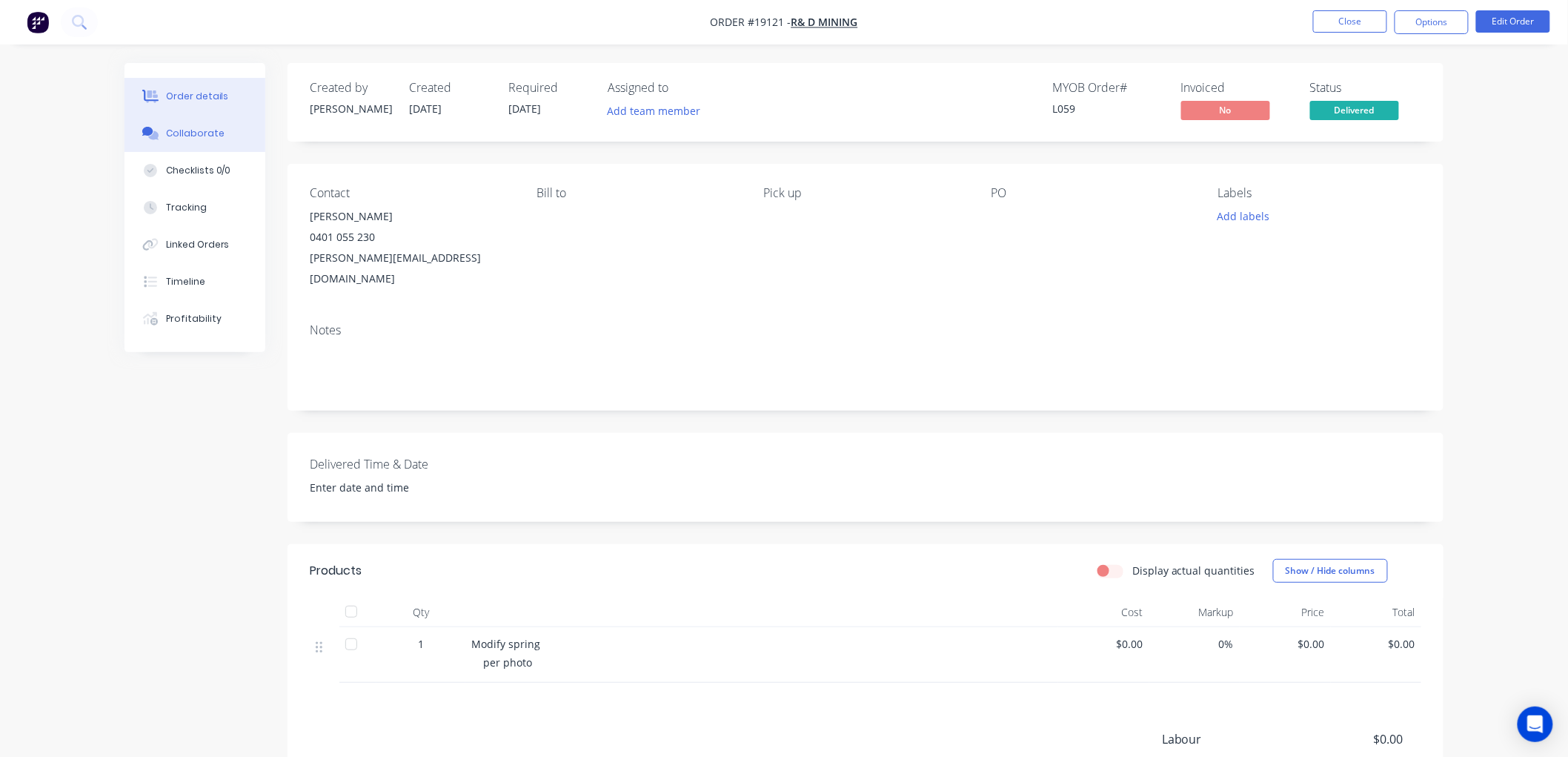
click at [206, 131] on div "Collaborate" at bounding box center [196, 133] width 59 height 14
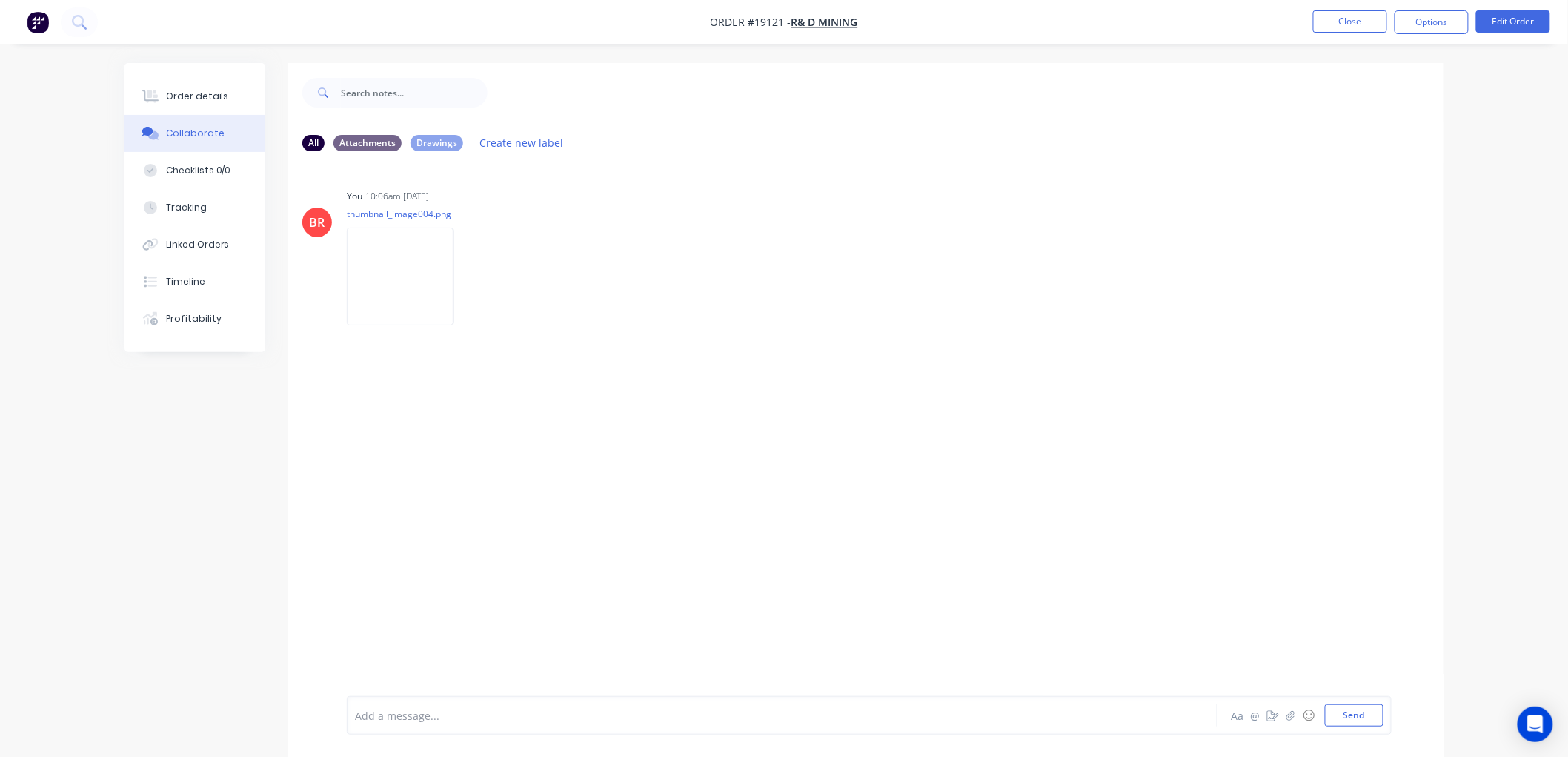
click at [468, 712] on div at bounding box center [741, 716] width 771 height 16
click at [202, 95] on div "Order details" at bounding box center [198, 96] width 63 height 14
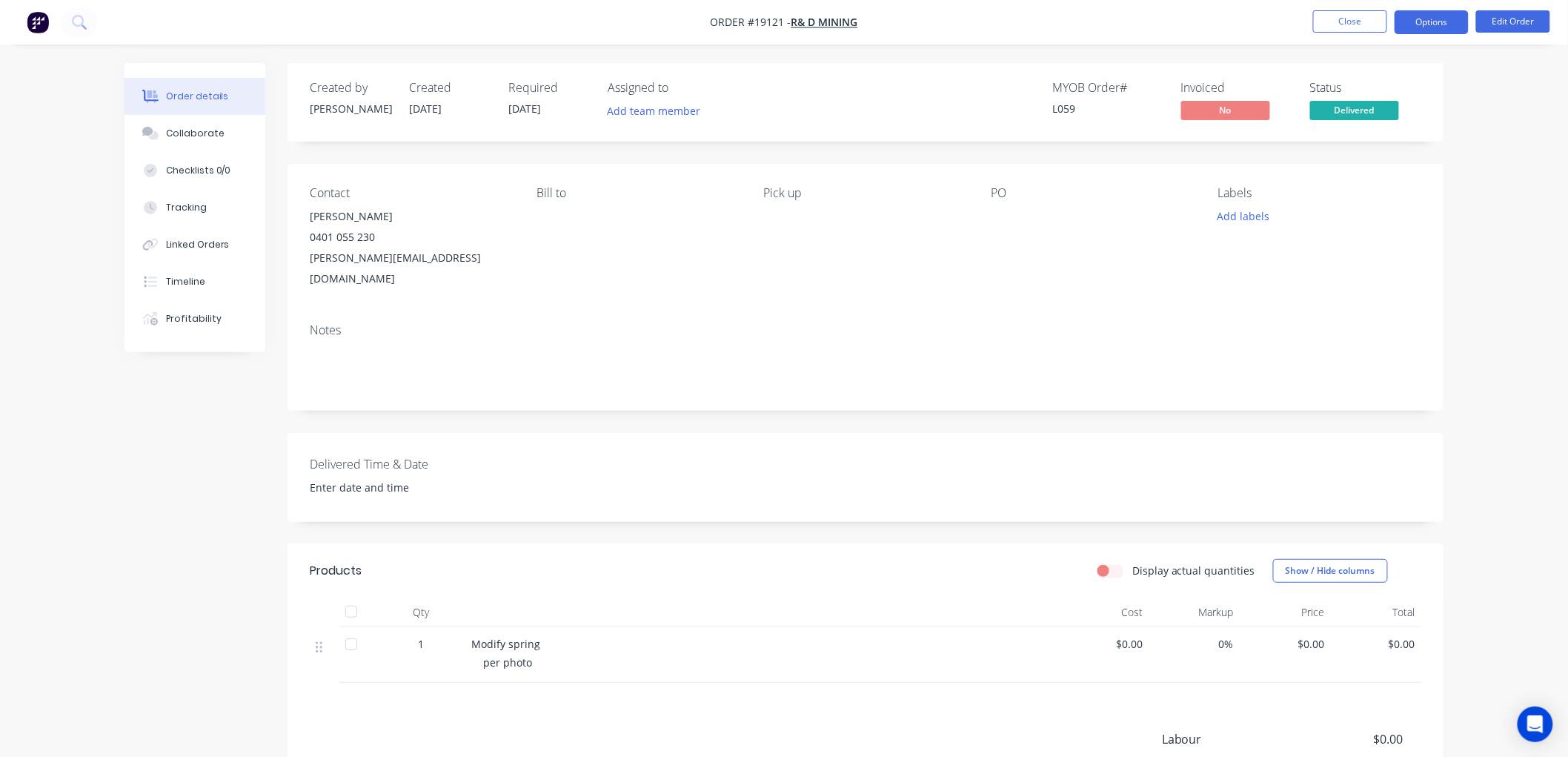
click at [1417, 32] on button "Options" at bounding box center [1432, 23] width 74 height 24
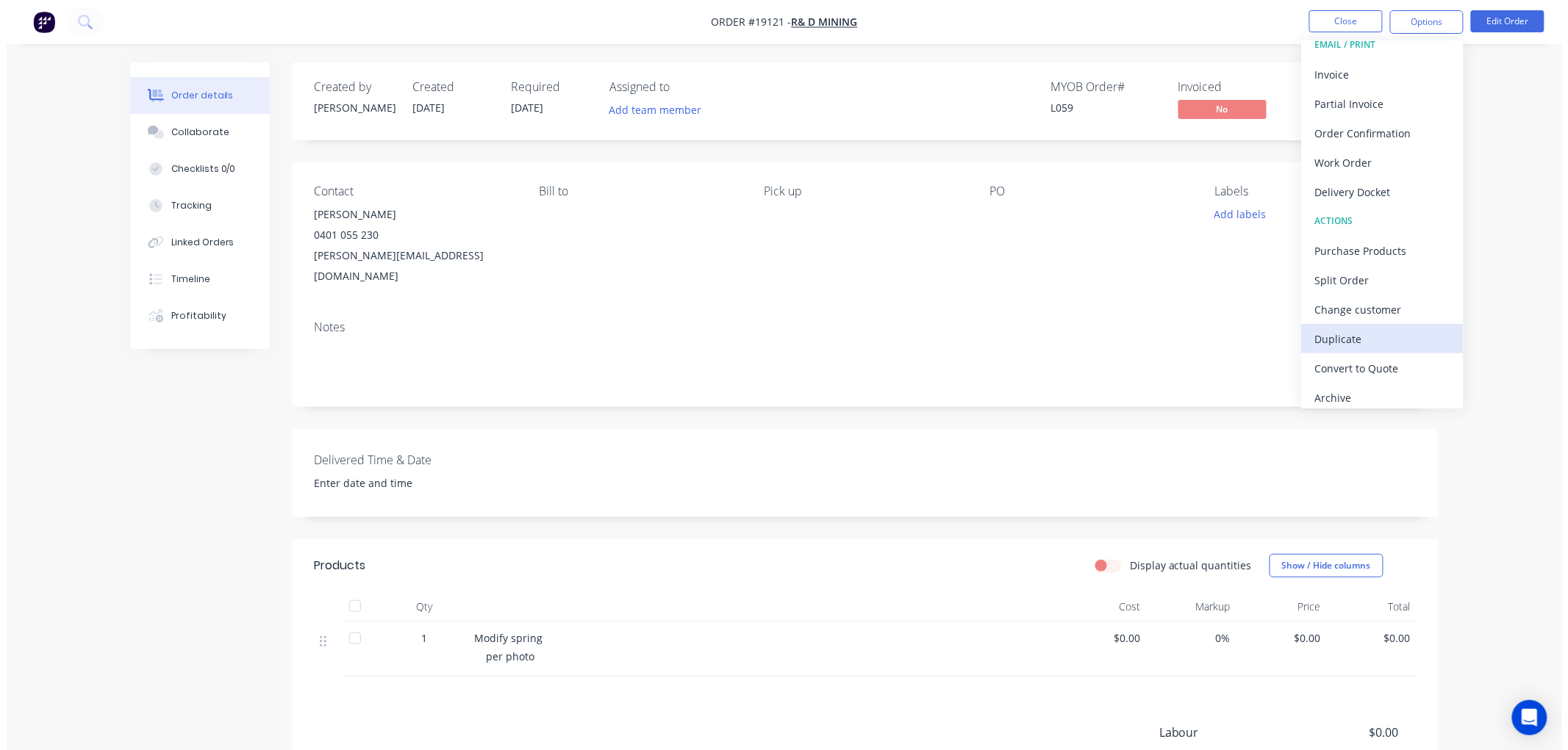
scroll to position [22, 0]
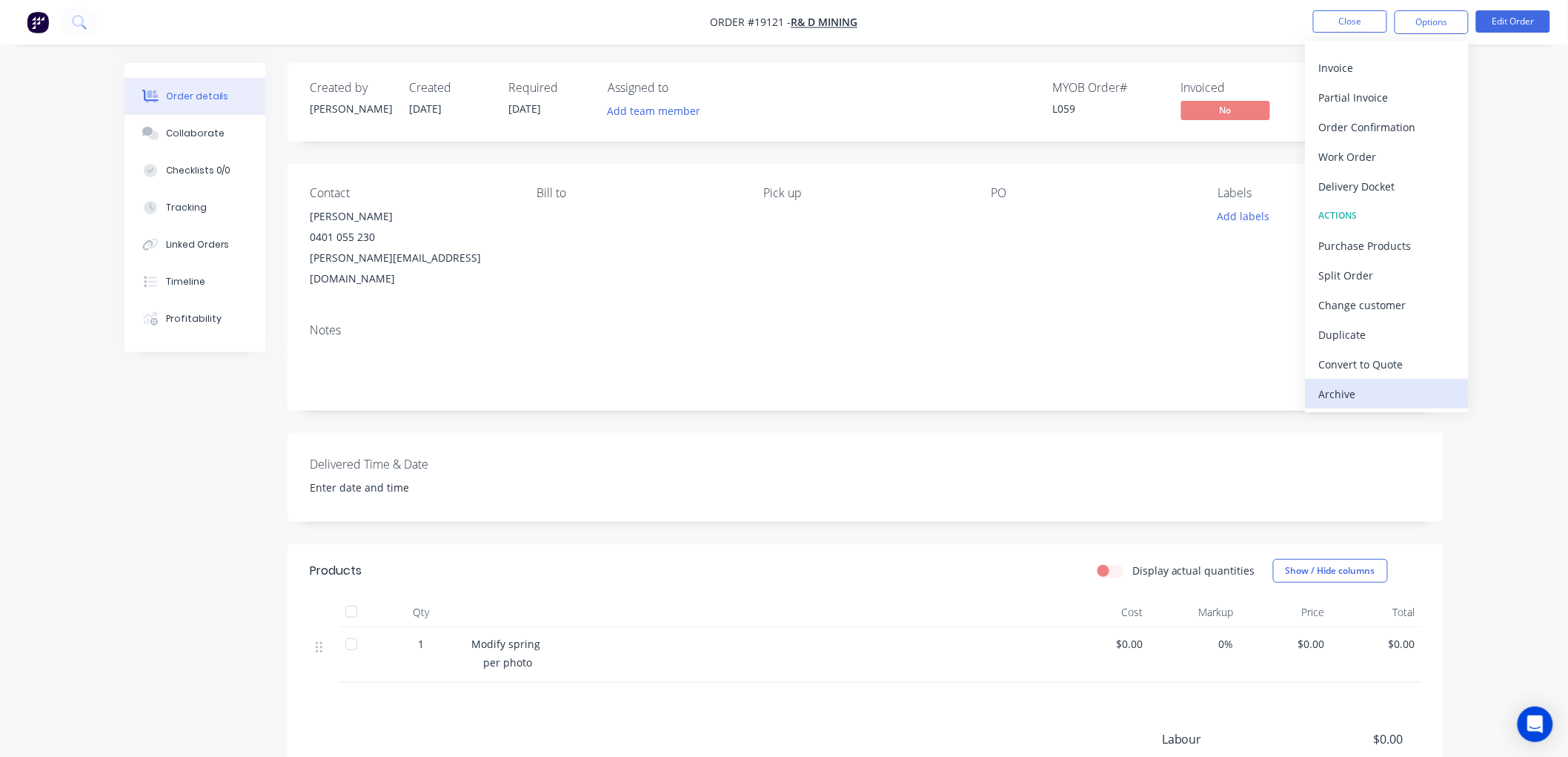
click at [1362, 395] on div "Archive" at bounding box center [1387, 394] width 136 height 22
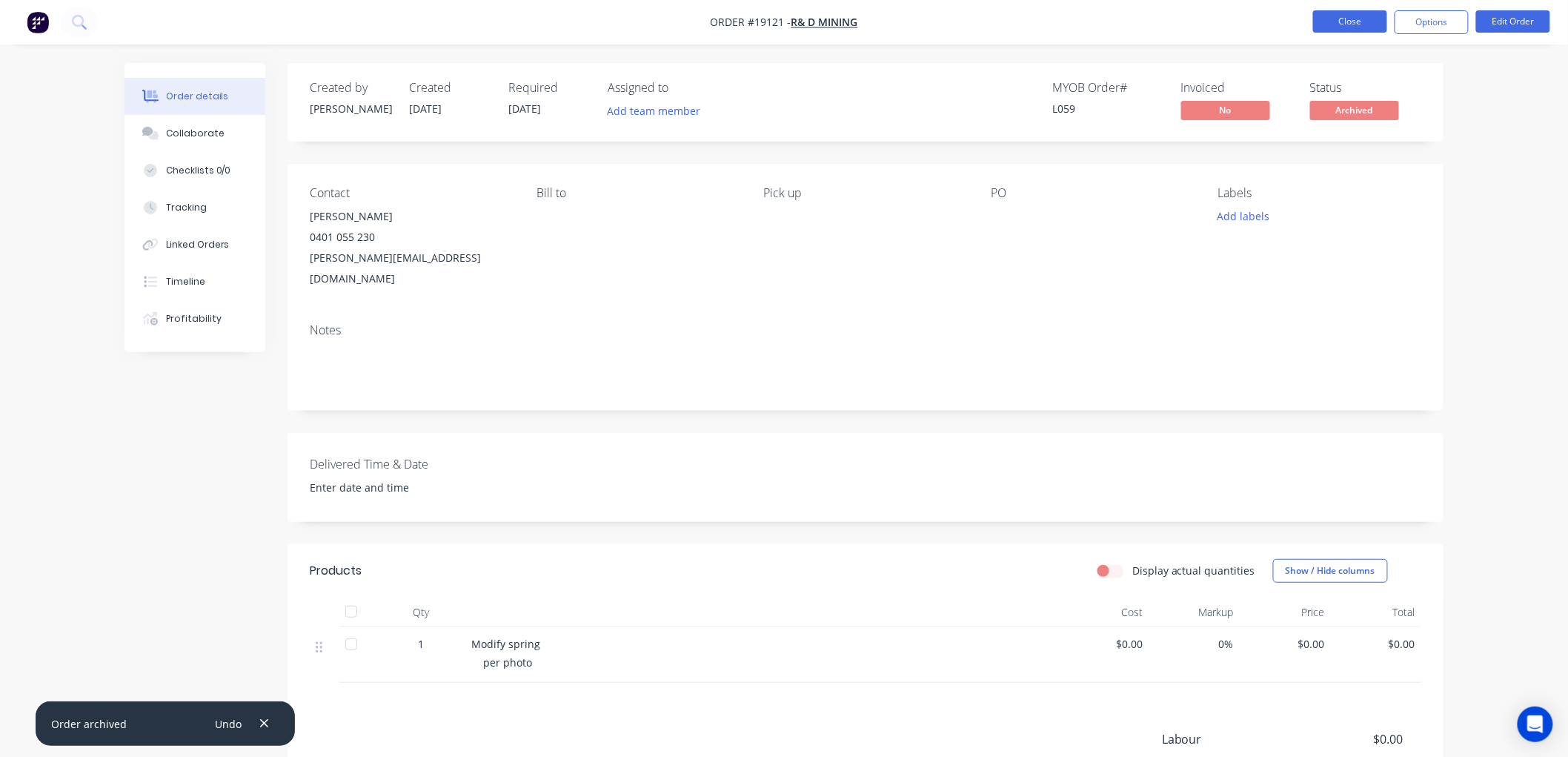
click at [1352, 23] on button "Close" at bounding box center [1350, 22] width 74 height 23
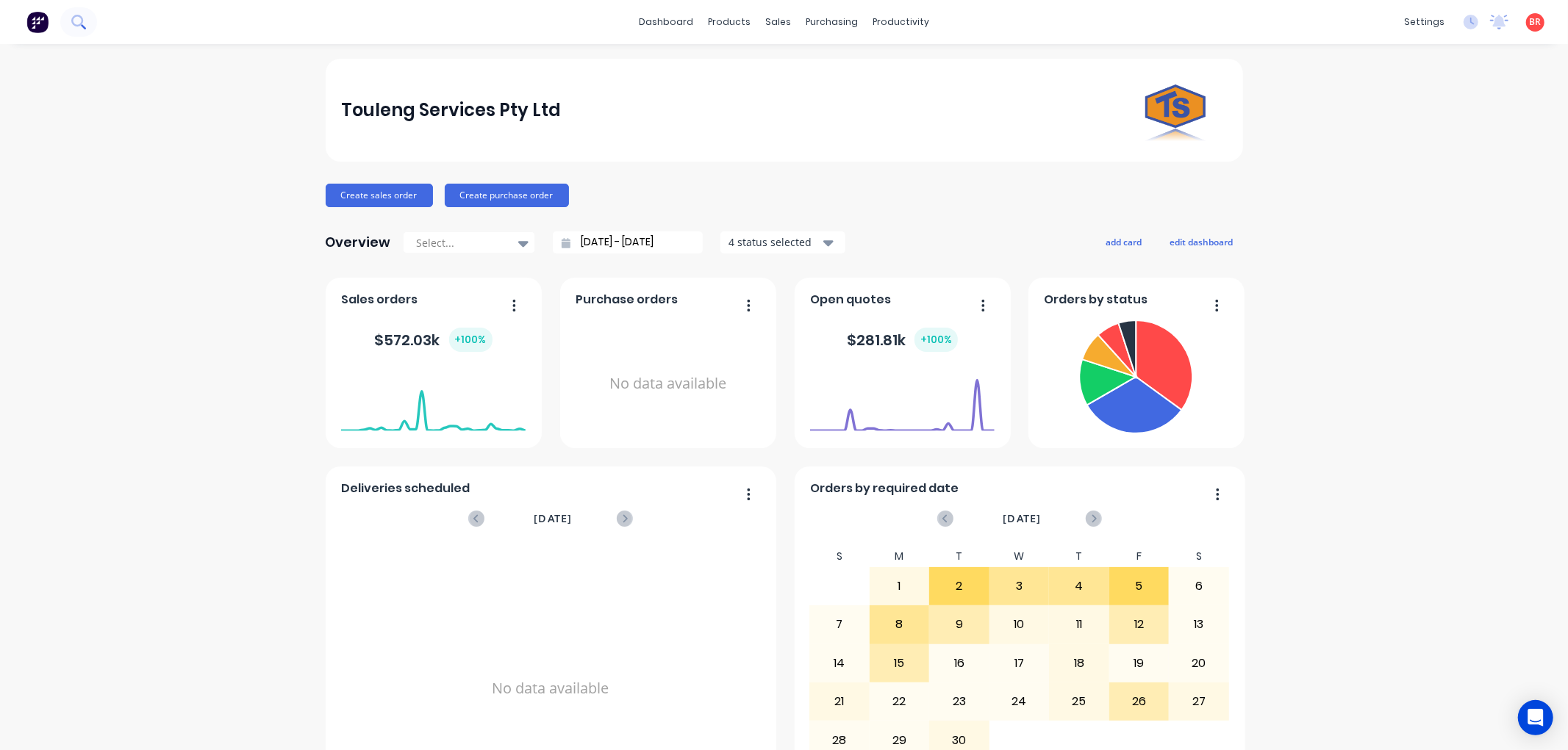
click at [75, 24] on icon at bounding box center [78, 22] width 14 height 14
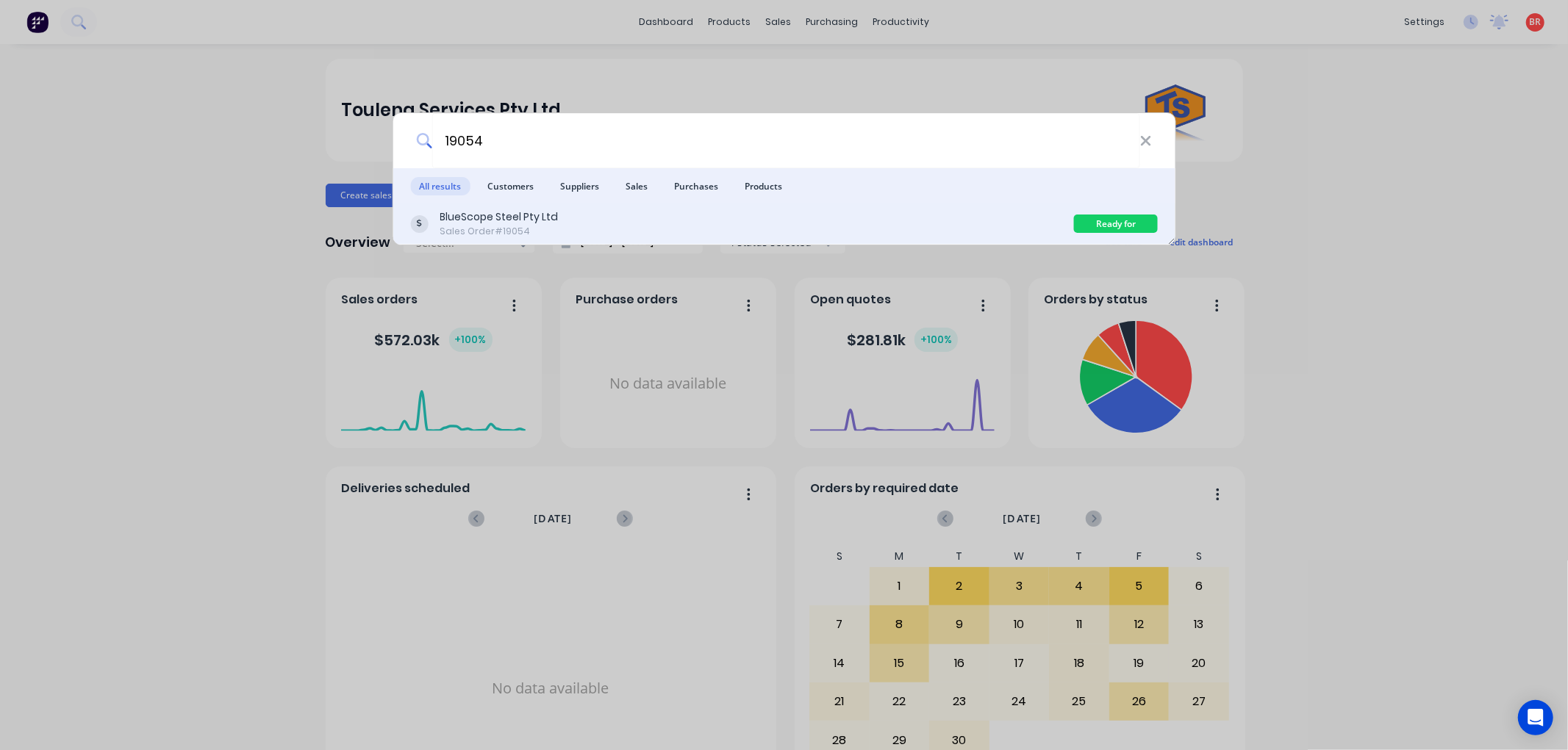
type input "19054"
click at [677, 221] on div "BlueScope Steel Pty Ltd Sales Order #19054" at bounding box center [741, 224] width 664 height 28
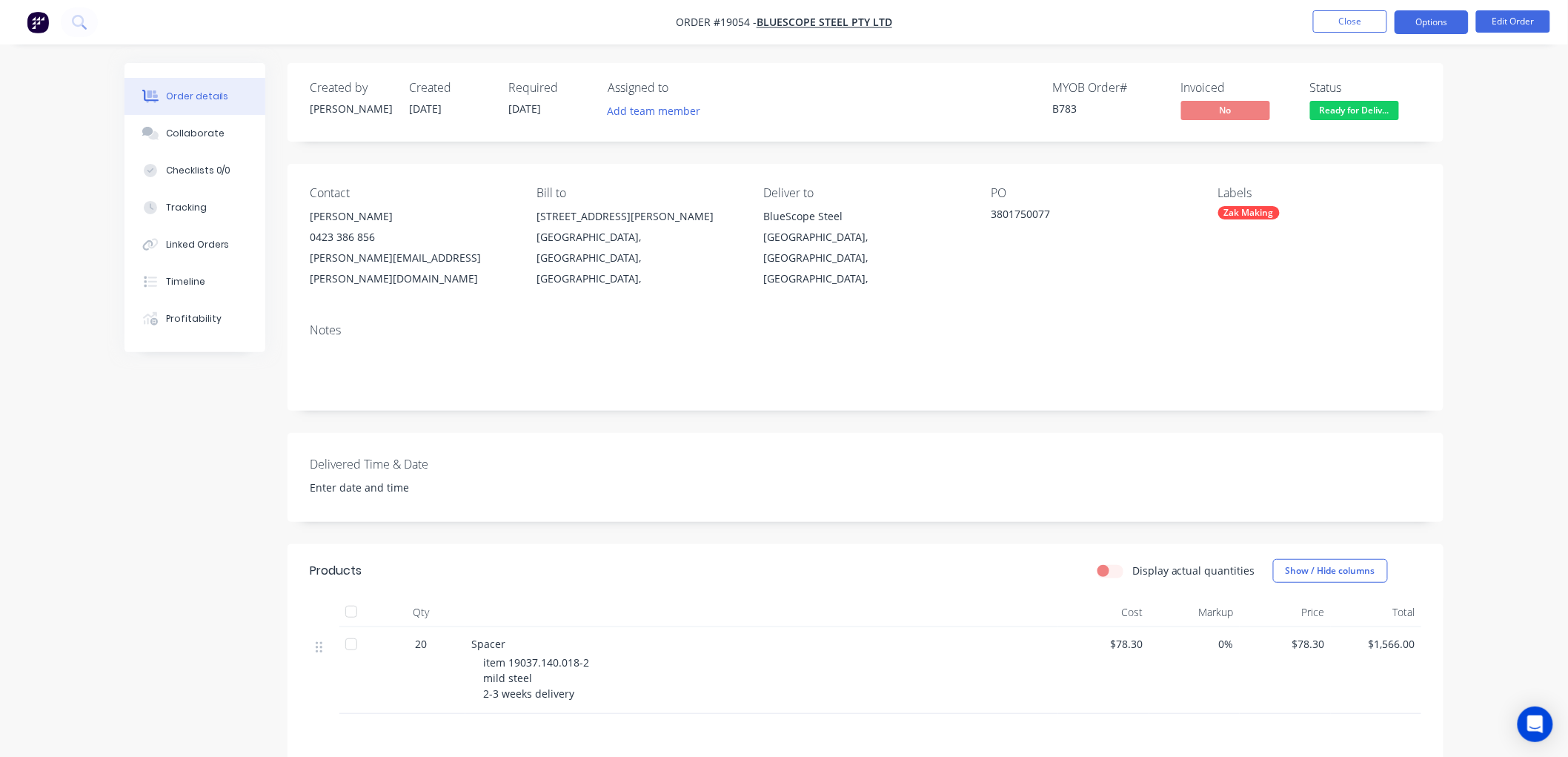
click at [1404, 23] on button "Options" at bounding box center [1432, 23] width 74 height 24
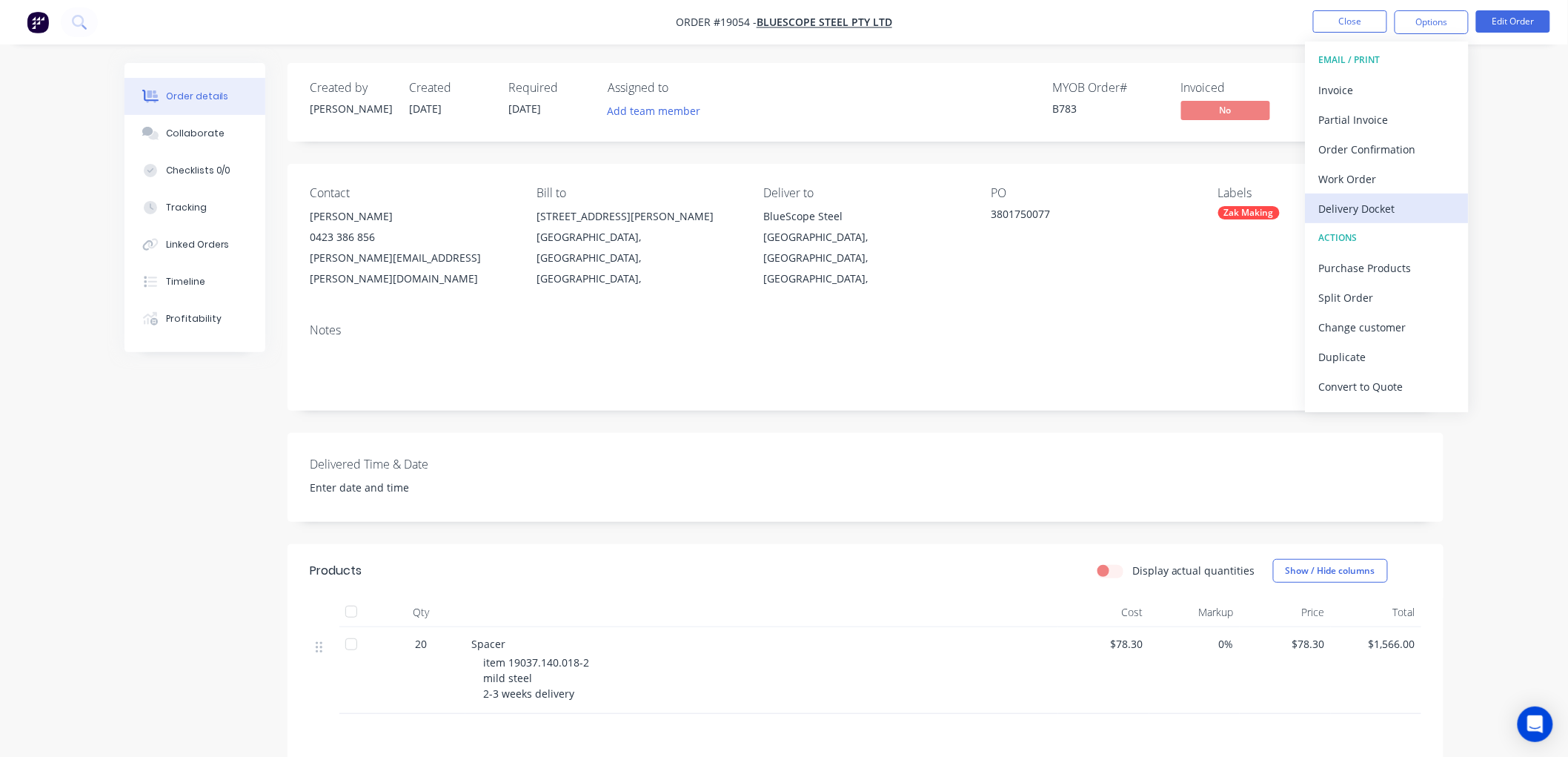
click at [1361, 215] on div "Delivery Docket" at bounding box center [1387, 209] width 136 height 22
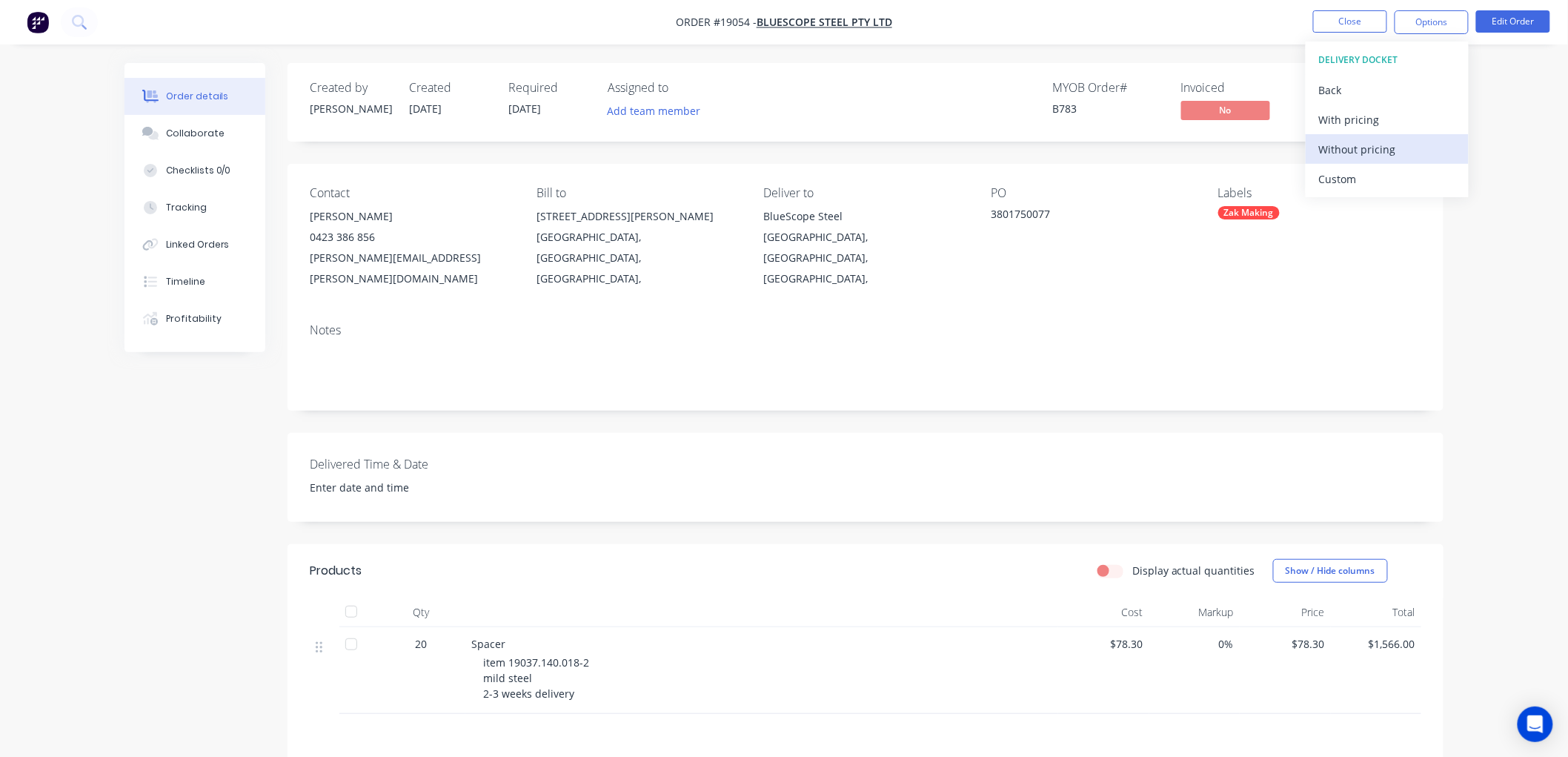
click at [1337, 141] on div "Without pricing" at bounding box center [1387, 149] width 136 height 22
click at [76, 26] on icon at bounding box center [78, 21] width 12 height 12
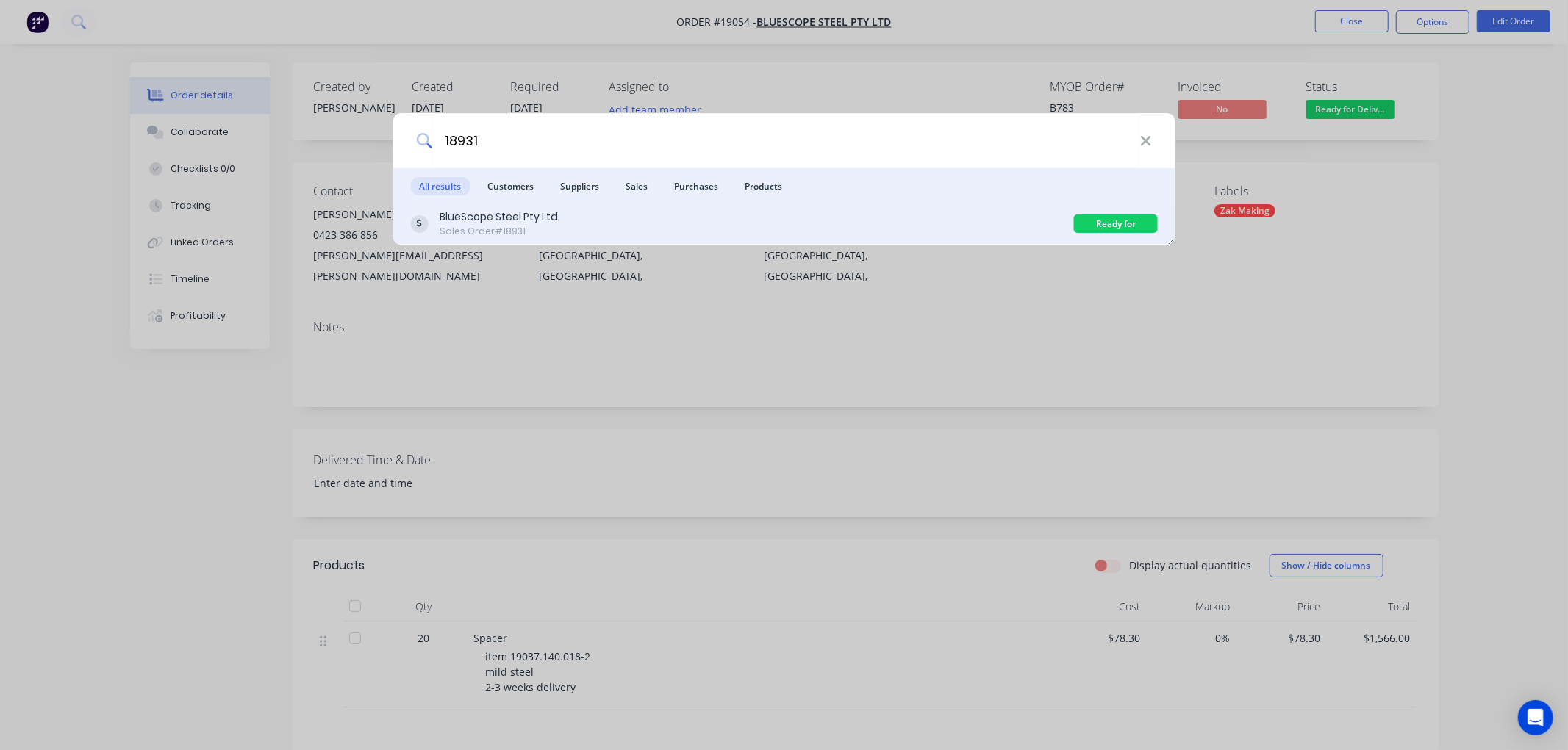
type input "18931"
click at [812, 222] on div "BlueScope Steel Pty Ltd Sales Order #18931" at bounding box center [741, 224] width 664 height 28
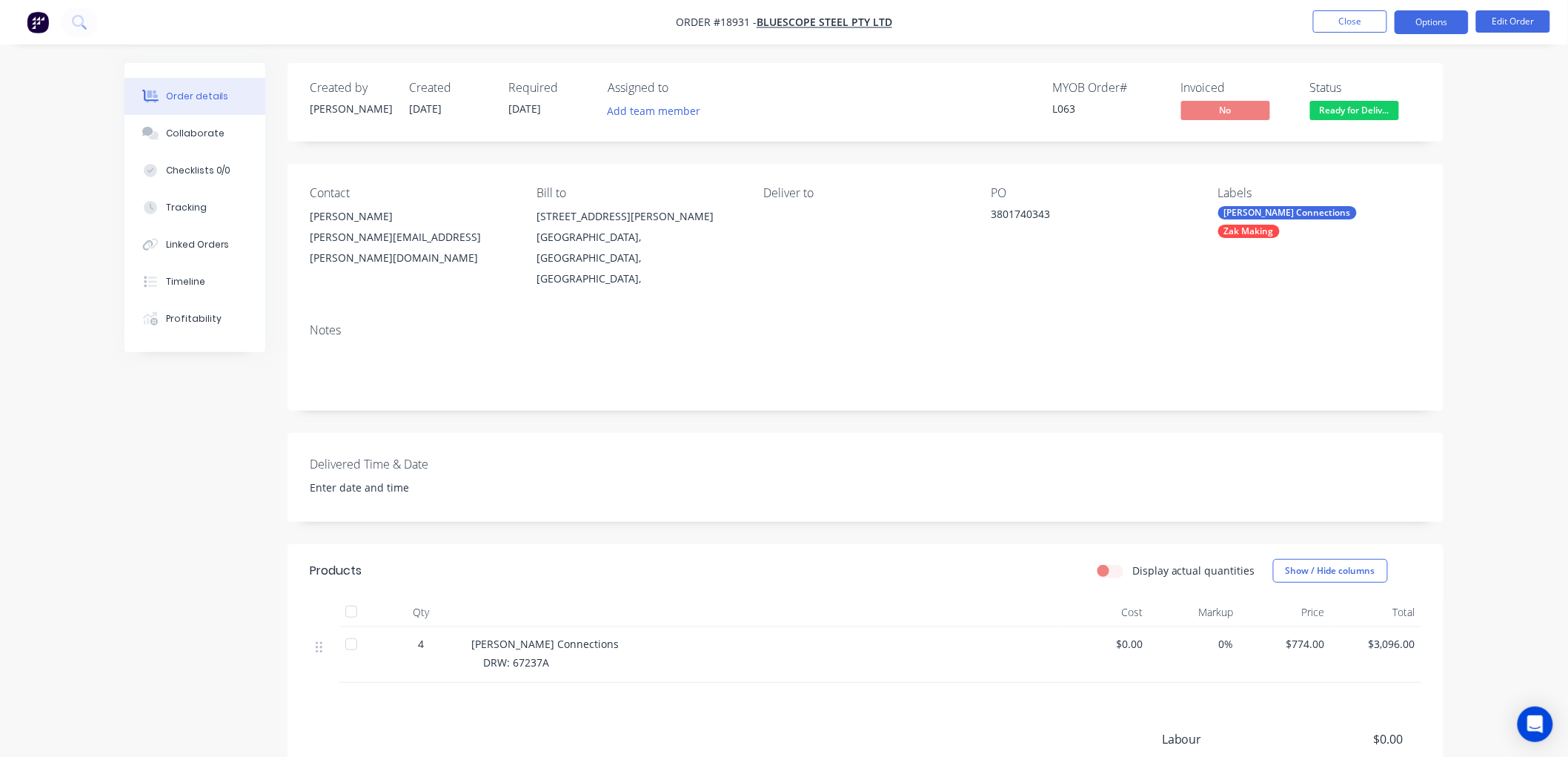
click at [1413, 17] on button "Options" at bounding box center [1432, 23] width 74 height 24
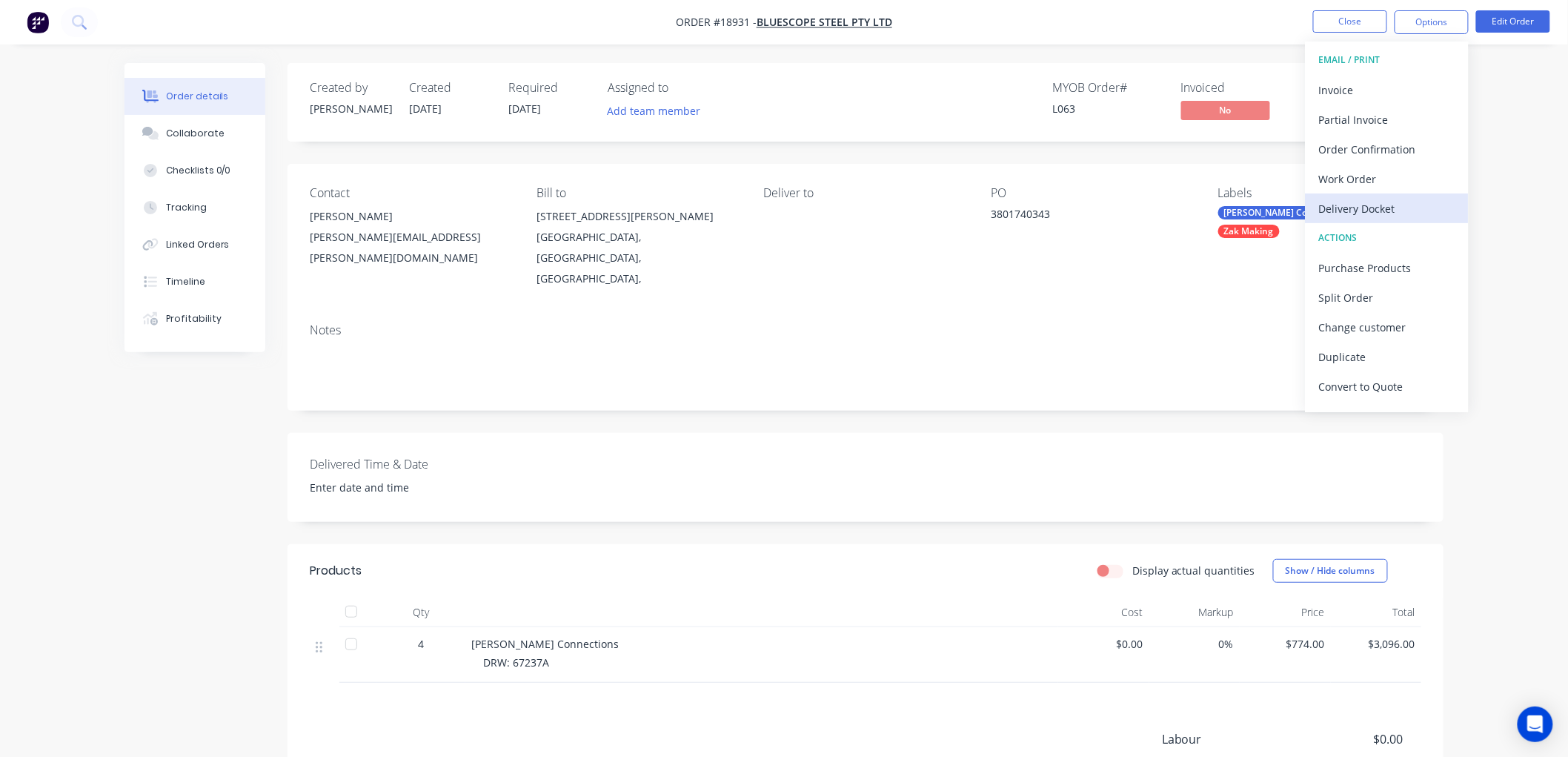
click at [1359, 200] on div "Delivery Docket" at bounding box center [1387, 209] width 136 height 22
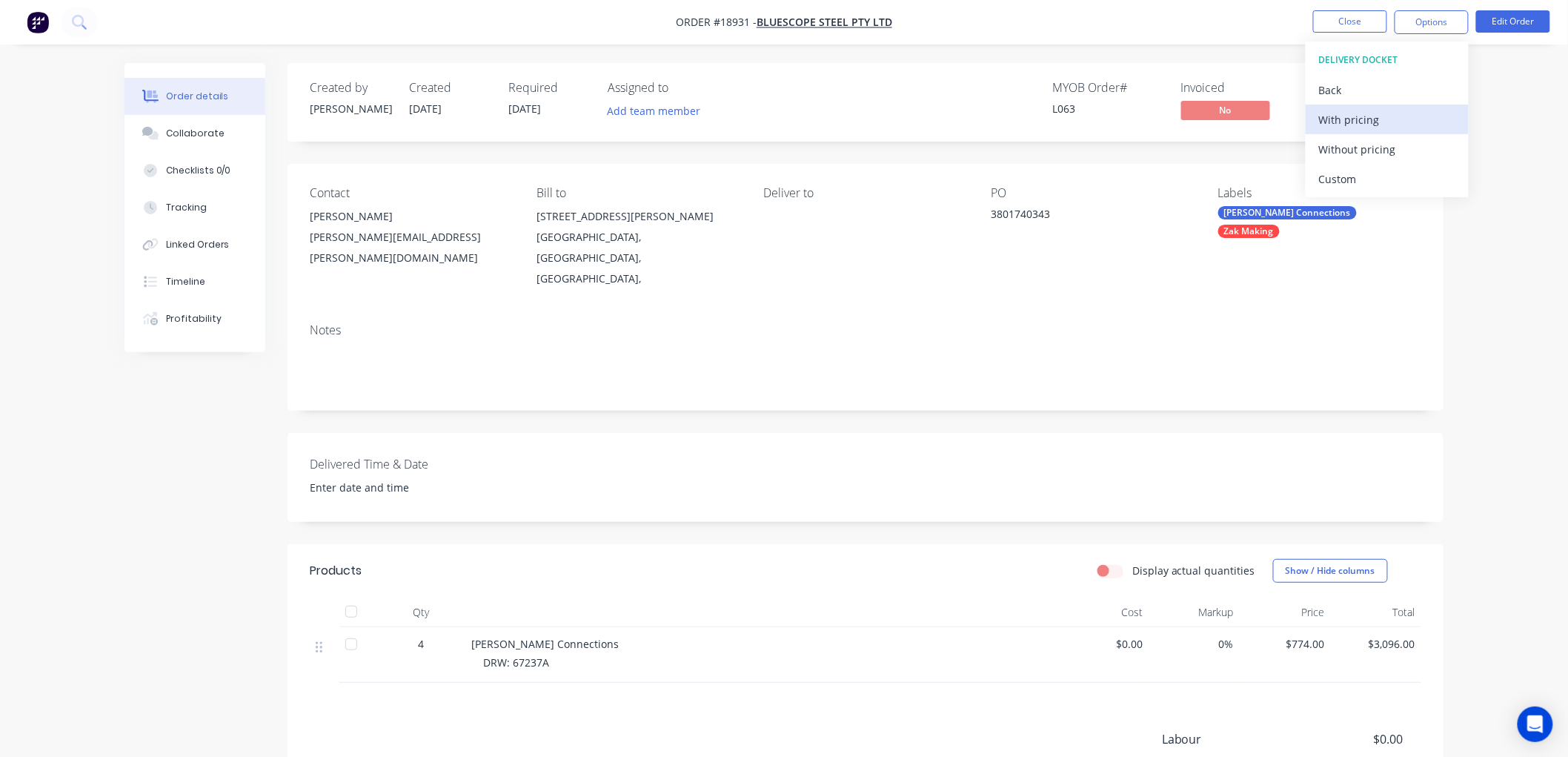
click at [1352, 131] on button "With pricing" at bounding box center [1387, 119] width 163 height 29
click at [1520, 148] on div "Order details Collaborate Checklists 0/0 Tracking Linked Orders Timeline Profit…" at bounding box center [784, 473] width 1568 height 947
click at [1412, 13] on button "Options" at bounding box center [1432, 23] width 74 height 24
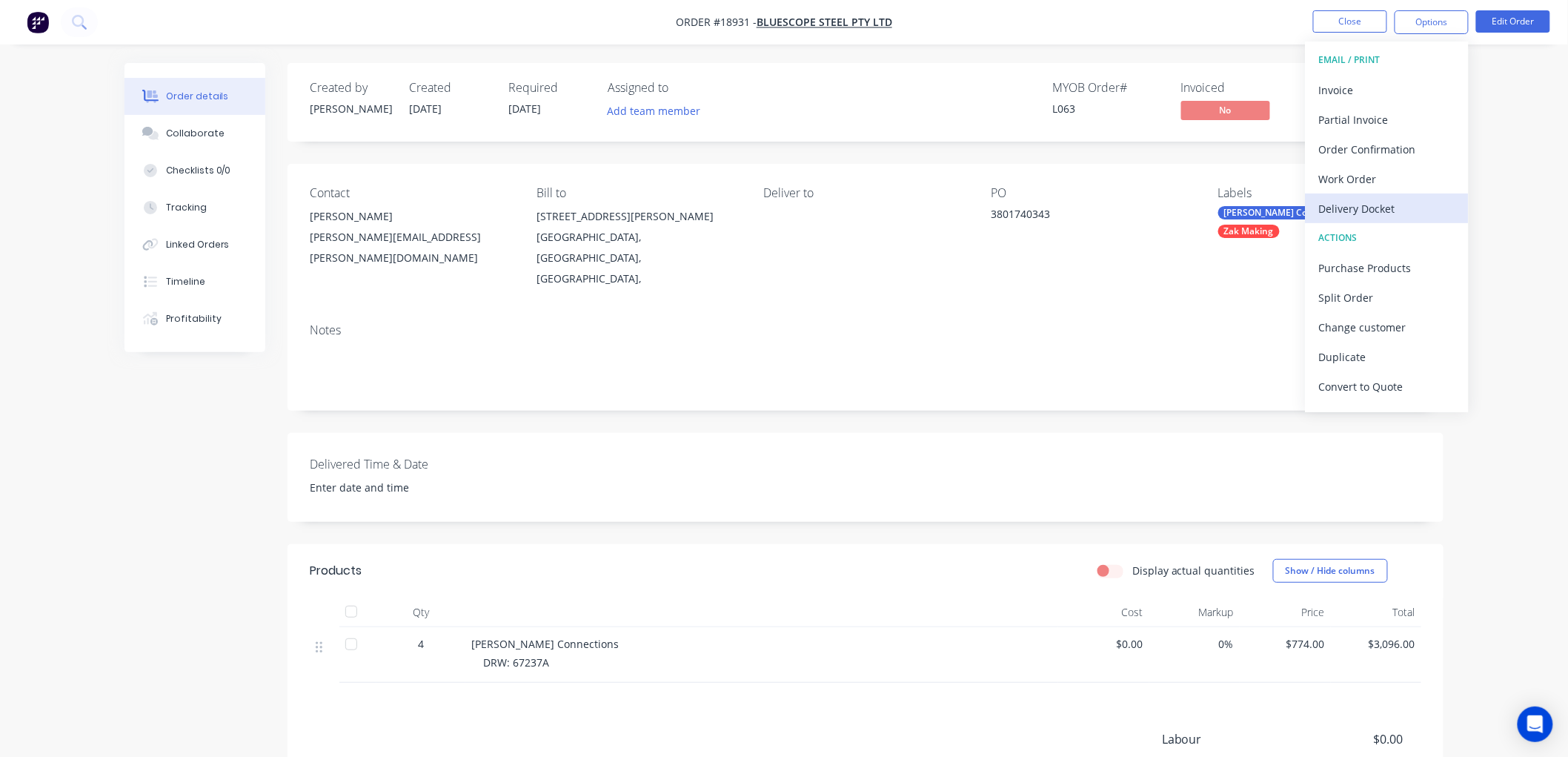
click at [1359, 211] on div "Delivery Docket" at bounding box center [1387, 209] width 136 height 22
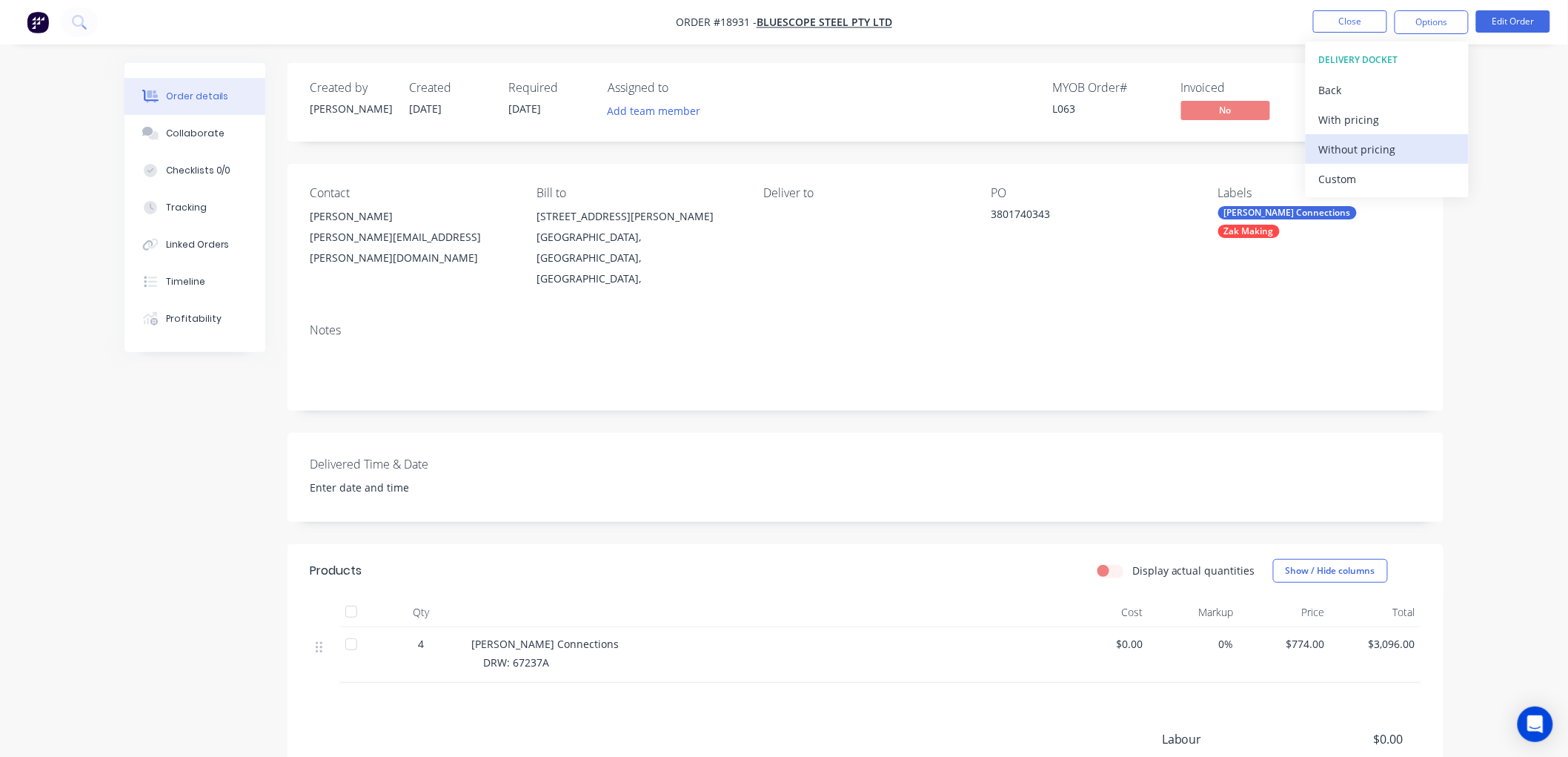
click at [1350, 150] on div "Without pricing" at bounding box center [1387, 149] width 136 height 22
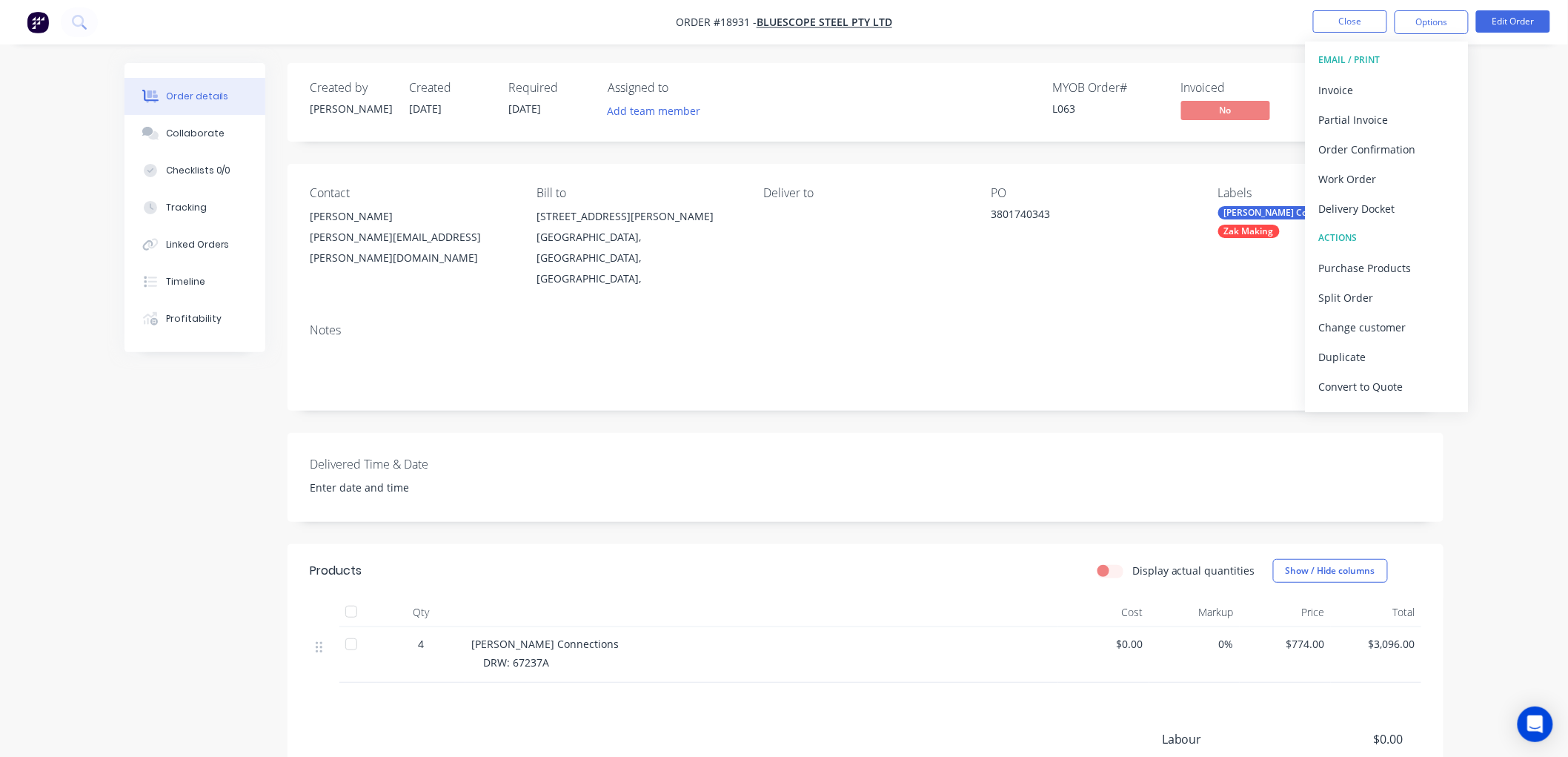
click at [1225, 63] on div "Created by Dean Created 23/07/25 Required 16/07/25 Assigned to Add team member …" at bounding box center [866, 102] width 1156 height 78
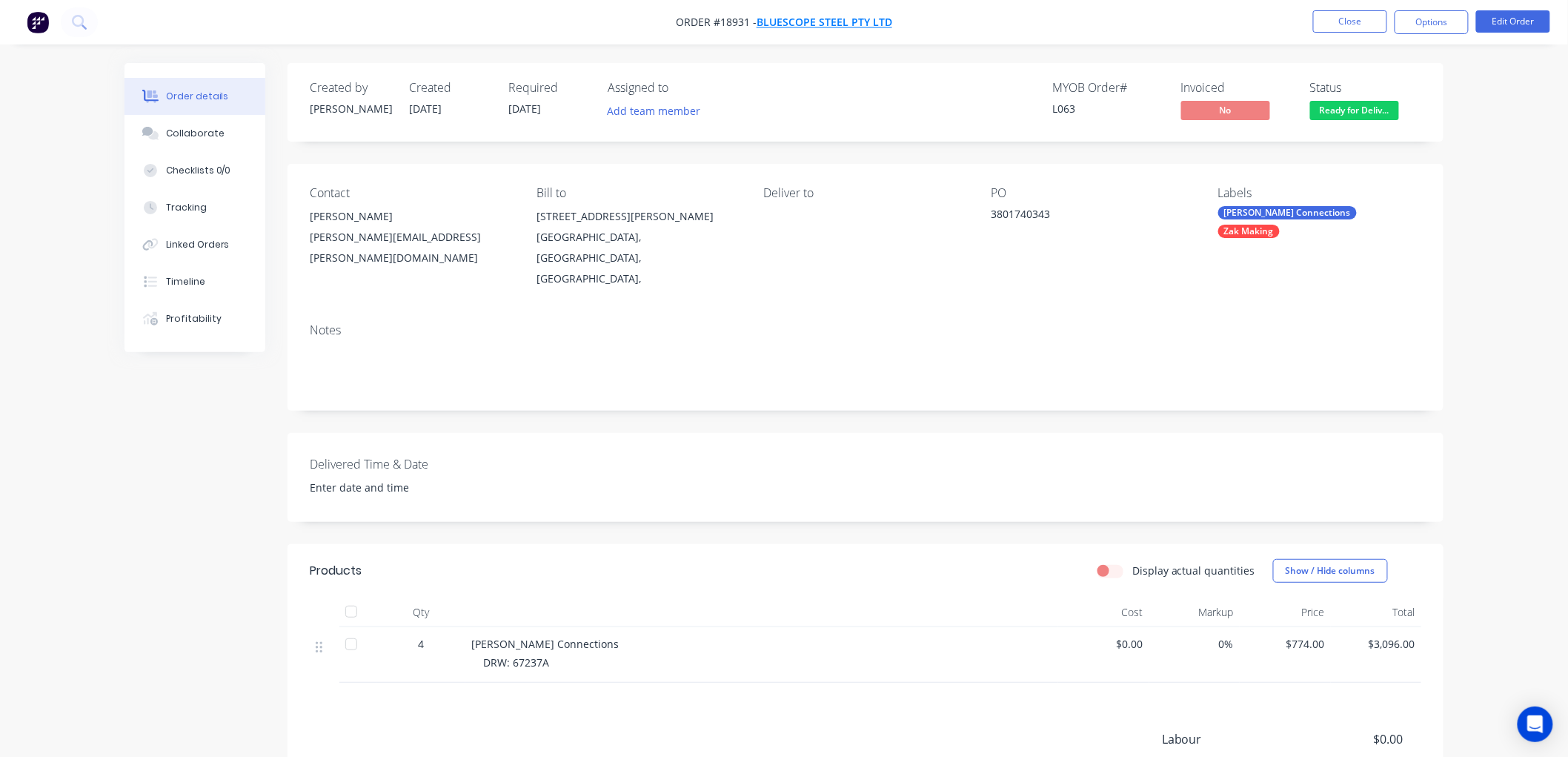
click at [788, 20] on span "BlueScope Steel Pty Ltd" at bounding box center [824, 23] width 135 height 14
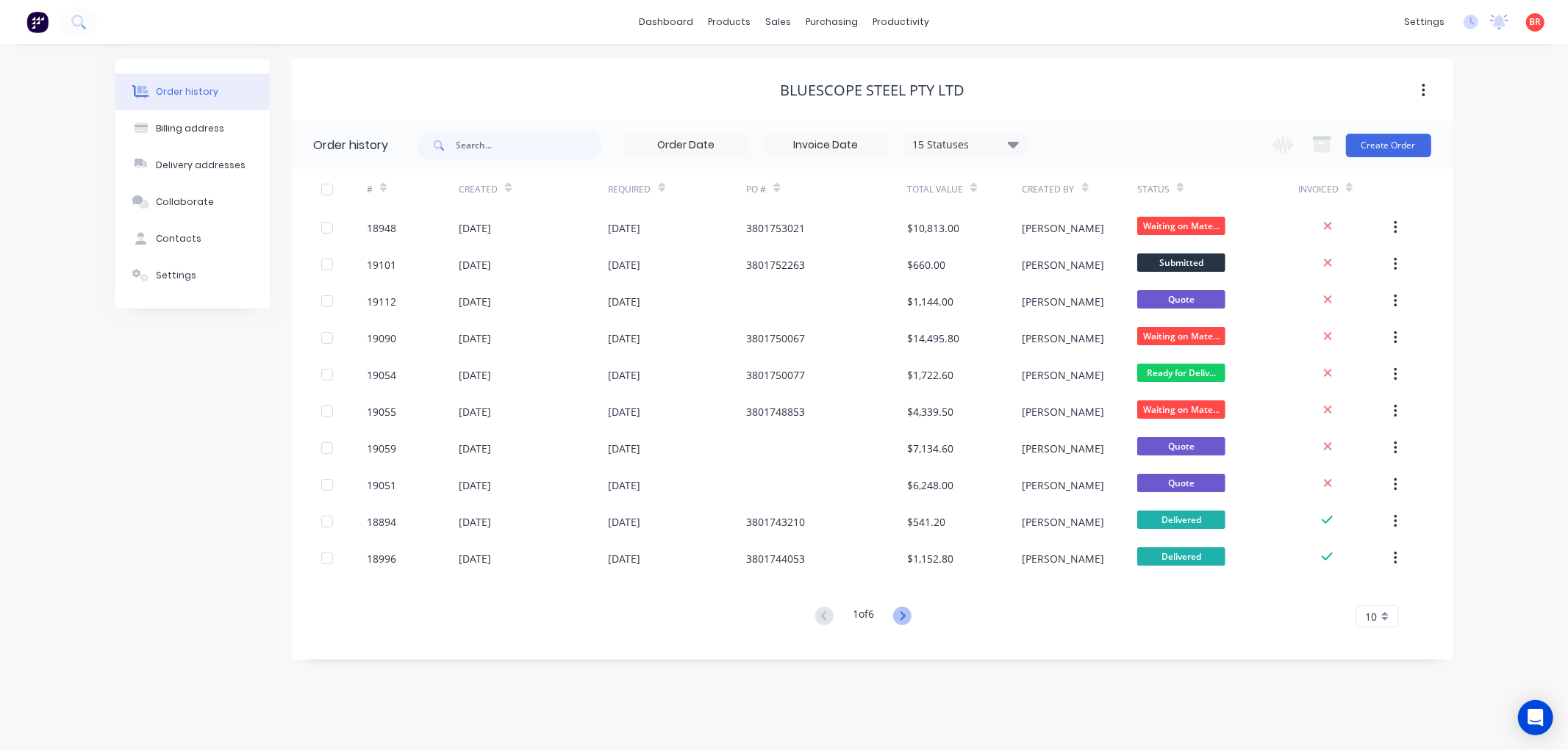
click at [899, 610] on icon at bounding box center [902, 616] width 19 height 19
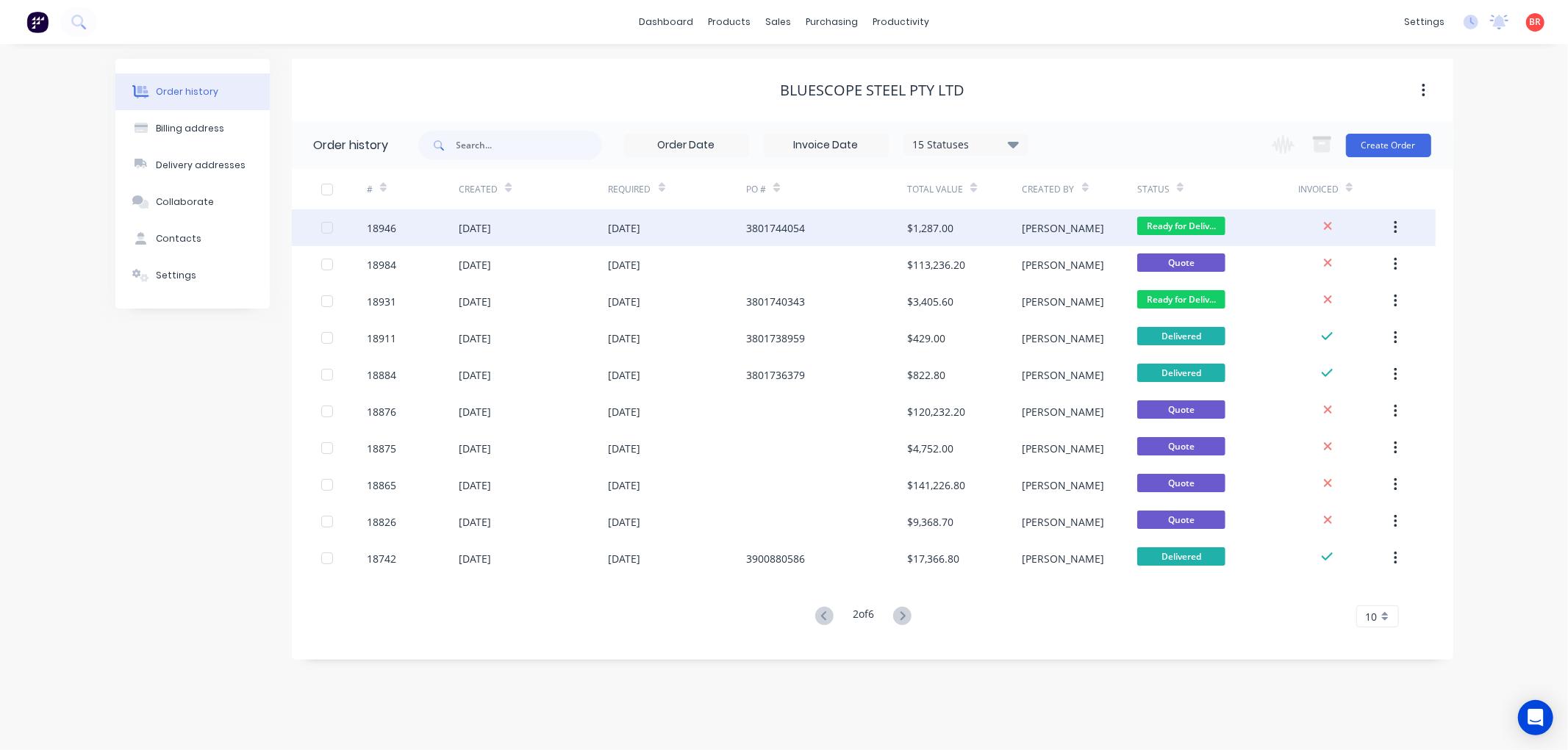
click at [388, 226] on div "18946" at bounding box center [381, 228] width 29 height 16
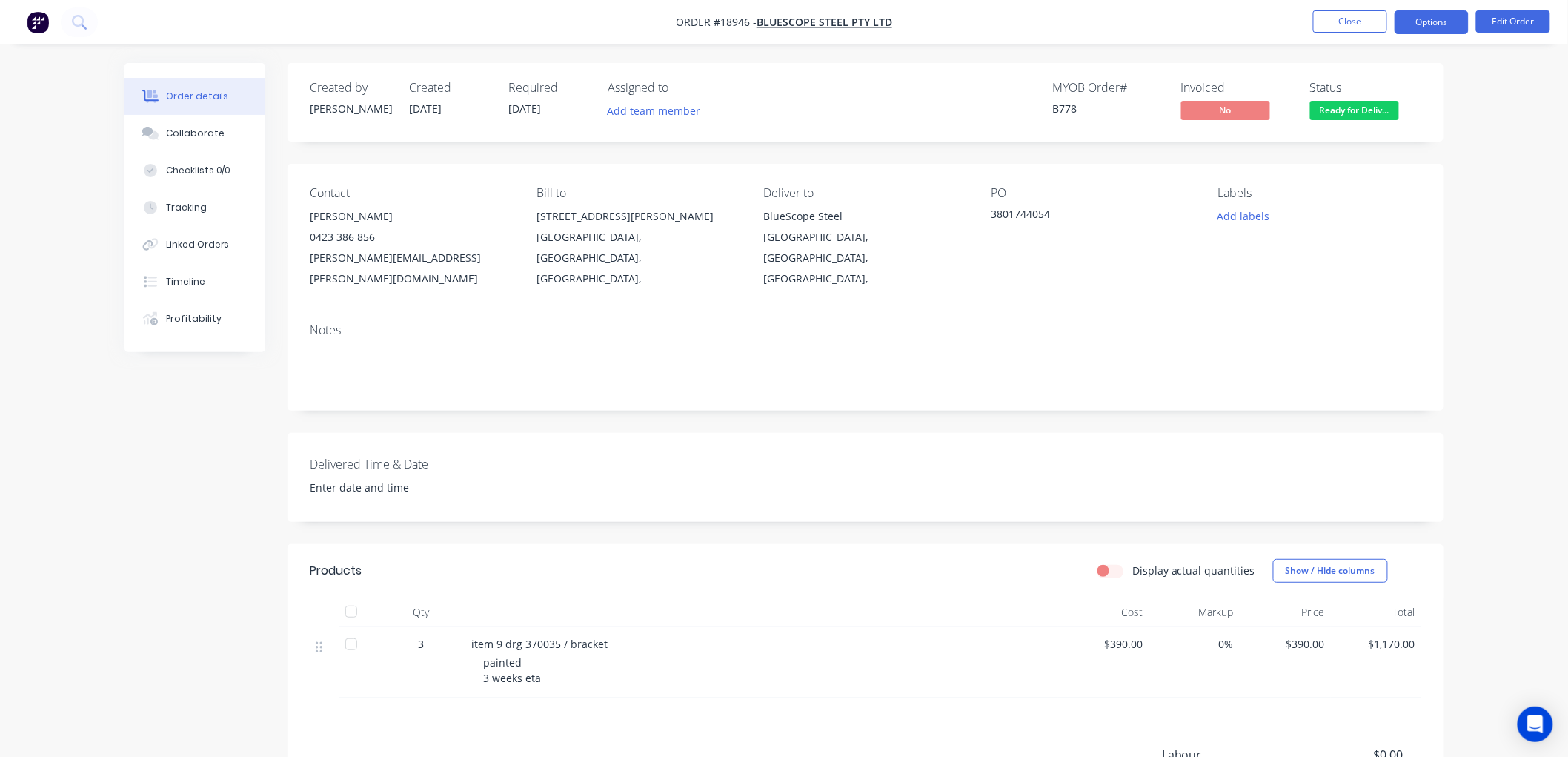
click at [1419, 32] on button "Options" at bounding box center [1432, 23] width 74 height 24
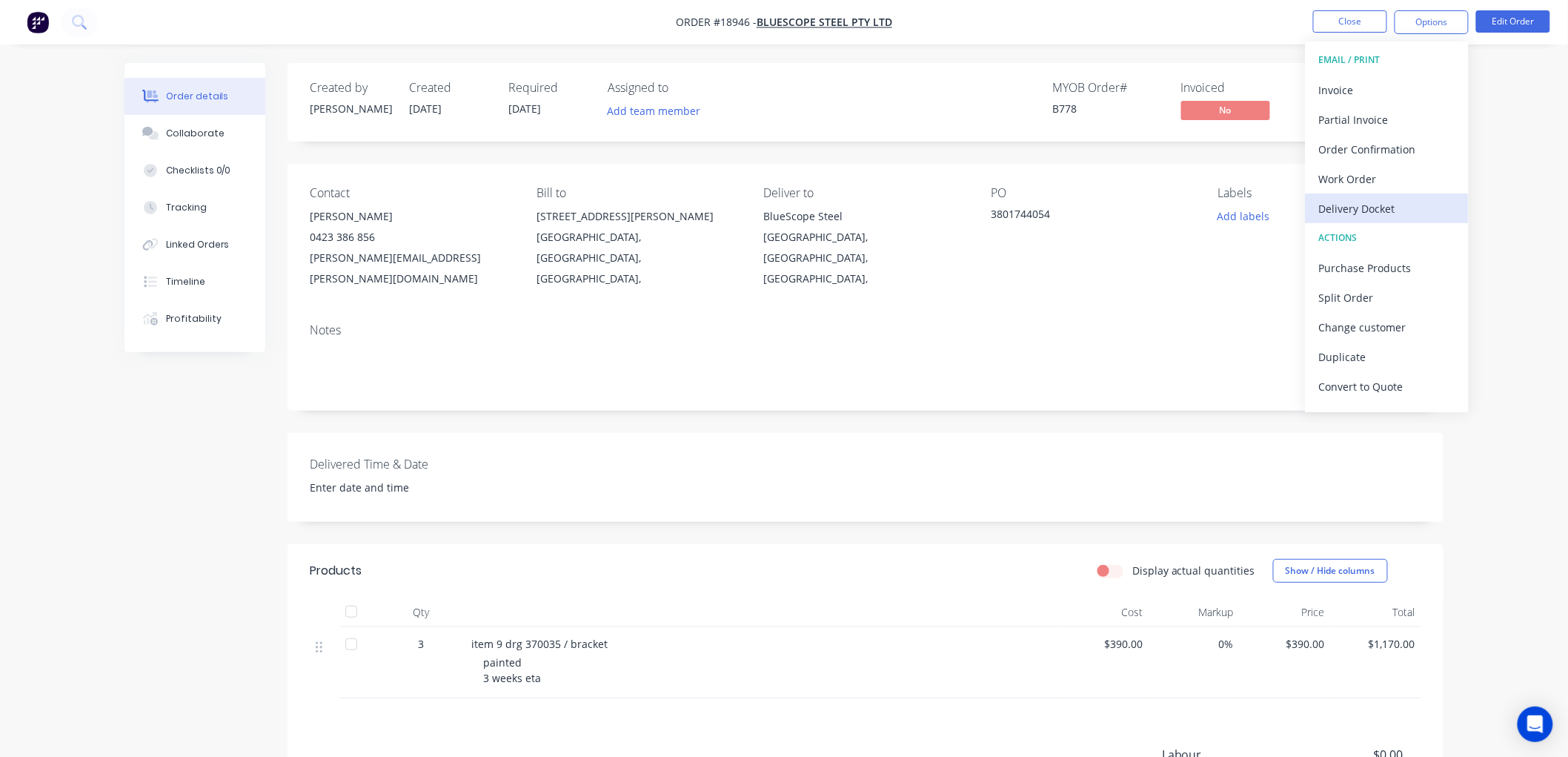
click at [1350, 213] on div "Delivery Docket" at bounding box center [1387, 209] width 136 height 22
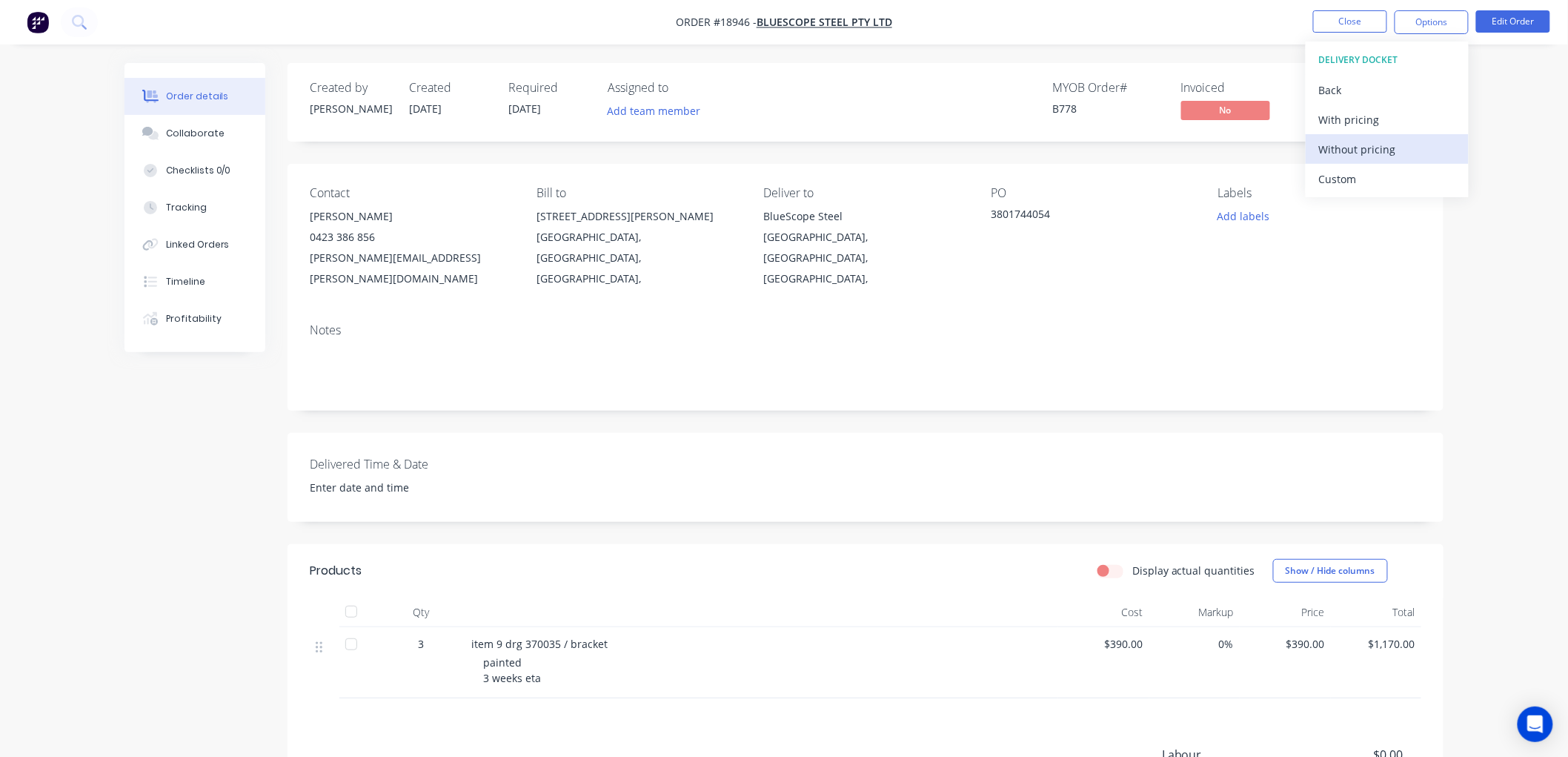
click at [1347, 150] on div "Without pricing" at bounding box center [1387, 149] width 136 height 22
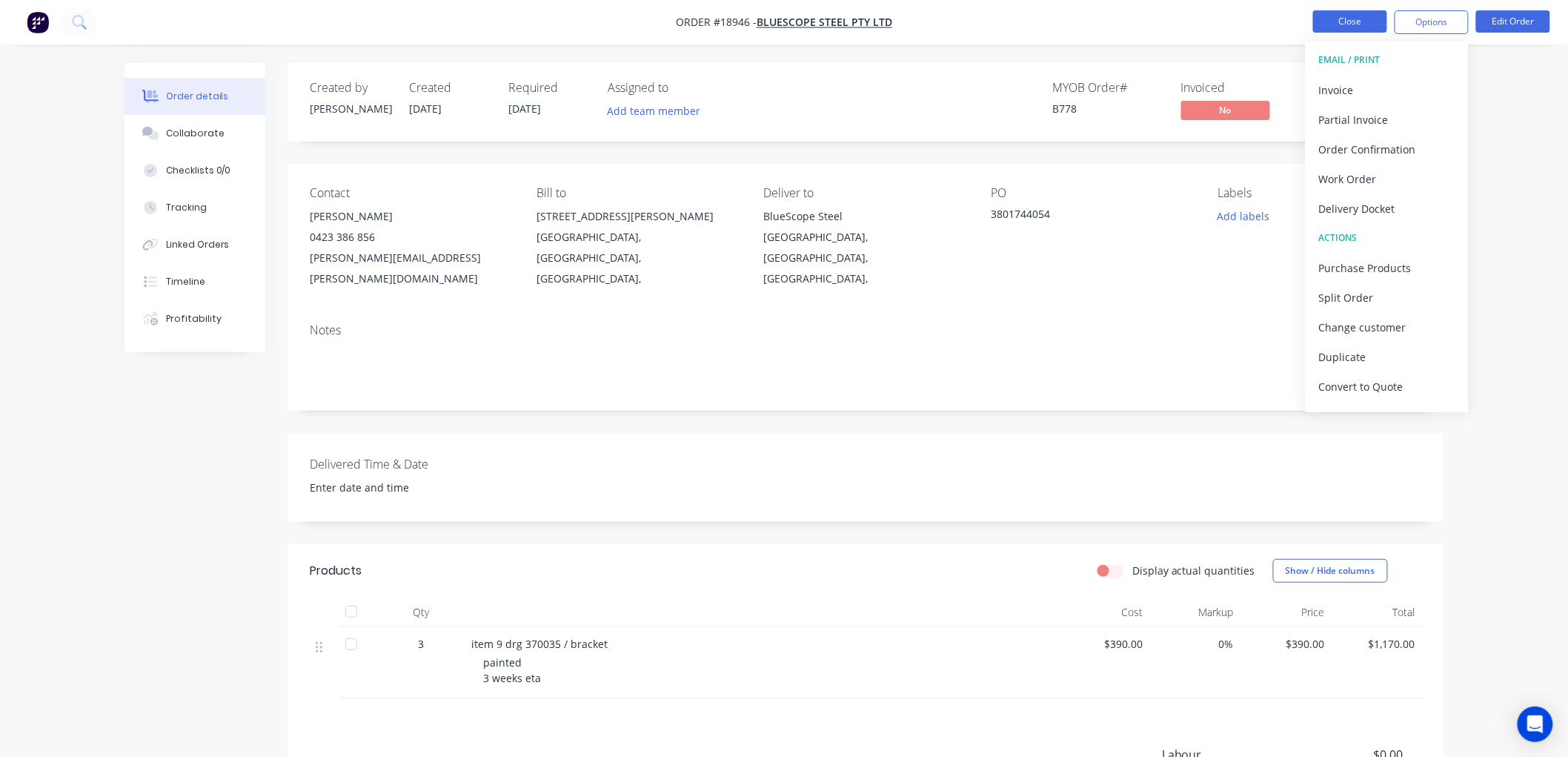
click at [1347, 26] on button "Close" at bounding box center [1350, 22] width 74 height 23
